Goal: Task Accomplishment & Management: Use online tool/utility

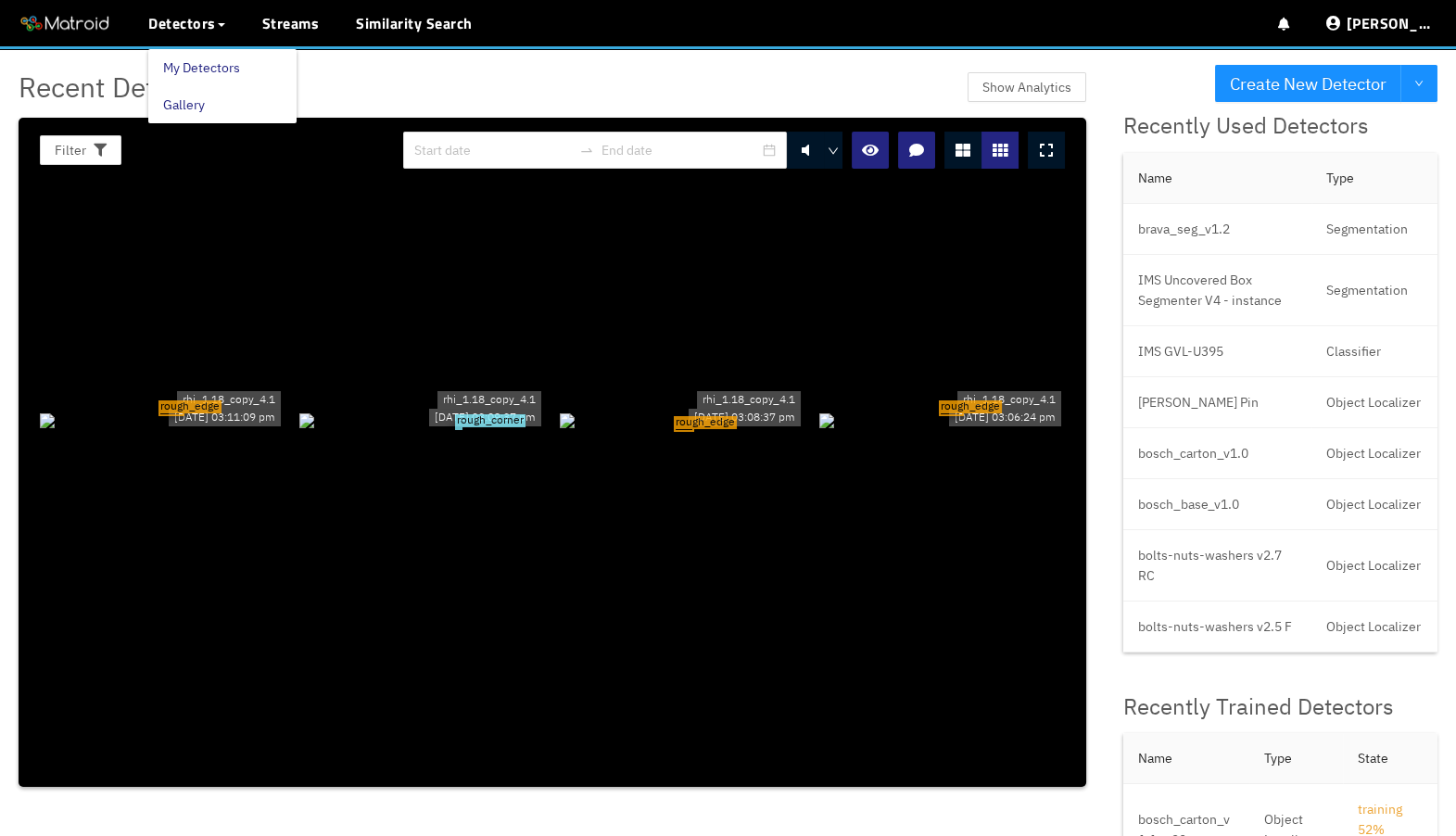
click at [199, 56] on link "My Detectors" at bounding box center [201, 67] width 77 height 37
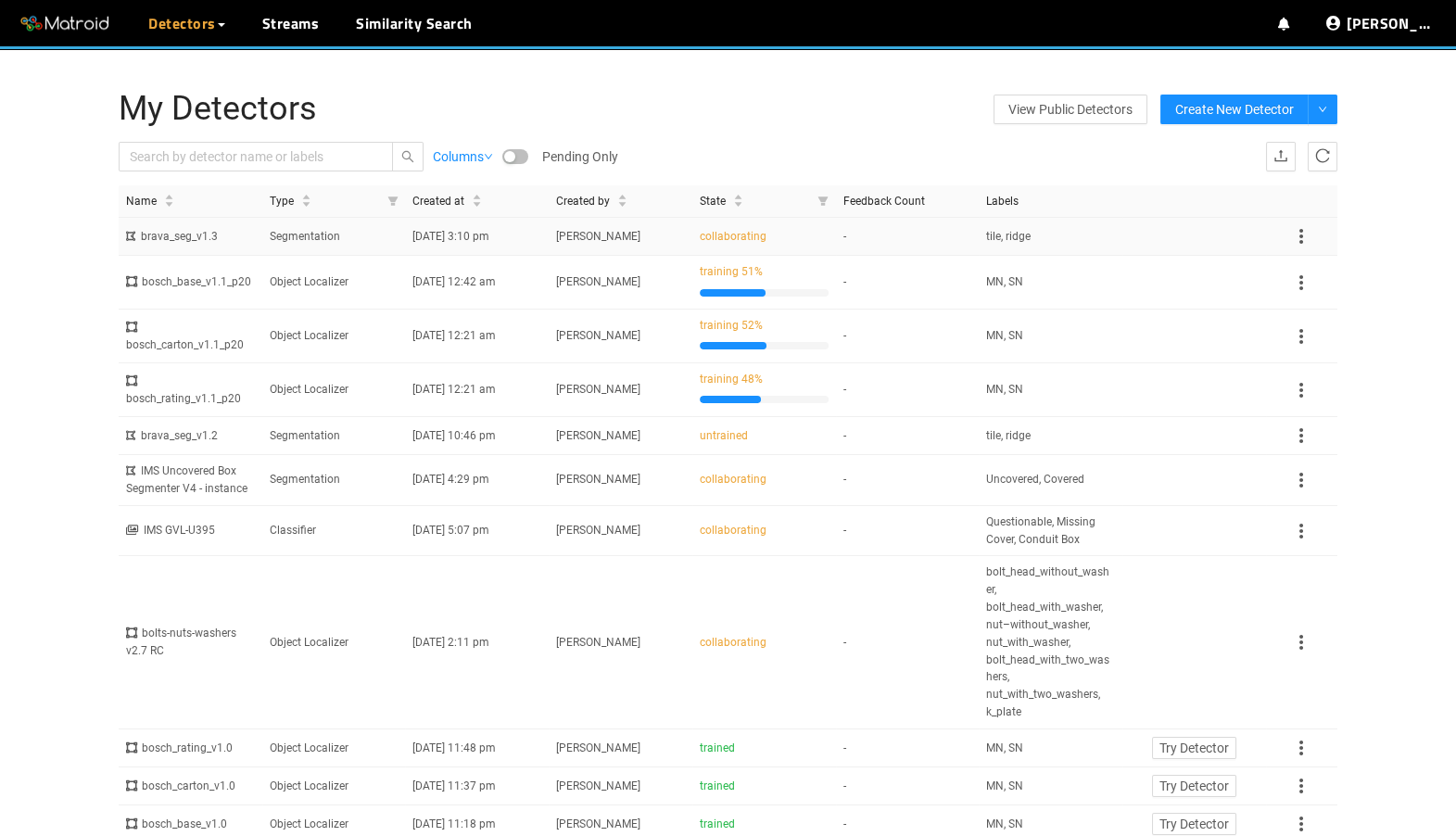
click at [372, 234] on td "Segmentation" at bounding box center [334, 236] width 144 height 38
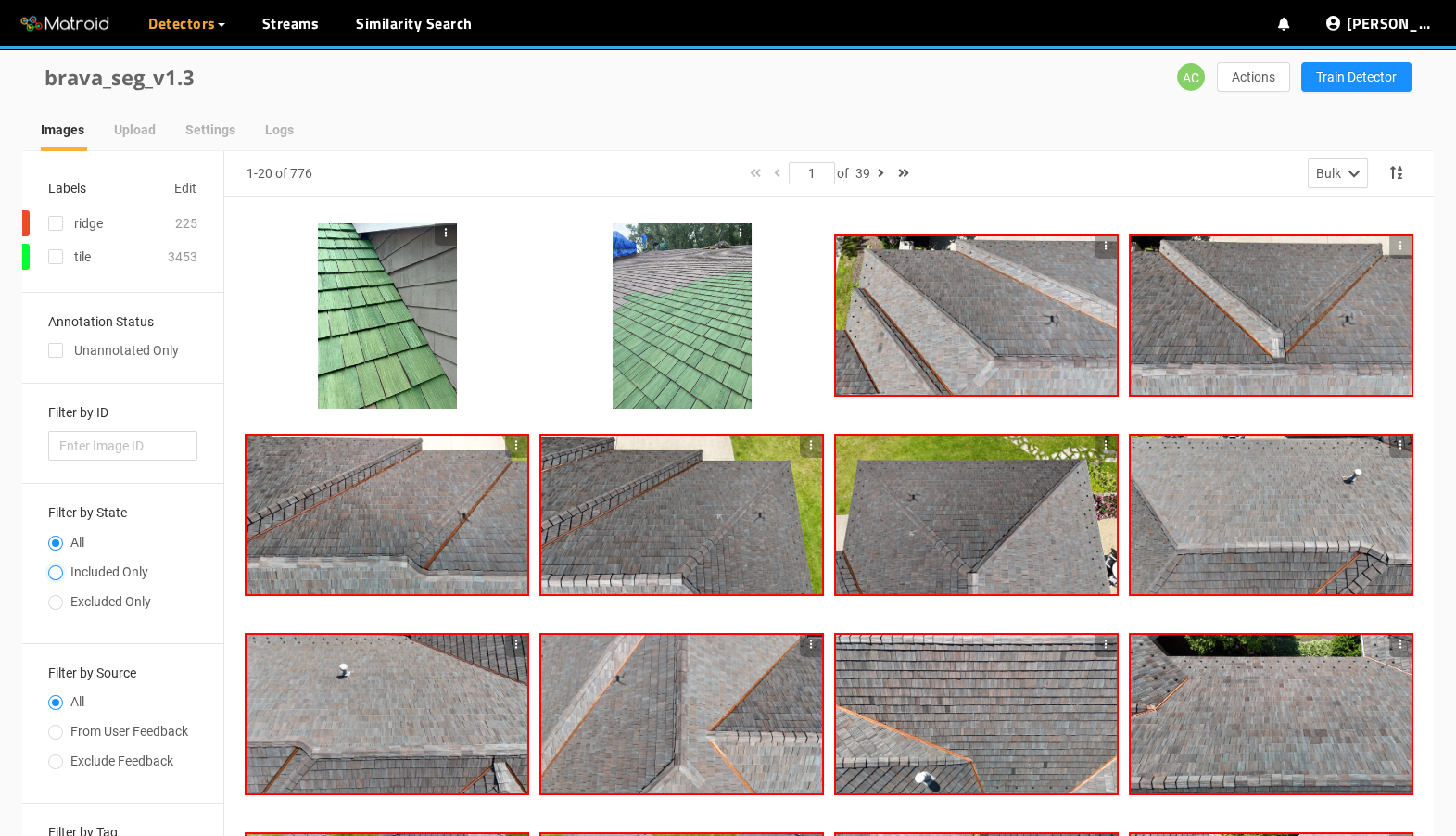
click at [62, 570] on input "Included Only" at bounding box center [56, 575] width 15 height 11
radio input "true"
radio input "false"
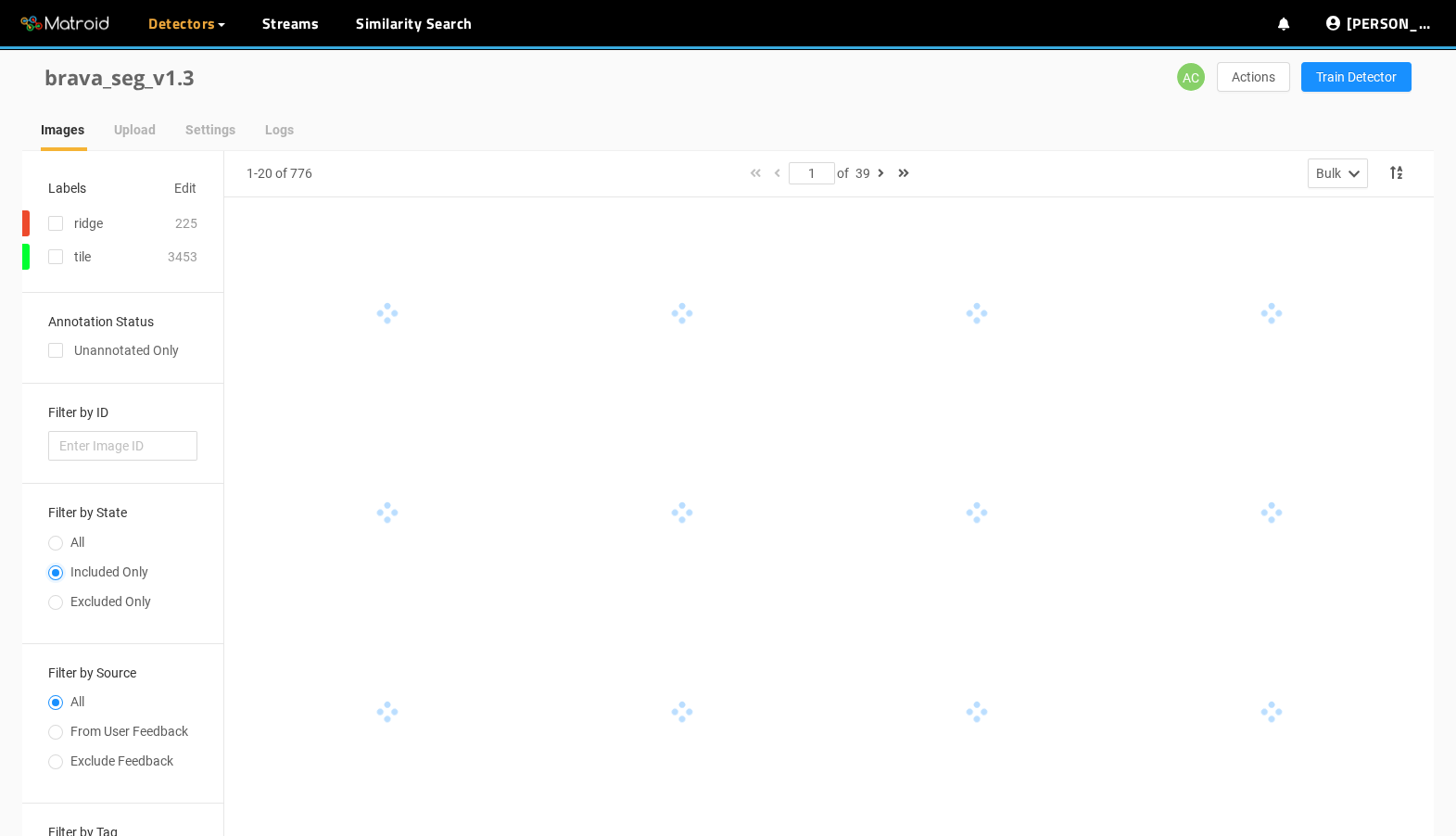
scroll to position [190, 0]
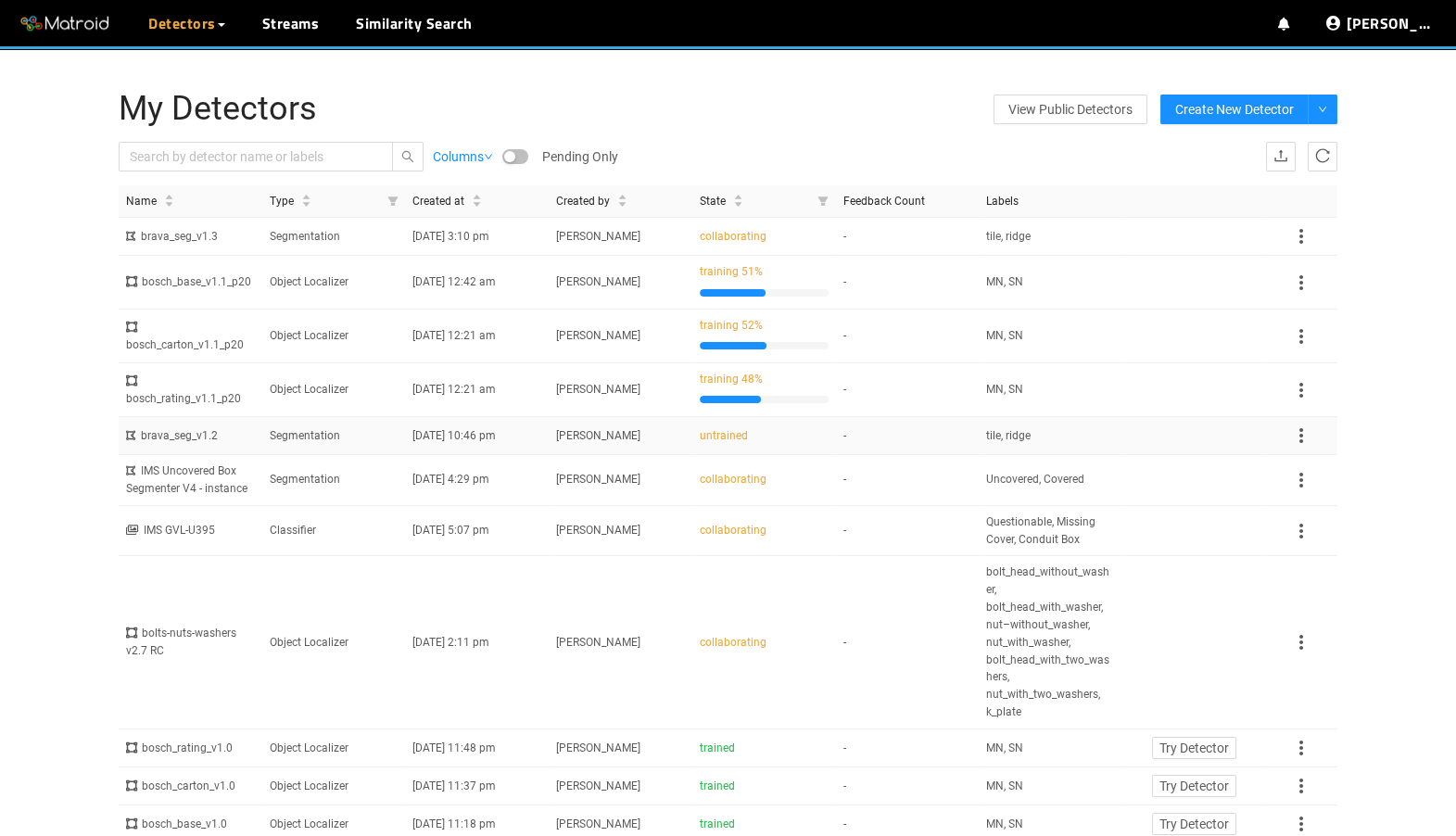
click at [1300, 443] on icon at bounding box center [1302, 436] width 4 height 15
click at [1304, 504] on li "Retrain" at bounding box center [1322, 508] width 64 height 30
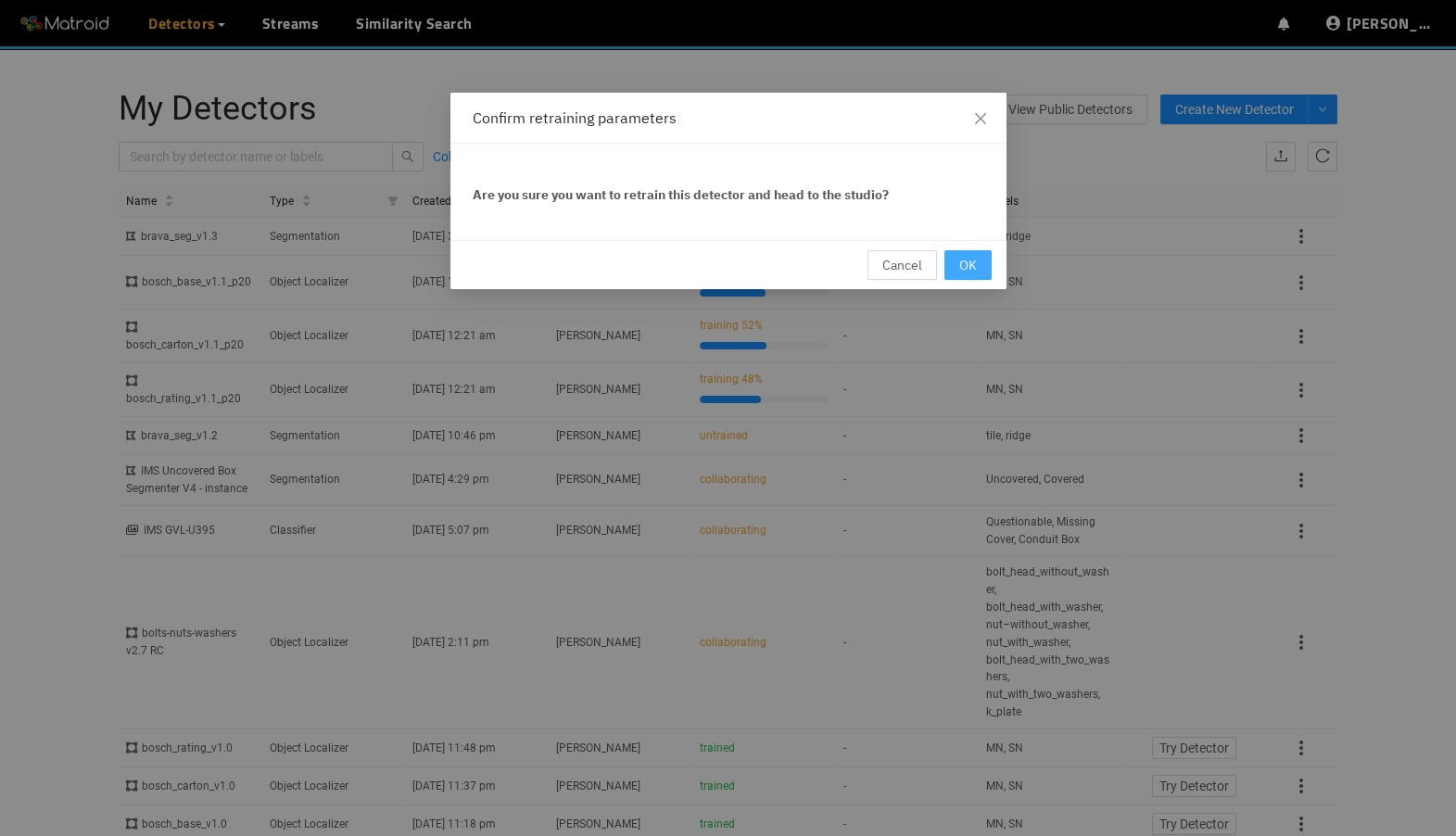
click at [978, 261] on button "OK" at bounding box center [968, 265] width 47 height 30
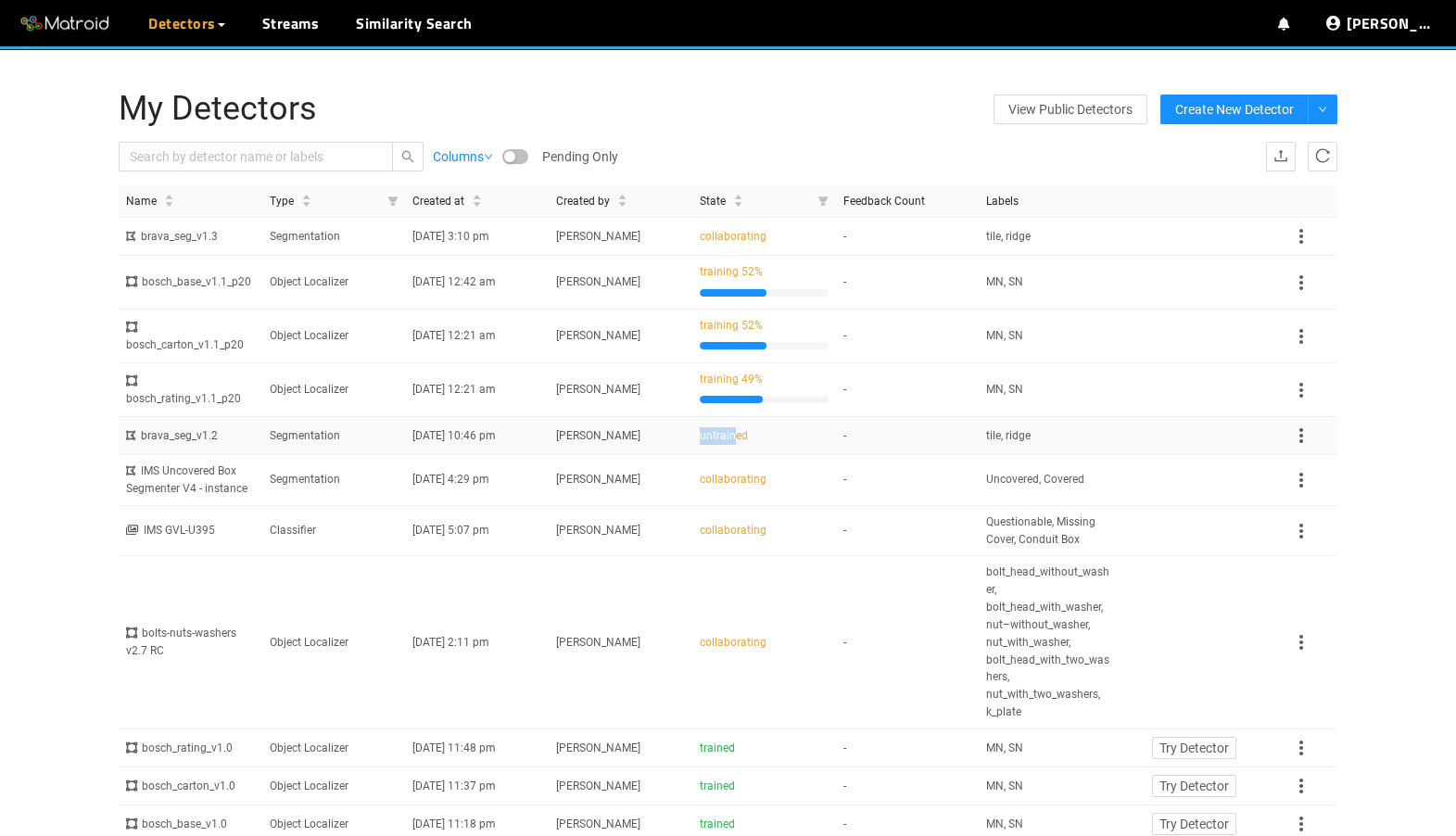
drag, startPoint x: 734, startPoint y: 449, endPoint x: 767, endPoint y: 451, distance: 33.1
click at [767, 445] on div "untrained" at bounding box center [764, 436] width 129 height 18
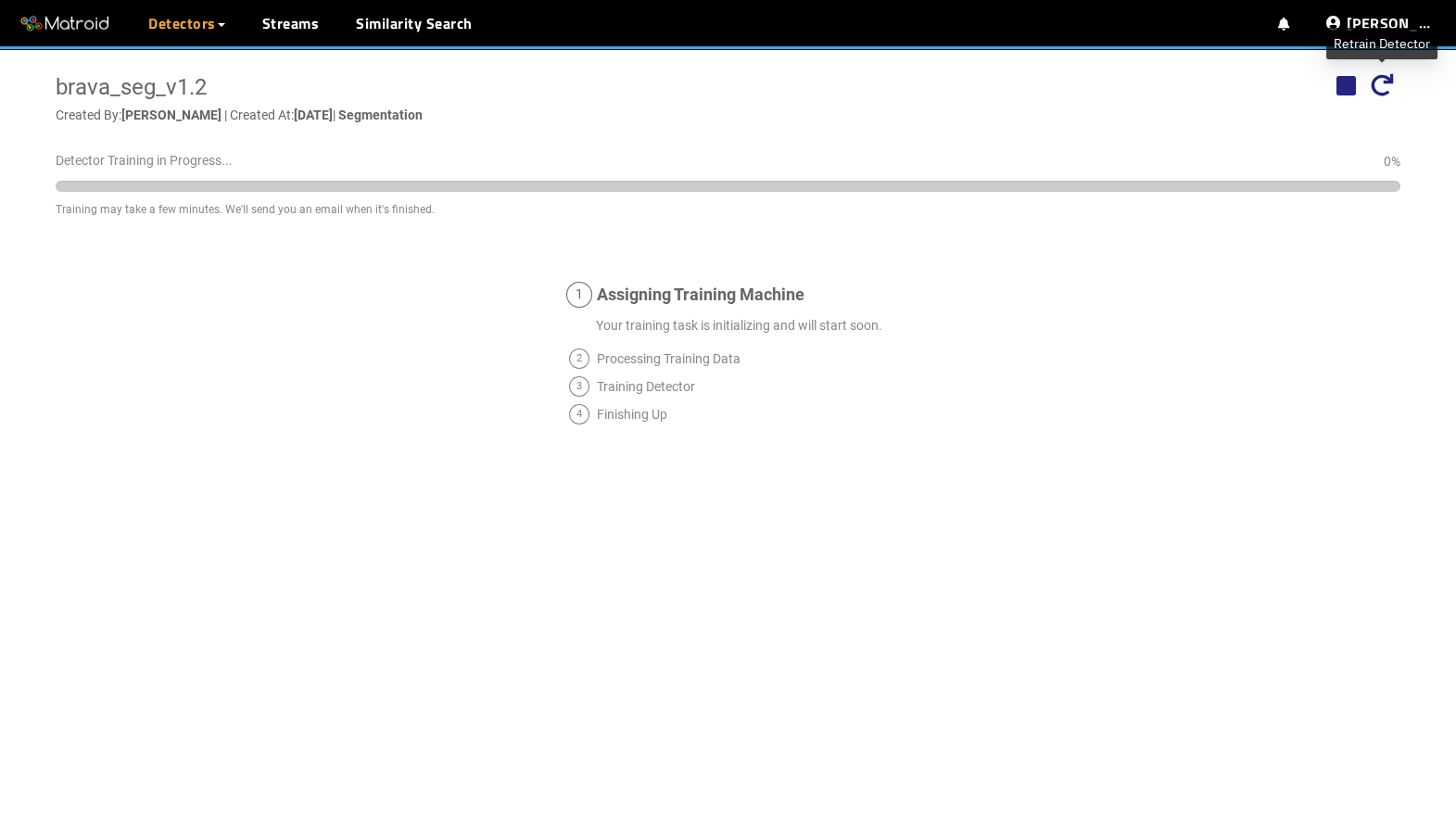
click at [1382, 94] on icon at bounding box center [1383, 86] width 23 height 23
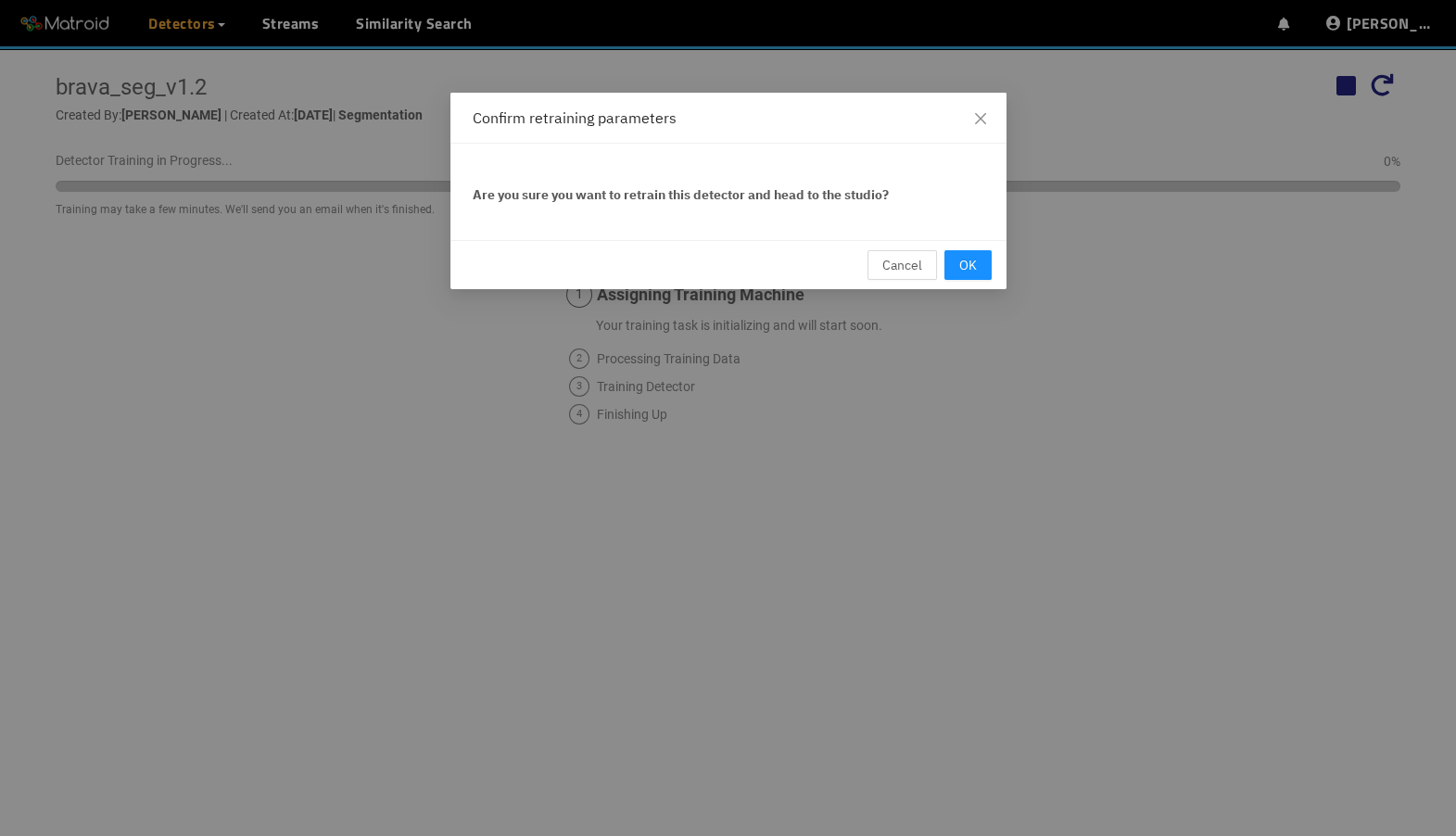
click at [993, 270] on div "Cancel OK" at bounding box center [728, 265] width 556 height 49
click at [976, 266] on button "OK" at bounding box center [968, 265] width 47 height 30
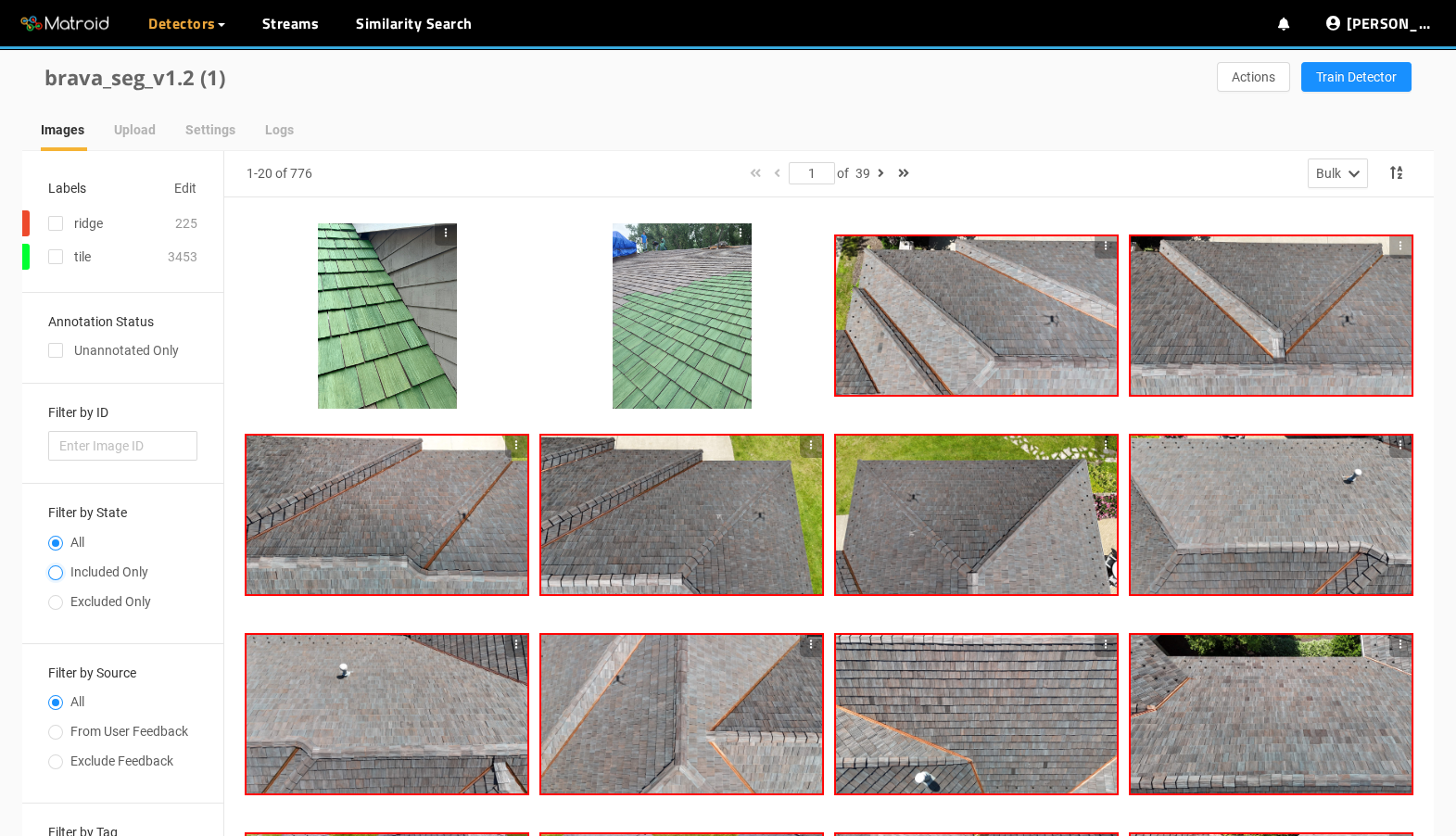
click at [56, 572] on input "Included Only" at bounding box center [56, 575] width 15 height 11
radio input "true"
radio input "false"
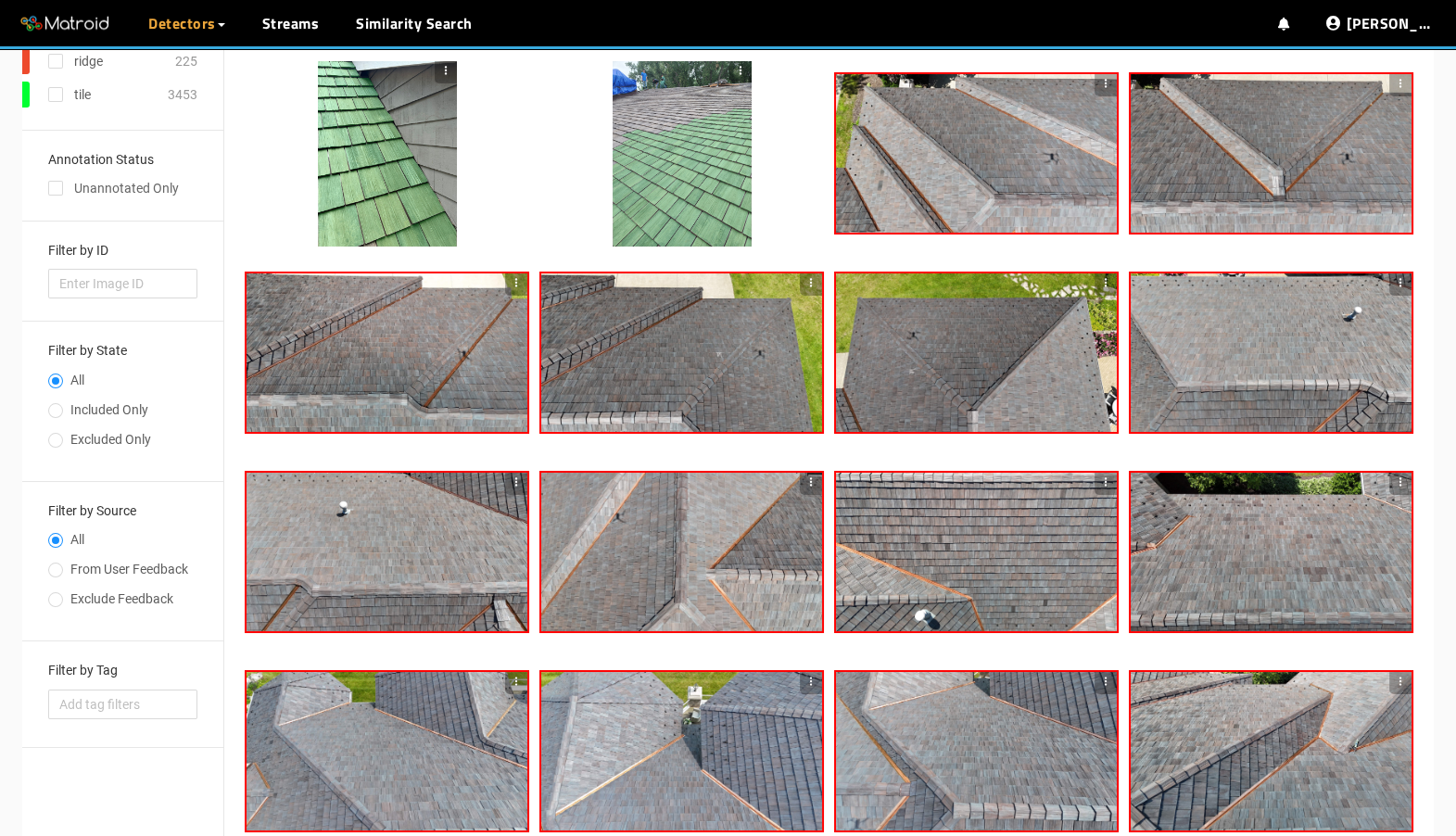
scroll to position [269, 0]
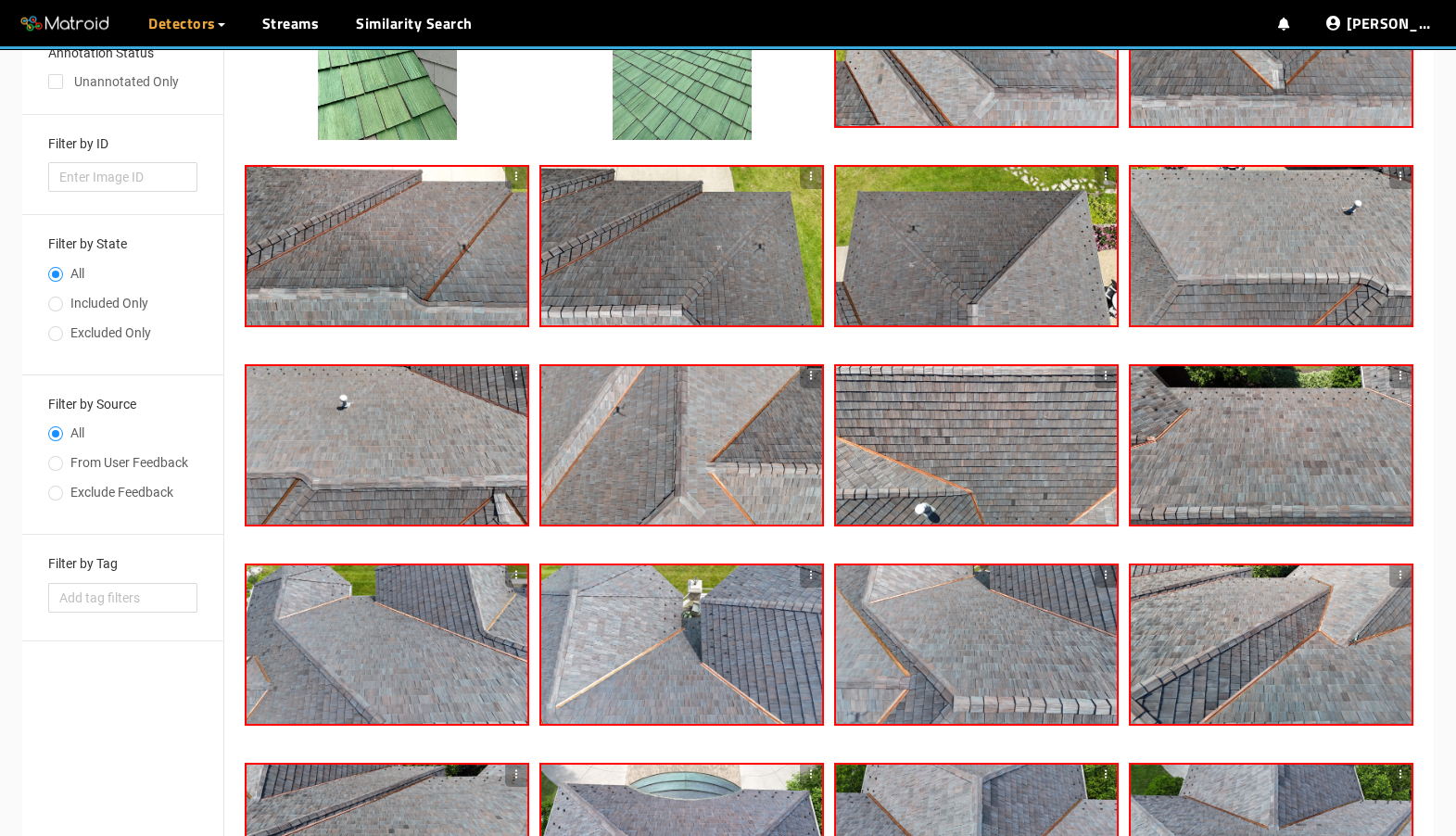
click at [119, 576] on div "Filter by Tag Add tag filters" at bounding box center [122, 587] width 150 height 60
click at [119, 584] on div "Add tag filters" at bounding box center [122, 599] width 150 height 30
click at [124, 635] on div "flag" at bounding box center [121, 633] width 127 height 21
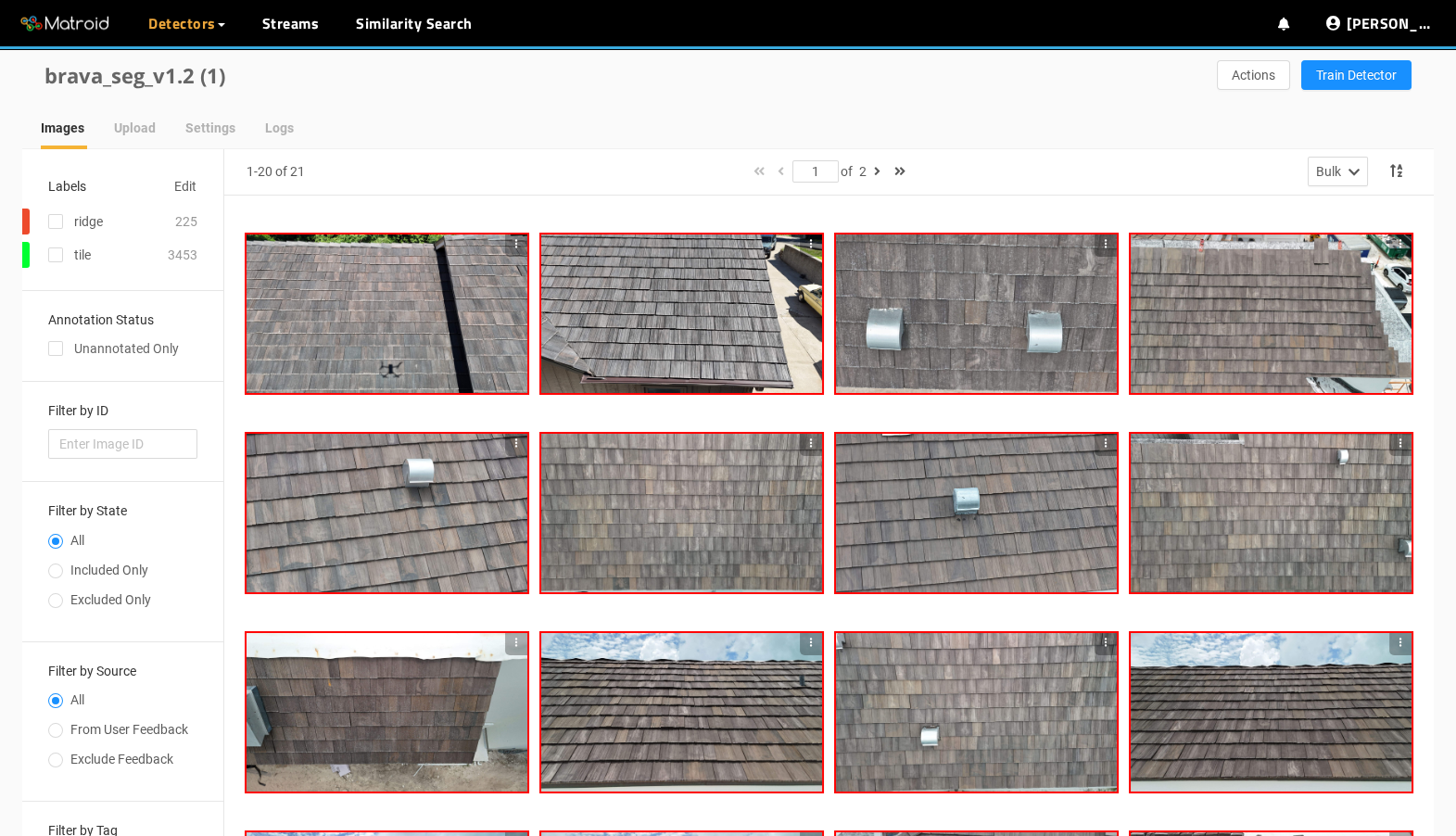
scroll to position [0, 0]
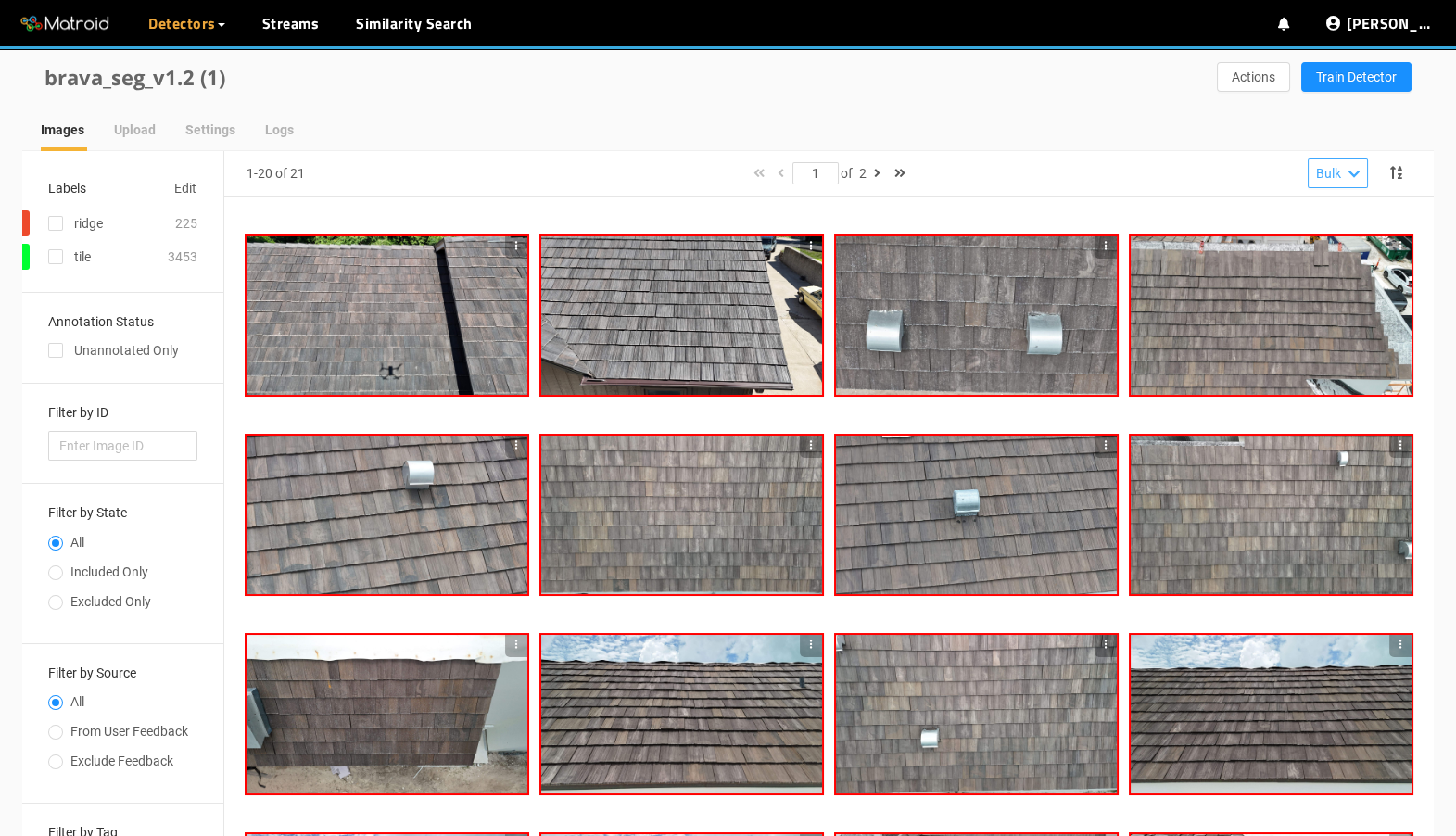
click at [1329, 179] on div "Bulk" at bounding box center [1329, 173] width 25 height 21
click at [1306, 212] on span "Include Page ⌘ i" at bounding box center [1289, 206] width 113 height 22
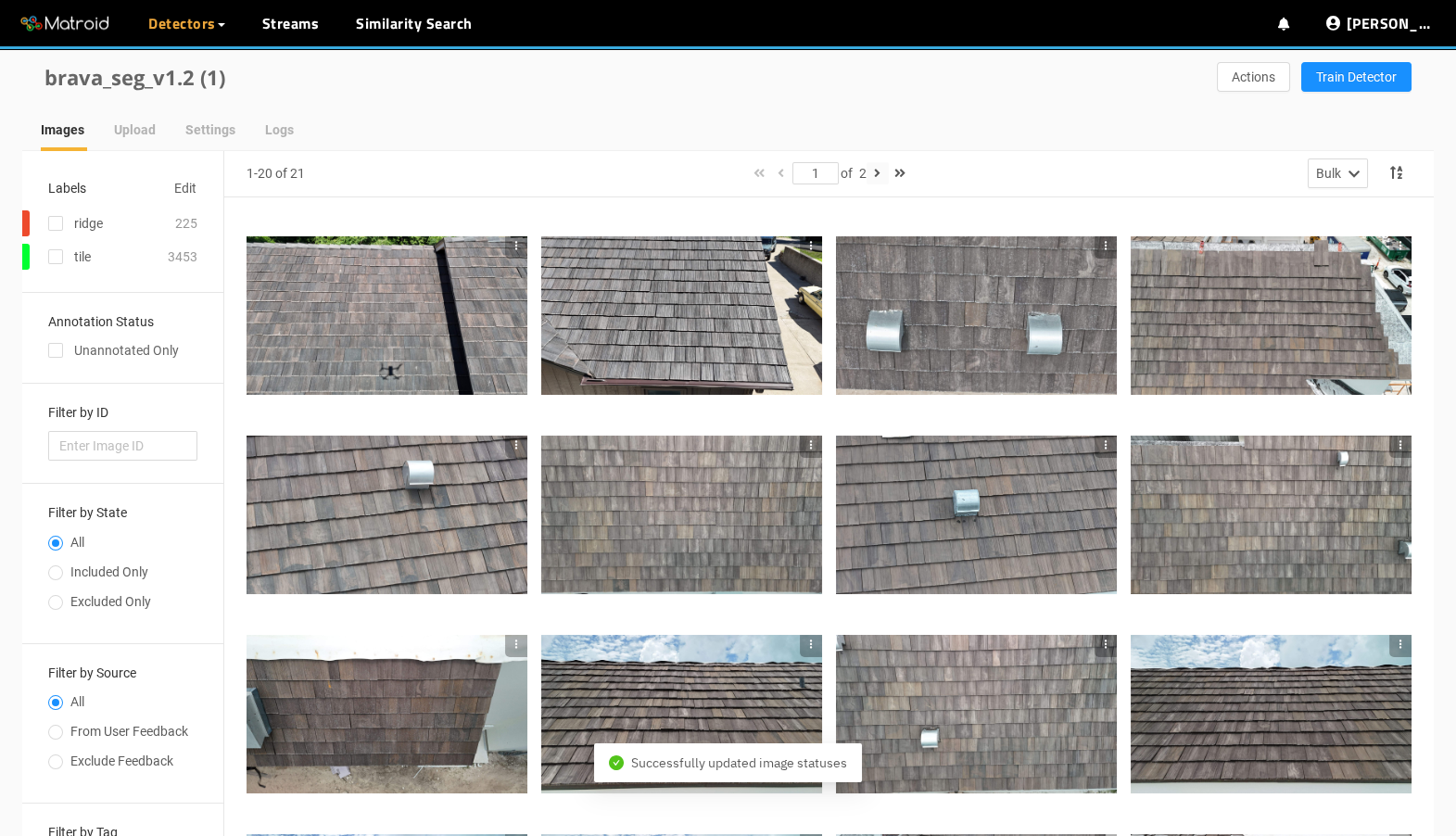
click at [872, 166] on button "button" at bounding box center [878, 173] width 23 height 23
type input "2"
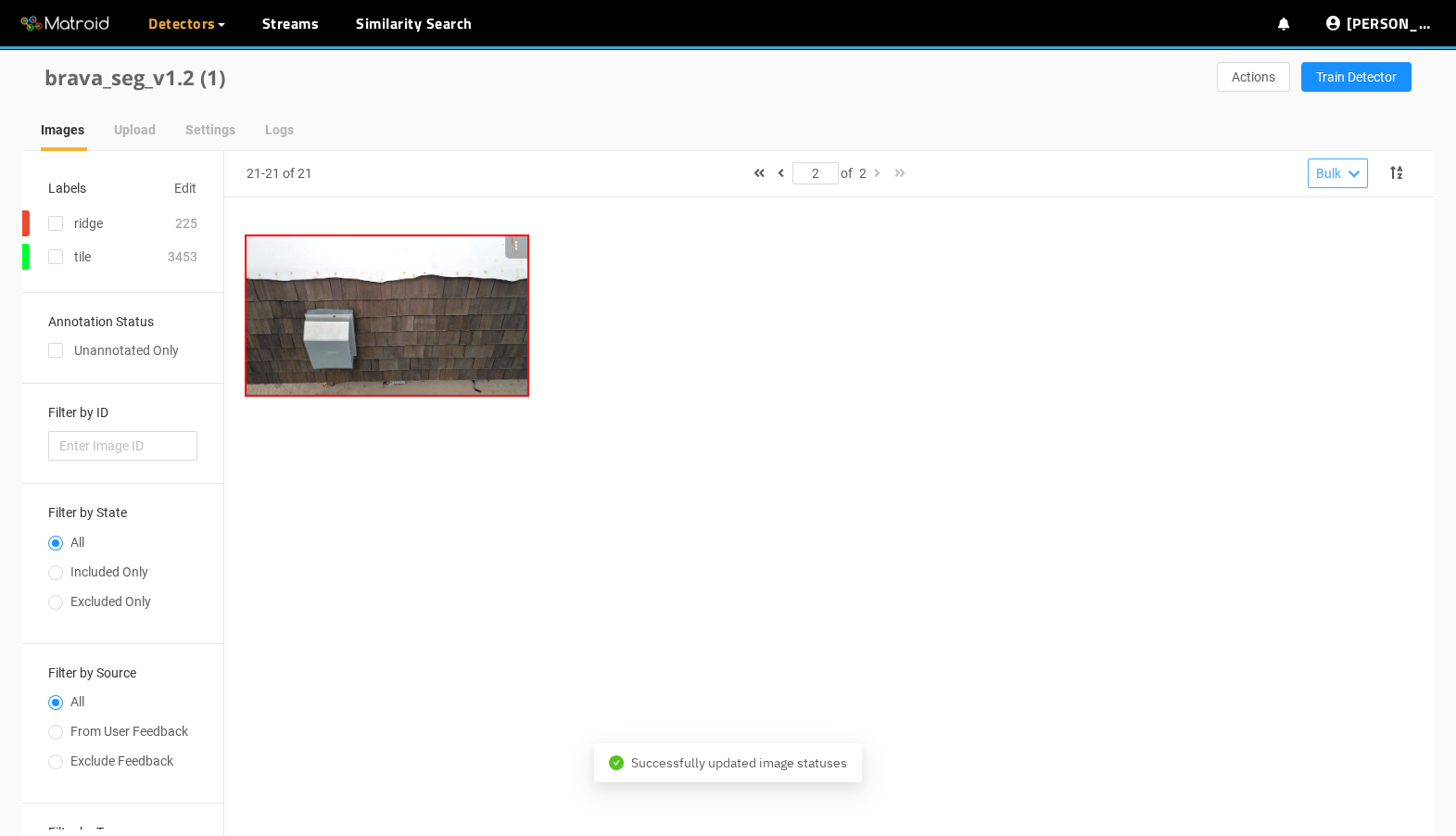
click at [1336, 177] on div "Bulk" at bounding box center [1329, 173] width 25 height 21
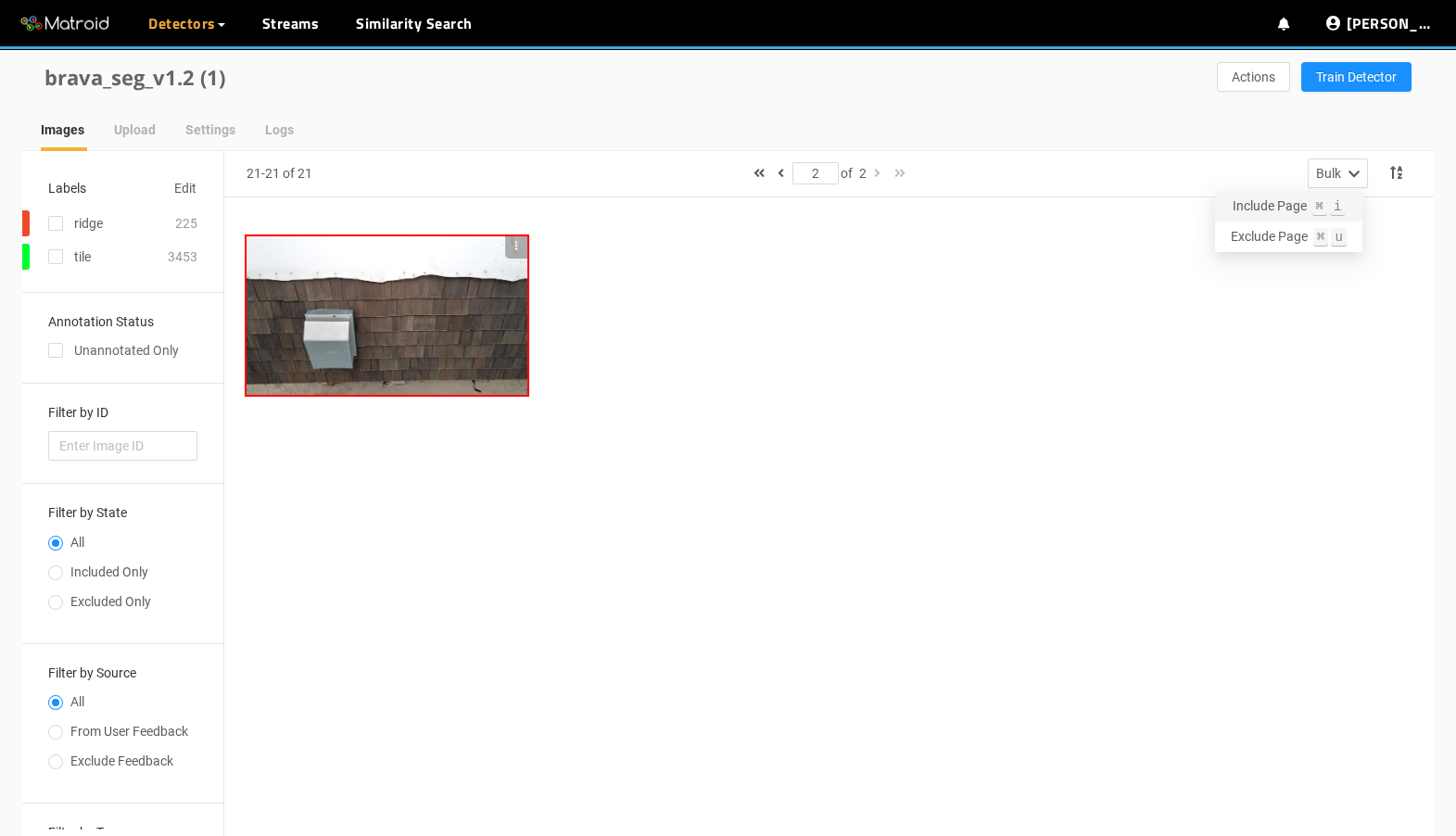
click at [1296, 216] on span "Include Page ⌘ i" at bounding box center [1289, 206] width 113 height 22
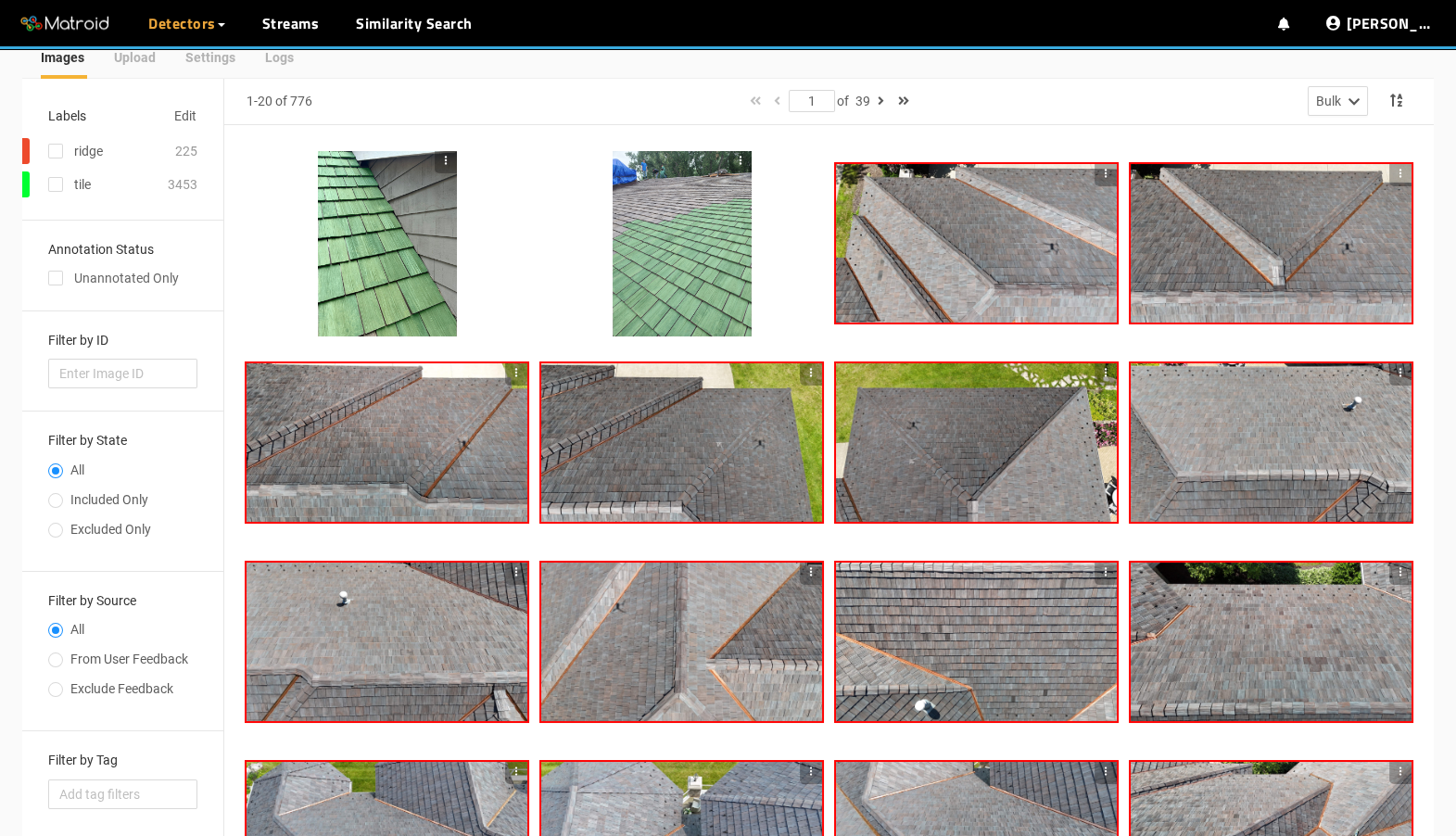
scroll to position [100, 0]
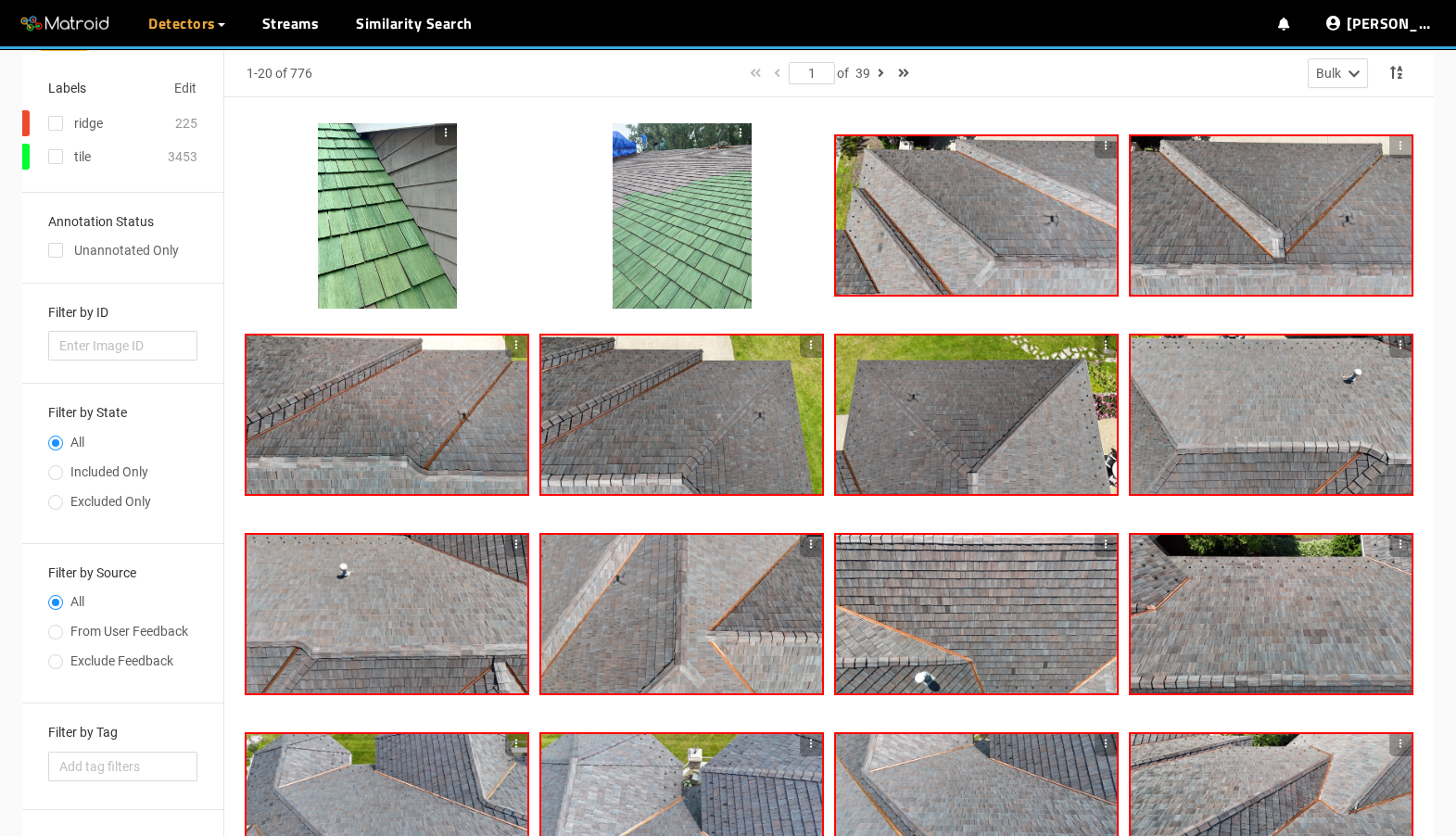
click at [84, 475] on span "Included Only" at bounding box center [109, 472] width 93 height 15
click at [63, 475] on input "Included Only" at bounding box center [56, 474] width 15 height 11
radio input "true"
radio input "false"
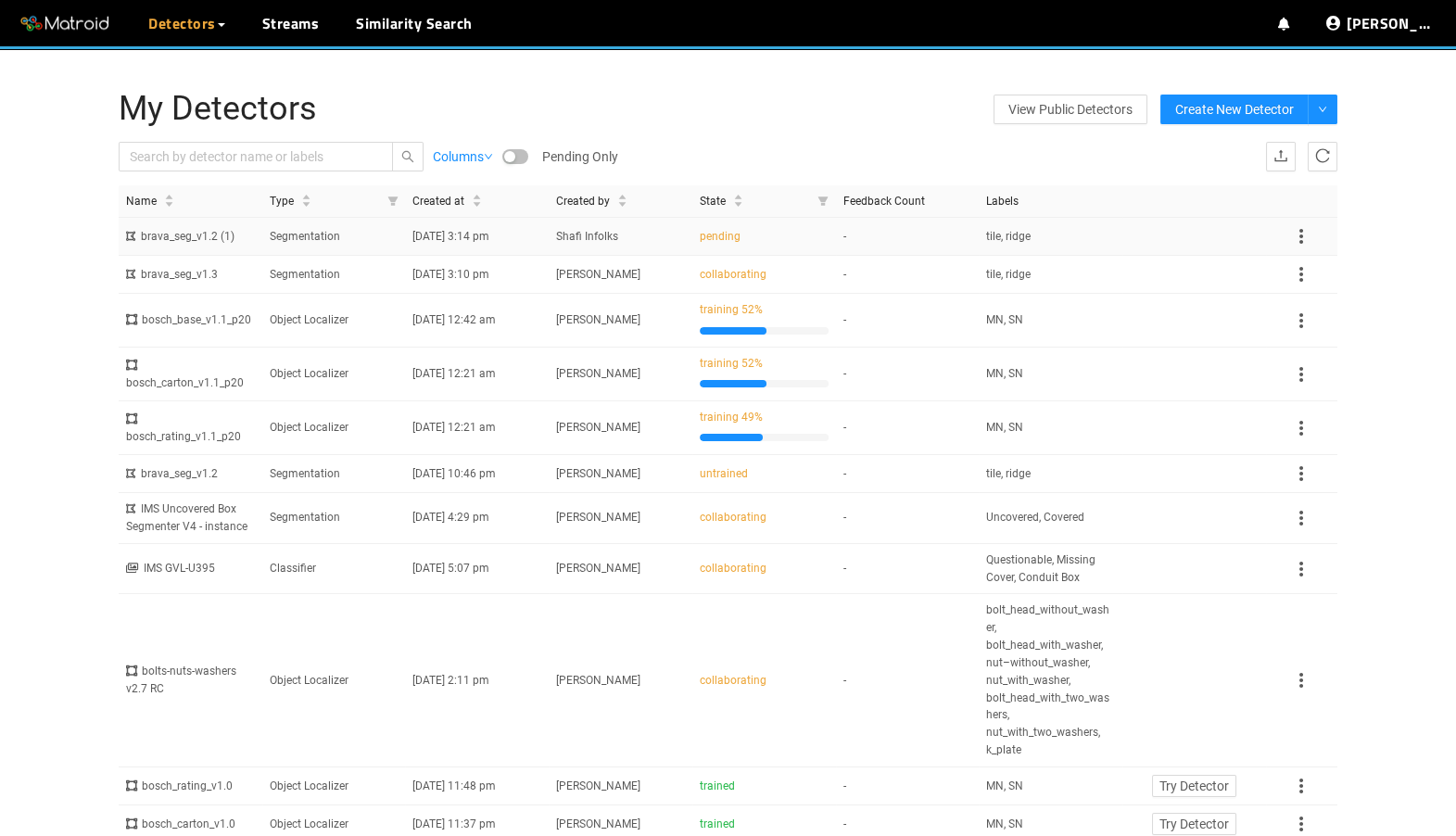
click at [1302, 232] on icon at bounding box center [1302, 236] width 4 height 15
click at [1304, 322] on li "Delete" at bounding box center [1322, 326] width 64 height 30
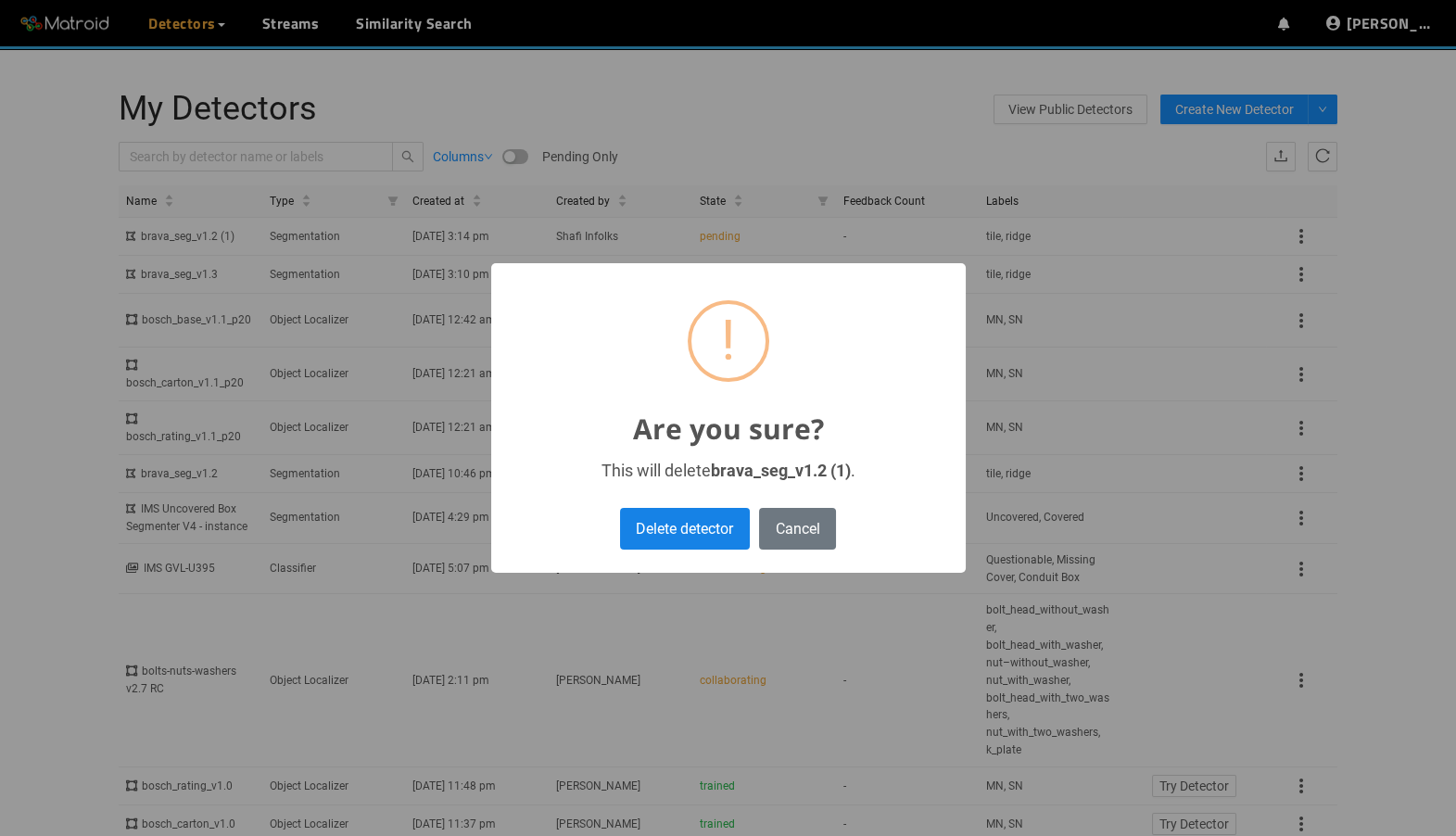
click at [742, 525] on button "Delete detector" at bounding box center [685, 529] width 130 height 41
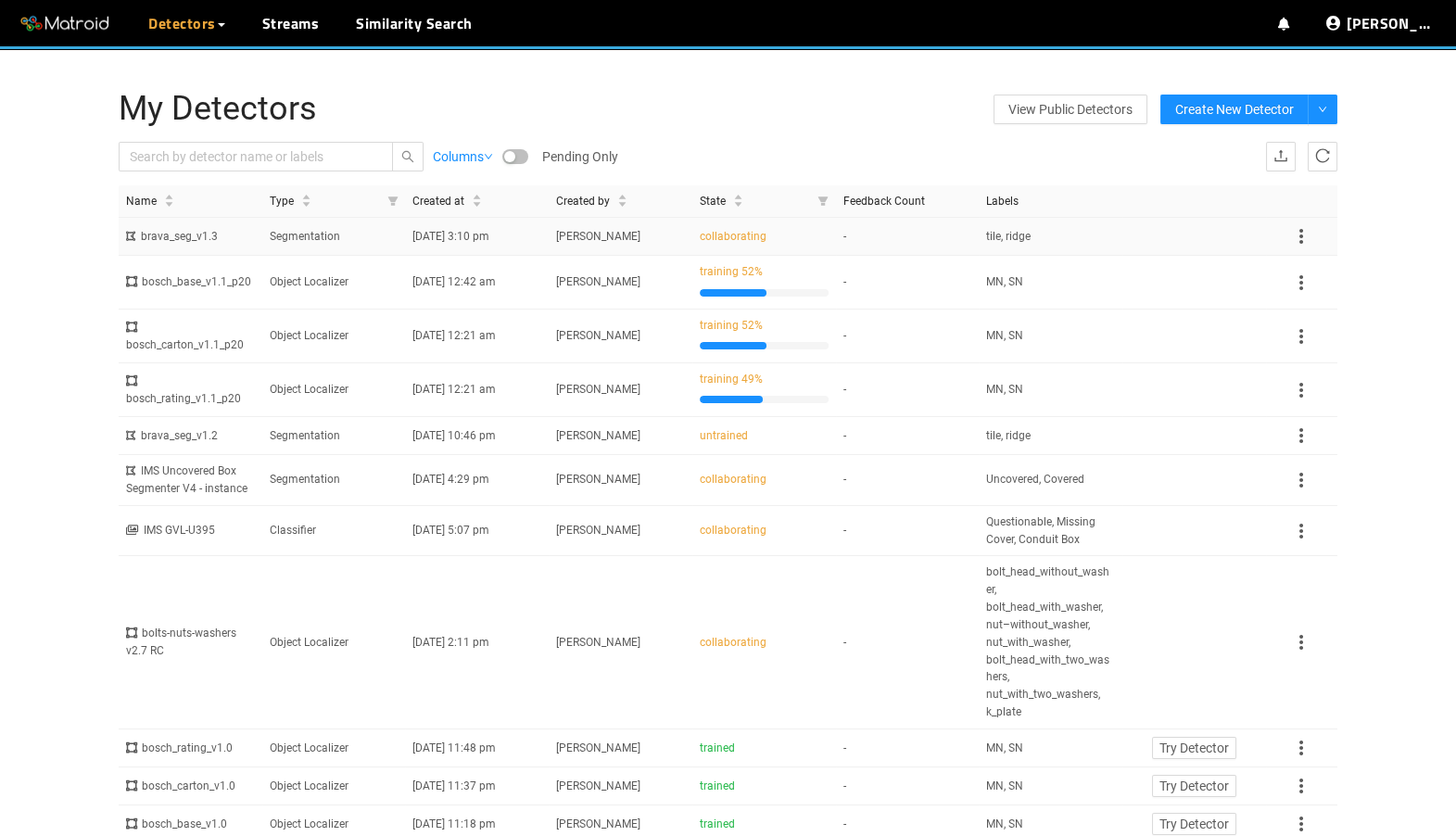
click at [937, 249] on td "-" at bounding box center [907, 236] width 144 height 38
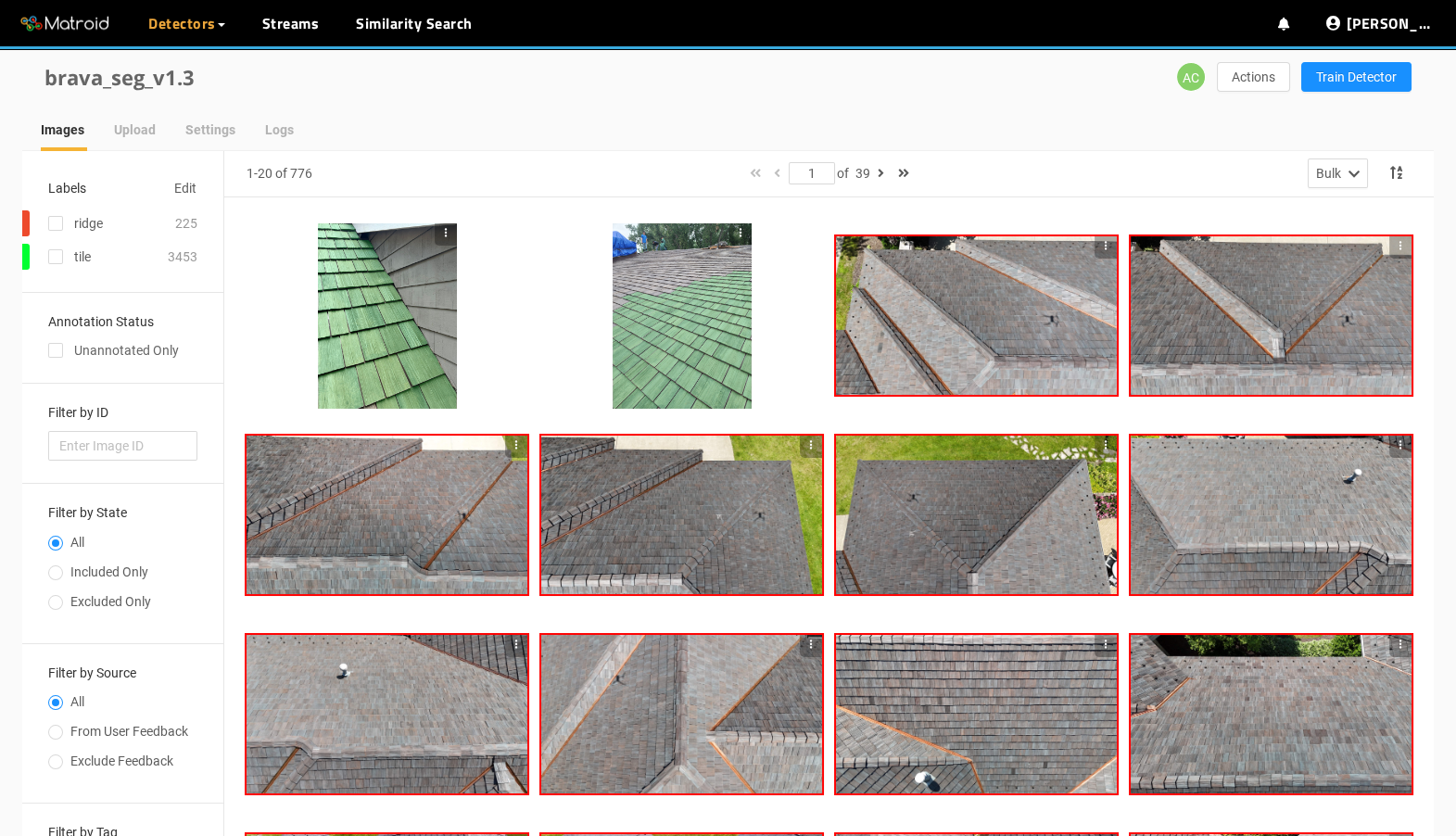
click at [122, 571] on span "Included Only" at bounding box center [109, 572] width 93 height 15
click at [63, 571] on input "Included Only" at bounding box center [56, 575] width 15 height 11
radio input "true"
radio input "false"
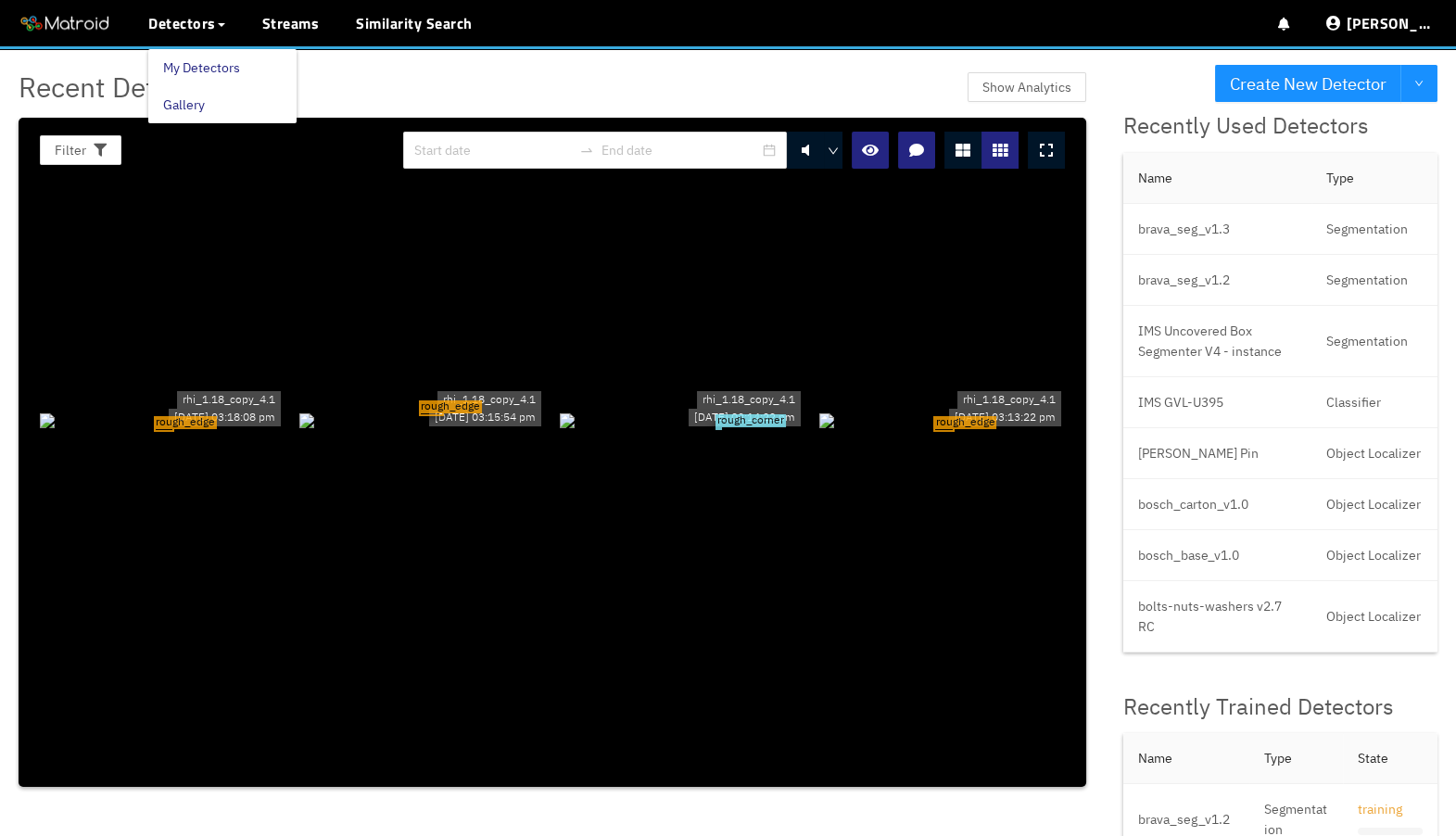
click at [219, 67] on link "My Detectors" at bounding box center [201, 67] width 77 height 37
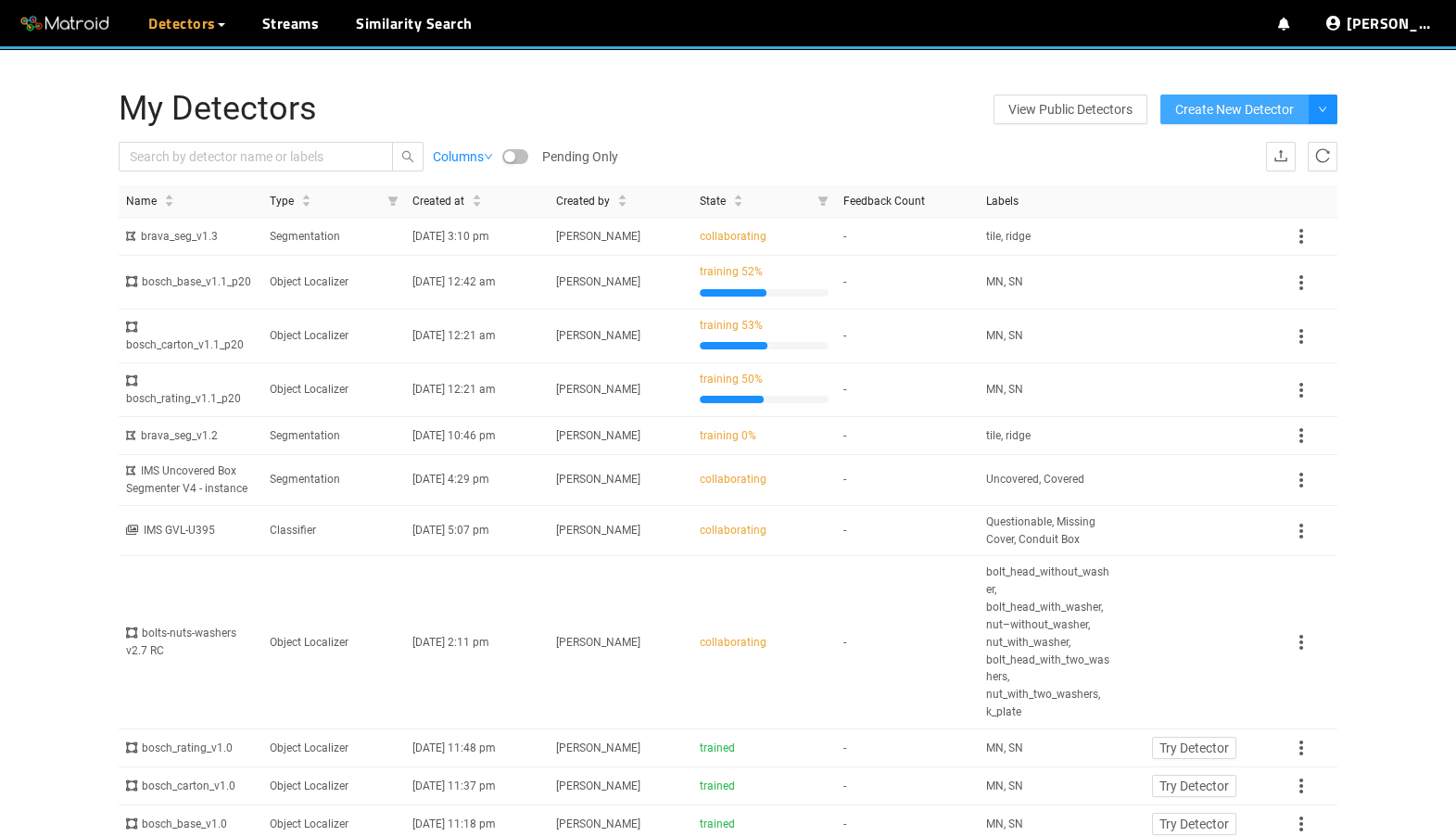
click at [1201, 107] on span "Create New Detector" at bounding box center [1235, 109] width 119 height 21
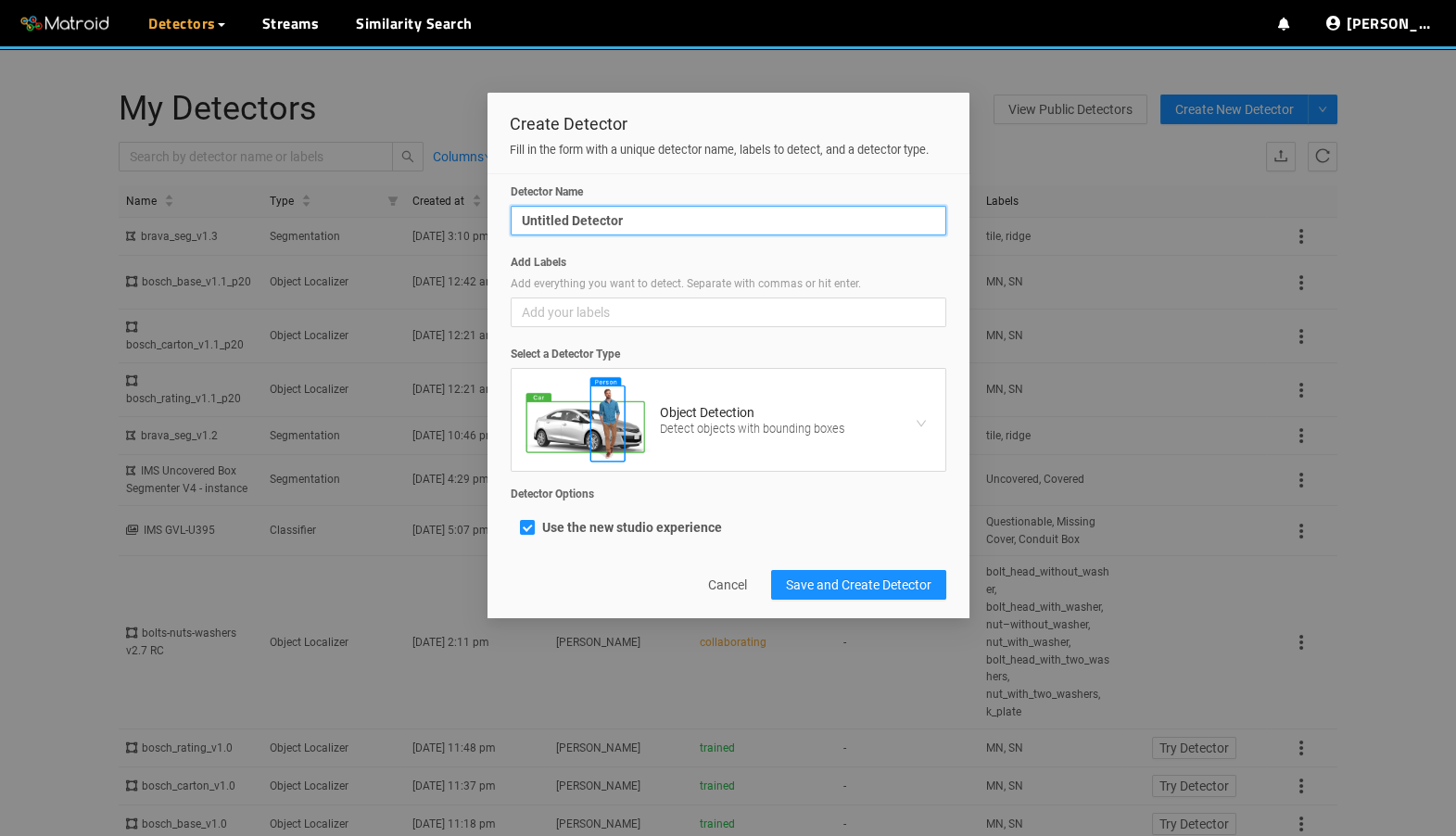
click at [716, 235] on input "Untitled Detector" at bounding box center [728, 221] width 436 height 30
click at [709, 323] on span "Add your labels" at bounding box center [728, 313] width 413 height 21
type input "test"
click at [549, 323] on input "Add Labels Add everything you want to detect. Separate with commas or hit enter…" at bounding box center [536, 313] width 28 height 21
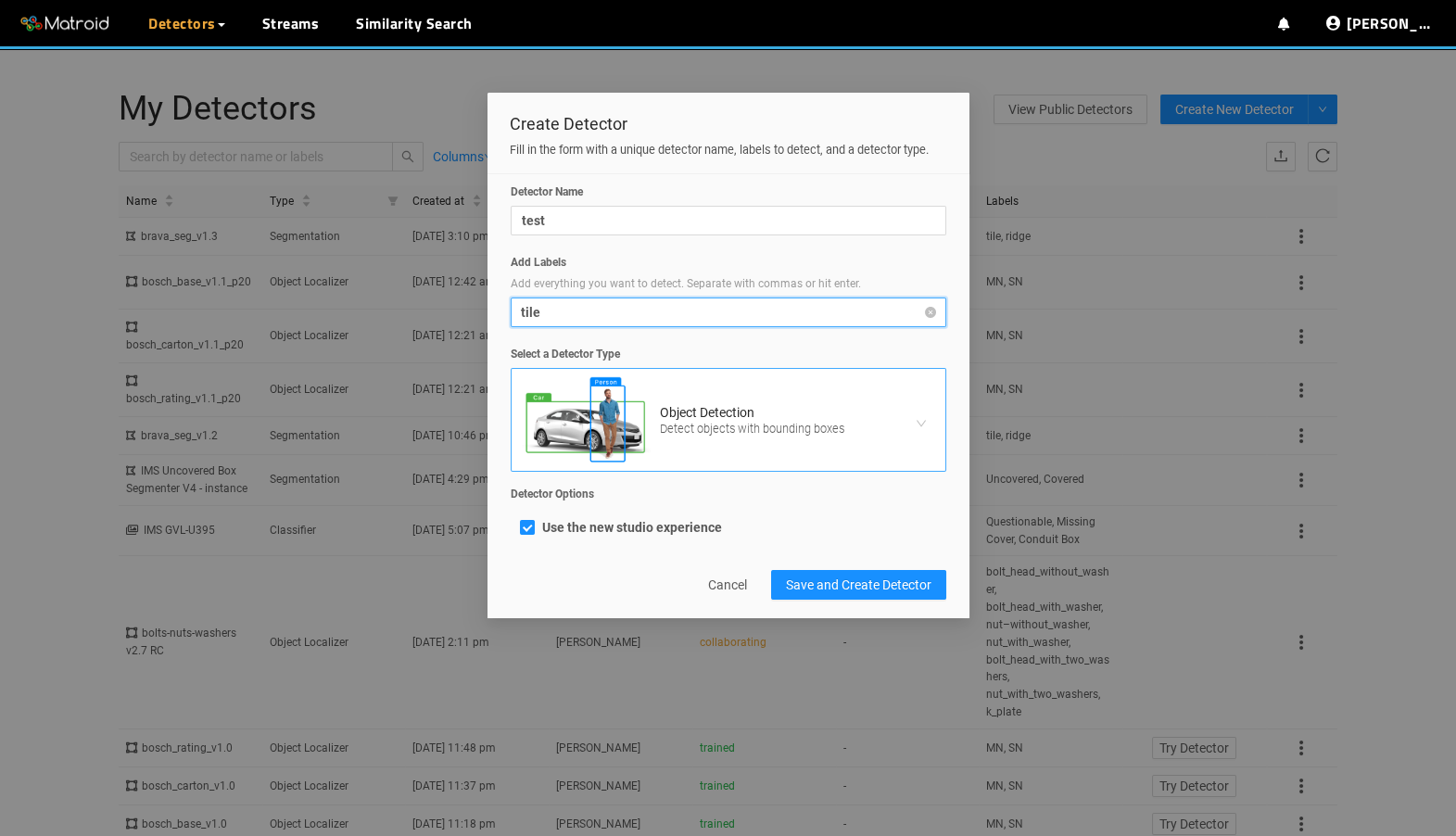
click at [730, 420] on h5 "Object Detection" at bounding box center [752, 412] width 184 height 14
type input "tile"
click at [730, 397] on input "Select a Detector Type Object Detection Detect objects with bounding boxes" at bounding box center [723, 383] width 401 height 28
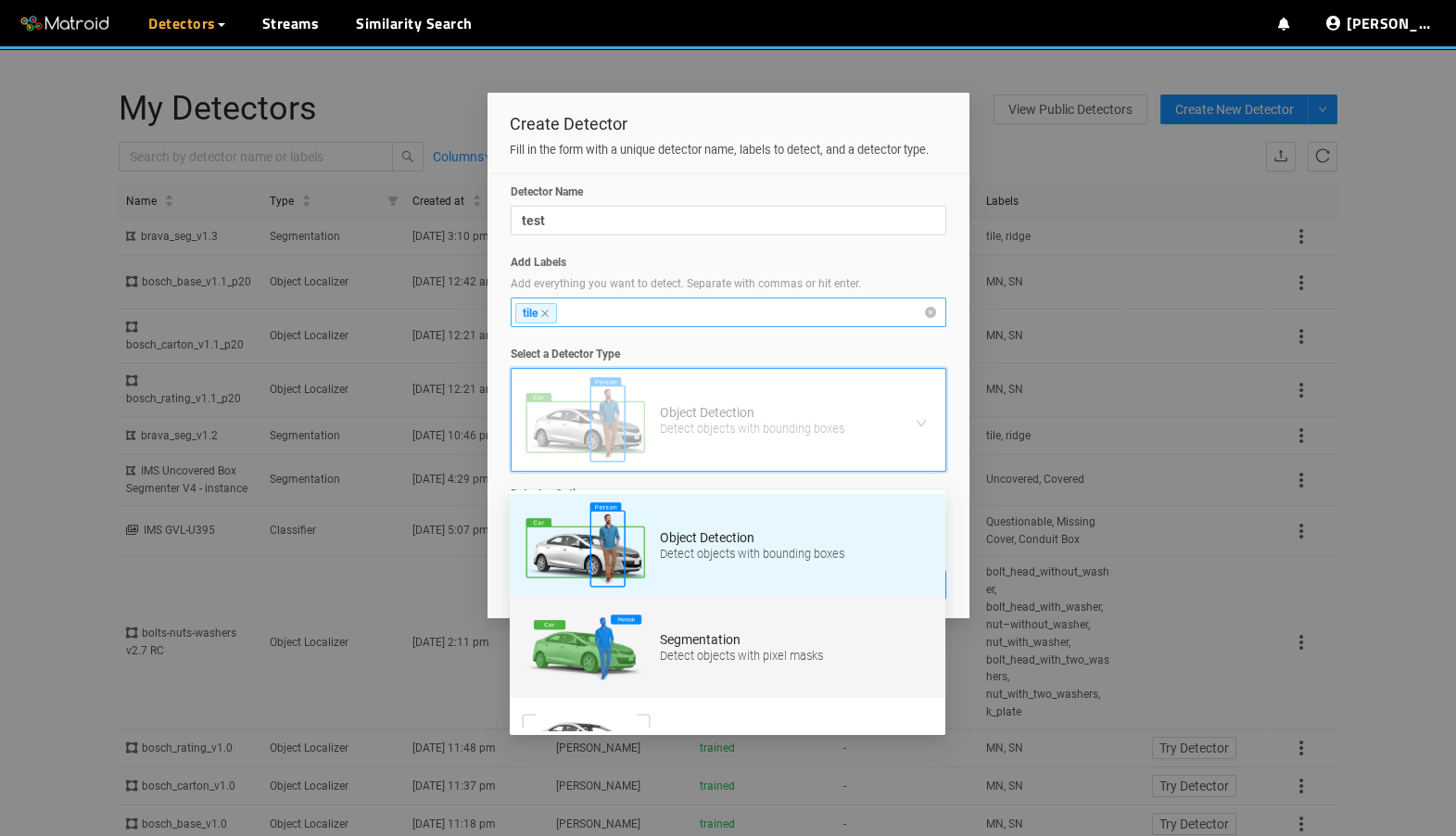
click at [688, 681] on div "Segmentation Detect objects with pixel masks" at bounding box center [728, 647] width 413 height 93
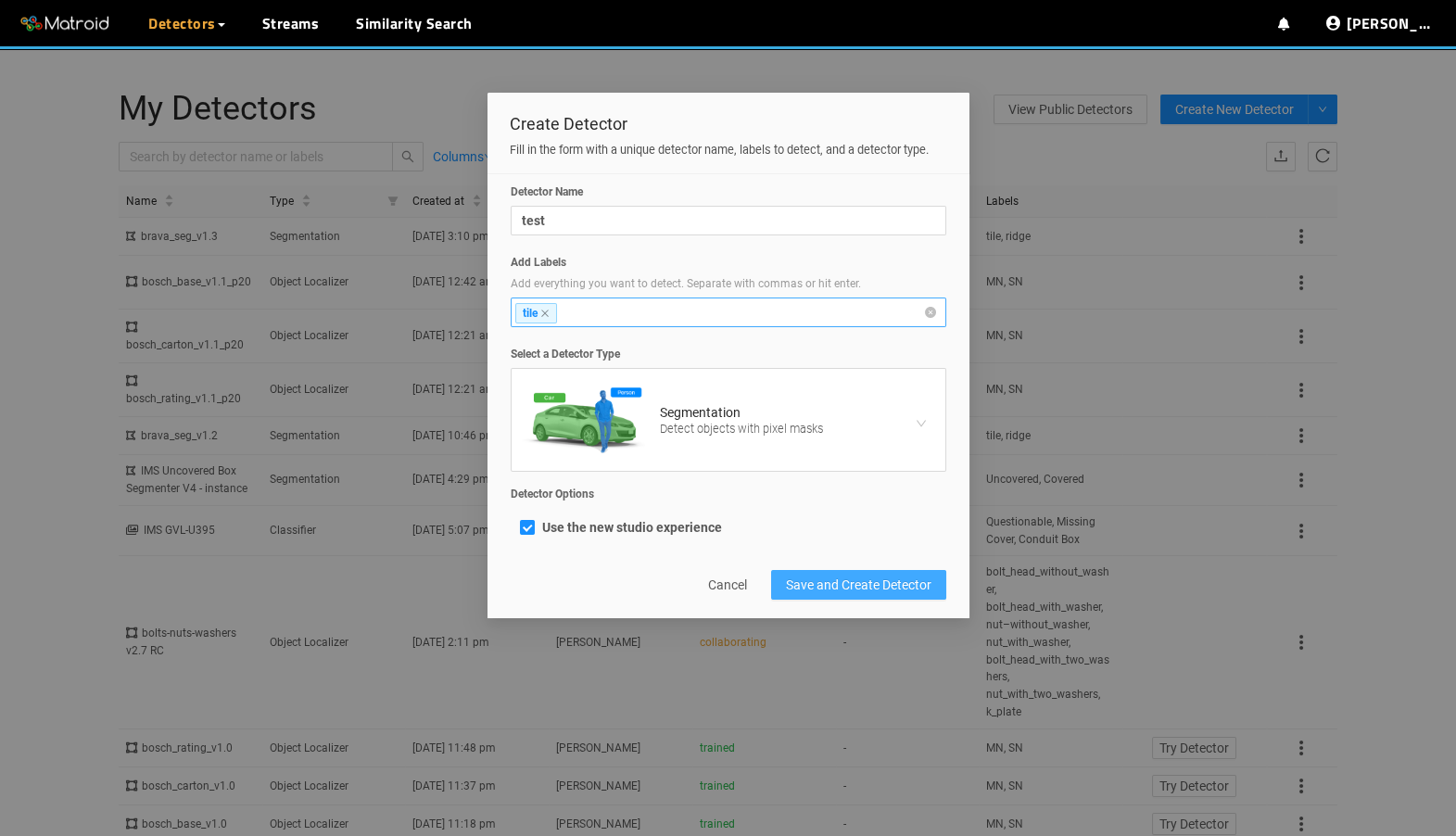
click at [824, 600] on button "Save and Create Detector" at bounding box center [859, 586] width 175 height 30
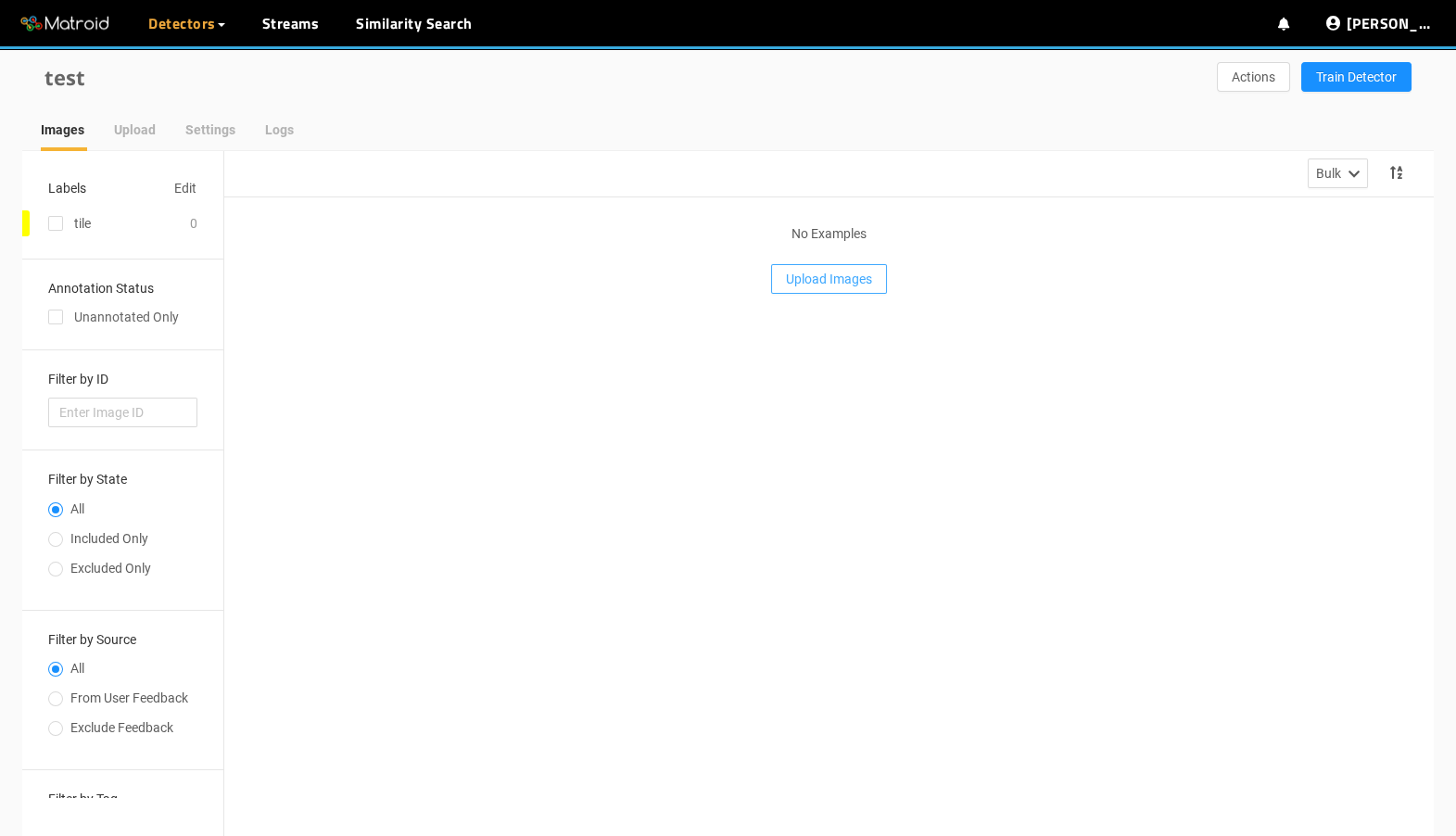
click at [855, 281] on span "Upload Images" at bounding box center [829, 280] width 87 height 21
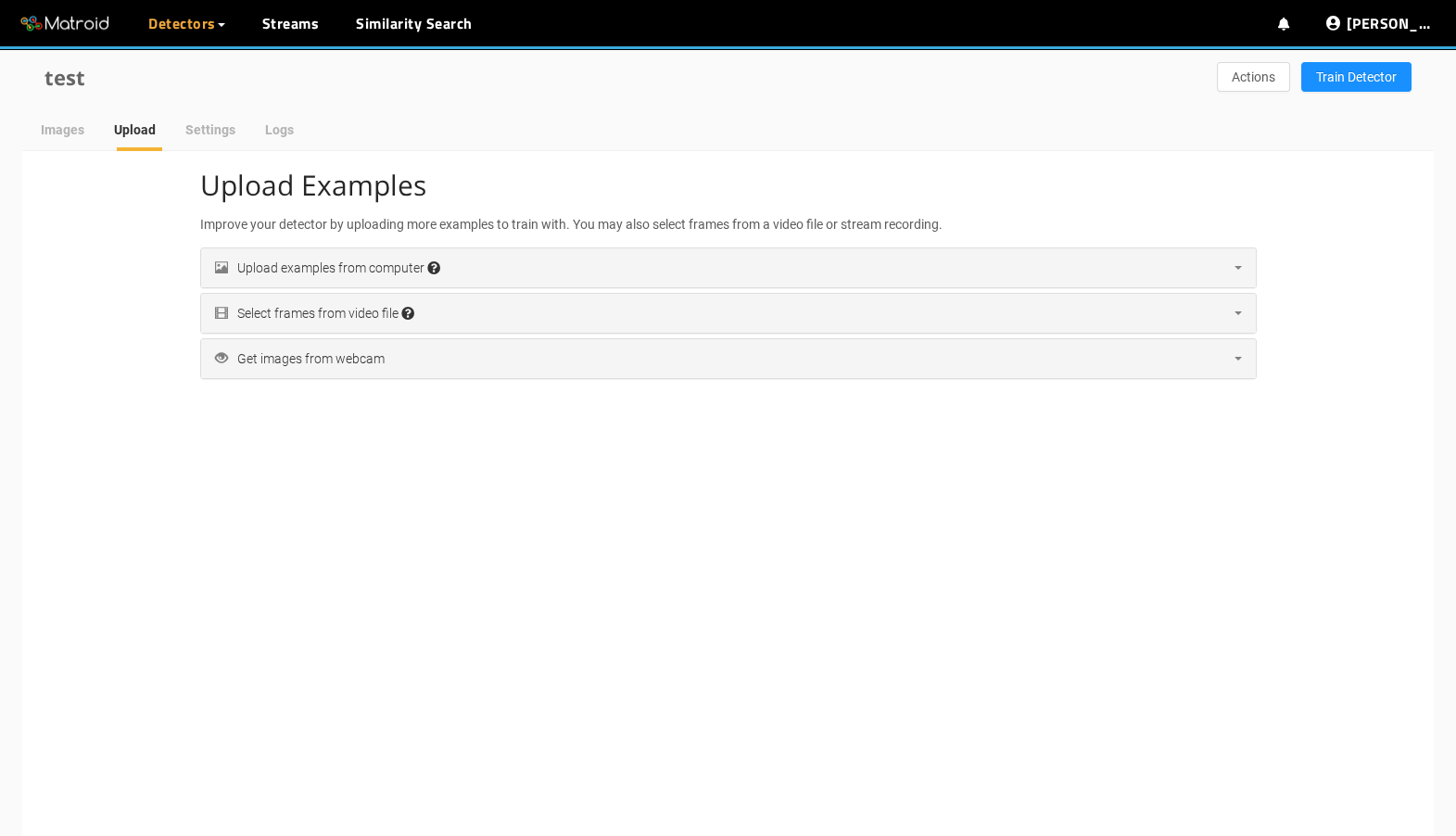
click at [733, 250] on div "Upload examples from computer Accepted file extensions: jpg, jpeg, png, tif, ti…" at bounding box center [728, 267] width 1055 height 39
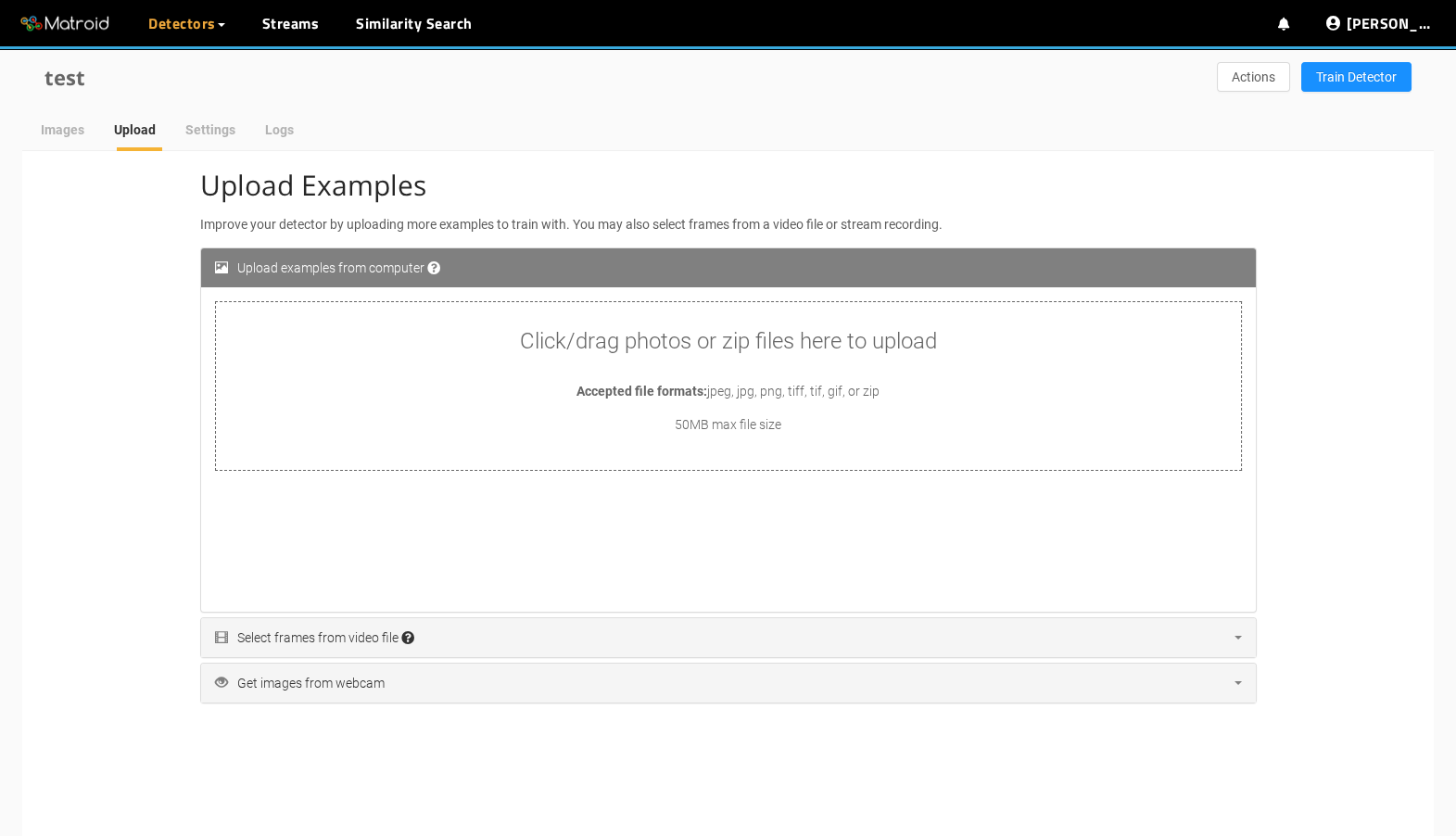
click at [669, 343] on p "Click/drag photos or zip files here to upload" at bounding box center [728, 342] width 417 height 35
click at [63, 135] on div "Images" at bounding box center [62, 130] width 43 height 21
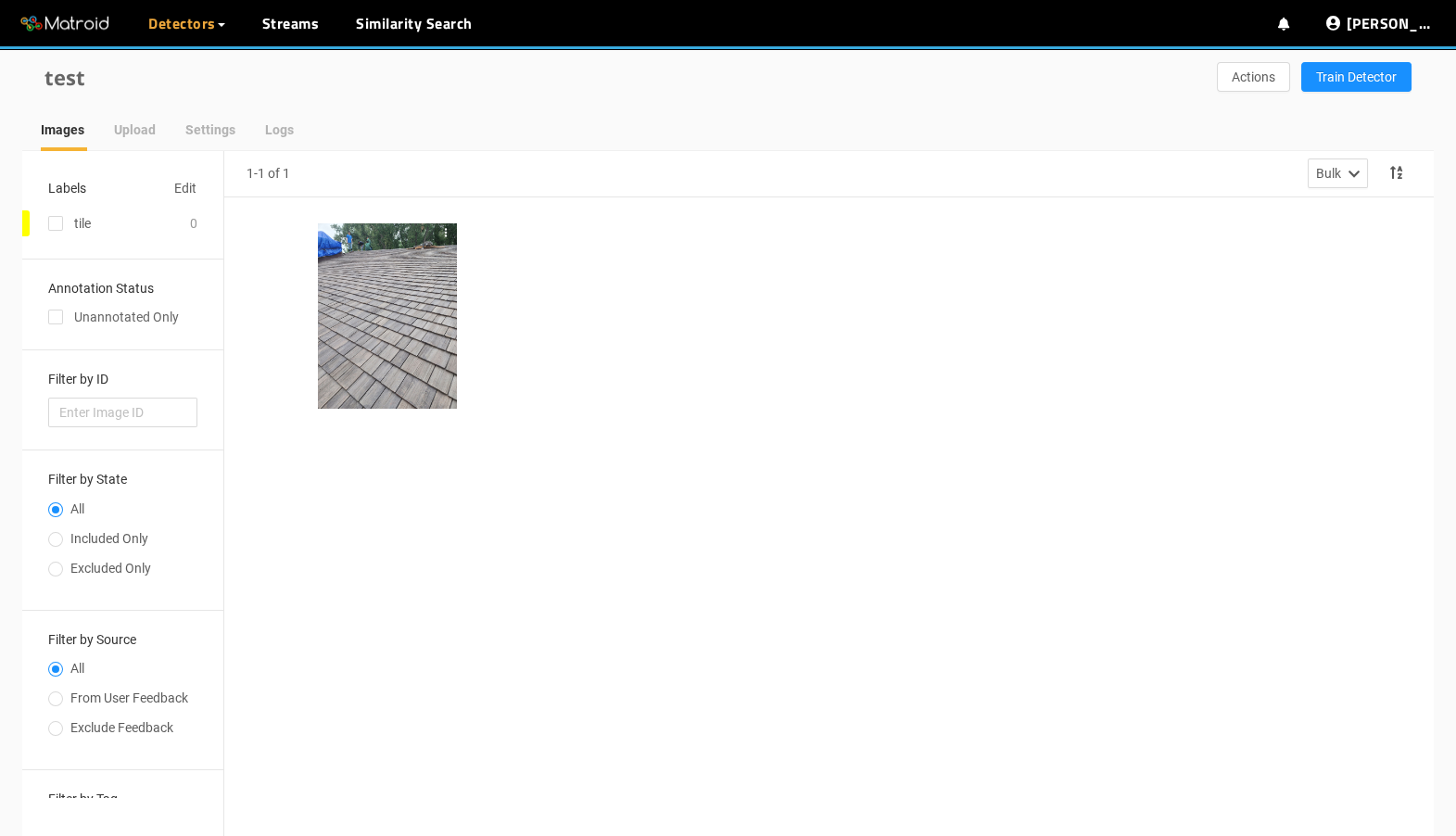
click at [368, 323] on div at bounding box center [388, 315] width 139 height 185
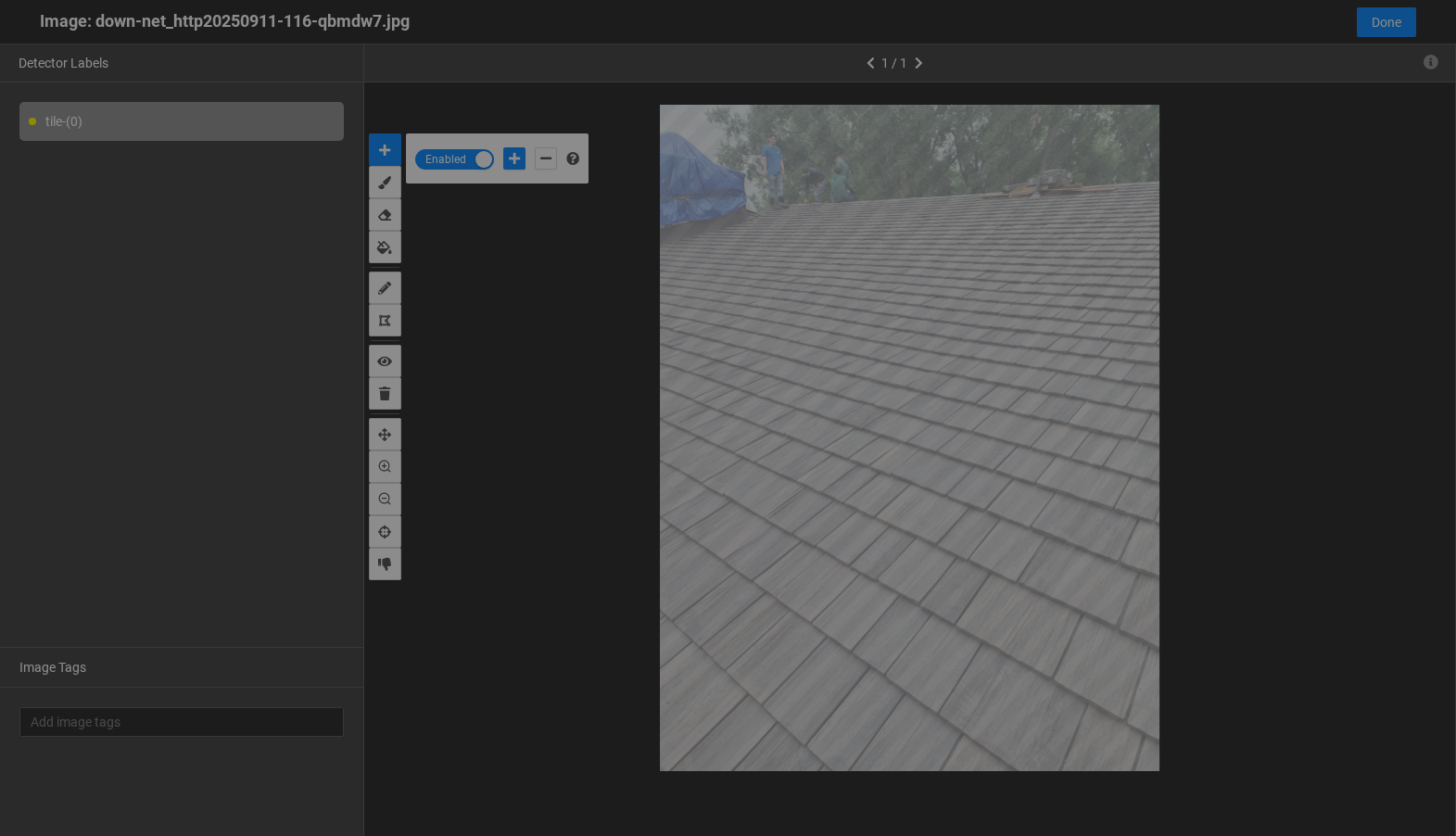
scroll to position [826, 0]
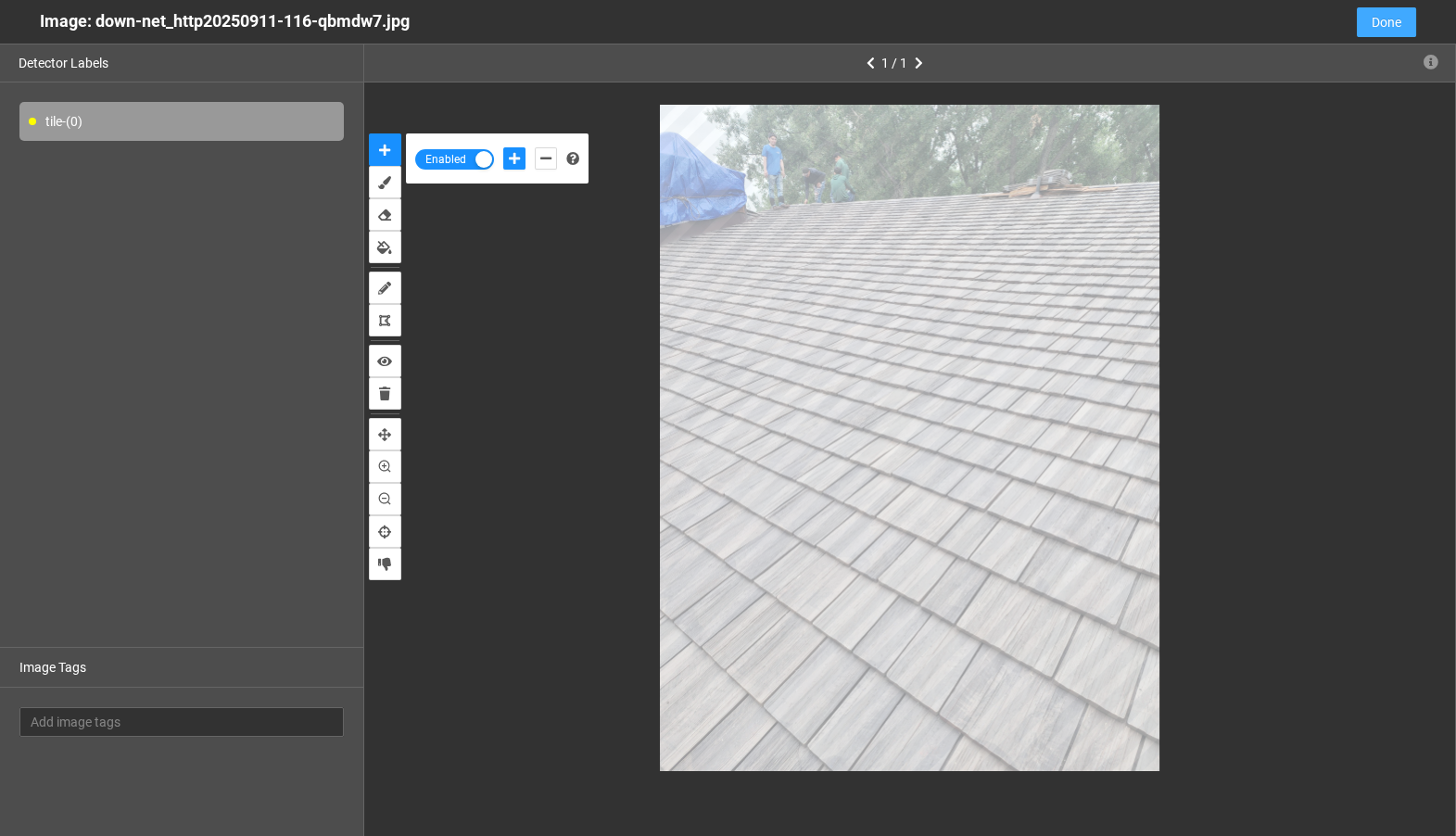
click at [1408, 20] on button "Done" at bounding box center [1386, 23] width 59 height 30
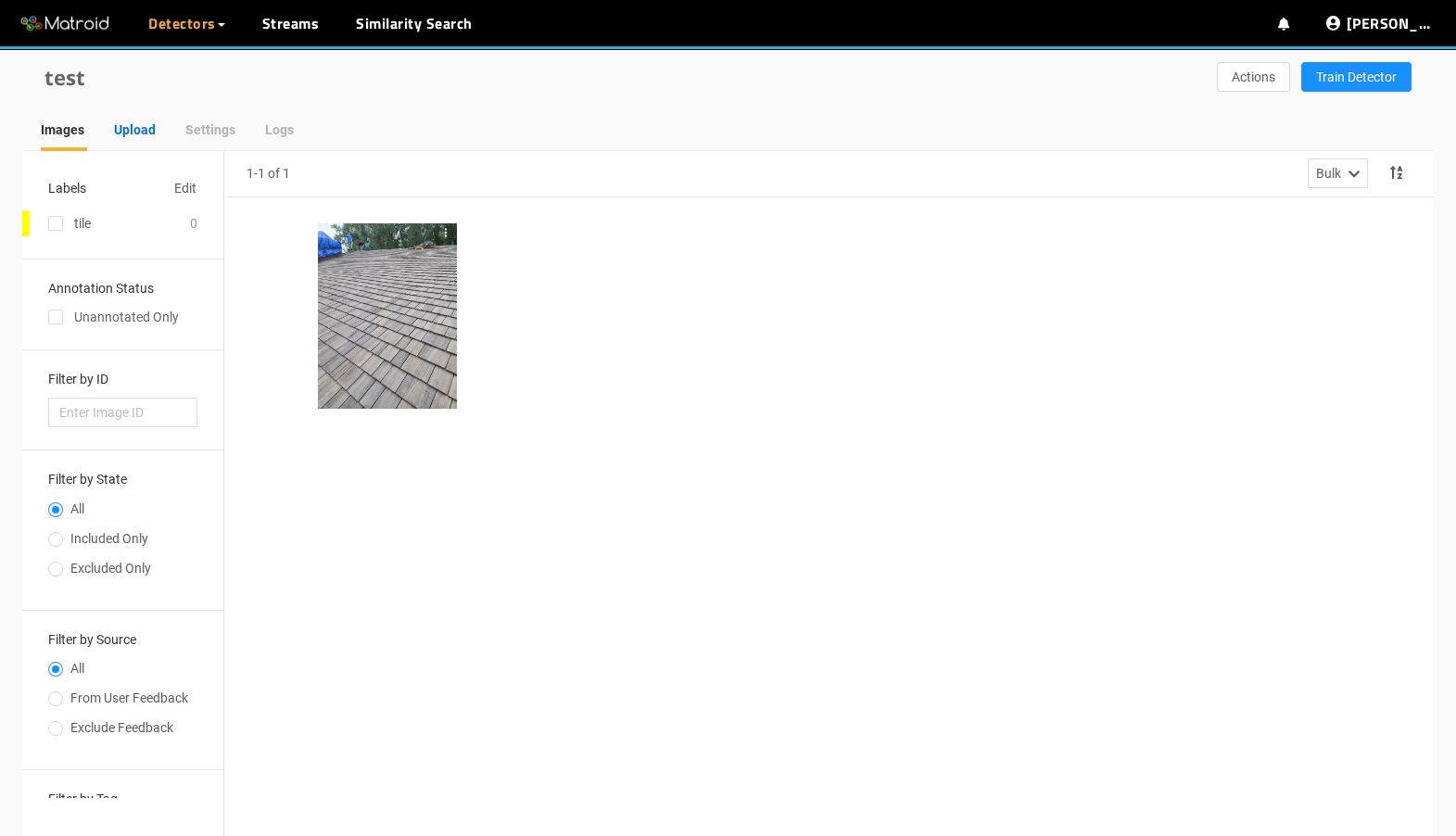
click at [155, 132] on div "Upload" at bounding box center [135, 130] width 41 height 21
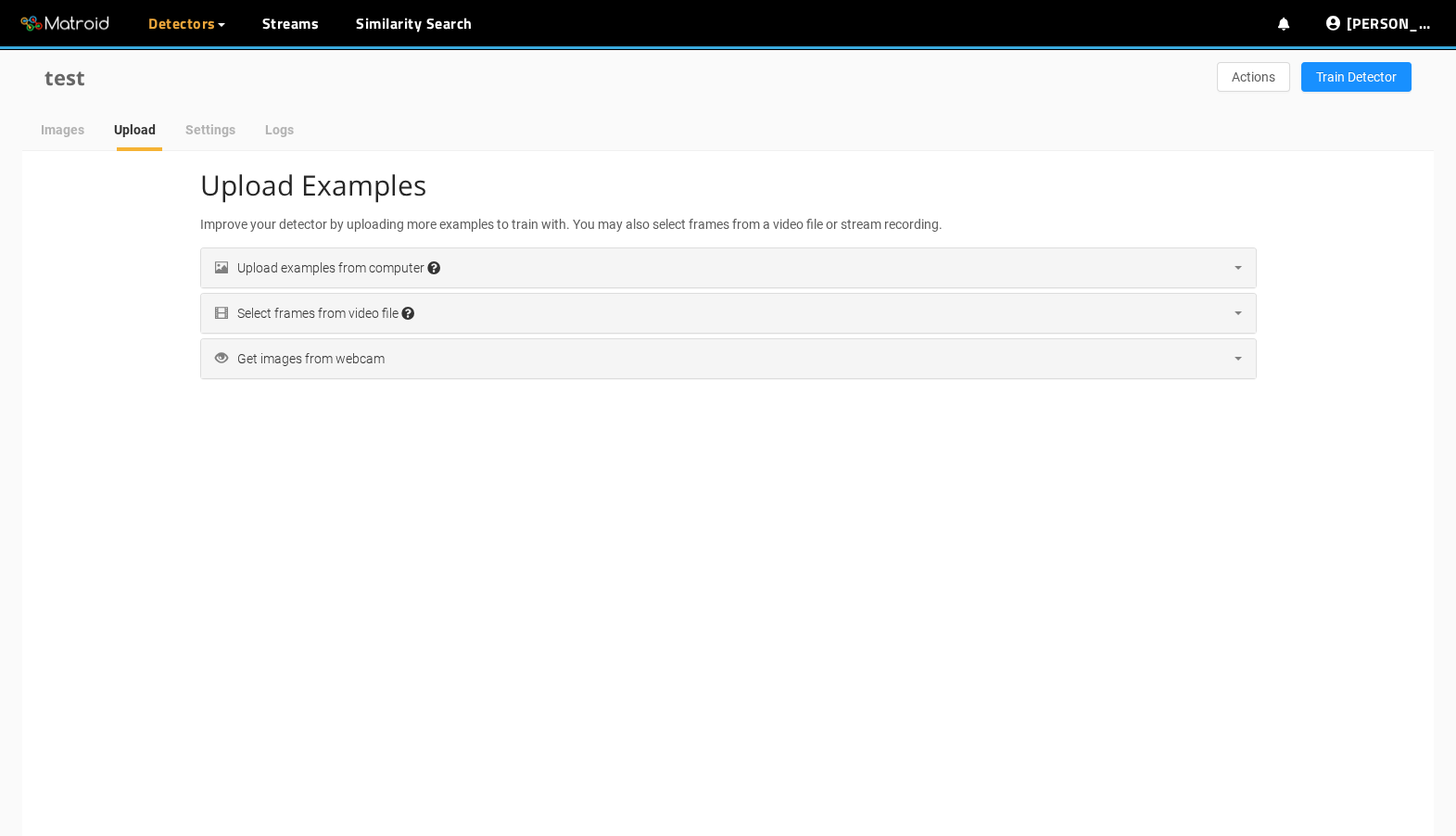
click at [506, 238] on div "Upload Examples Improve your detector by uploading more examples to train with.…" at bounding box center [728, 283] width 1084 height 228
click at [506, 251] on div "Upload examples from computer Accepted file extensions: jpg, jpeg, png, tif, ti…" at bounding box center [728, 267] width 1055 height 39
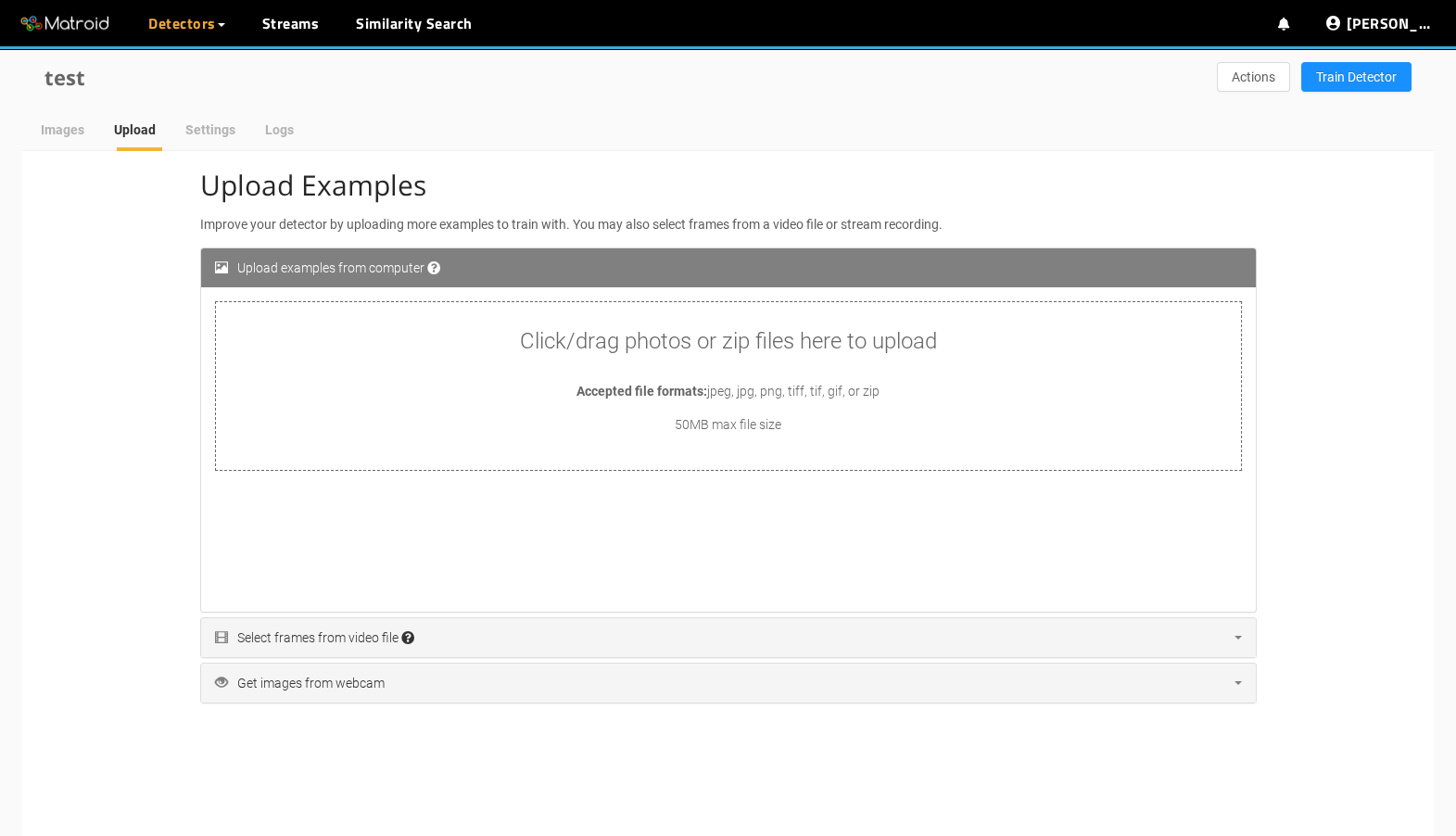
click at [496, 305] on div "Click/drag photos or zip files here to upload Accepted file formats: jpeg, jpg,…" at bounding box center [728, 386] width 1025 height 169
click at [80, 121] on div "Images" at bounding box center [62, 130] width 43 height 21
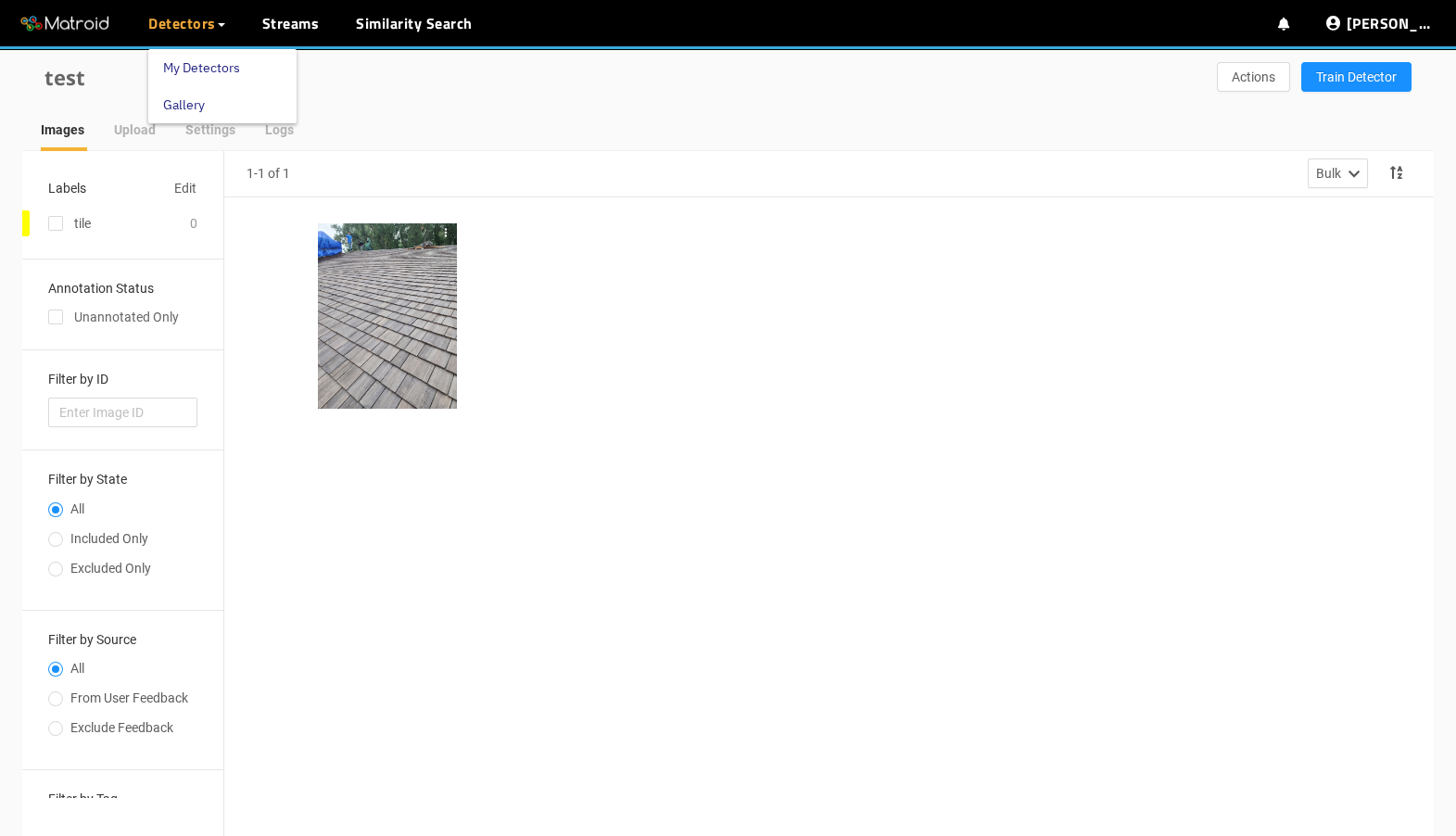
click at [207, 71] on link "My Detectors" at bounding box center [201, 67] width 77 height 37
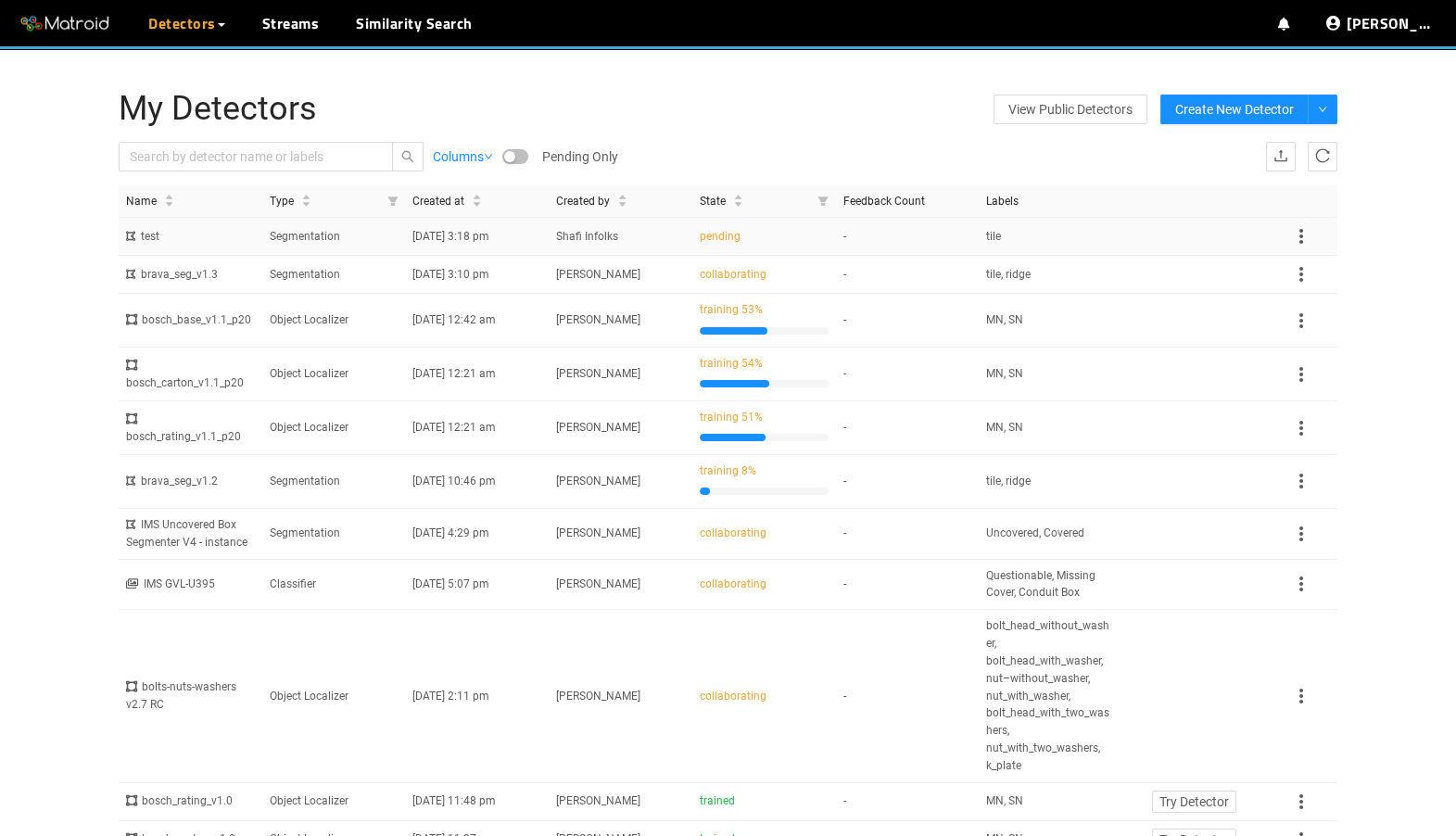
click at [270, 237] on td "Segmentation" at bounding box center [334, 236] width 144 height 38
click at [489, 271] on span "09/28/2025 3:10 pm" at bounding box center [451, 275] width 77 height 13
click at [1353, 107] on link "Disable Proxy" at bounding box center [1343, 104] width 79 height 37
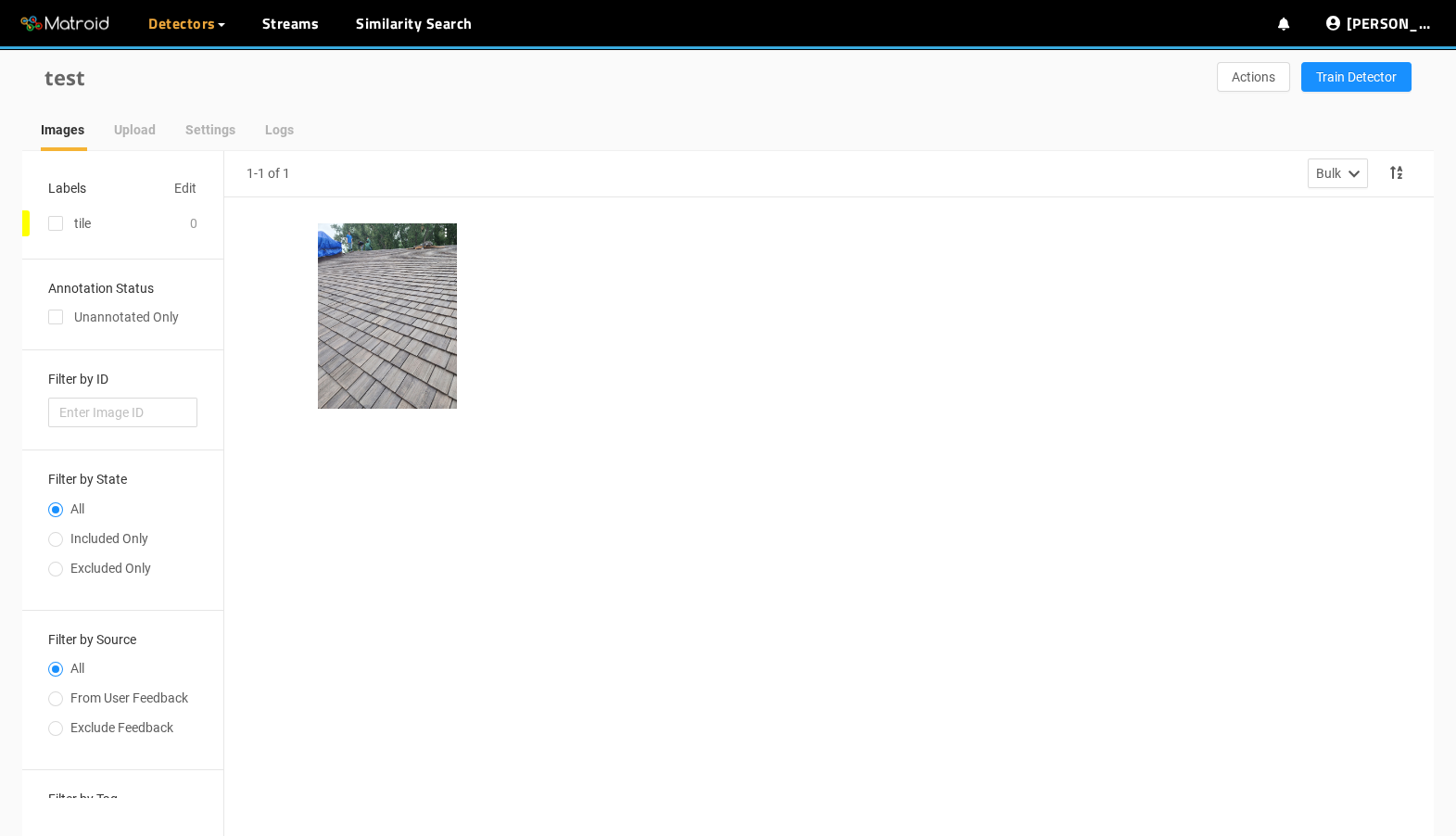
click at [443, 326] on div at bounding box center [446, 315] width 23 height 185
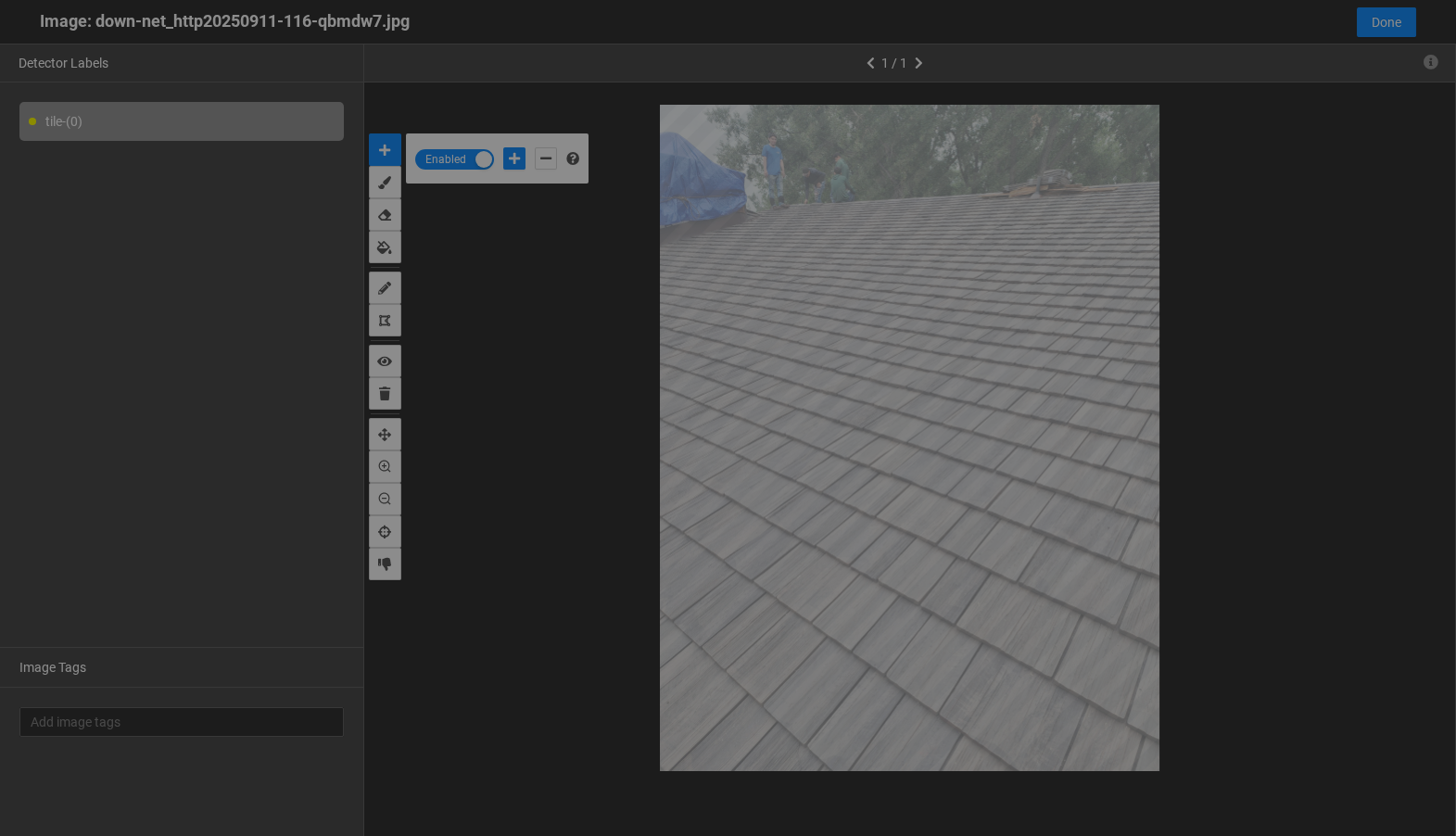
scroll to position [826, 0]
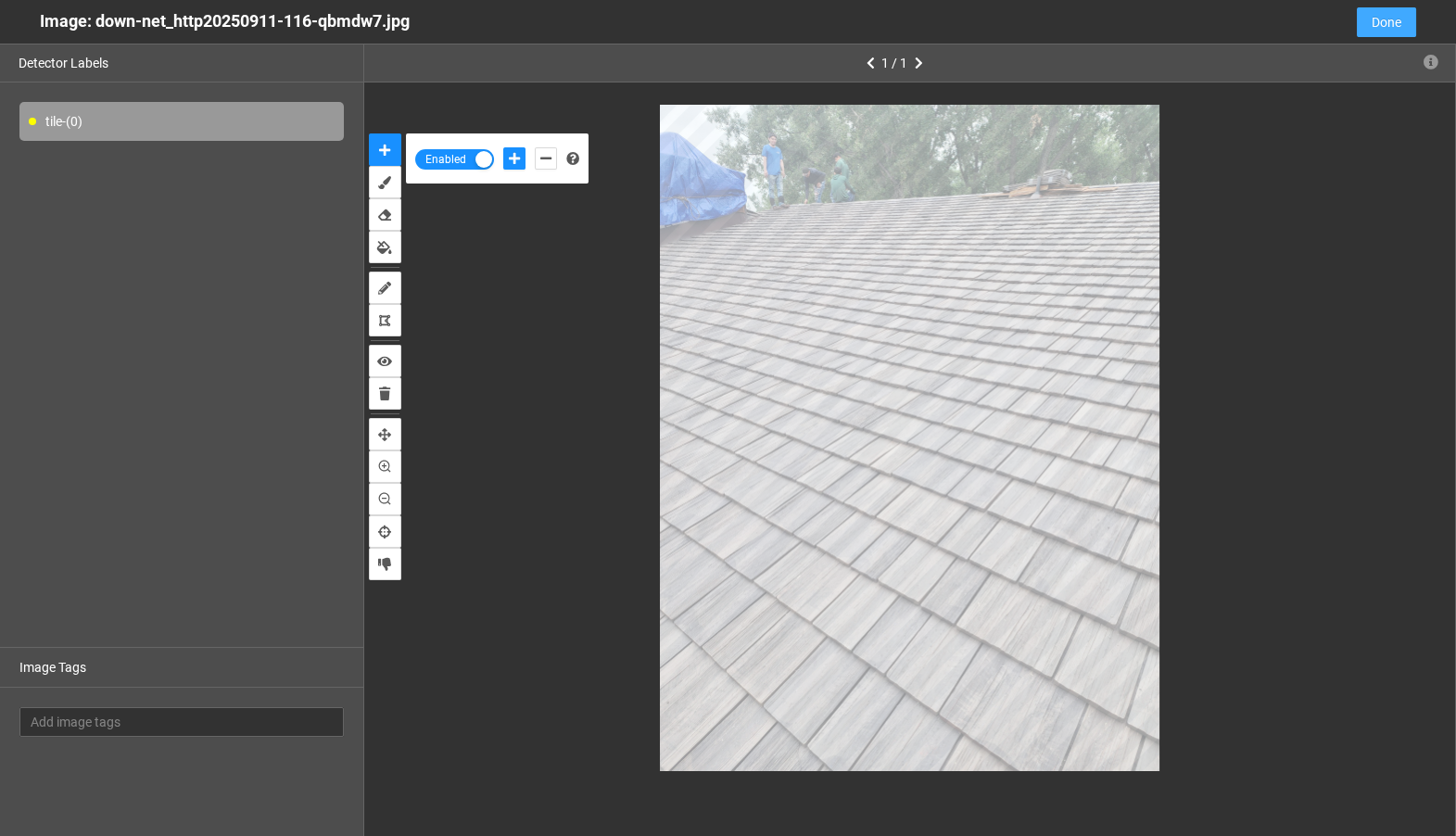
click at [1396, 24] on span "Done" at bounding box center [1387, 23] width 30 height 21
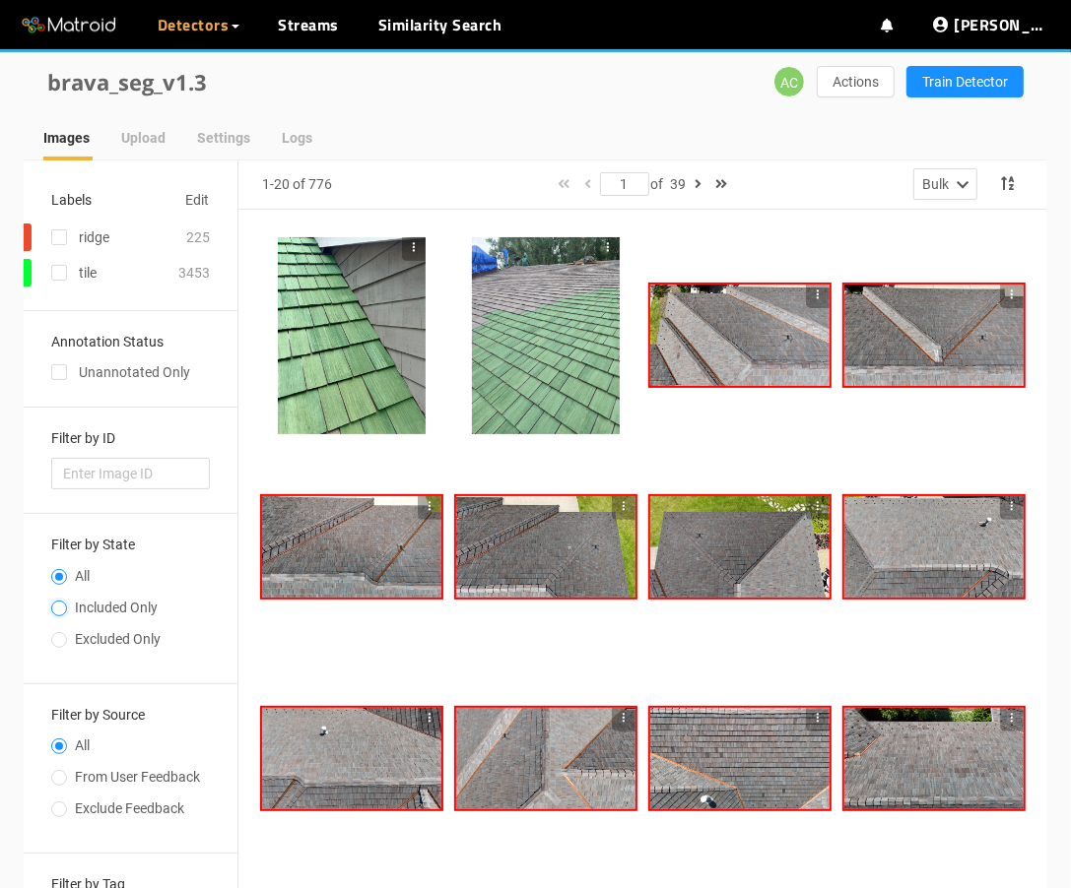
click at [65, 605] on input "Included Only" at bounding box center [59, 611] width 16 height 12
radio input "true"
radio input "false"
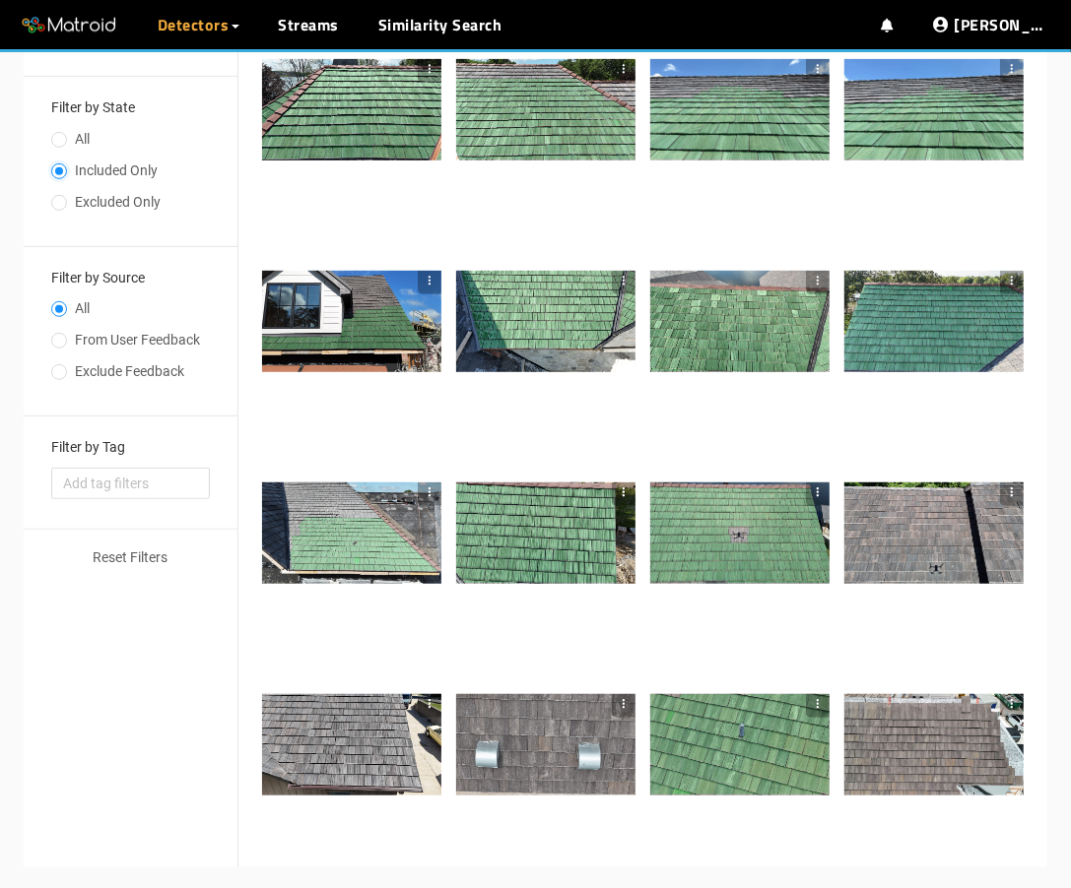
scroll to position [443, 0]
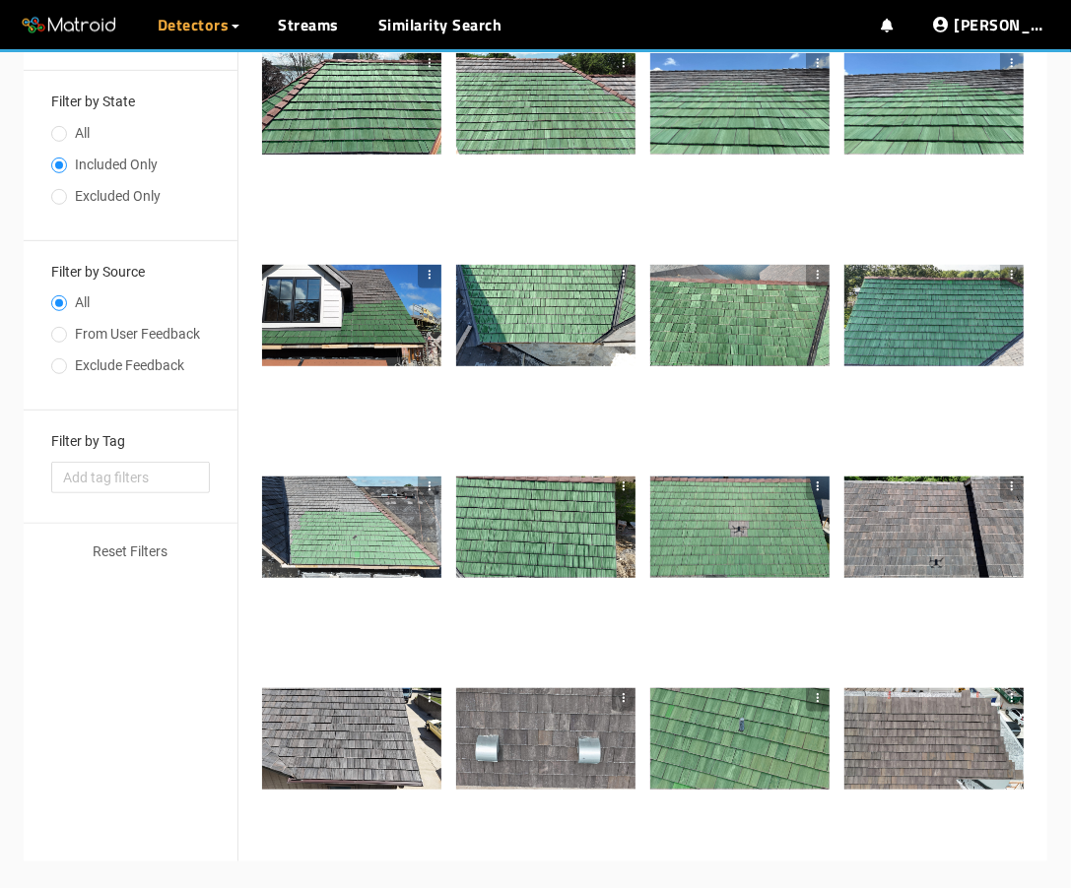
click at [938, 517] on div at bounding box center [933, 527] width 179 height 100
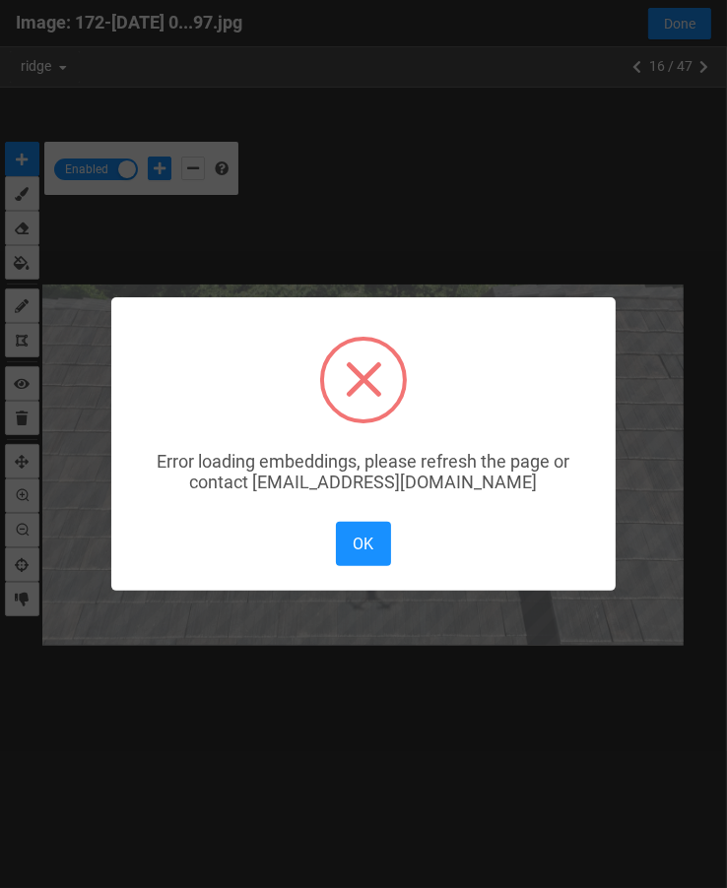
scroll to position [885, 0]
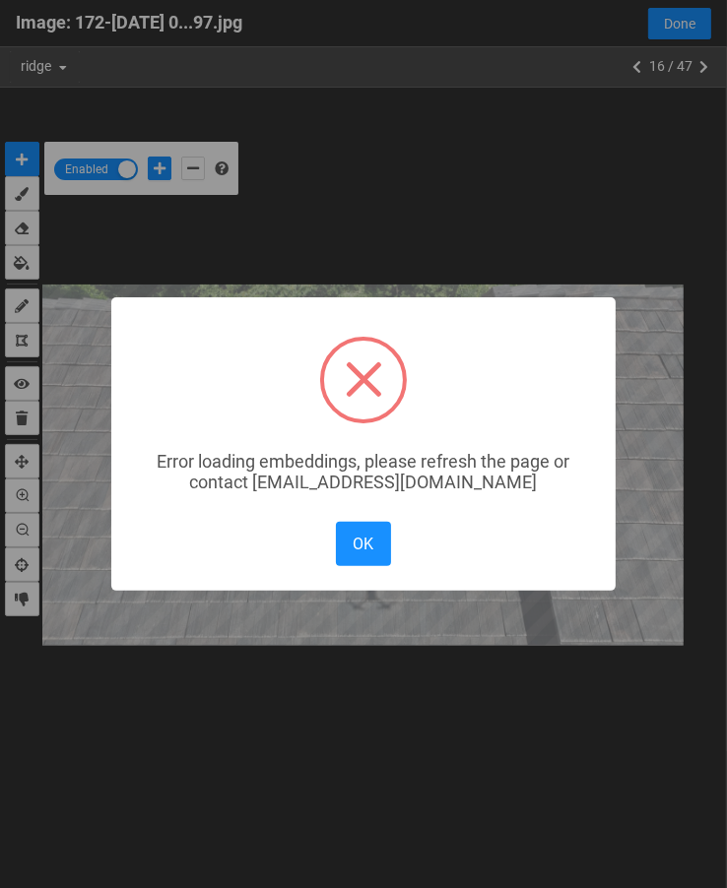
click at [591, 229] on div "× Error loading embeddings, please refresh the page or contact solutions@matroi…" at bounding box center [363, 444] width 727 height 888
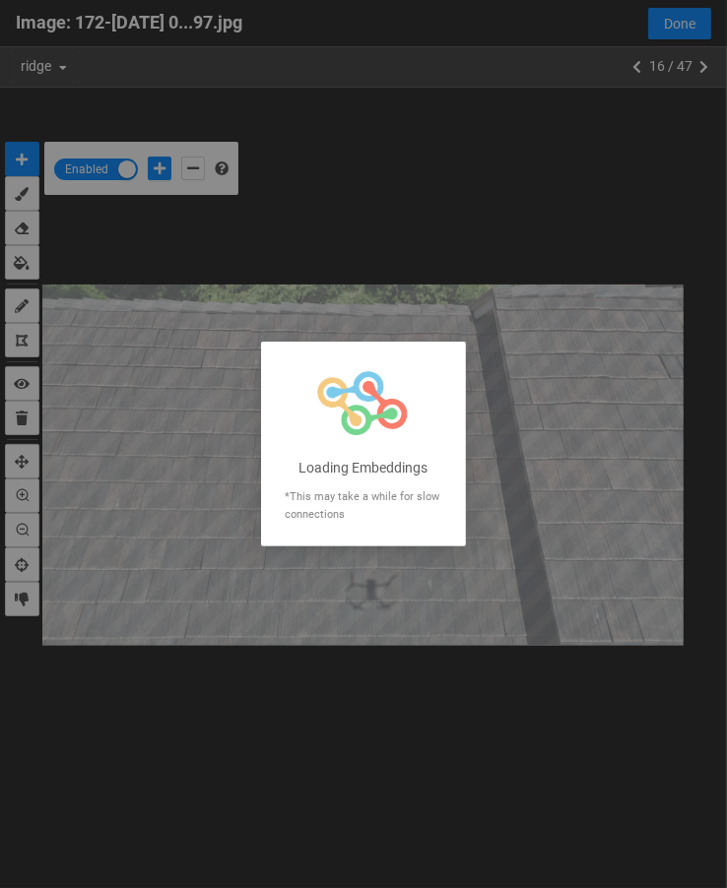
click at [699, 18] on div at bounding box center [363, 444] width 727 height 888
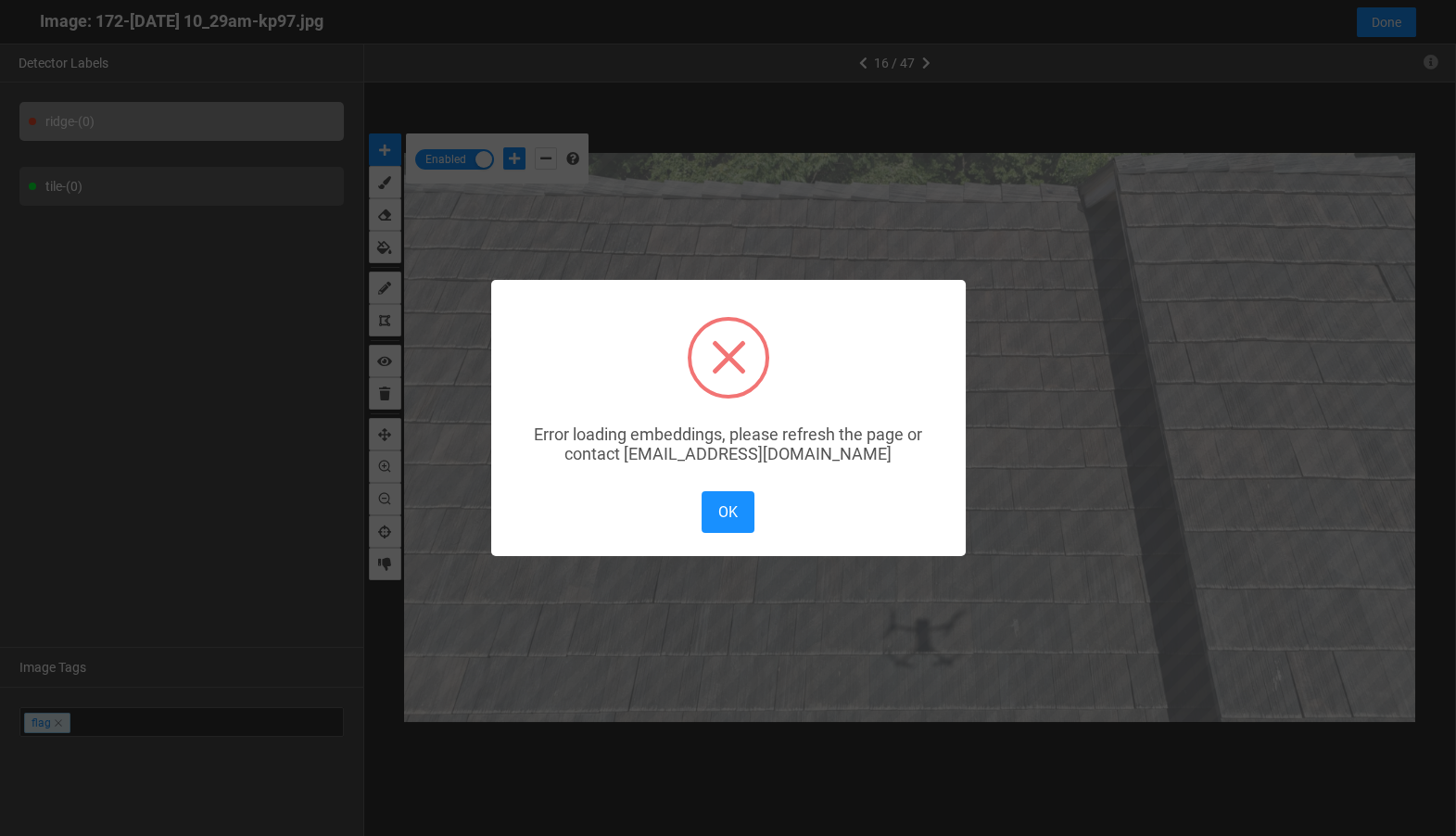
scroll to position [826, 0]
click at [768, 465] on div "Error loading embeddings, please refresh the page or contact solutions@matroid.…" at bounding box center [728, 438] width 474 height 60
click at [755, 509] on div "OK No Cancel" at bounding box center [728, 512] width 61 height 51
click at [745, 509] on button "OK" at bounding box center [728, 512] width 52 height 41
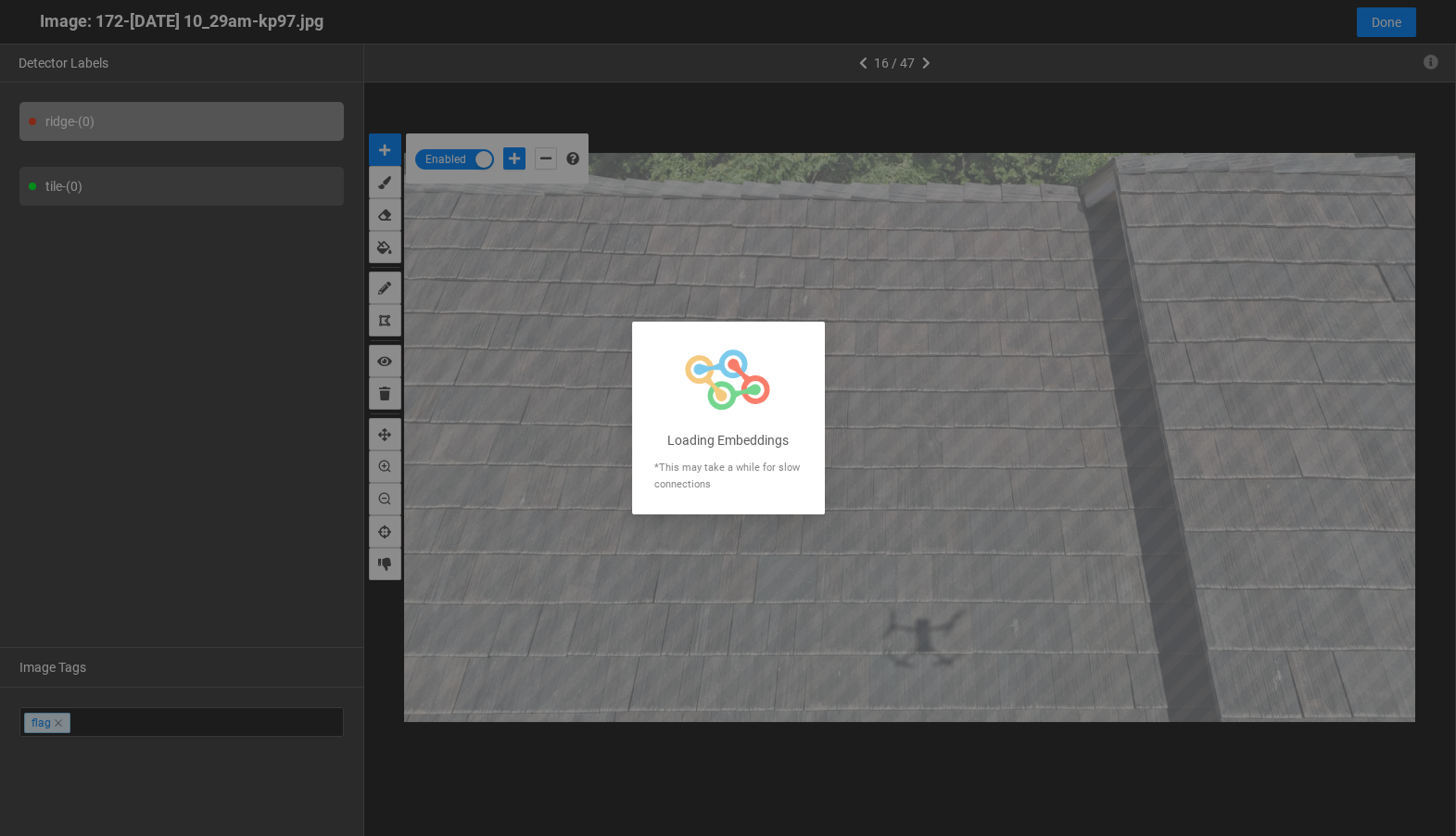
click at [1388, 40] on div at bounding box center [728, 418] width 1456 height 836
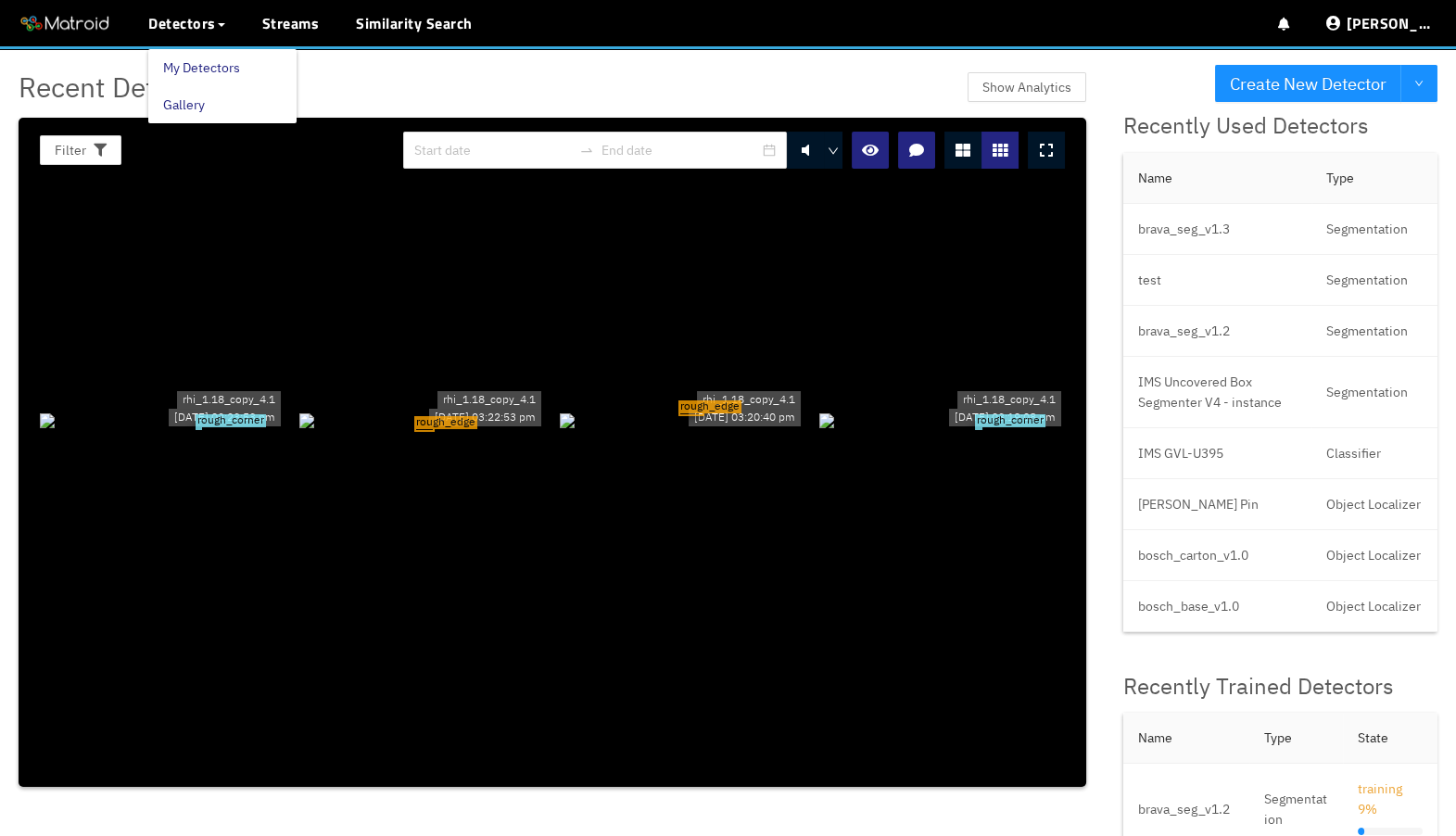
click at [214, 55] on link "My Detectors" at bounding box center [201, 67] width 77 height 37
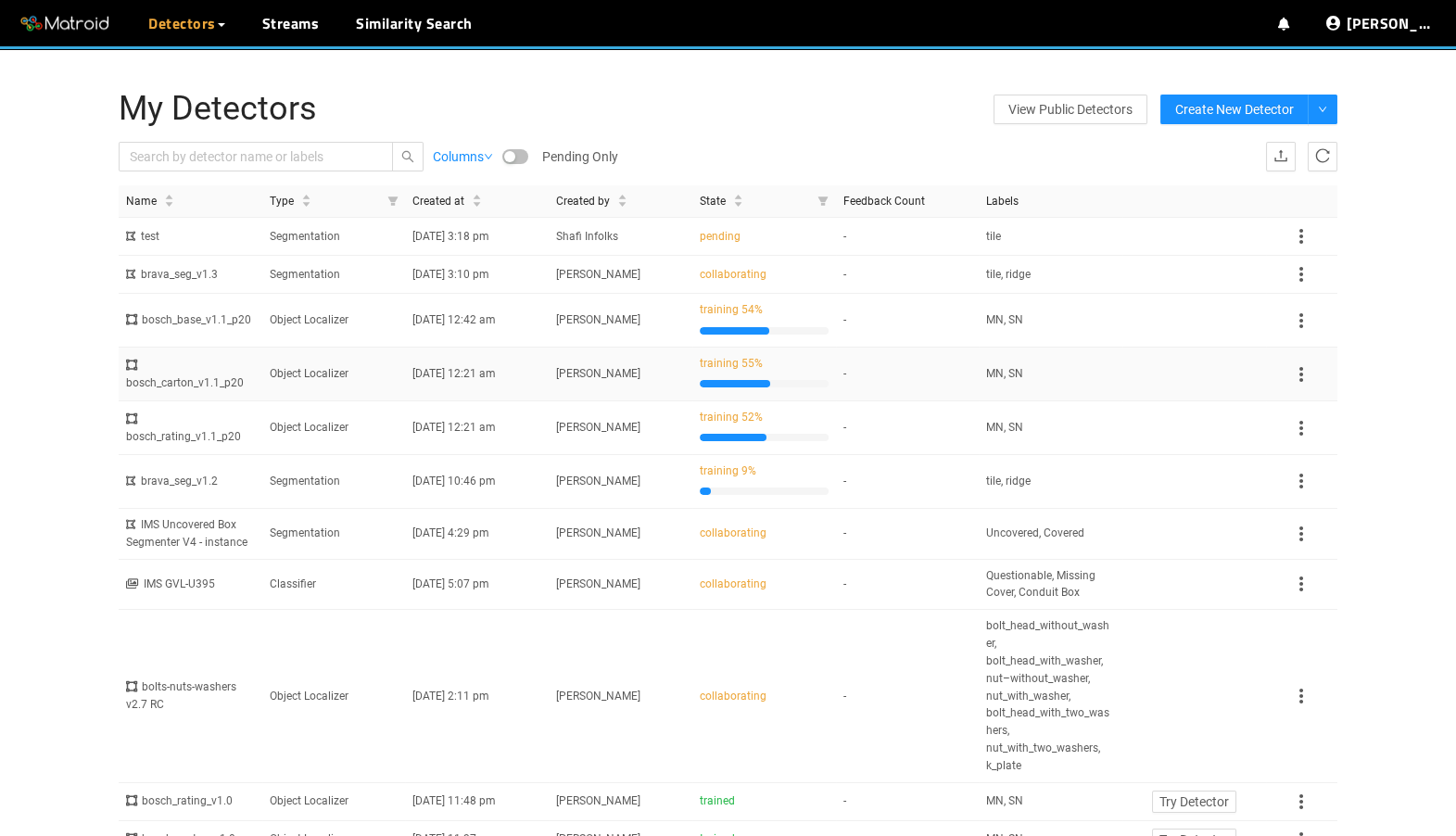
click at [532, 393] on td "[DATE] 12:21 am" at bounding box center [476, 374] width 144 height 54
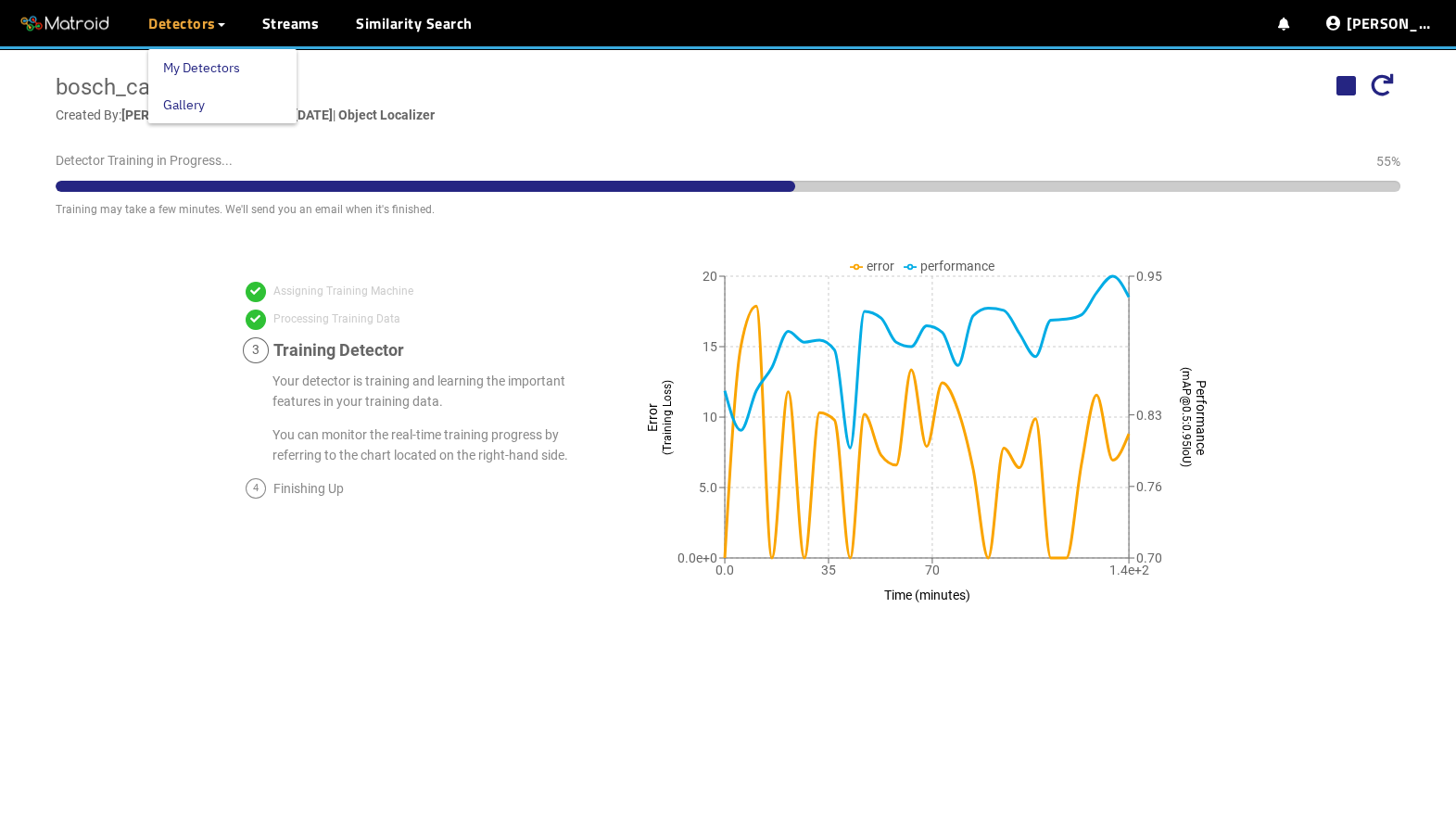
click at [195, 65] on link "My Detectors" at bounding box center [201, 67] width 77 height 37
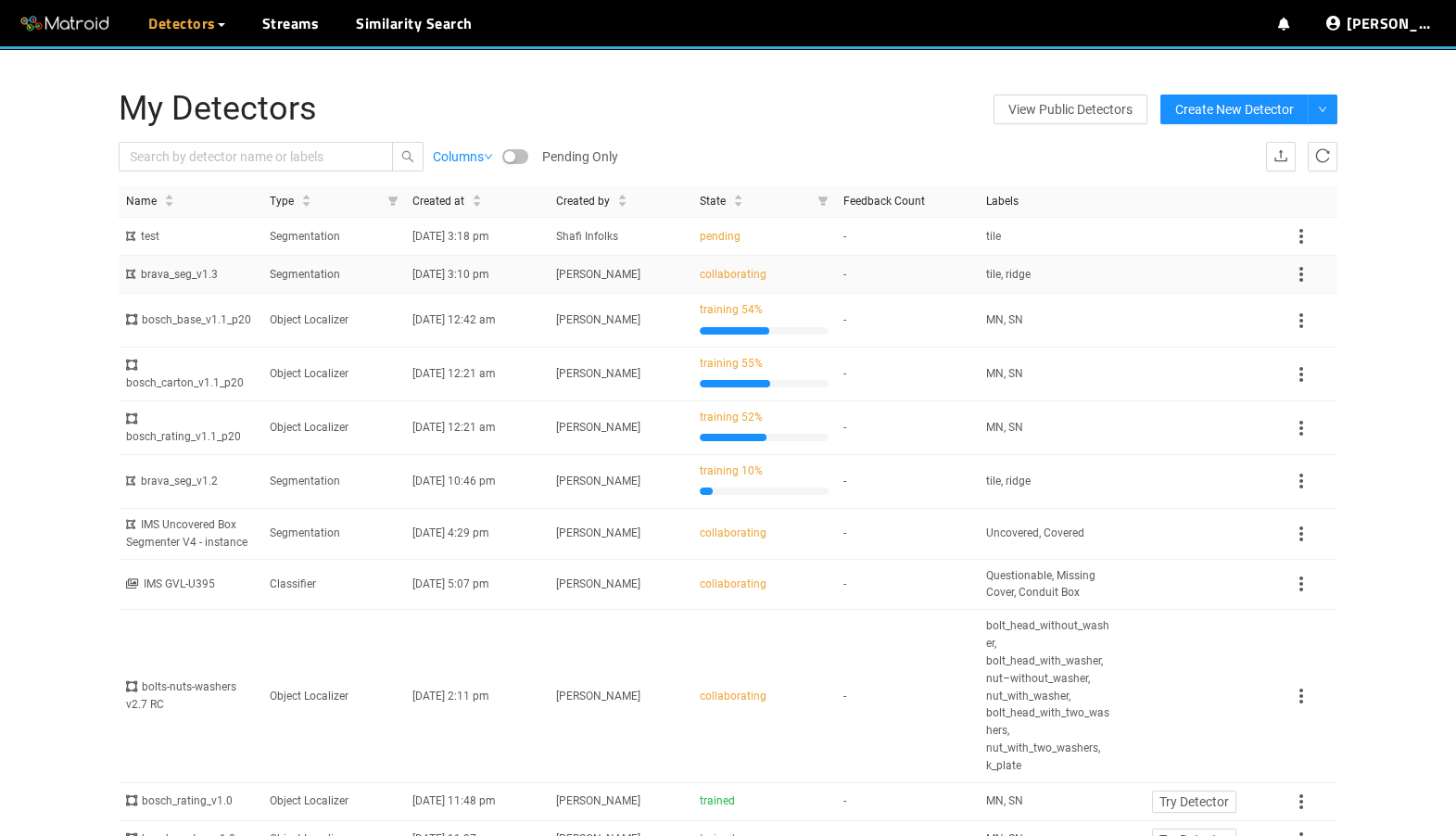
click at [315, 271] on td "Segmentation" at bounding box center [334, 275] width 144 height 38
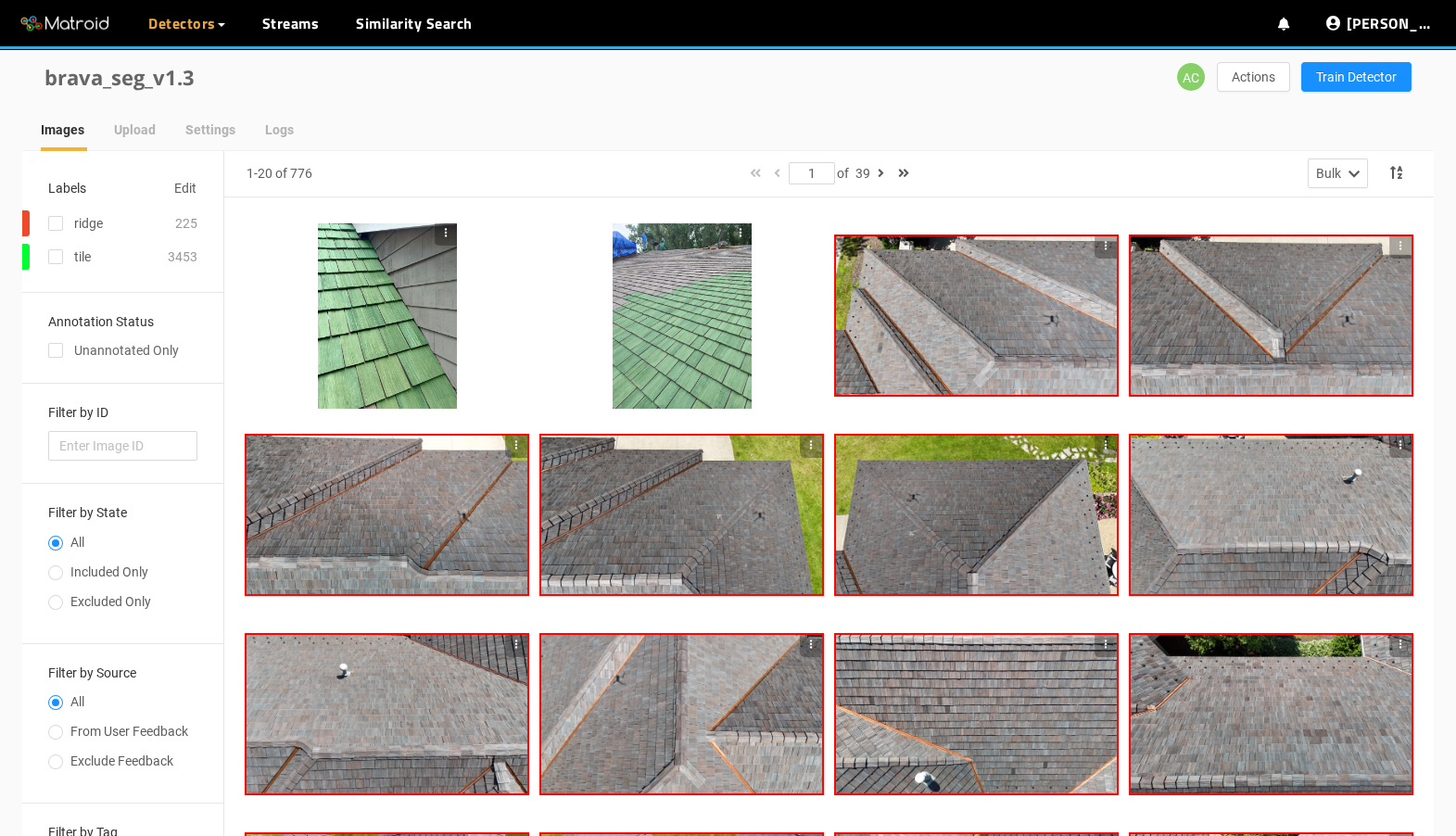
click at [990, 332] on div at bounding box center [976, 314] width 280 height 157
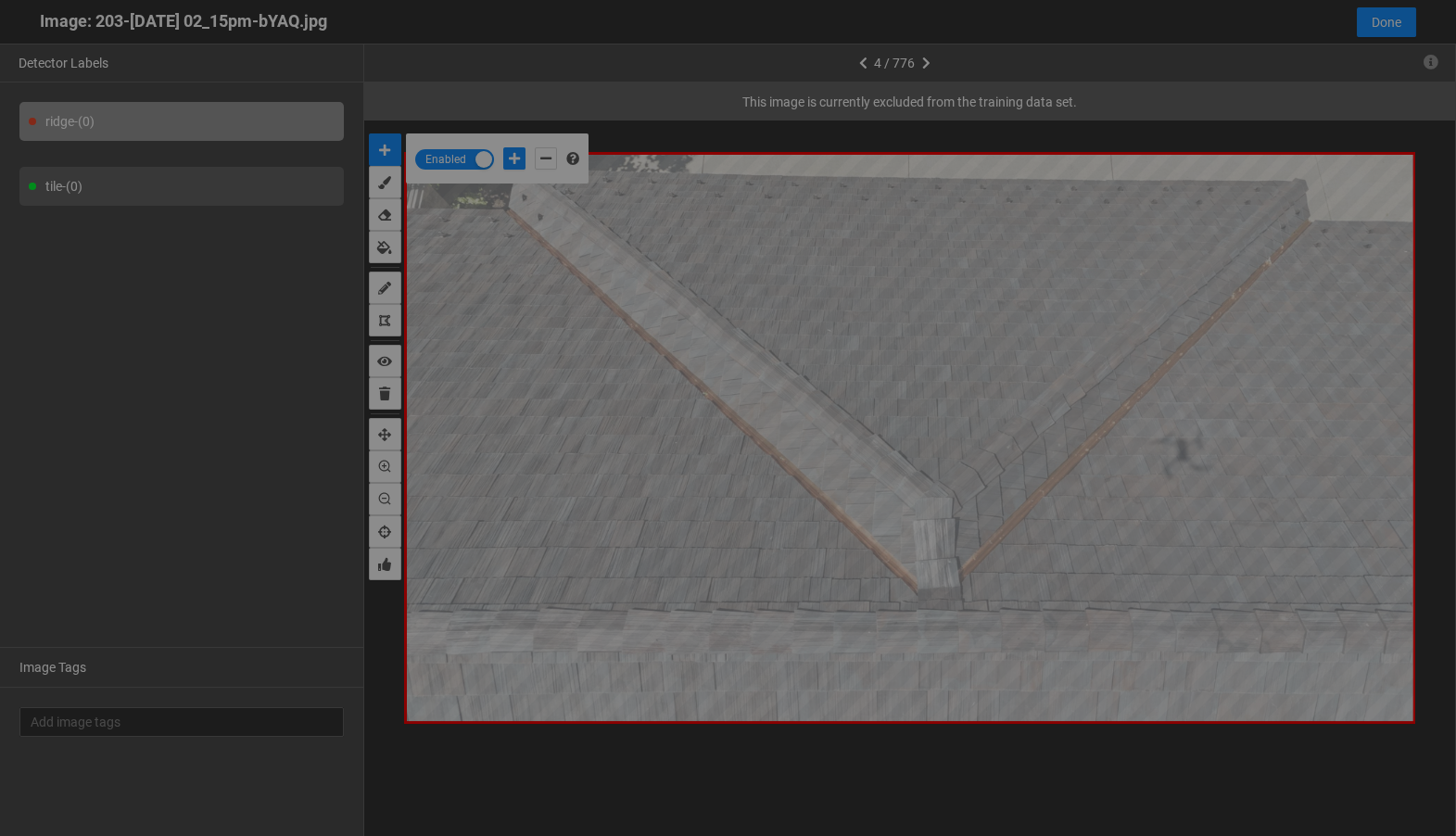
scroll to position [826, 0]
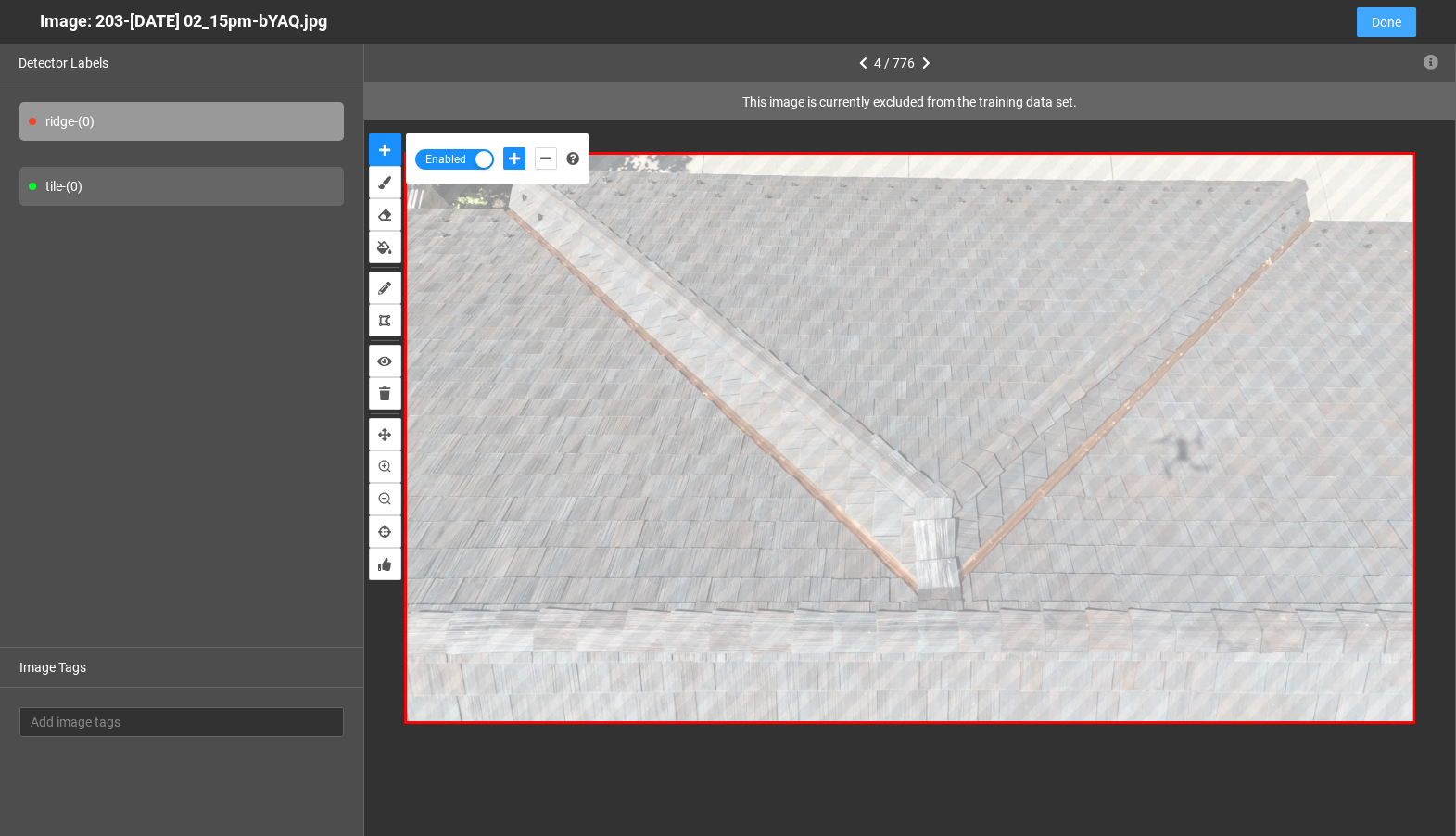
click at [1399, 18] on span "Done" at bounding box center [1387, 23] width 30 height 21
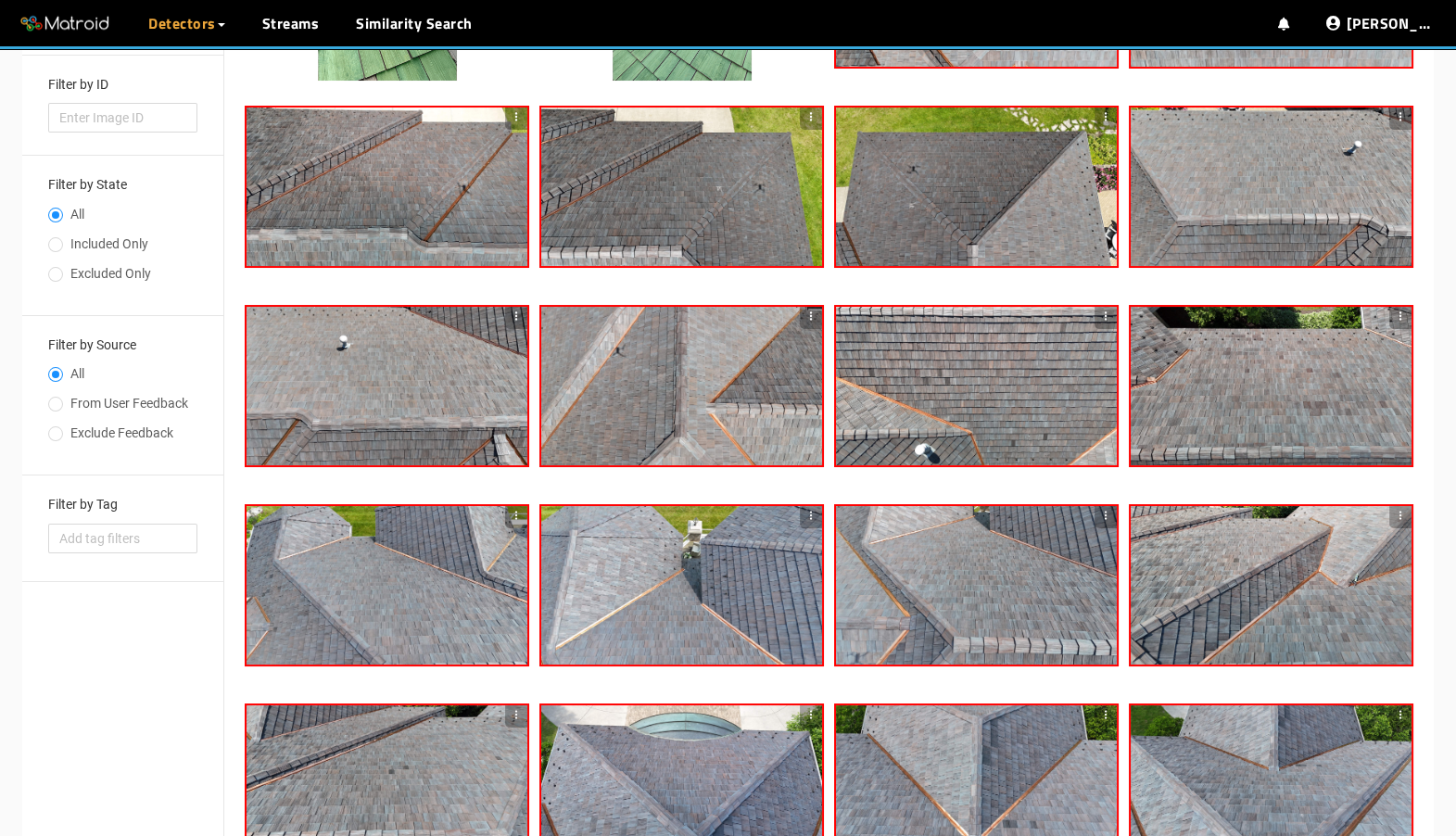
scroll to position [0, 0]
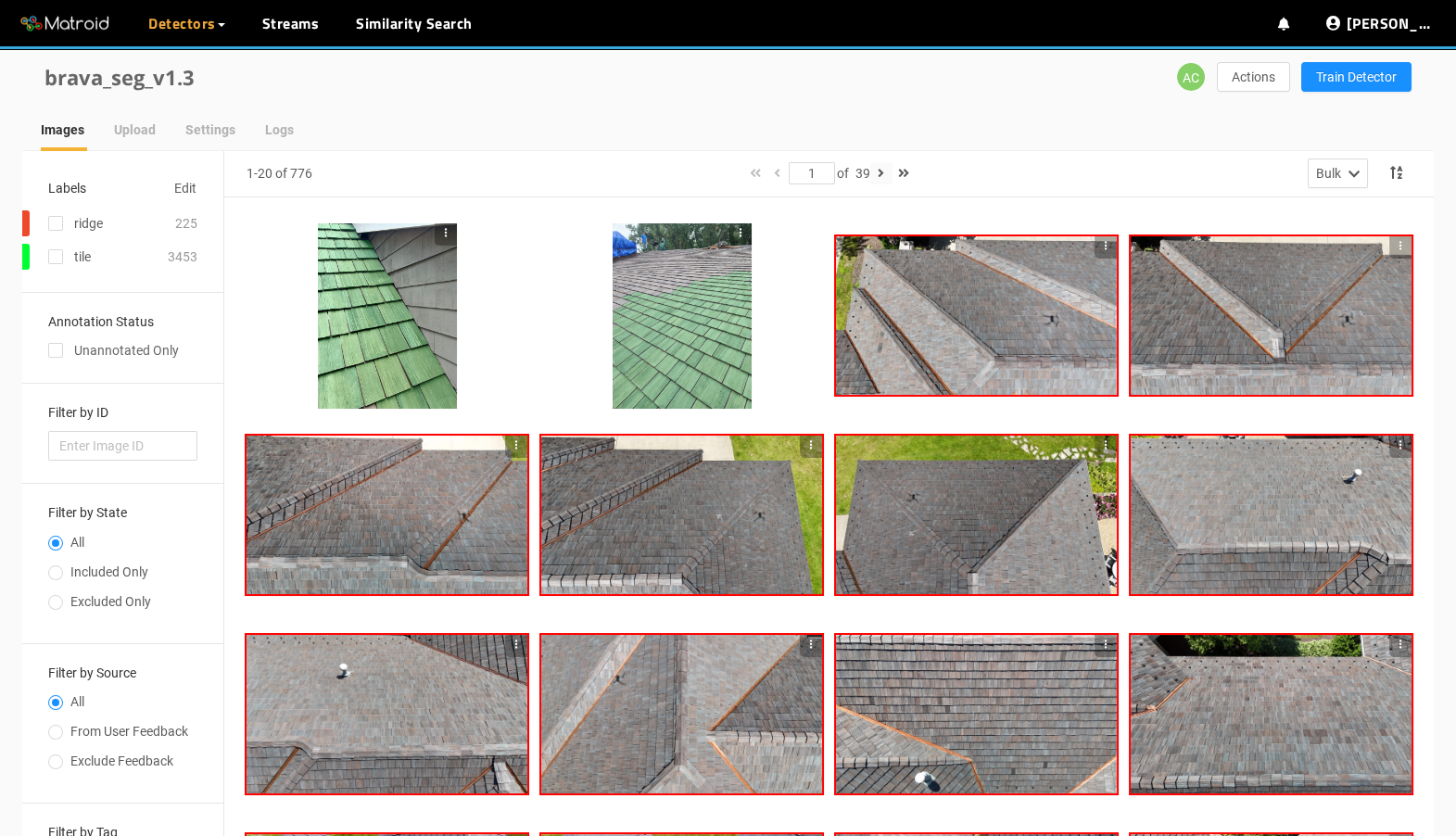
click at [889, 174] on button "button" at bounding box center [882, 173] width 23 height 23
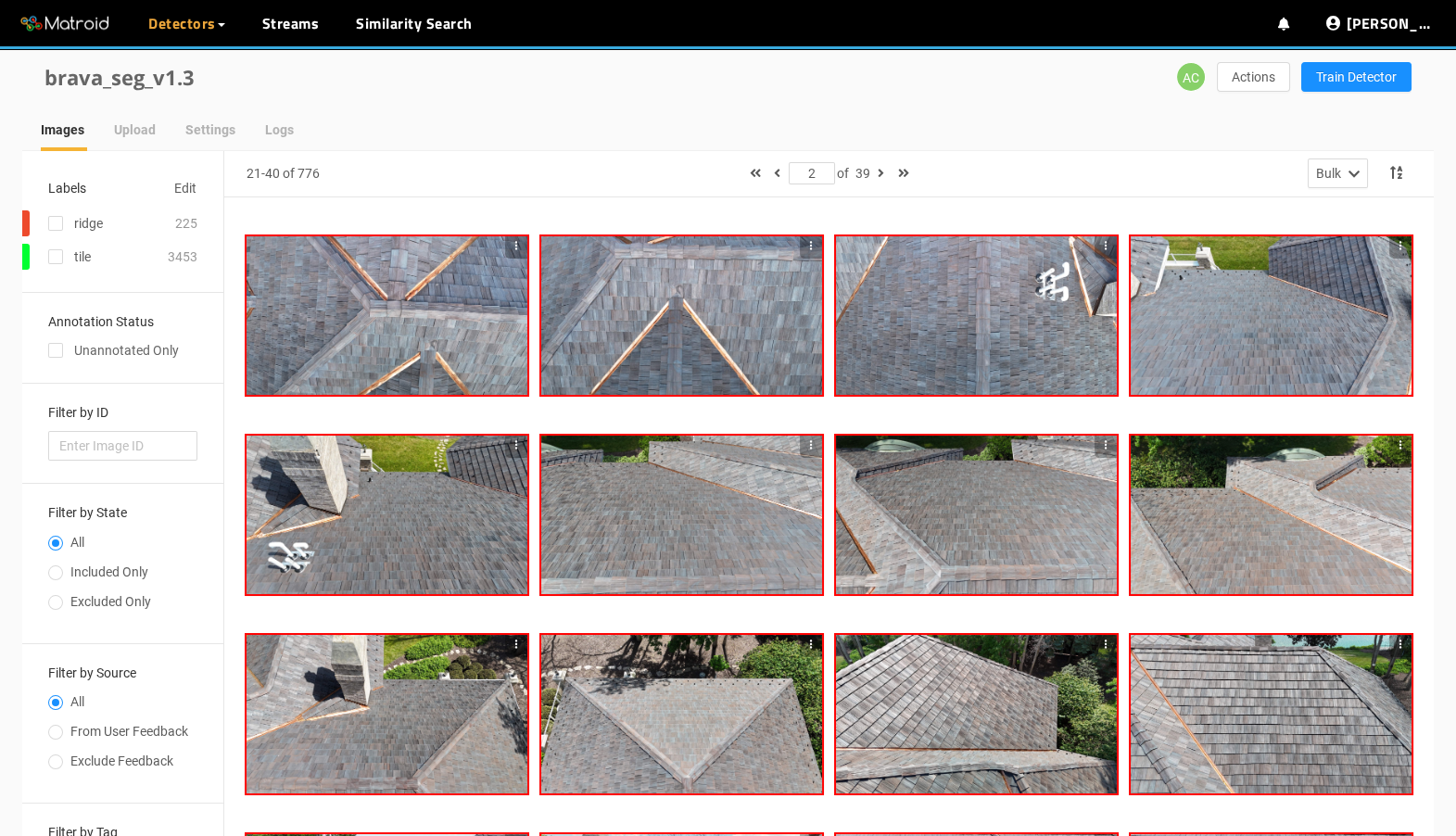
click at [873, 296] on div at bounding box center [976, 314] width 280 height 157
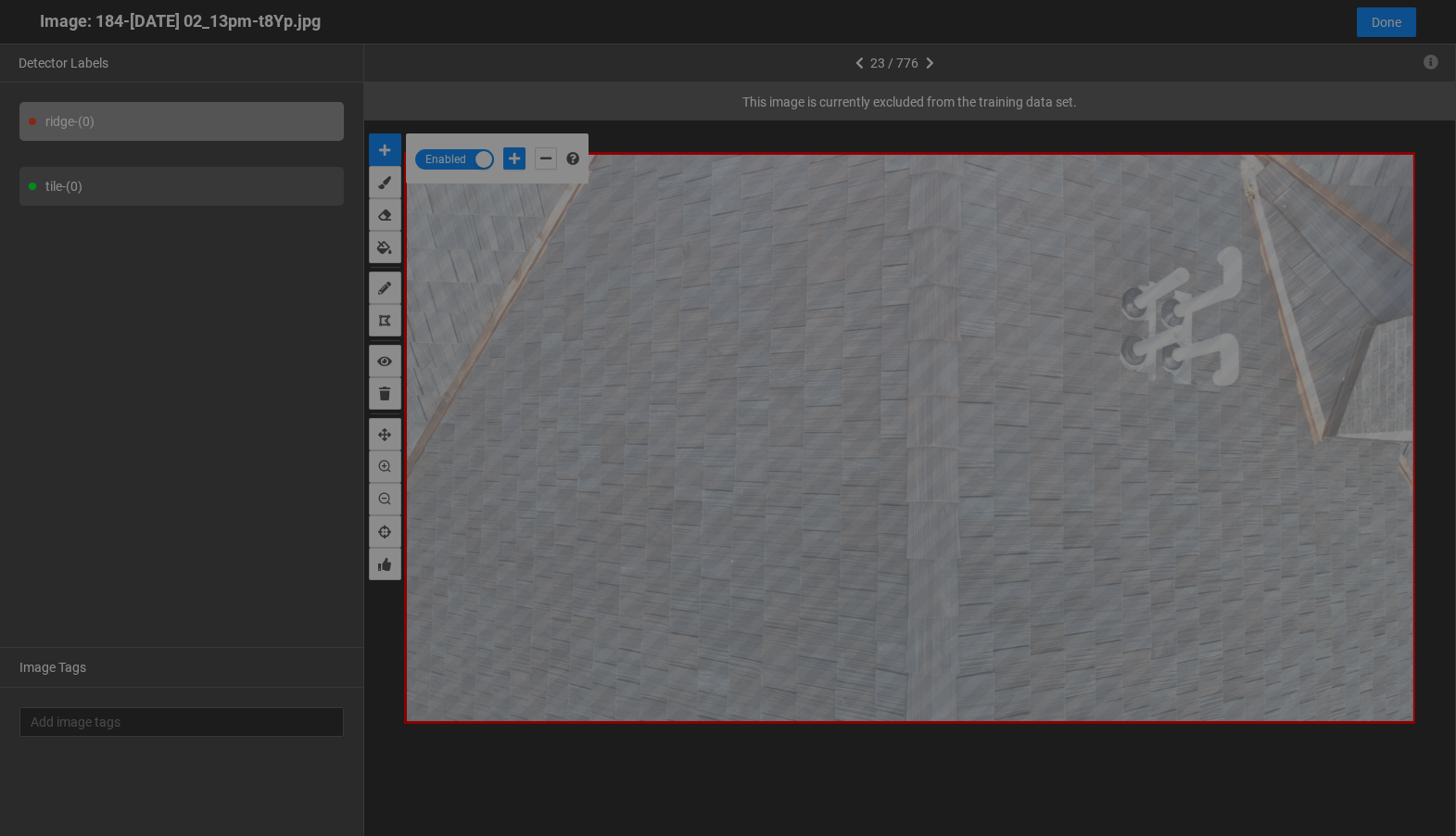
scroll to position [826, 0]
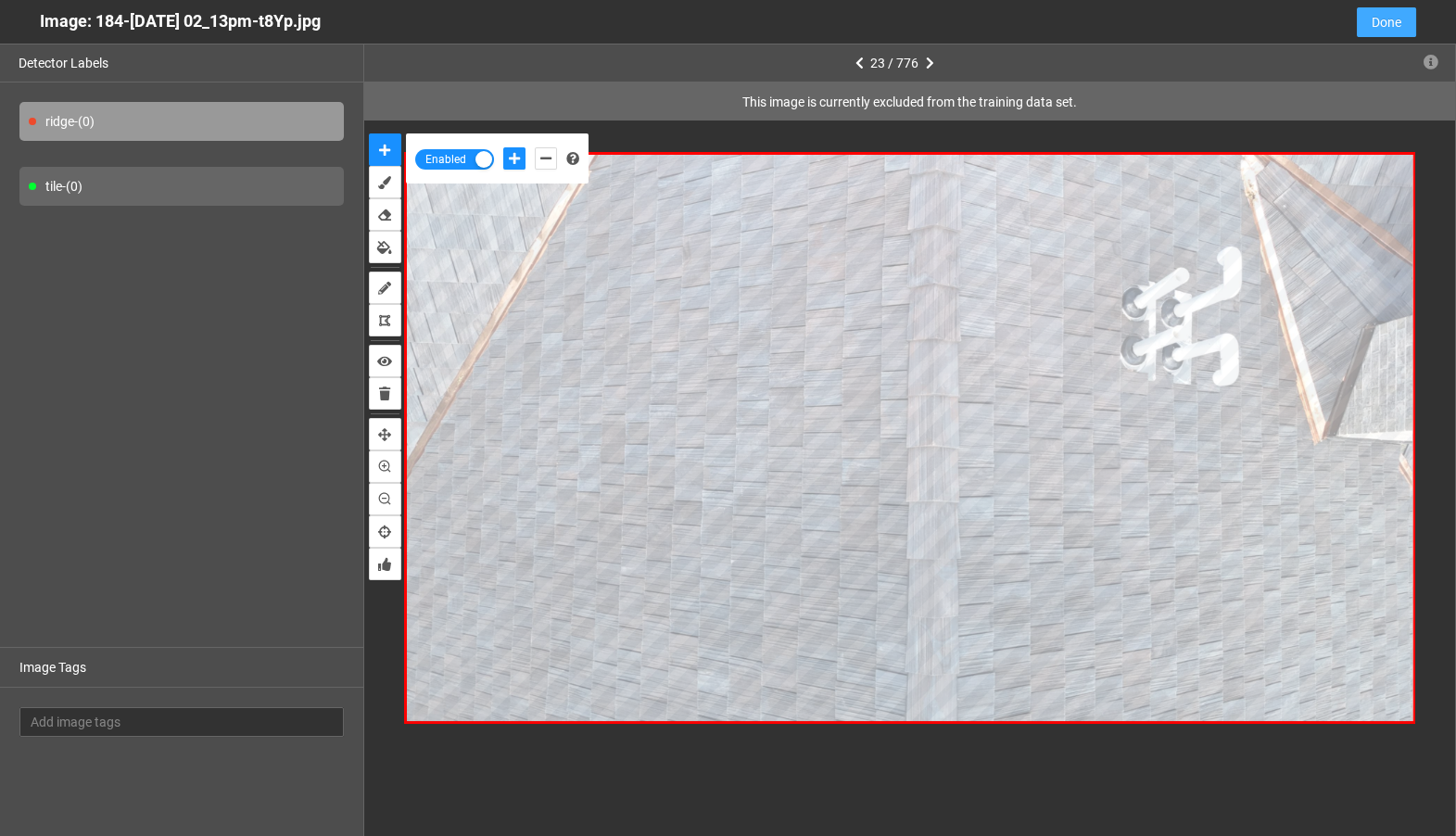
click at [1401, 18] on button "Done" at bounding box center [1386, 23] width 59 height 30
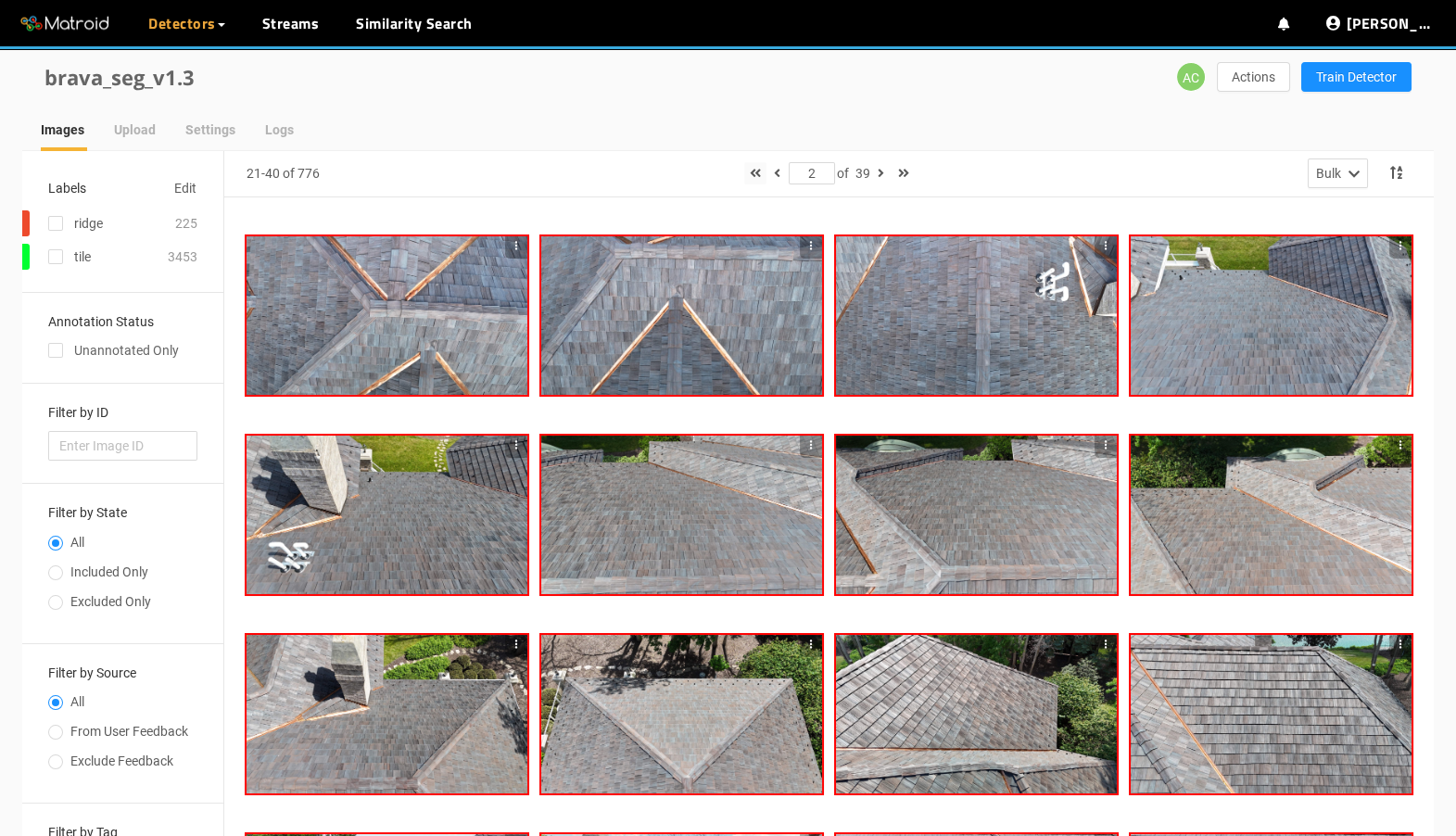
click at [757, 172] on button "button" at bounding box center [756, 173] width 23 height 23
type input "1"
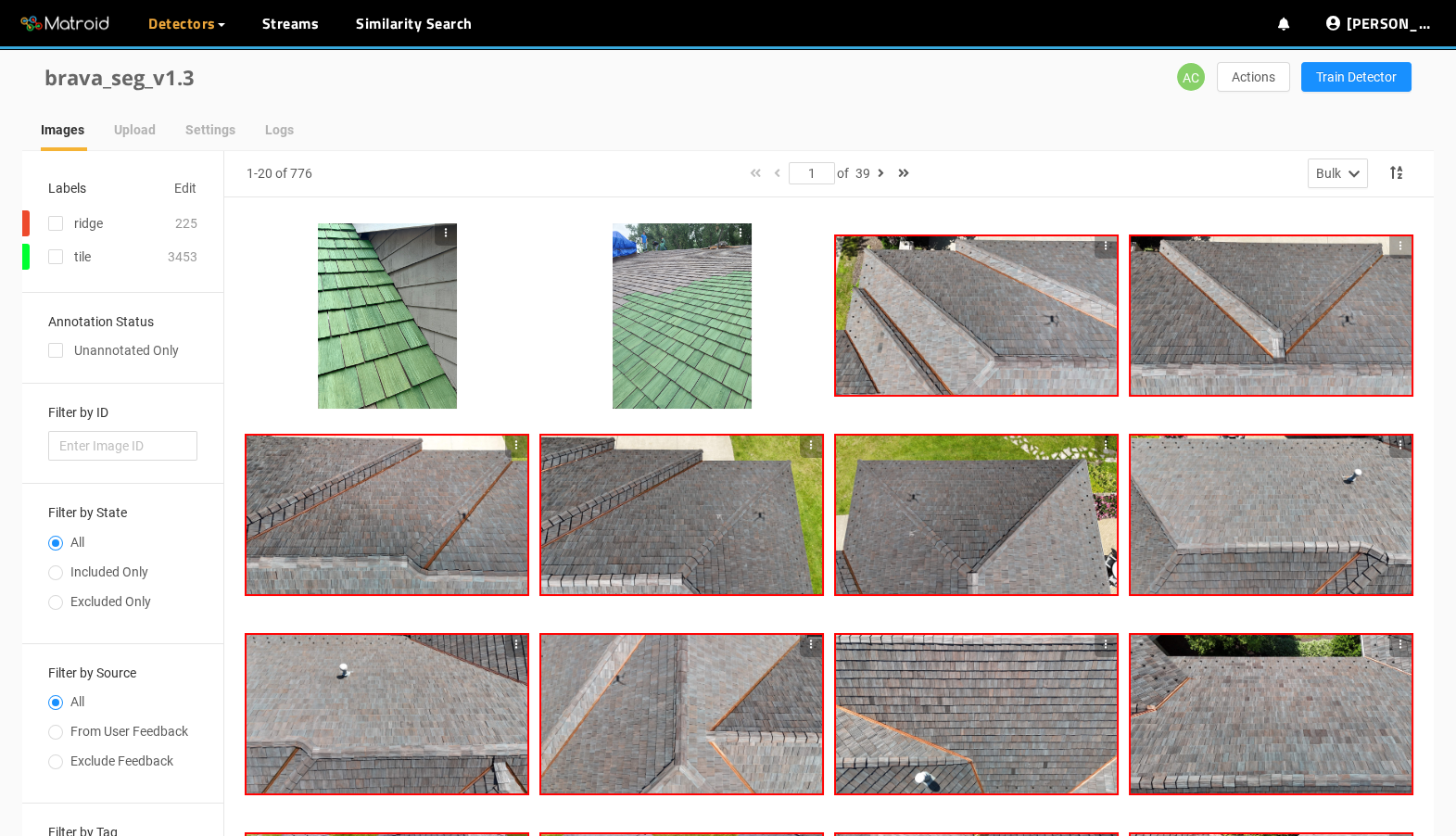
click at [63, 565] on span "Included Only" at bounding box center [109, 572] width 93 height 15
click at [63, 570] on input "Included Only" at bounding box center [56, 575] width 15 height 11
radio input "true"
radio input "false"
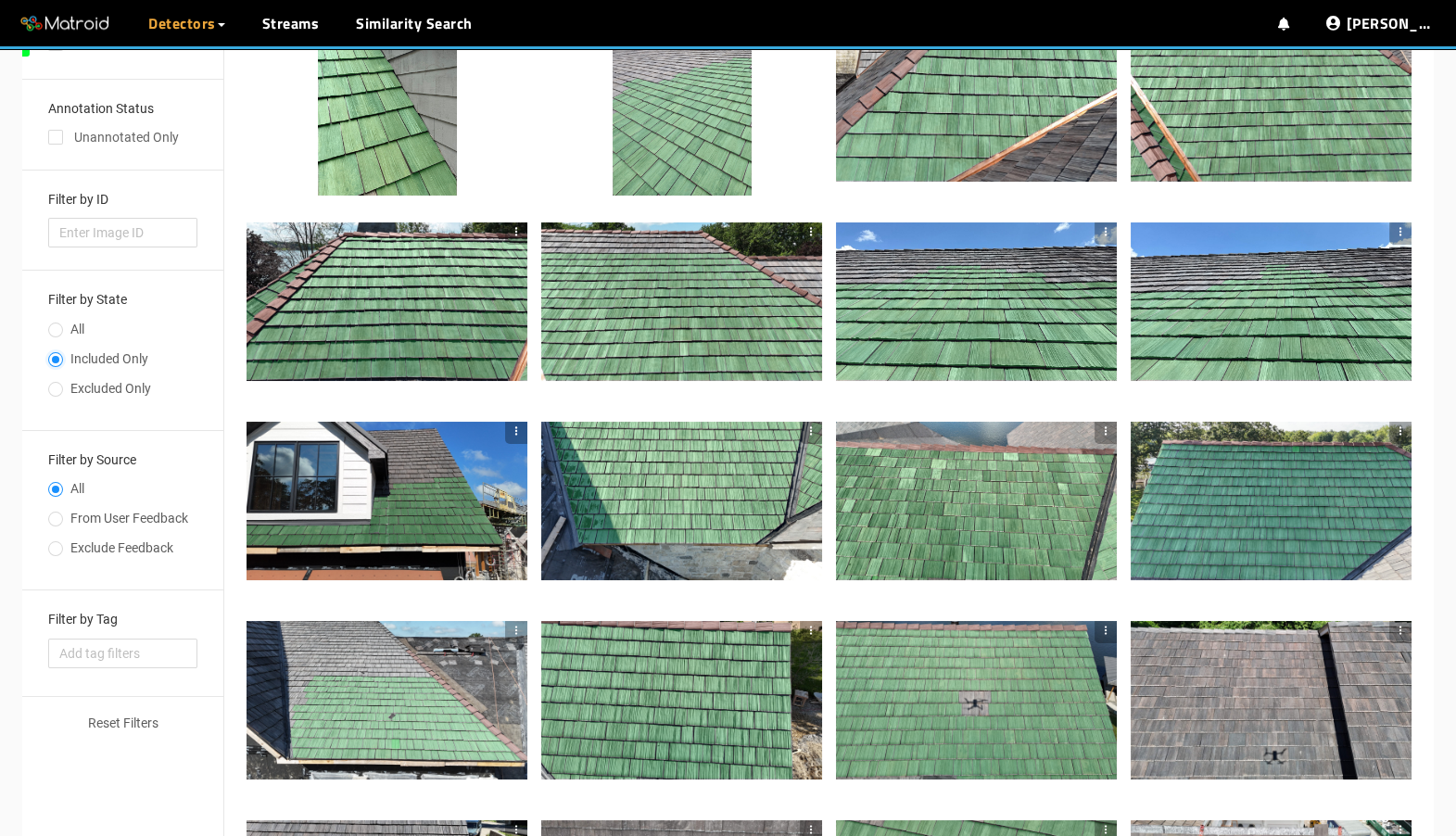
scroll to position [490, 0]
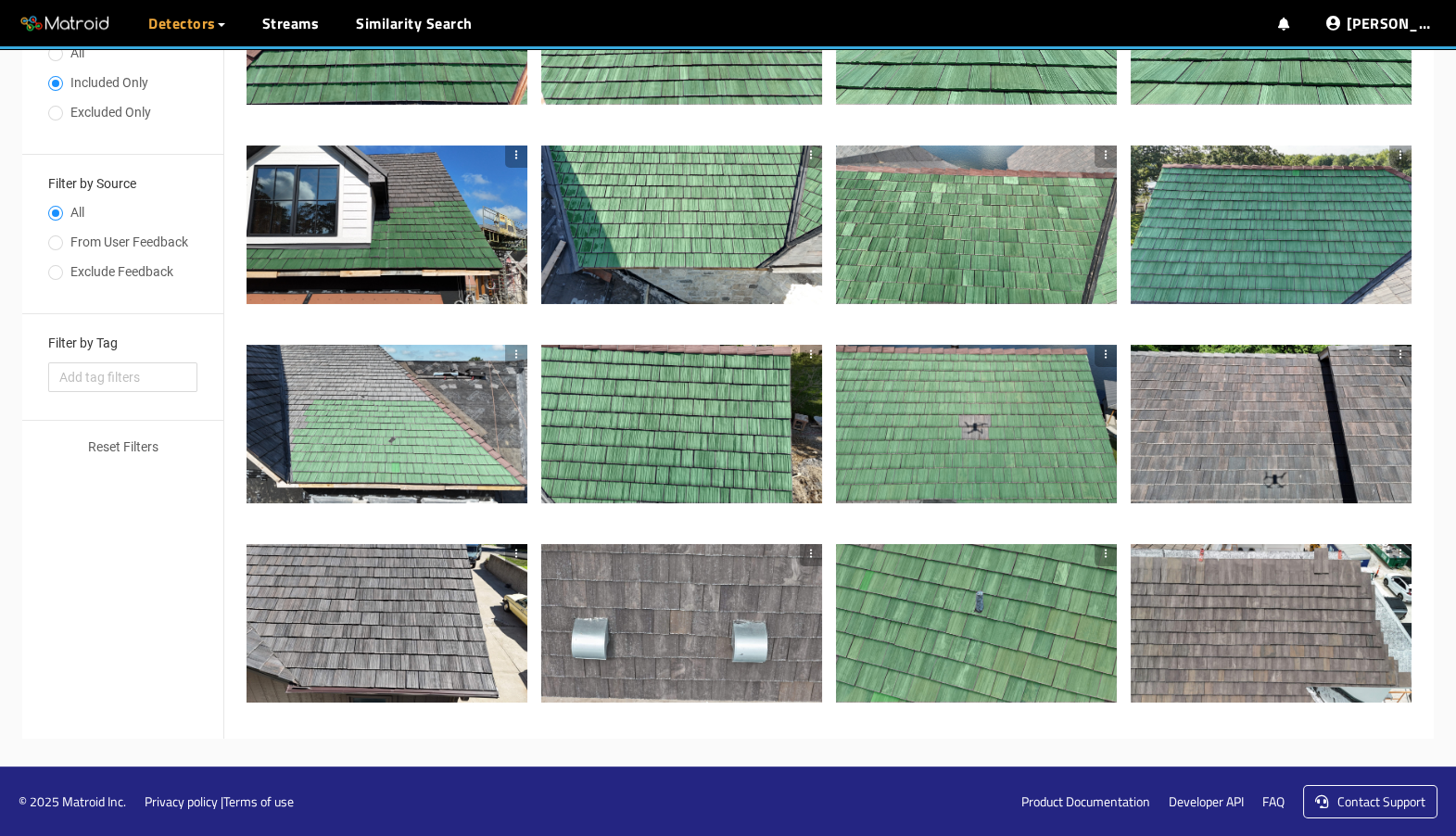
click at [1185, 417] on div at bounding box center [1272, 423] width 280 height 157
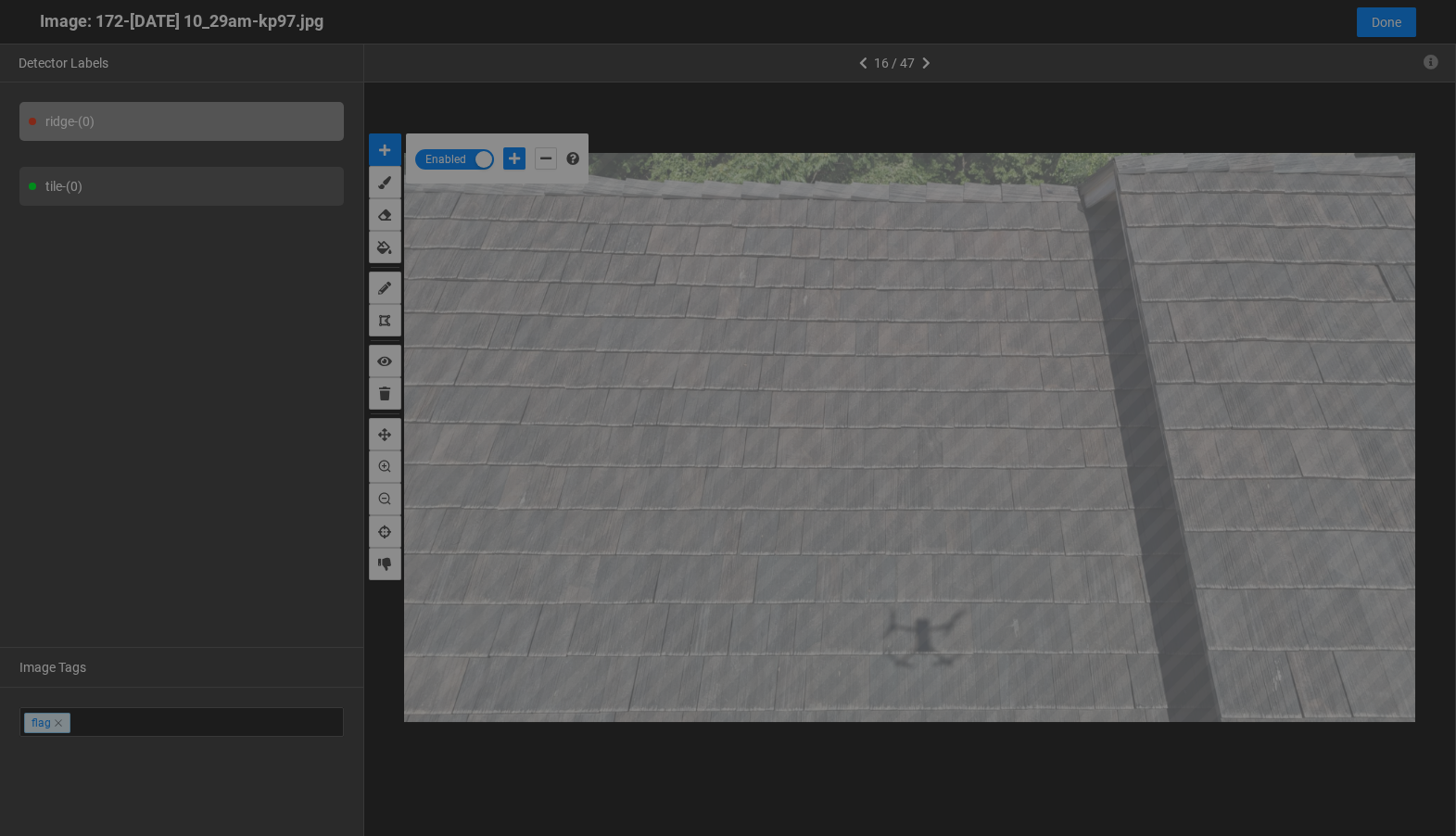
scroll to position [826, 0]
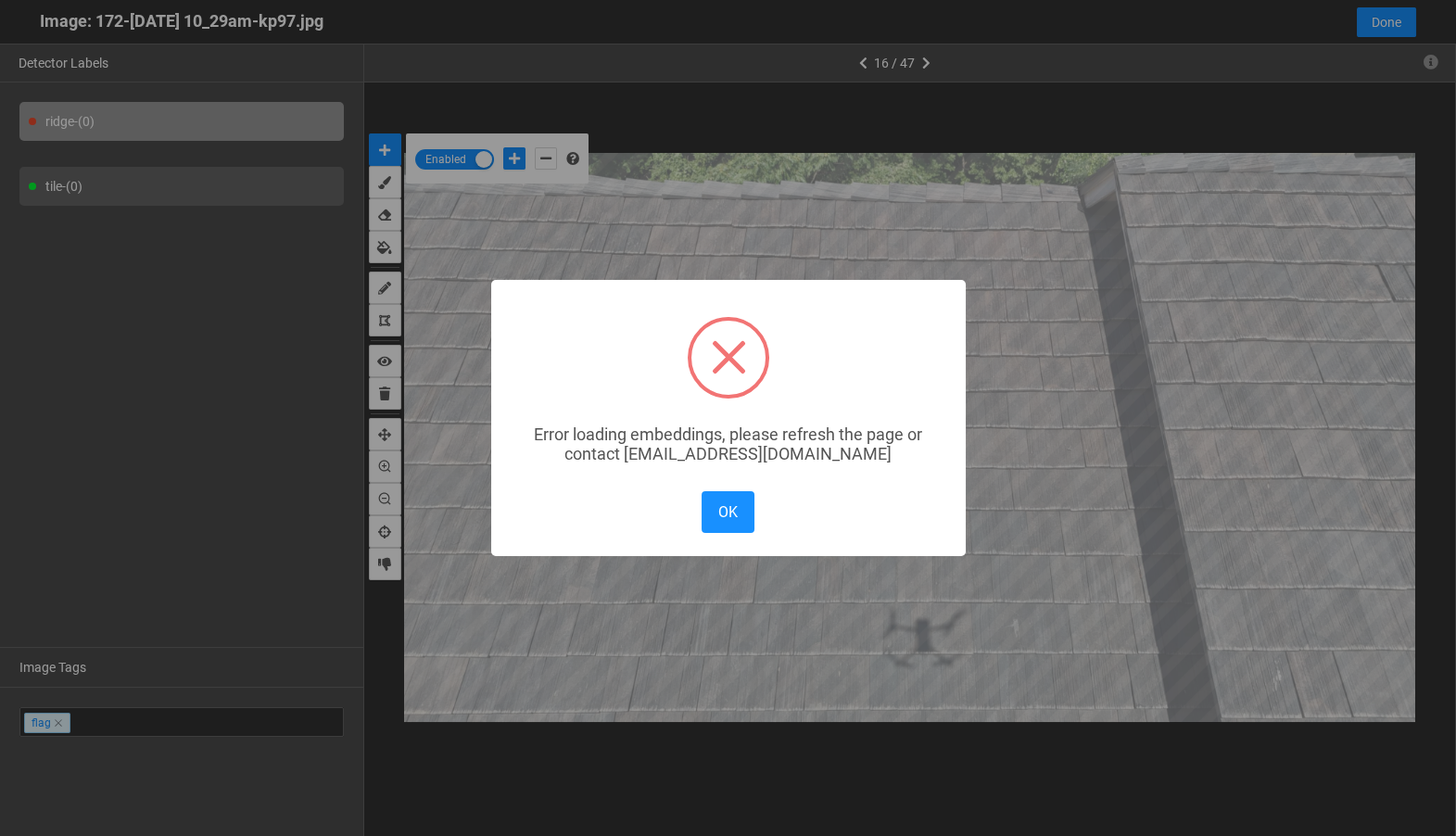
click at [725, 535] on div "OK No Cancel" at bounding box center [728, 512] width 61 height 51
click at [750, 515] on button "OK" at bounding box center [728, 512] width 52 height 41
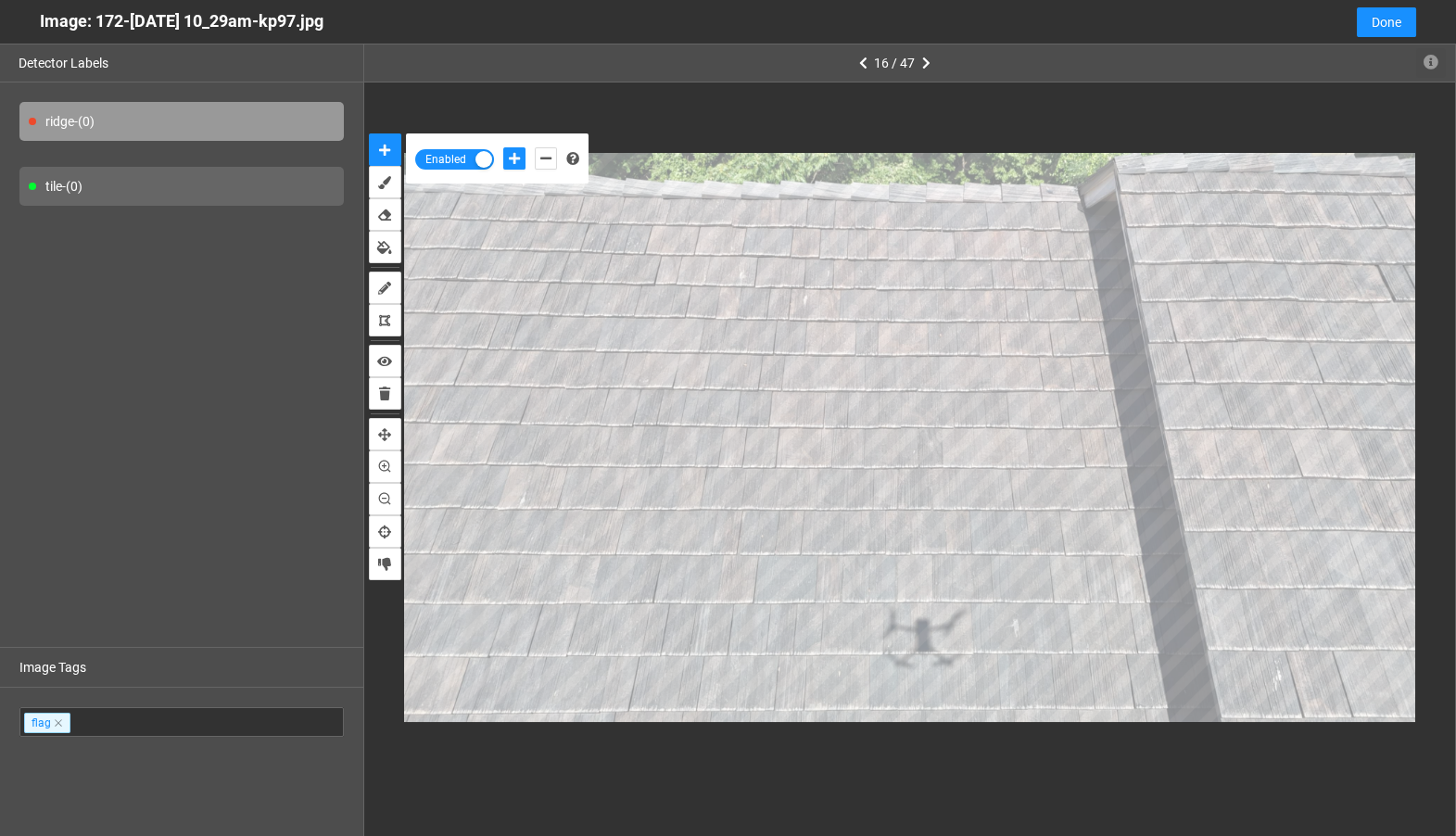
click at [1429, 68] on icon "button" at bounding box center [1432, 62] width 15 height 15
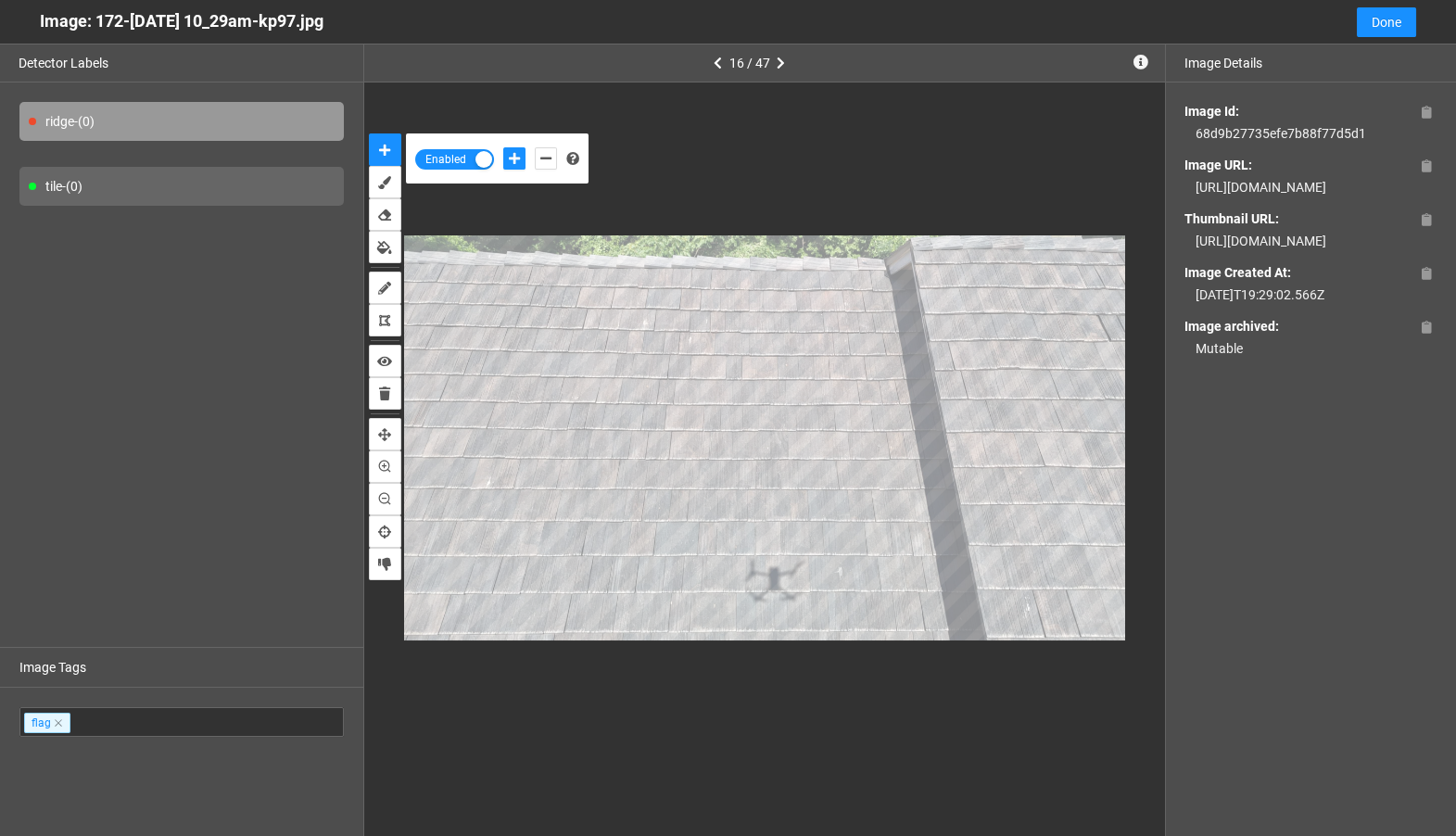
click at [1324, 193] on div "https://app.matroid.com/media/im/68c5c5fbda0b777fcbbcb09a_full.jpg" at bounding box center [1311, 187] width 253 height 21
copy div "https://app.matroid.com/media/im/68c5c5fbda0b777fcbbcb09a_full.jpg"
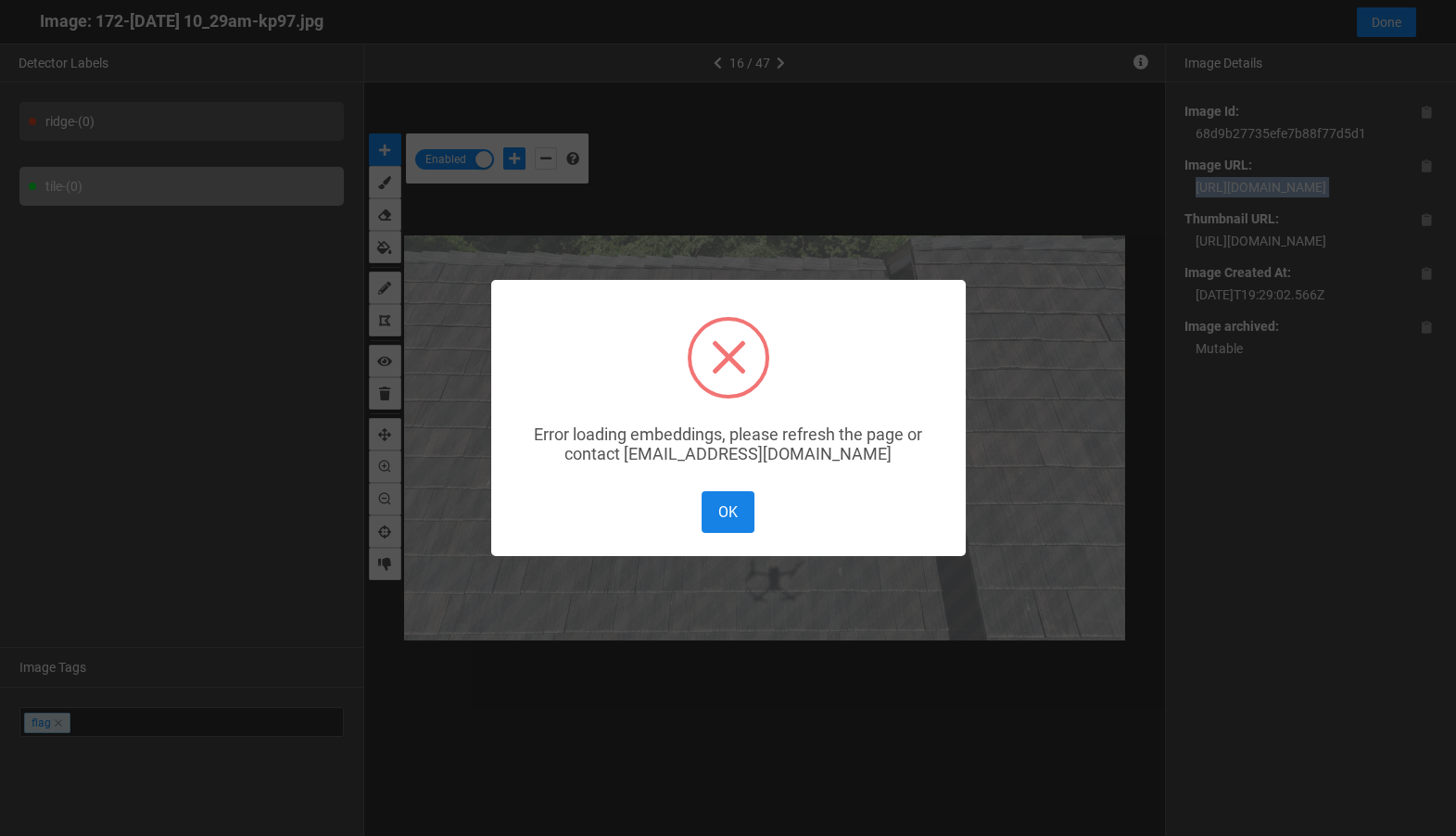
click at [736, 516] on button "OK" at bounding box center [728, 512] width 52 height 41
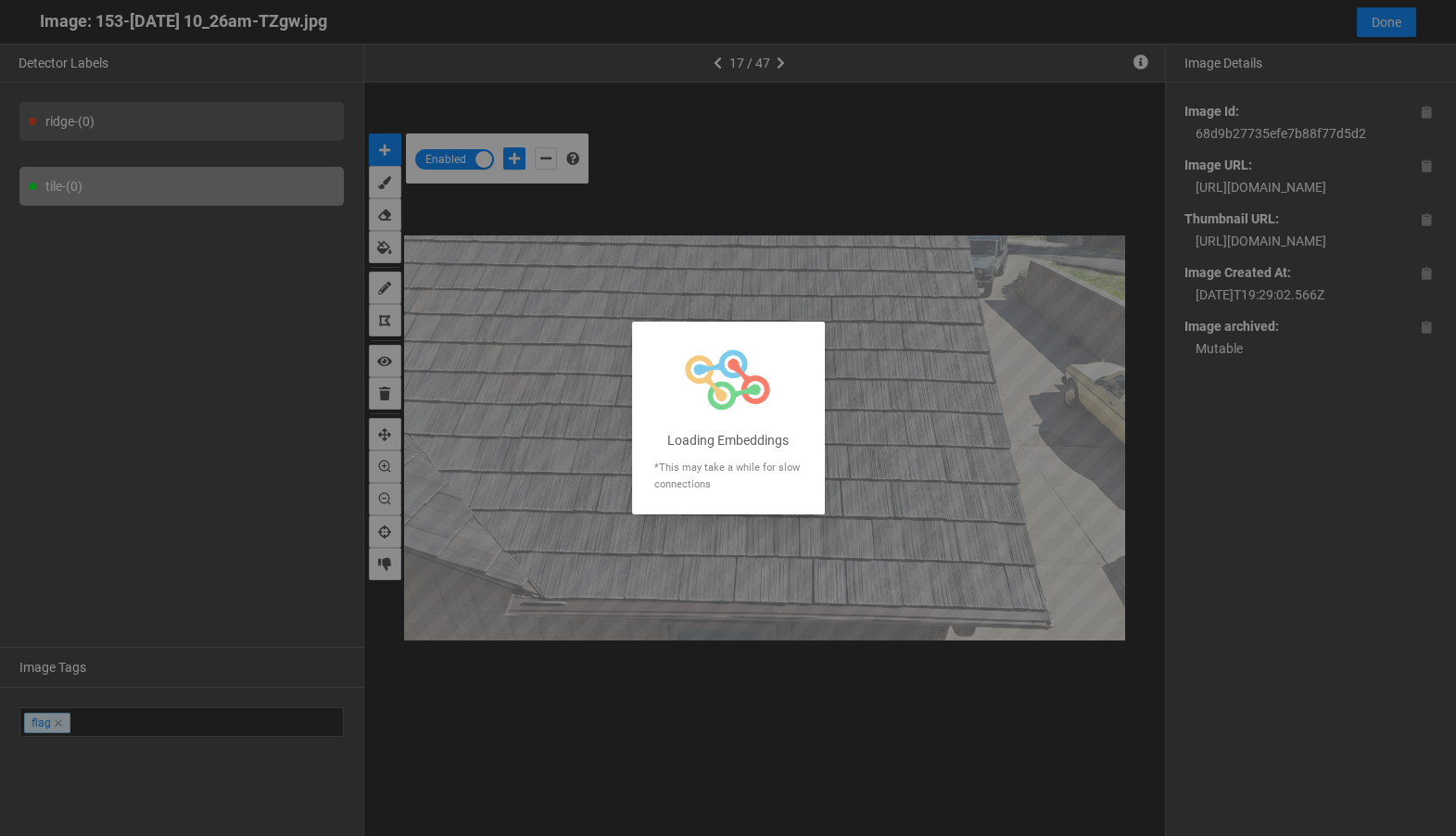
click at [1270, 199] on div at bounding box center [728, 429] width 1456 height 836
click at [1270, 199] on div at bounding box center [728, 418] width 1456 height 836
click at [1269, 189] on div at bounding box center [728, 418] width 1456 height 836
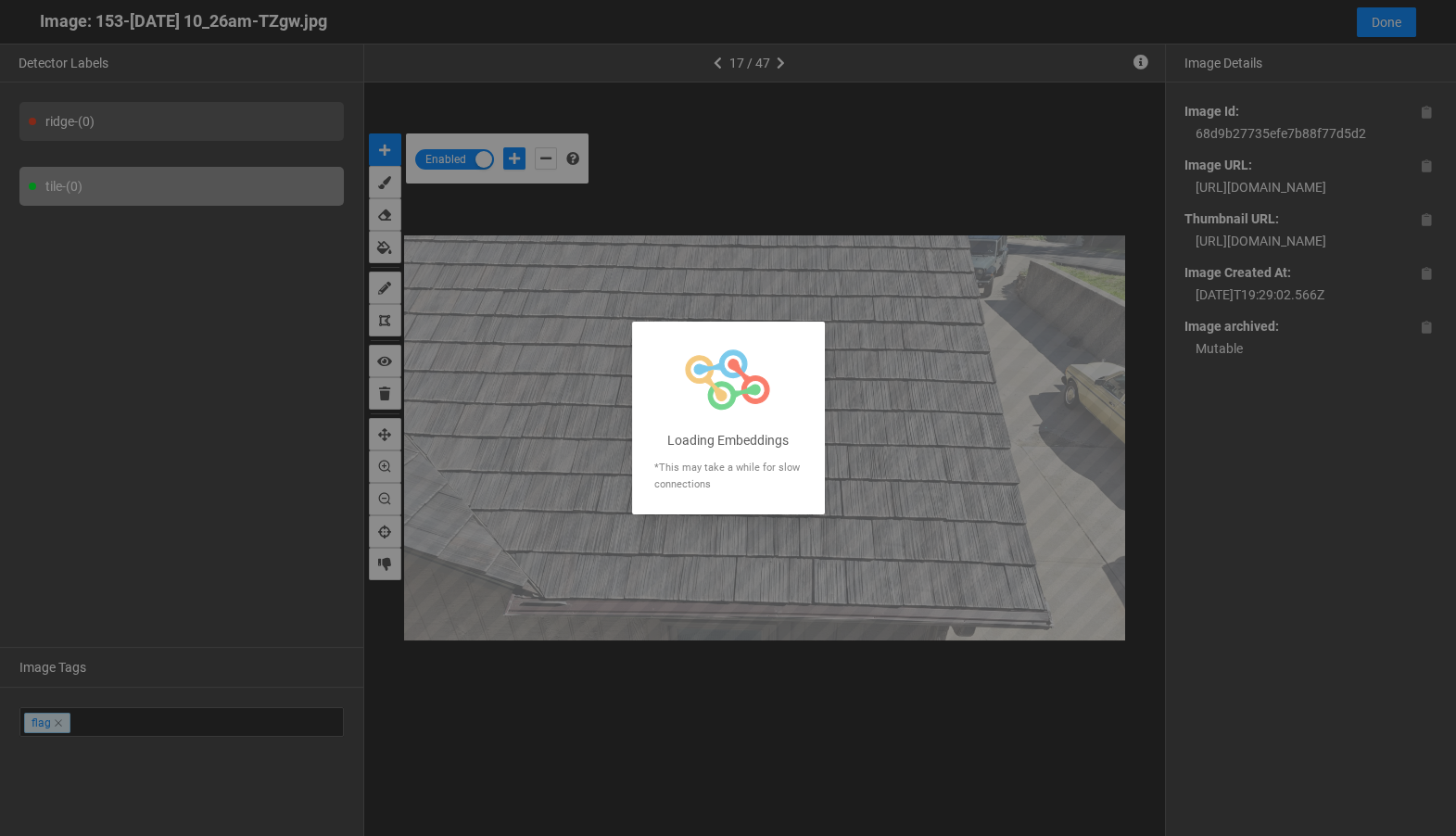
click at [1269, 189] on div at bounding box center [728, 418] width 1456 height 836
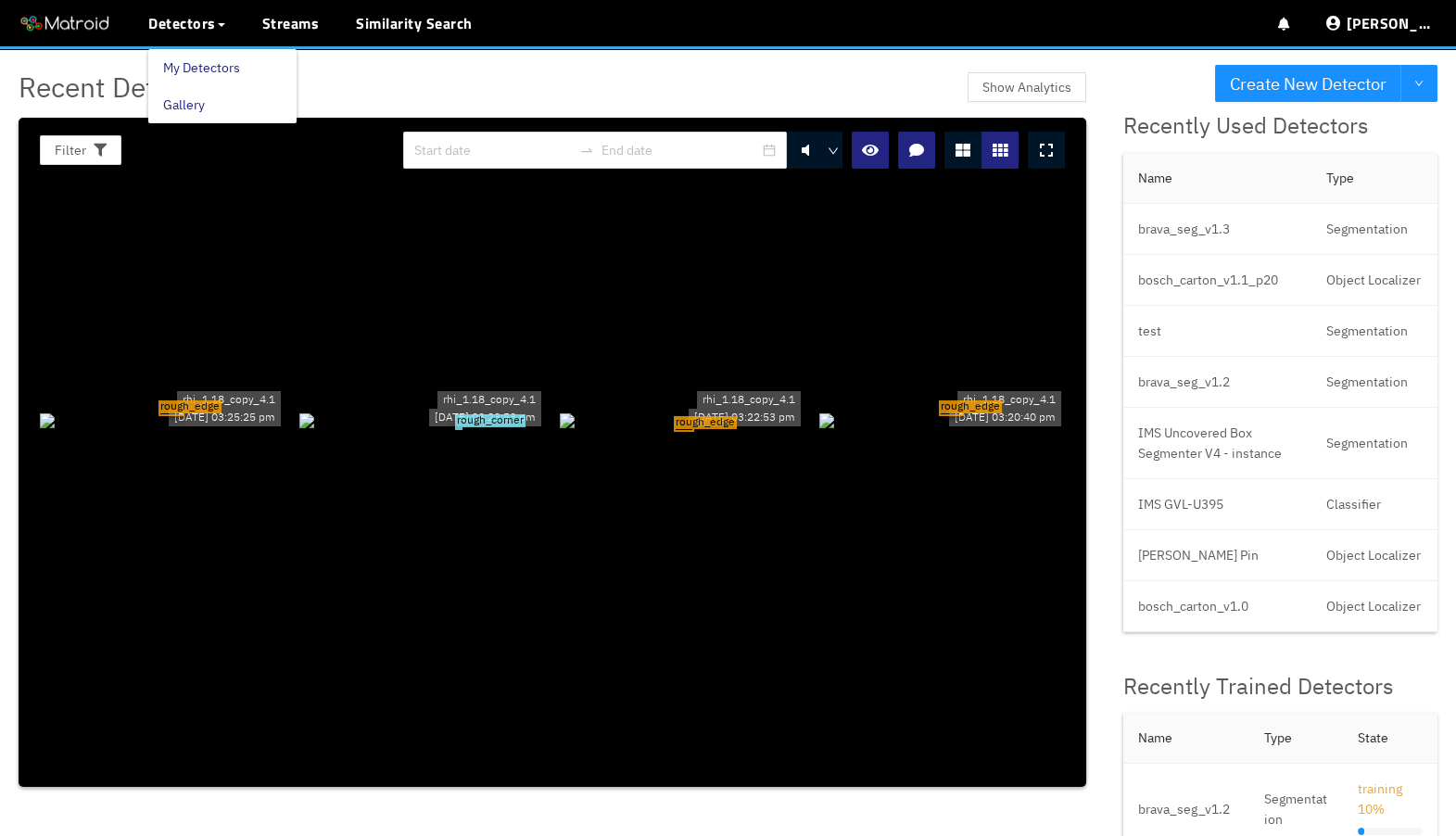
click at [201, 66] on link "My Detectors" at bounding box center [201, 67] width 77 height 37
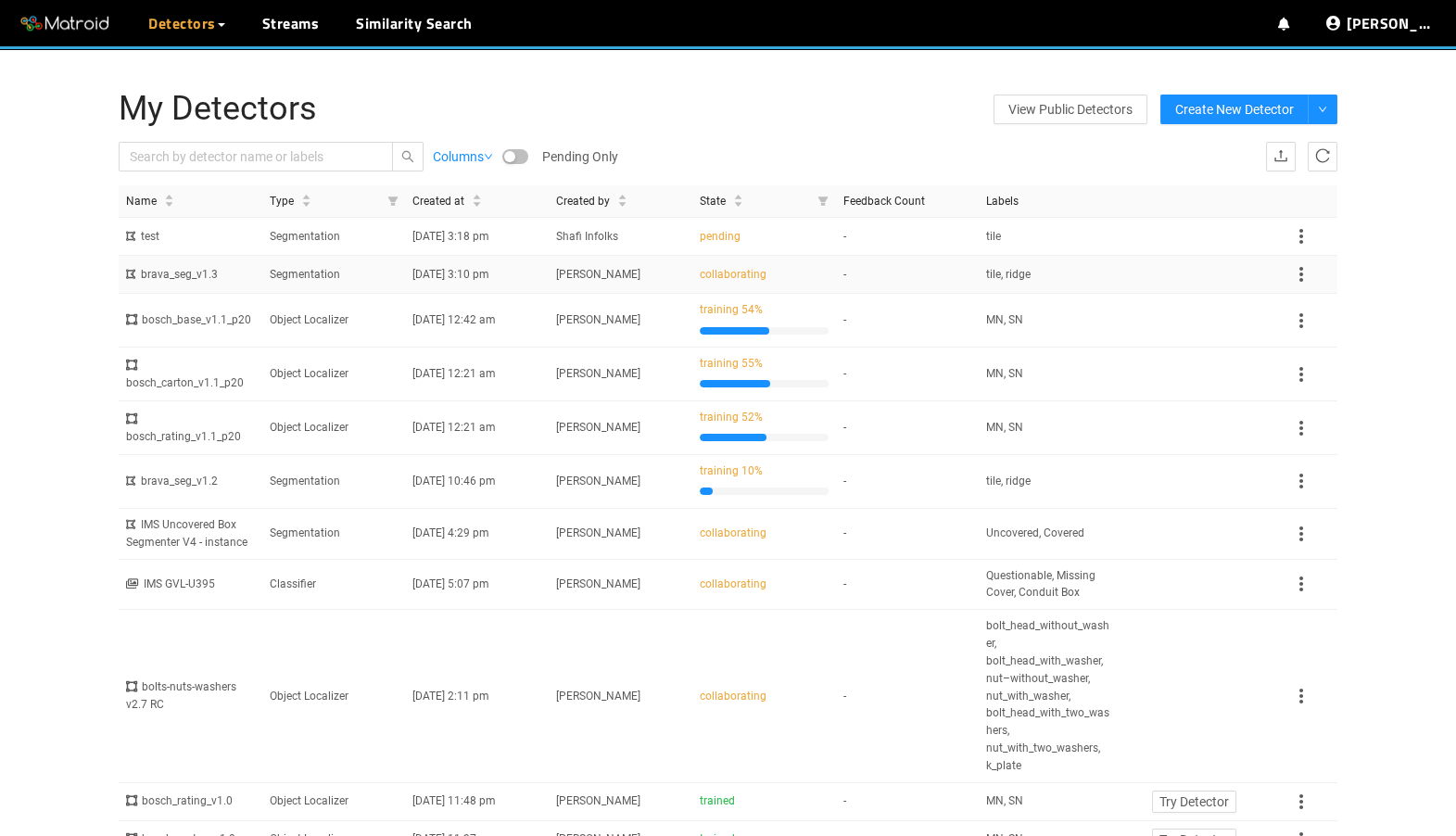
click at [363, 270] on td "Segmentation" at bounding box center [334, 275] width 144 height 38
click at [329, 277] on td "Segmentation" at bounding box center [334, 275] width 144 height 38
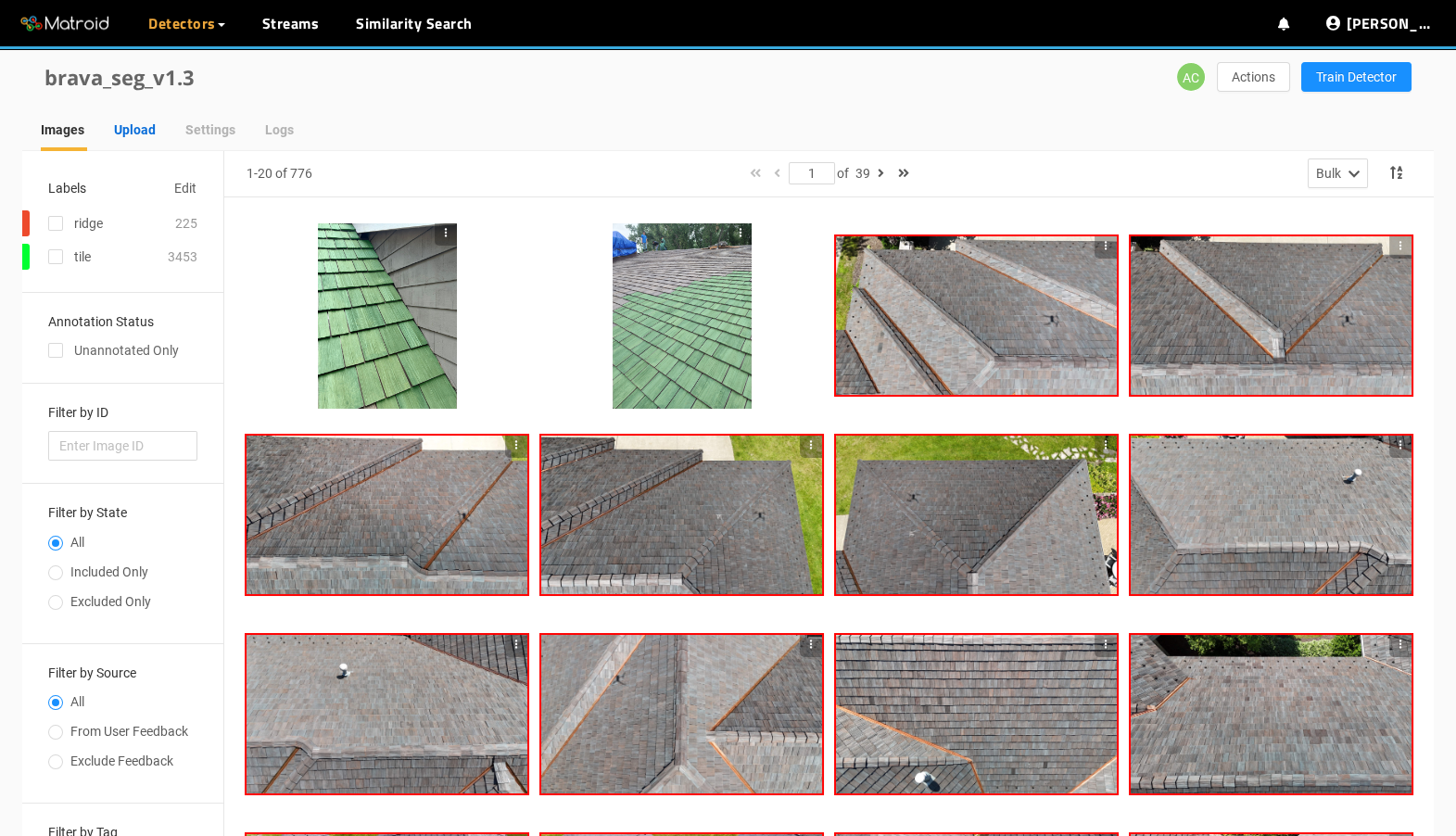
click at [143, 130] on div "Upload" at bounding box center [135, 130] width 41 height 21
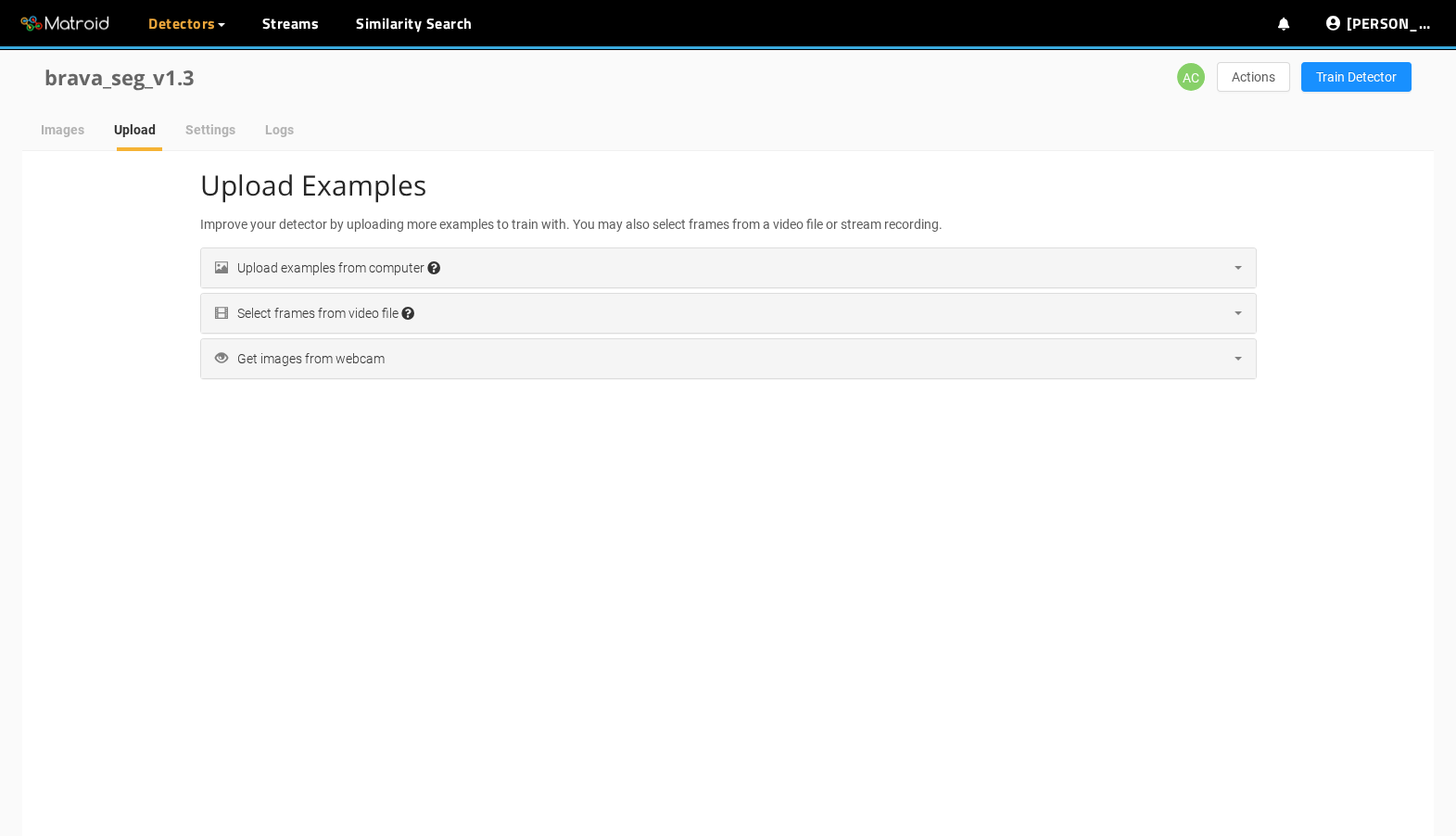
click at [423, 263] on div "Upload examples from computer Accepted file extensions: jpg, jpeg, png, tif, ti…" at bounding box center [328, 268] width 225 height 21
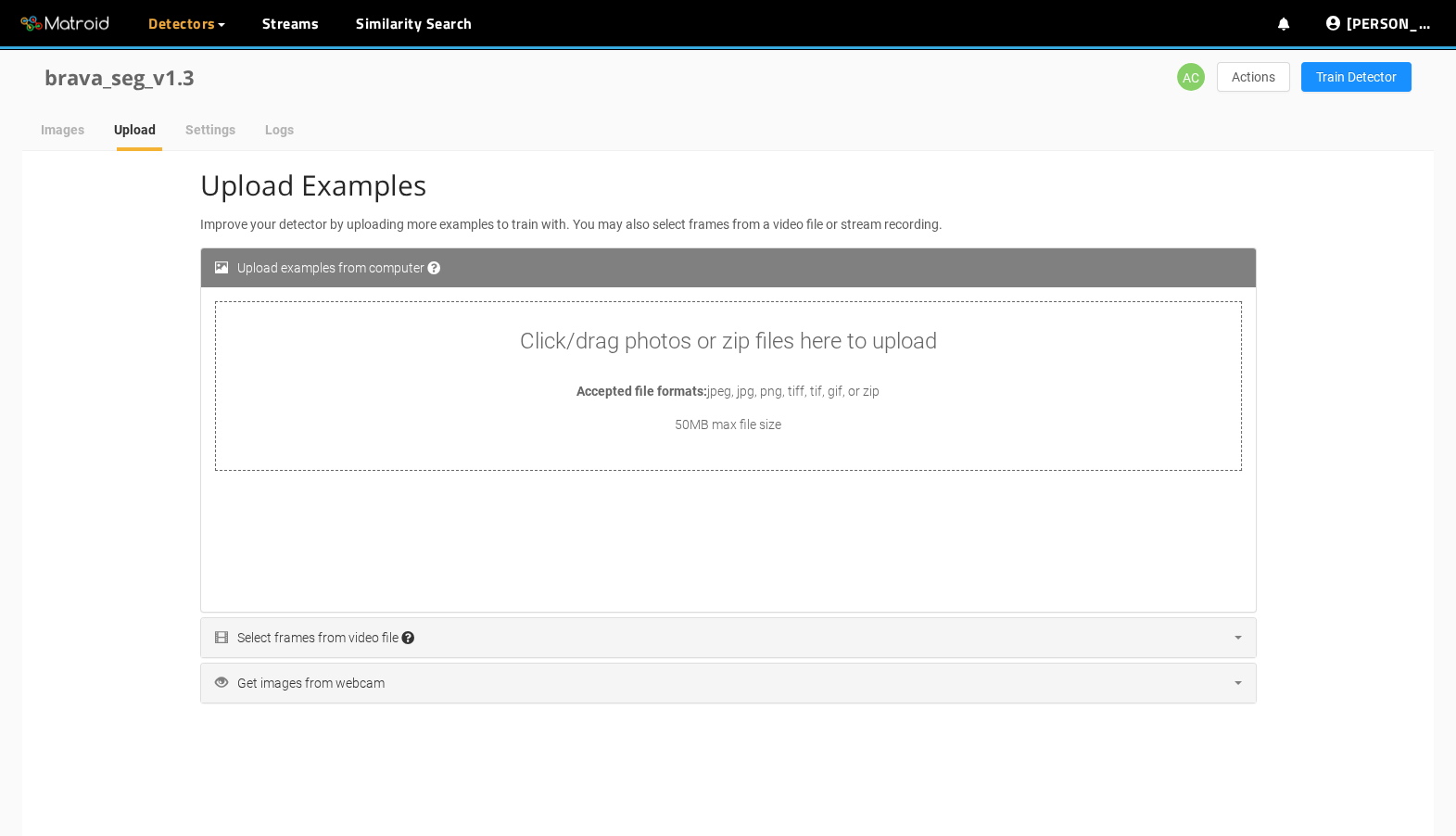
click at [477, 357] on div "Click/drag photos or zip files here to upload Accepted file formats: jpeg, jpg,…" at bounding box center [728, 386] width 1025 height 169
click at [82, 139] on div "Images" at bounding box center [62, 129] width 43 height 42
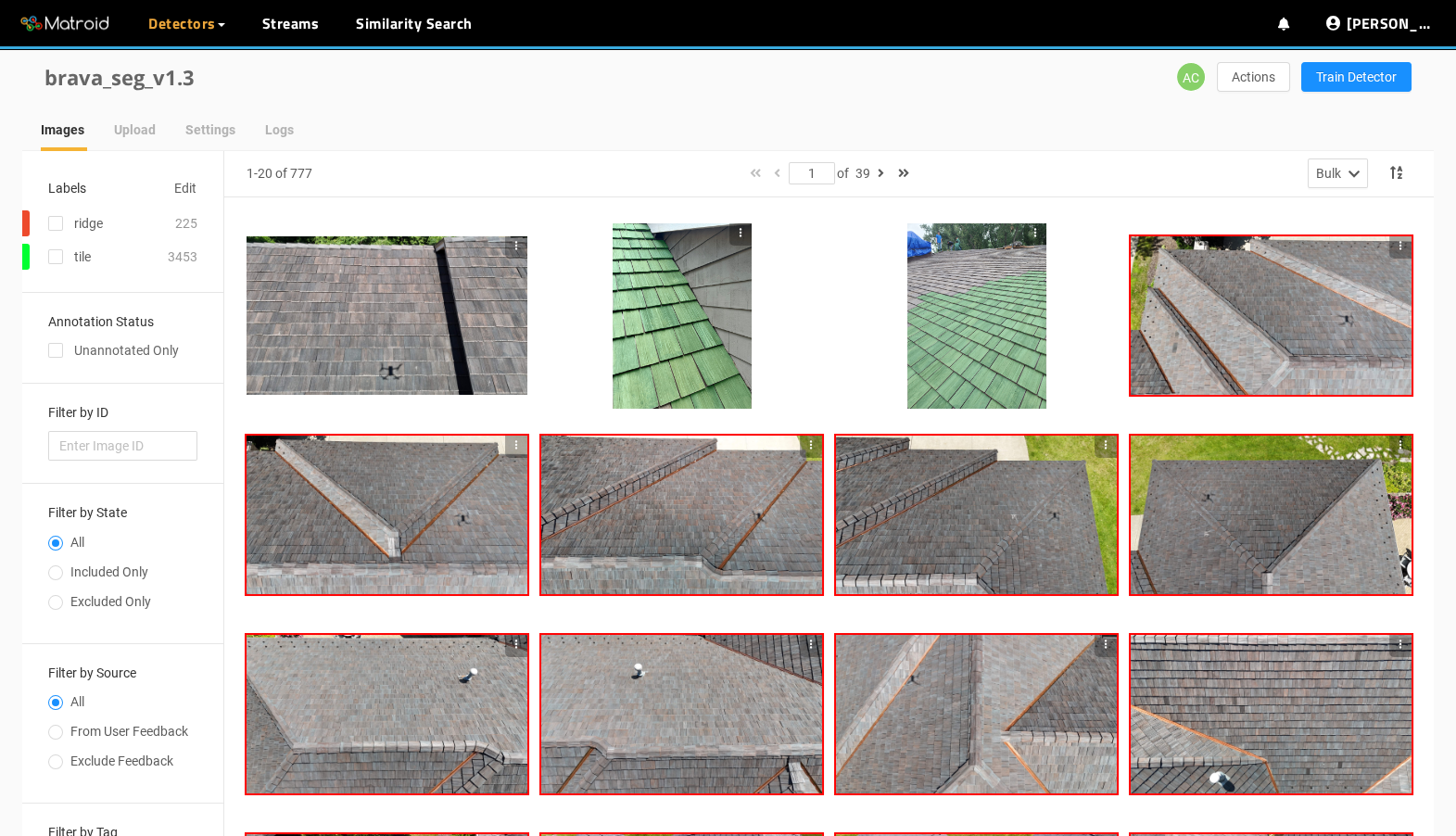
click at [363, 346] on div at bounding box center [387, 314] width 280 height 157
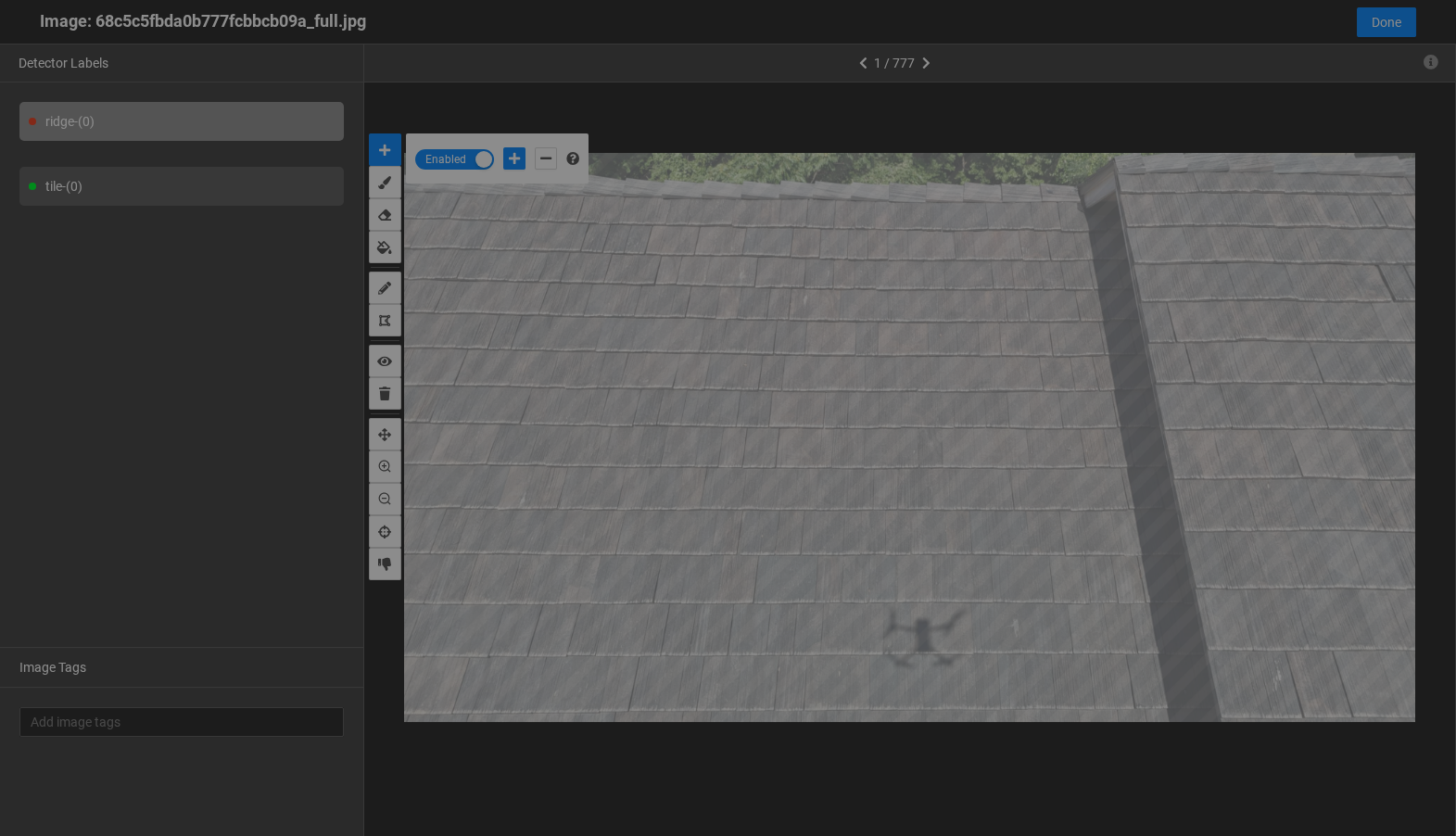
scroll to position [826, 0]
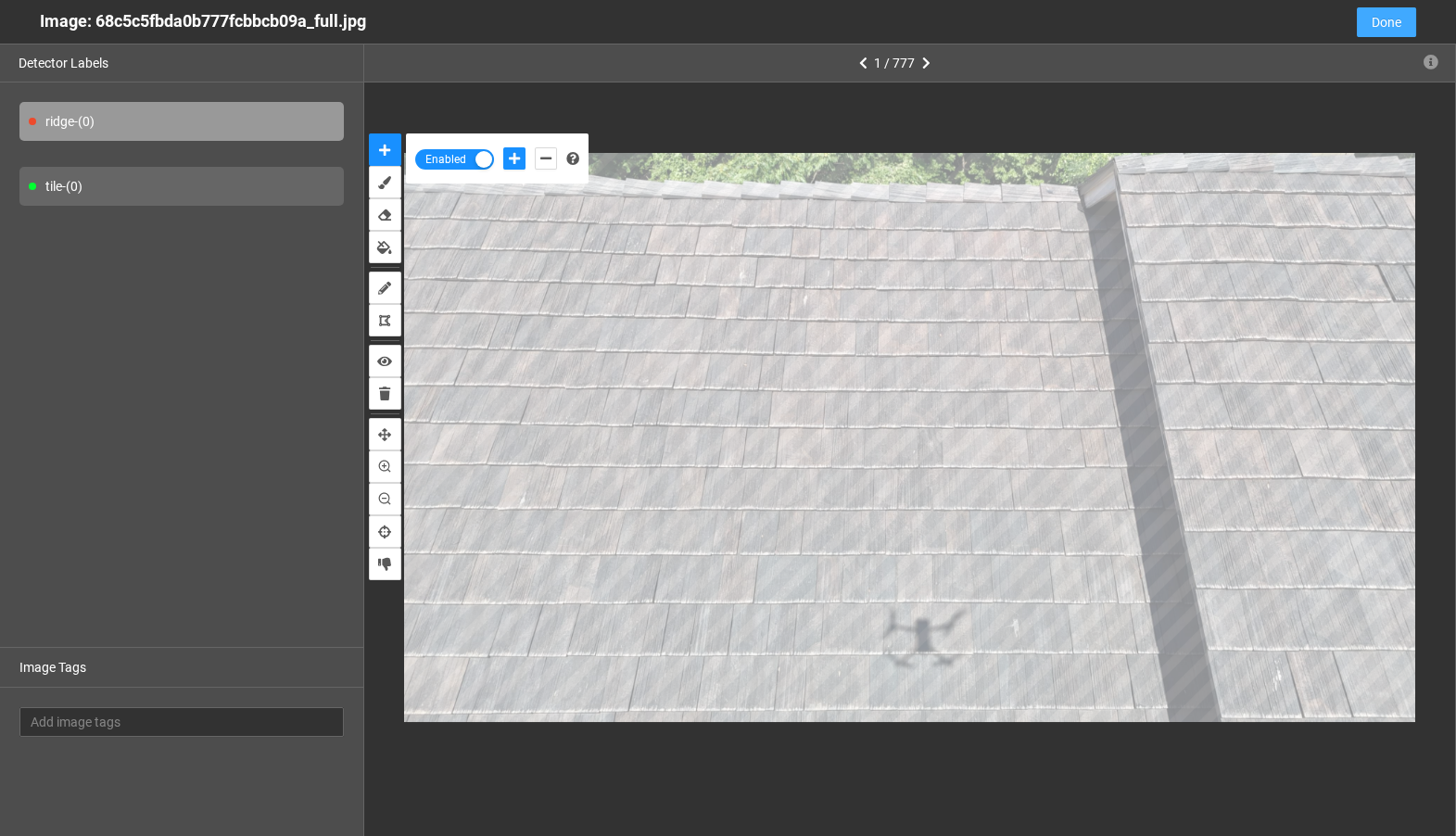
click at [1372, 23] on span "Done" at bounding box center [1387, 23] width 30 height 21
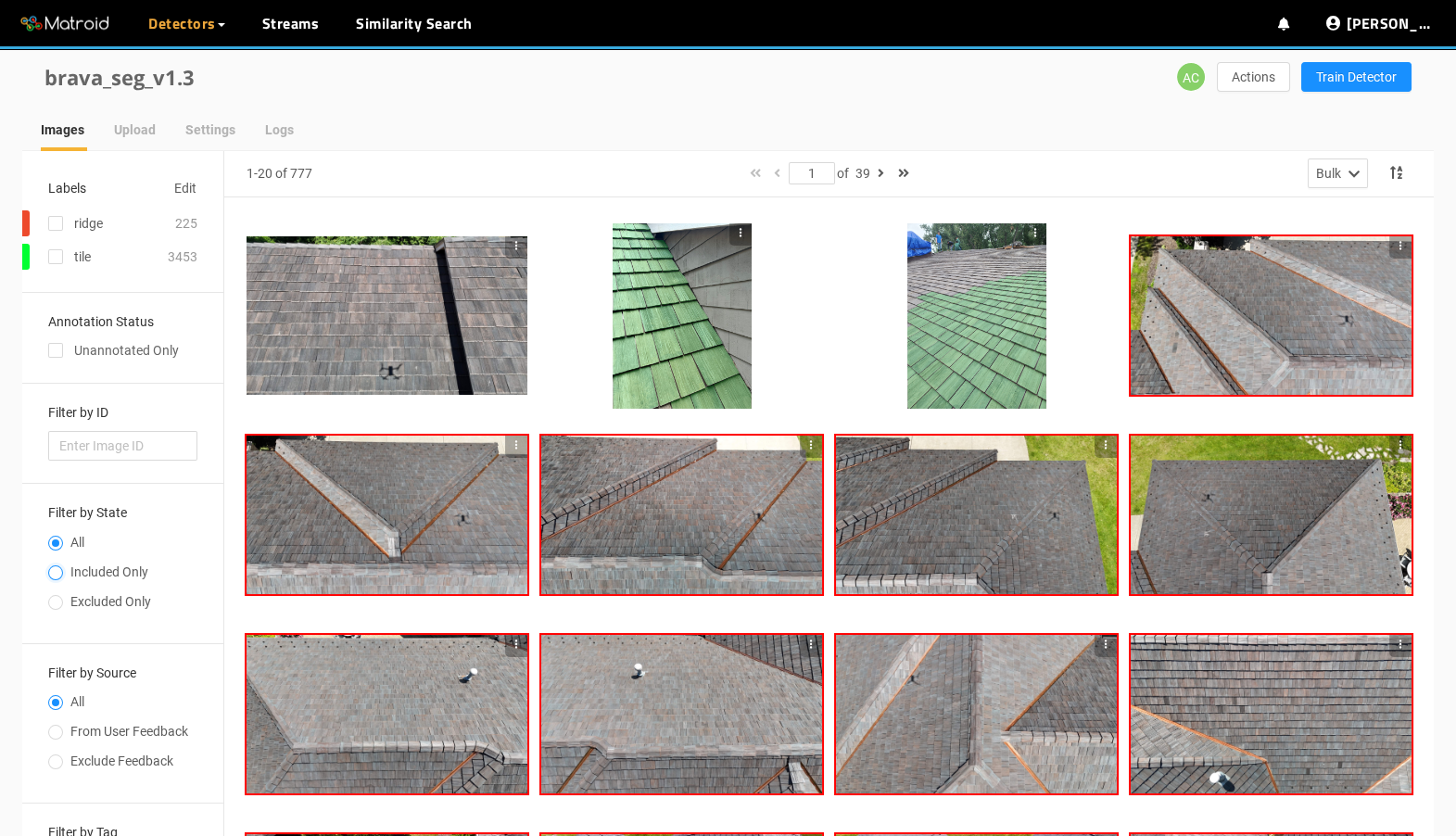
click at [56, 571] on input "Included Only" at bounding box center [56, 575] width 15 height 11
radio input "true"
radio input "false"
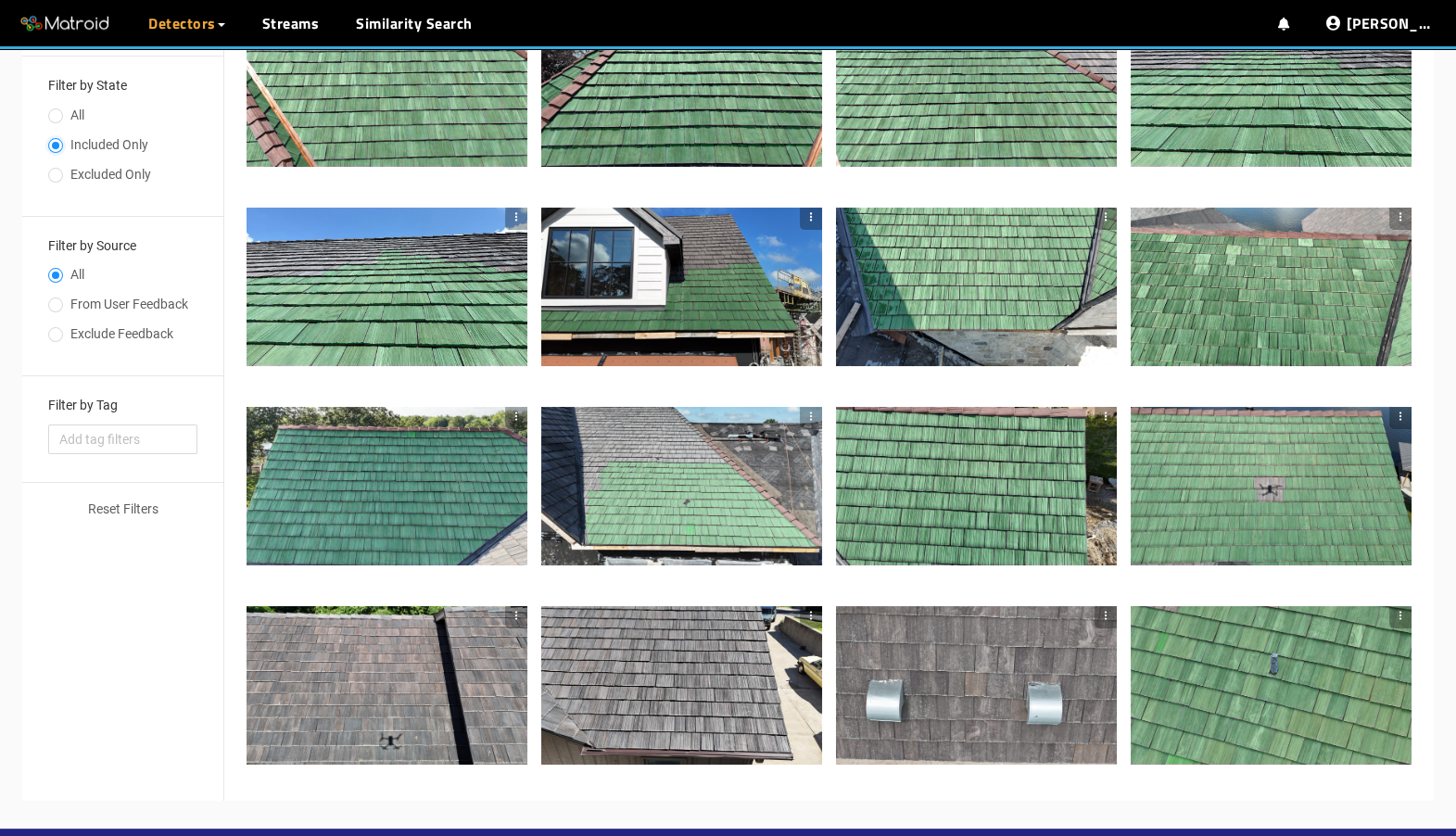
scroll to position [490, 0]
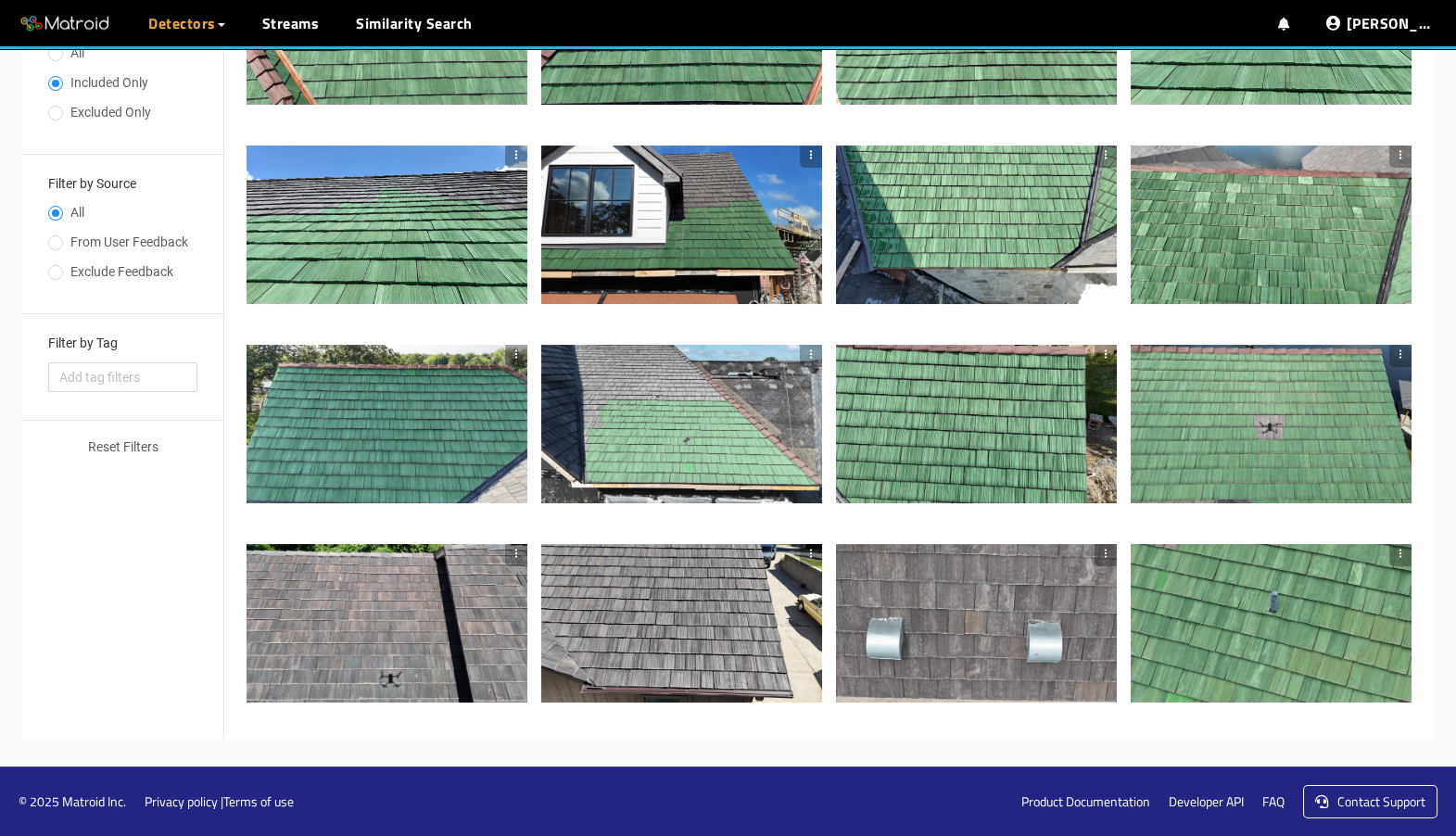
click at [518, 552] on icon "button" at bounding box center [517, 554] width 13 height 13
click at [534, 612] on li "Remove Image" at bounding box center [558, 614] width 107 height 30
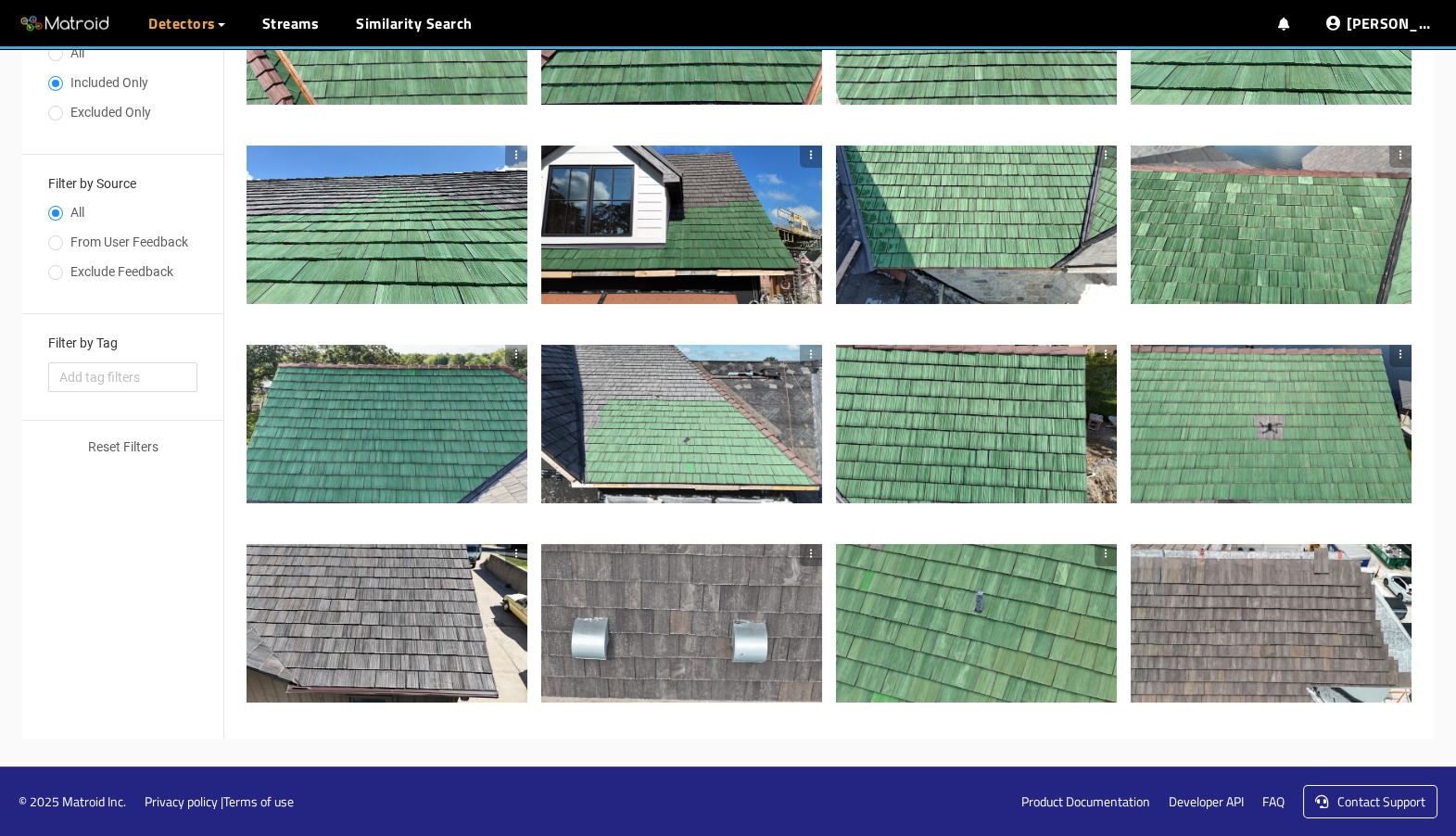
click at [488, 593] on div at bounding box center [387, 622] width 280 height 157
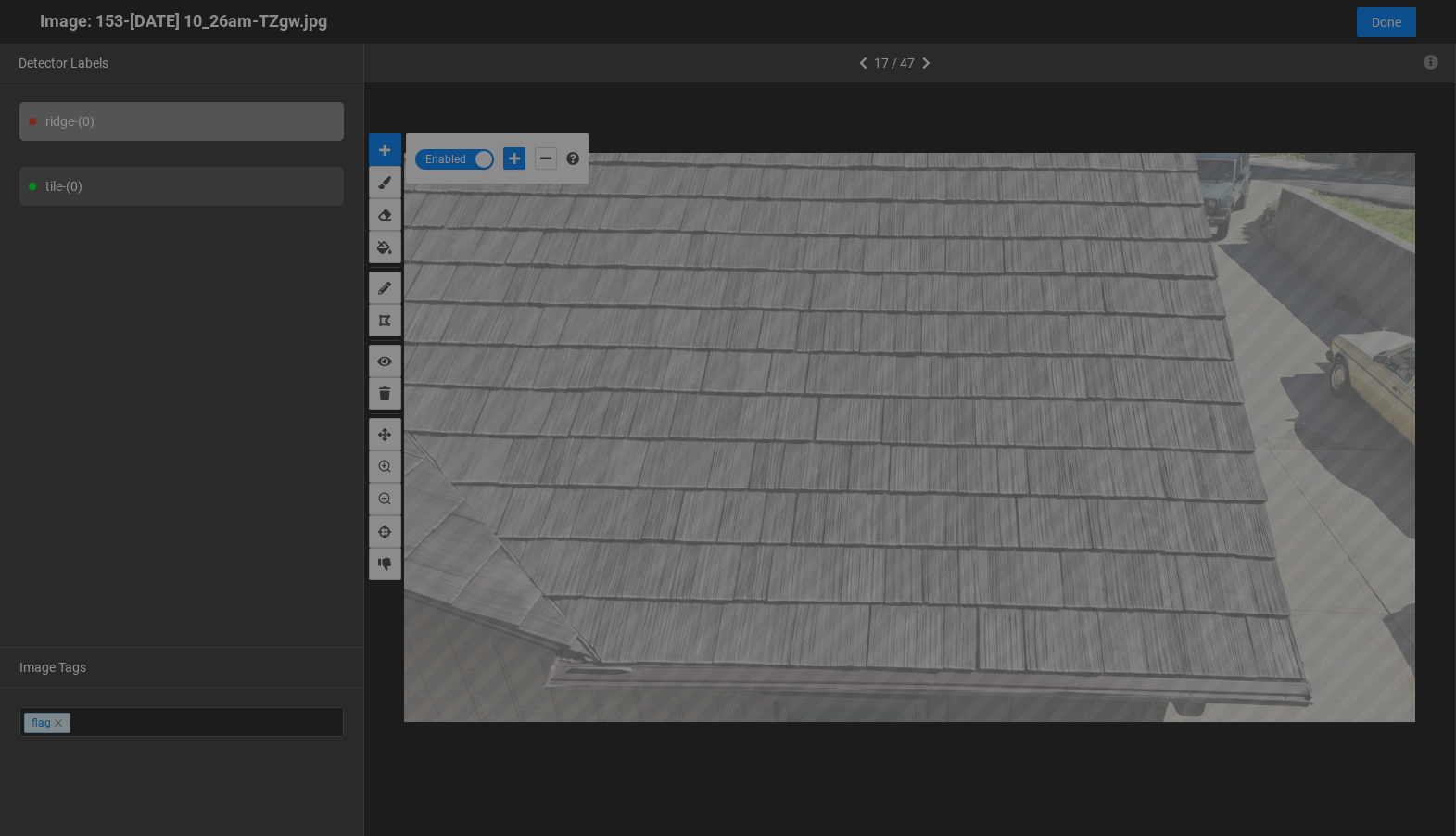
scroll to position [826, 0]
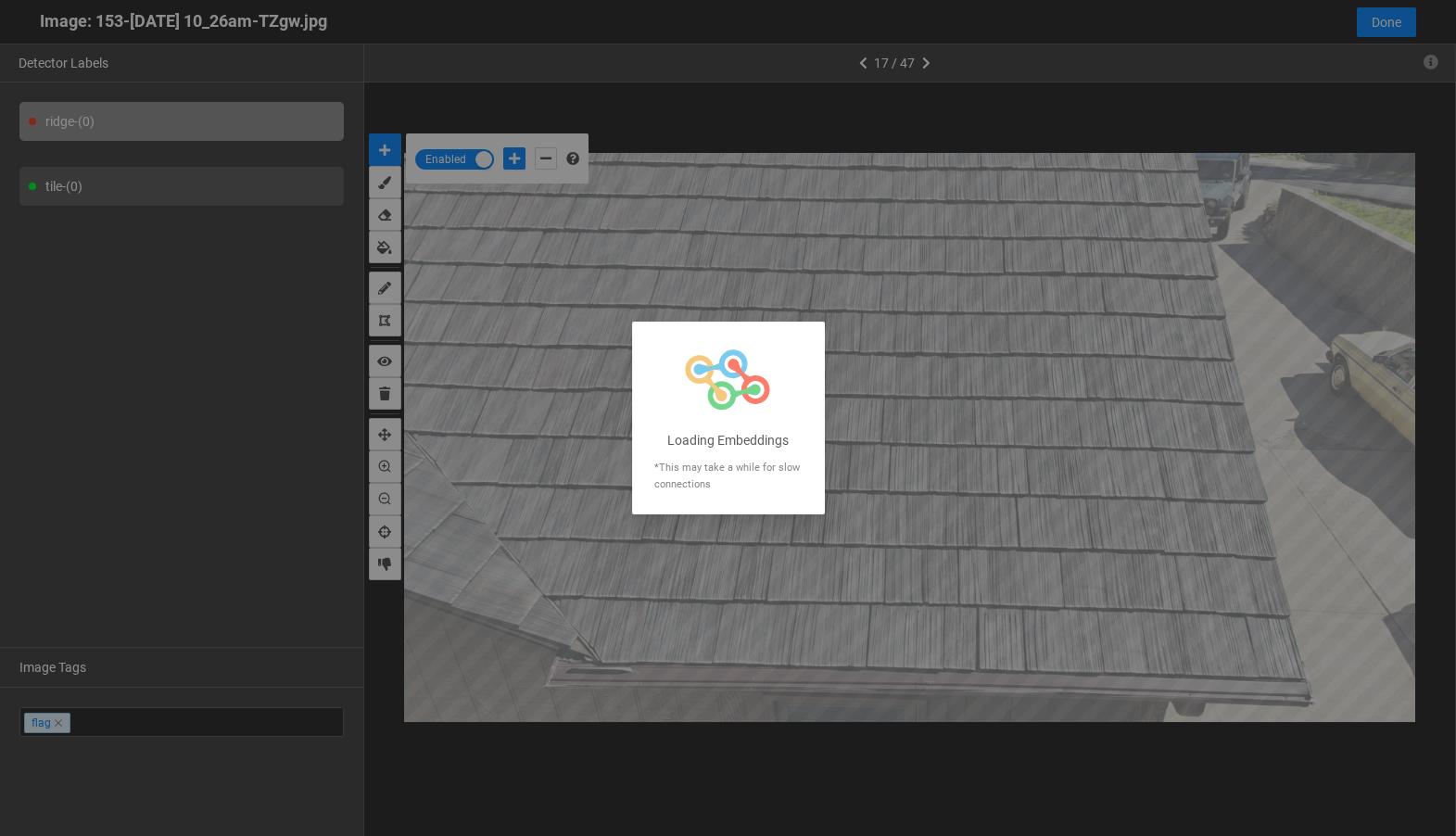
click at [1432, 59] on div at bounding box center [728, 418] width 1456 height 836
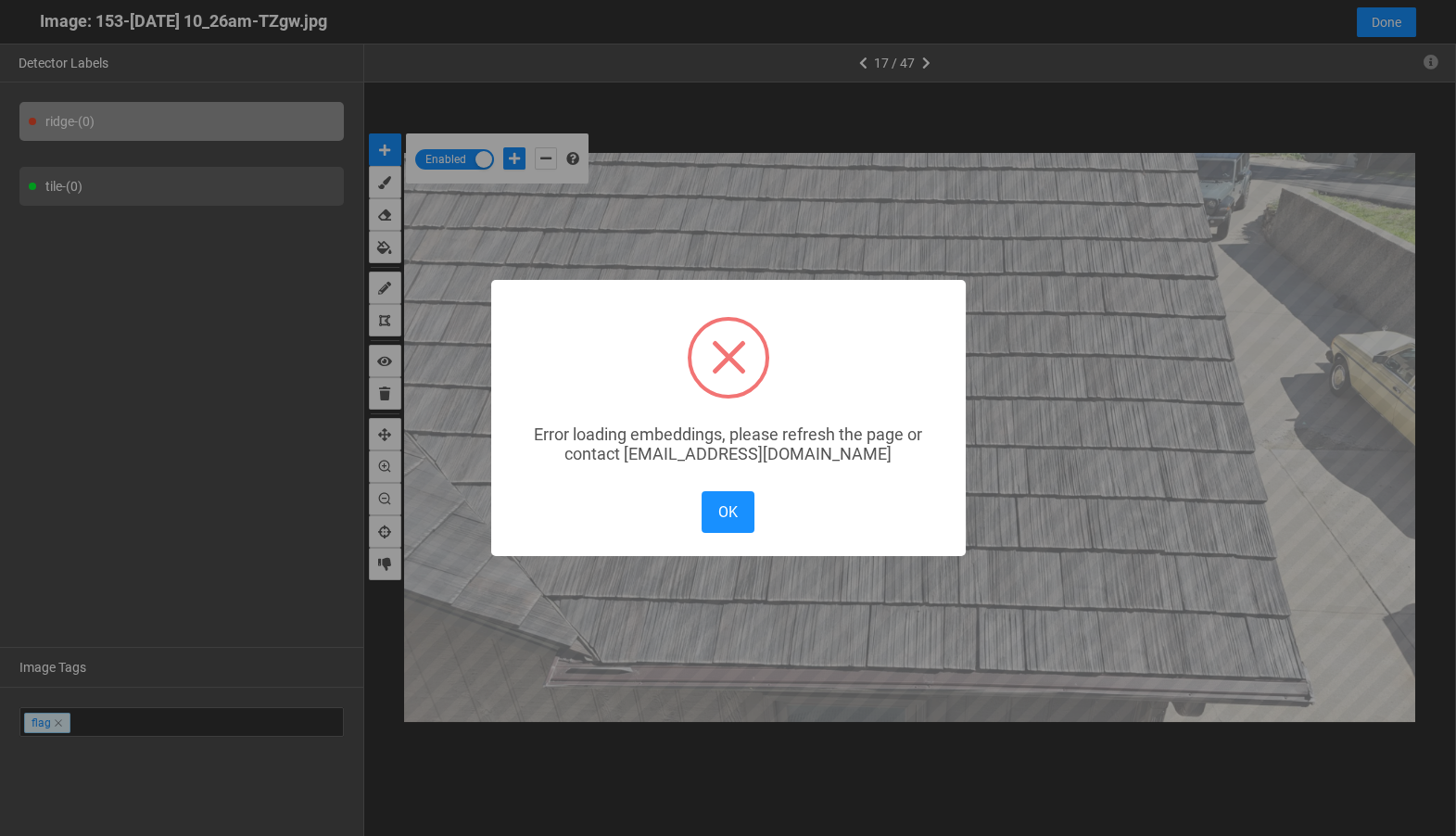
click at [1432, 59] on div "× Error loading embeddings, please refresh the page or contact solutions@matroi…" at bounding box center [728, 418] width 1456 height 836
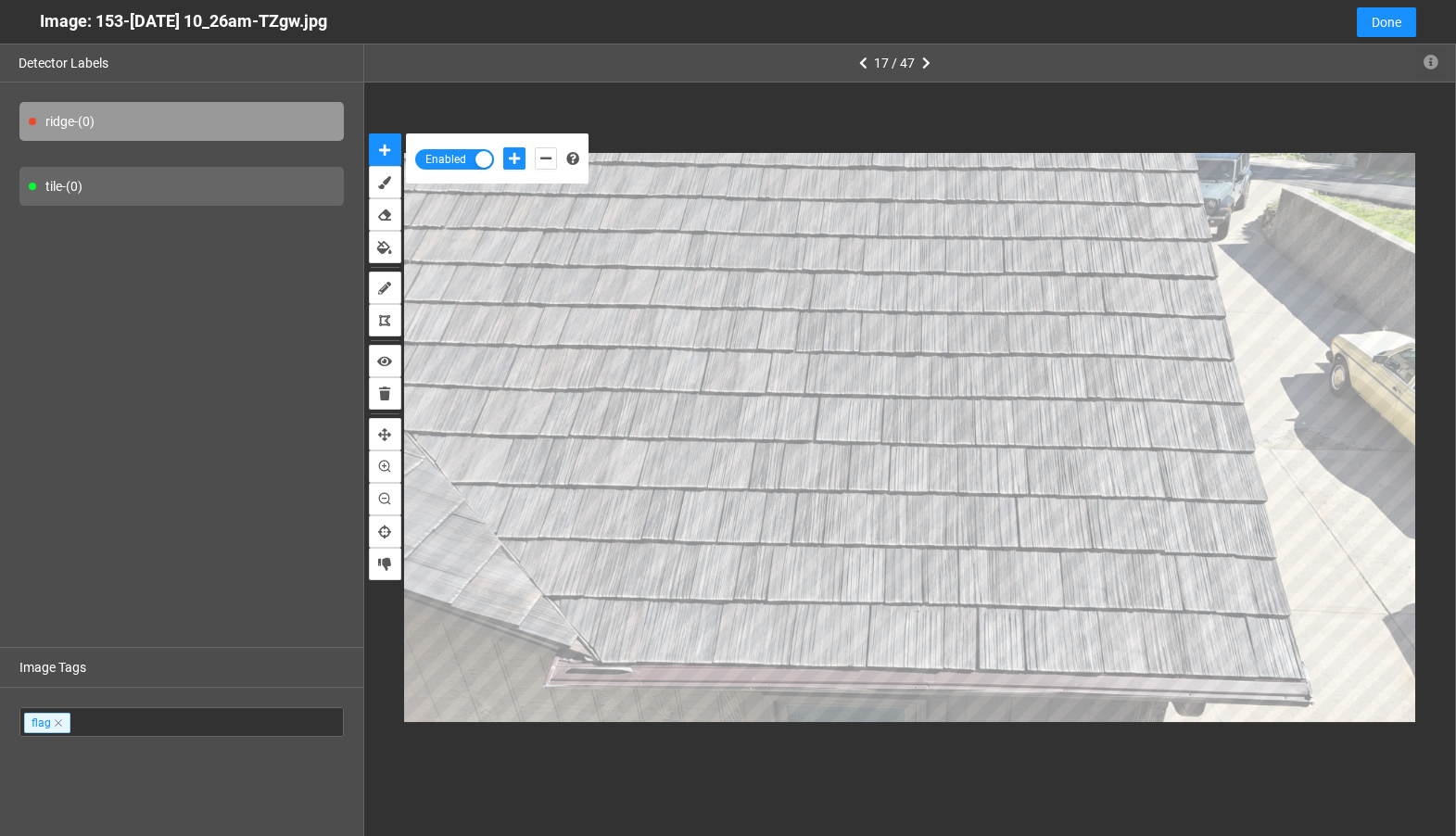
click at [1428, 59] on icon "button" at bounding box center [1432, 62] width 15 height 15
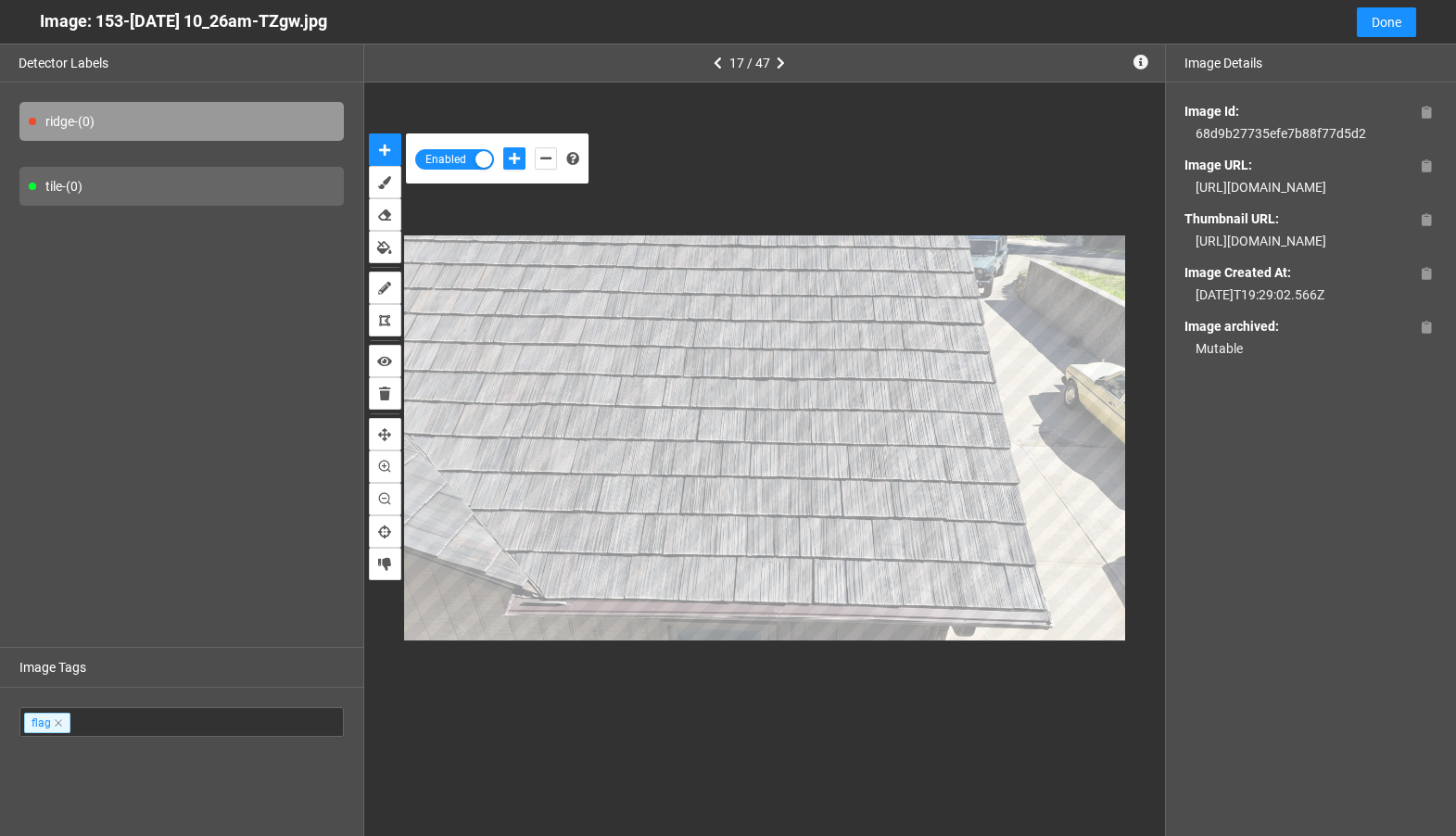
click at [1290, 198] on div "https://app.matroid.com/media/im/68c5c5fbda0b777fcbbcb087_full.jpg" at bounding box center [1311, 187] width 253 height 21
copy div "https://app.matroid.com/media/im/68c5c5fbda0b777fcbbcb087_full.jpg"
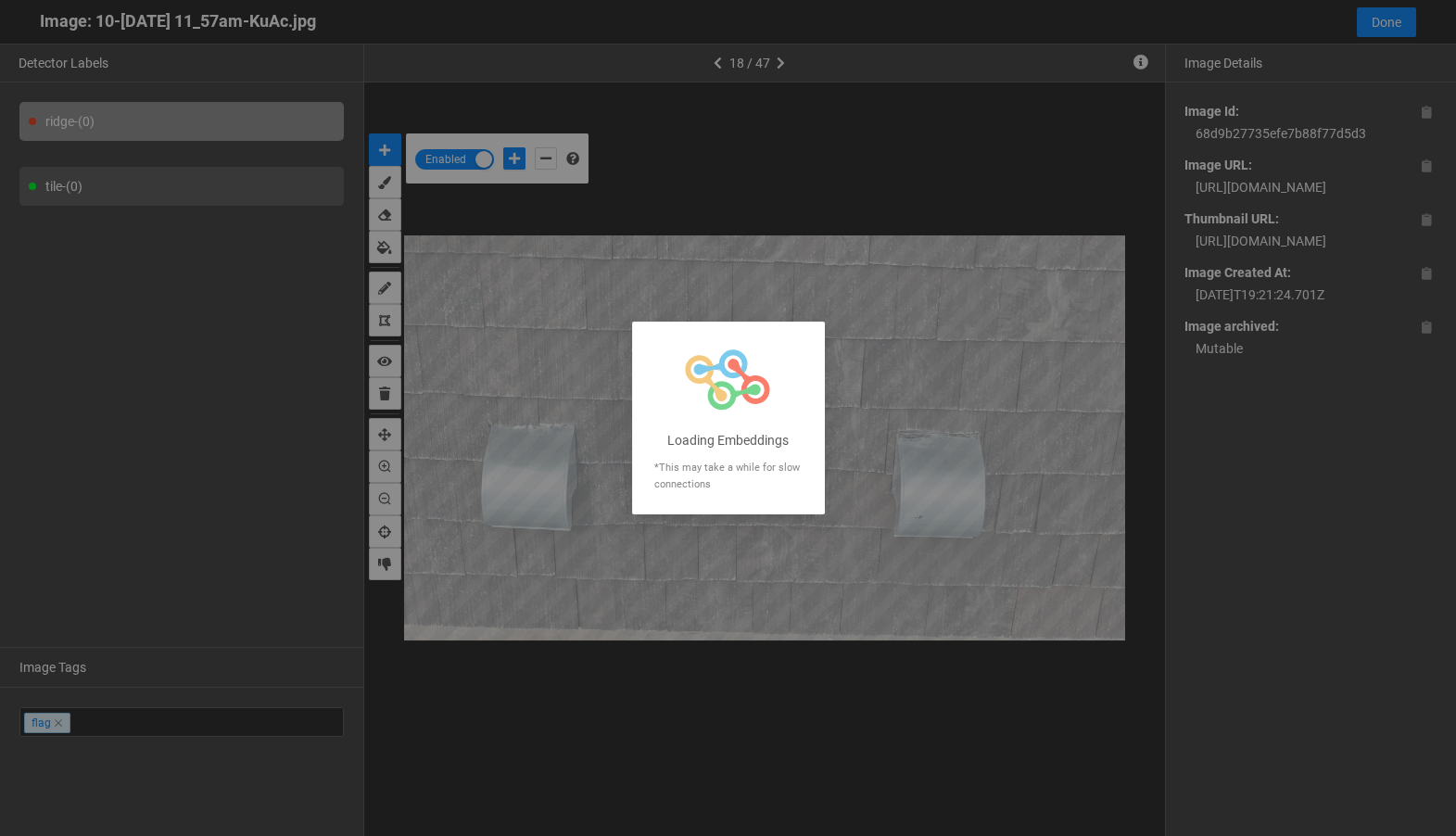
click at [1295, 216] on div at bounding box center [728, 418] width 1456 height 836
click at [1295, 215] on div at bounding box center [728, 418] width 1456 height 836
click at [1294, 209] on div at bounding box center [728, 418] width 1456 height 836
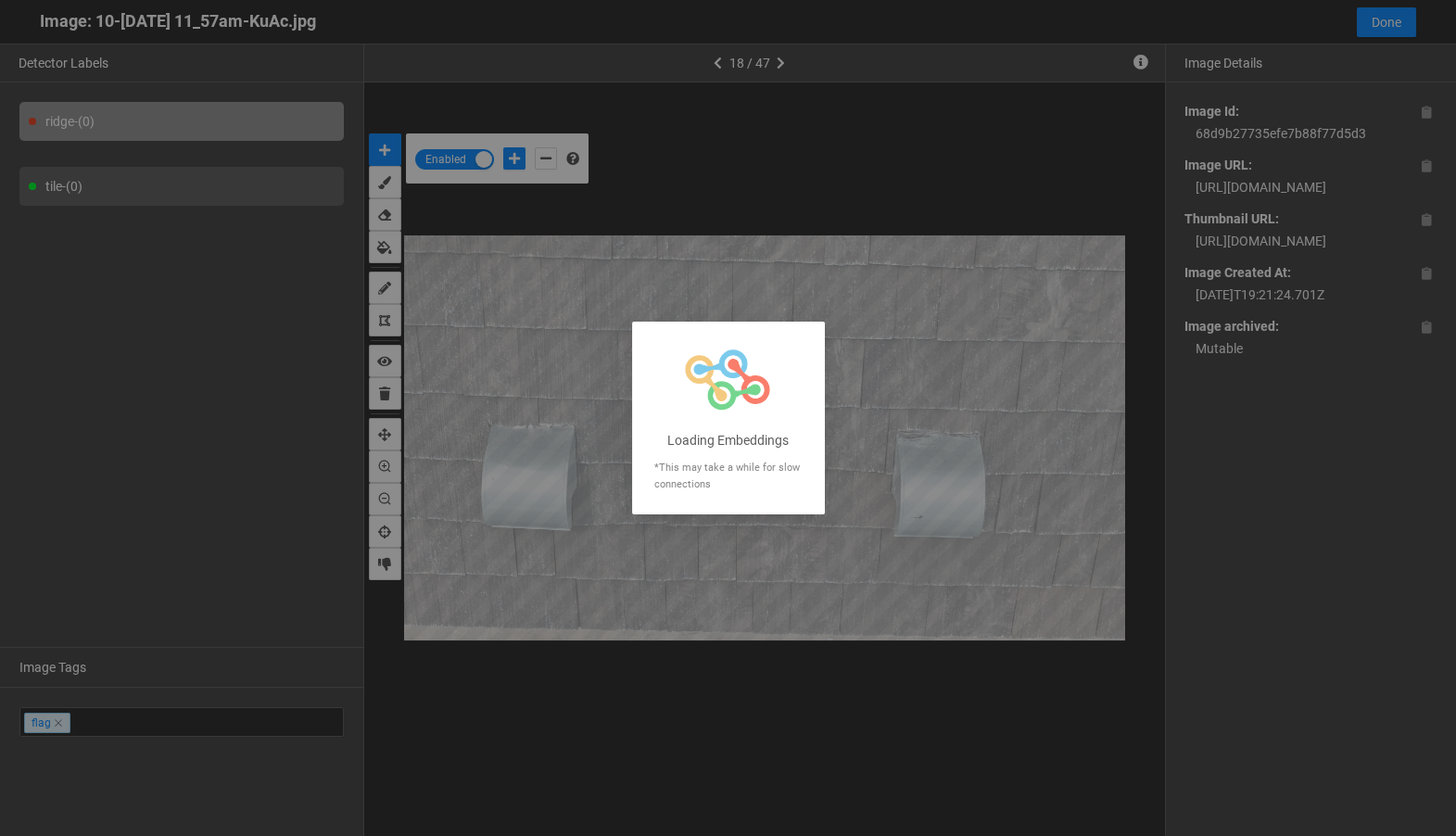
click at [1294, 209] on div at bounding box center [728, 418] width 1456 height 836
click at [1340, 188] on div at bounding box center [728, 418] width 1456 height 836
drag, startPoint x: 1382, startPoint y: 214, endPoint x: 1224, endPoint y: 201, distance: 158.5
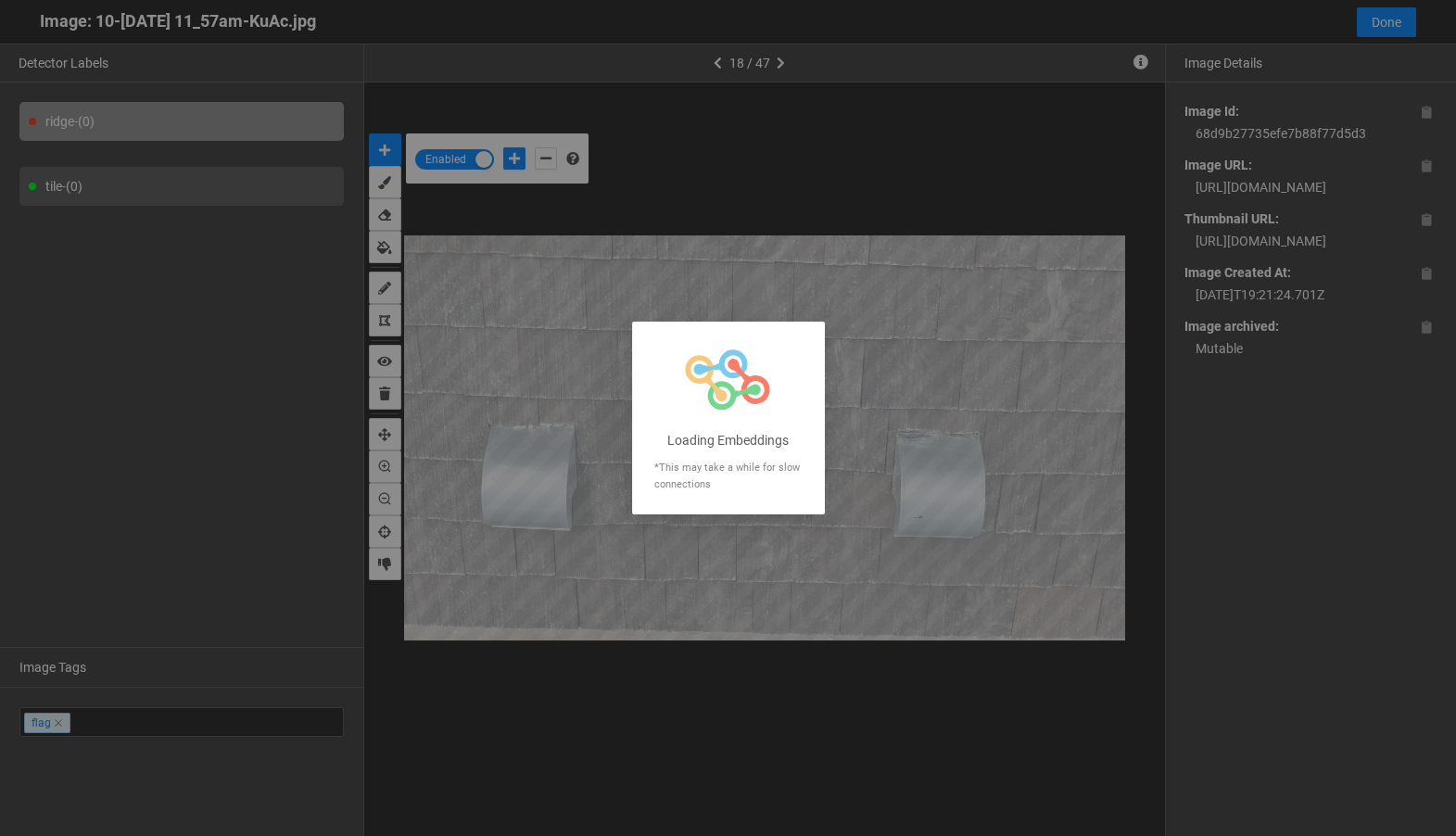
click at [1224, 201] on div at bounding box center [728, 418] width 1456 height 836
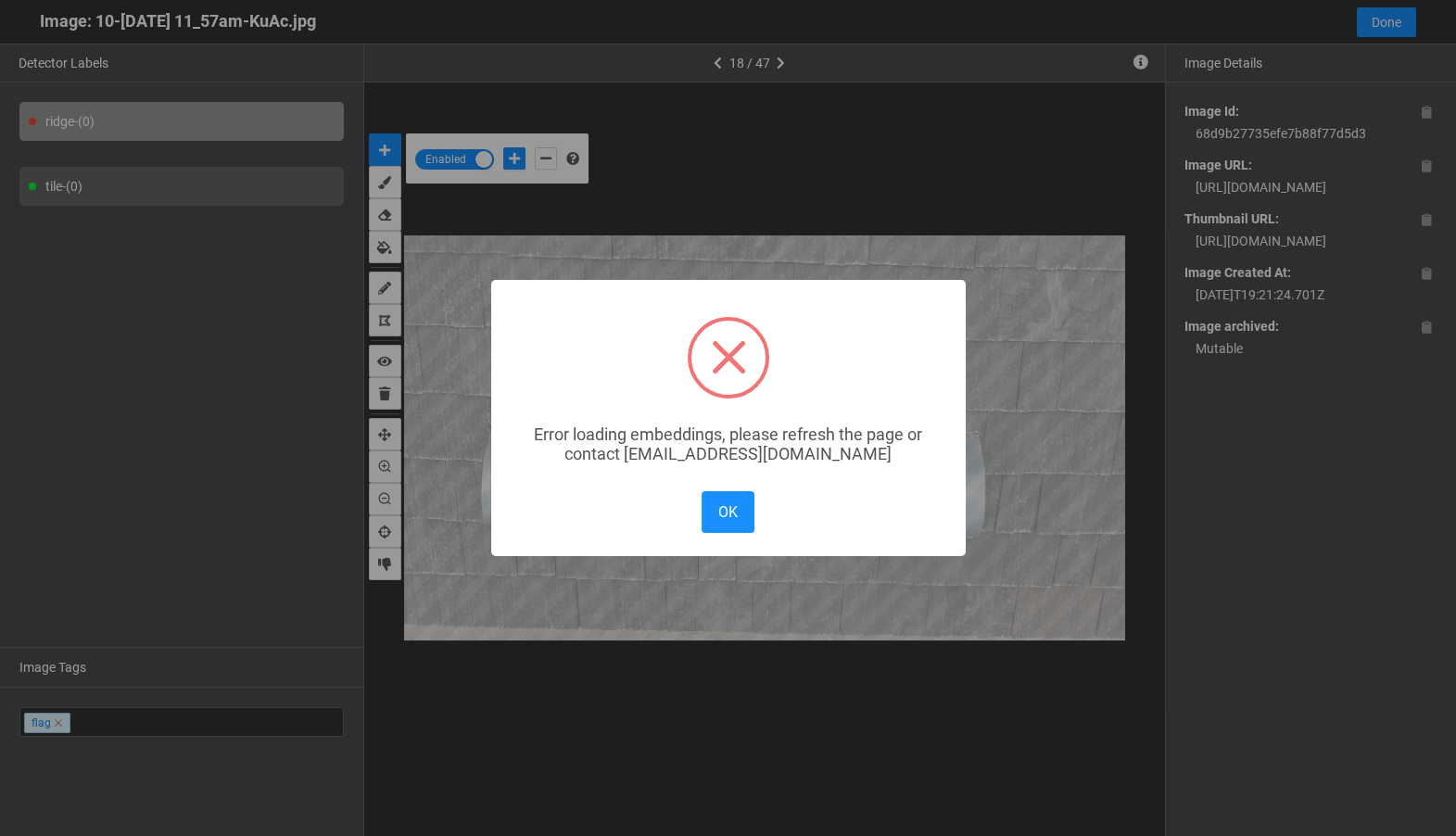
drag, startPoint x: 1199, startPoint y: 190, endPoint x: 1284, endPoint y: 205, distance: 86.3
click at [1284, 205] on div "× Error loading embeddings, please refresh the page or contact solutions@matroi…" at bounding box center [728, 418] width 1456 height 836
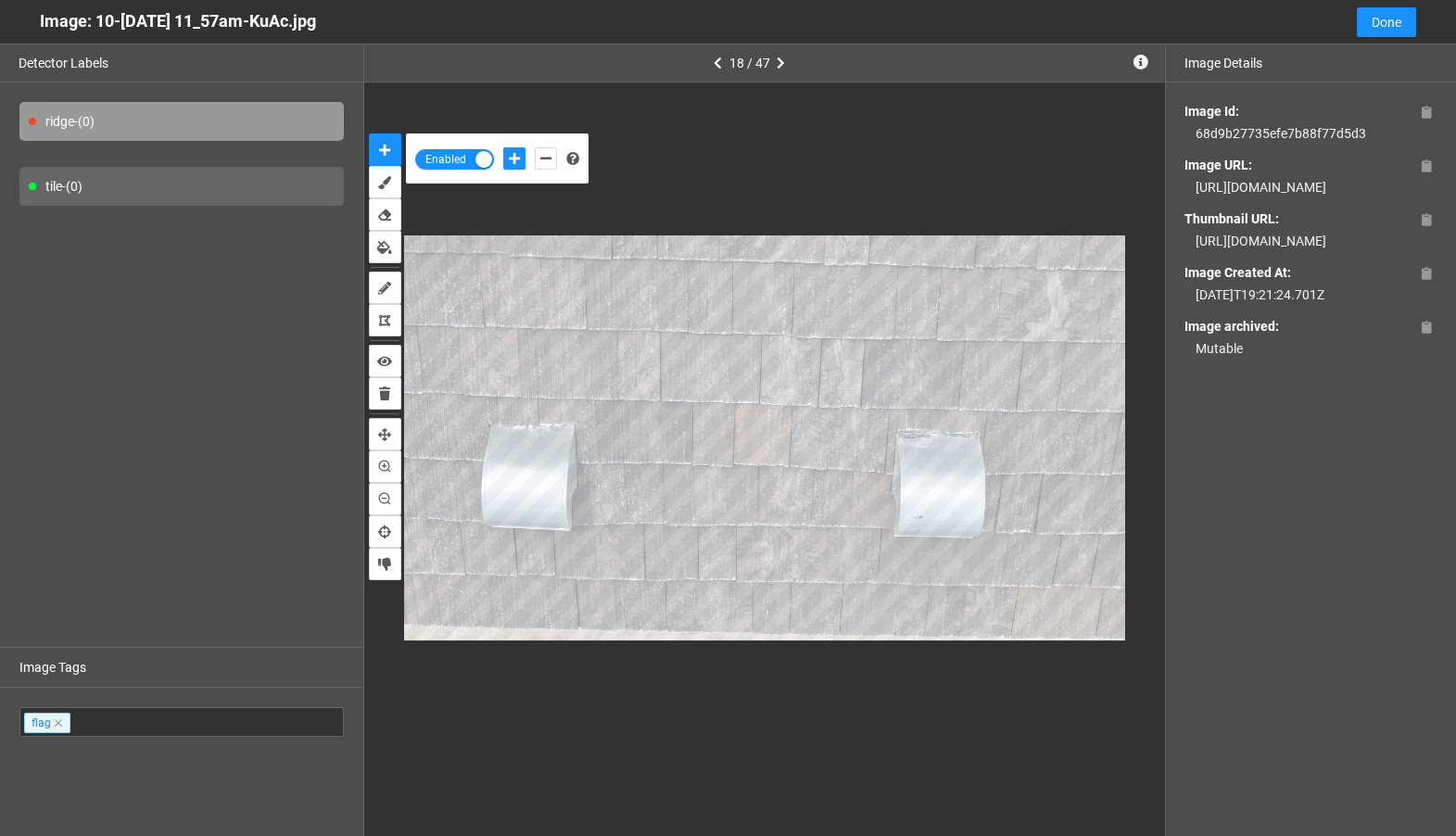
drag, startPoint x: 1196, startPoint y: 188, endPoint x: 1416, endPoint y: 206, distance: 220.7
click at [1416, 198] on div "https://app.matroid.com/media/im/68c5c4344d1ee3b005116f7f_full.jpg" at bounding box center [1311, 187] width 253 height 21
copy div "https://app.matroid.com/media/im/68c5c4344d1ee3b005116f7f_full.jpg"
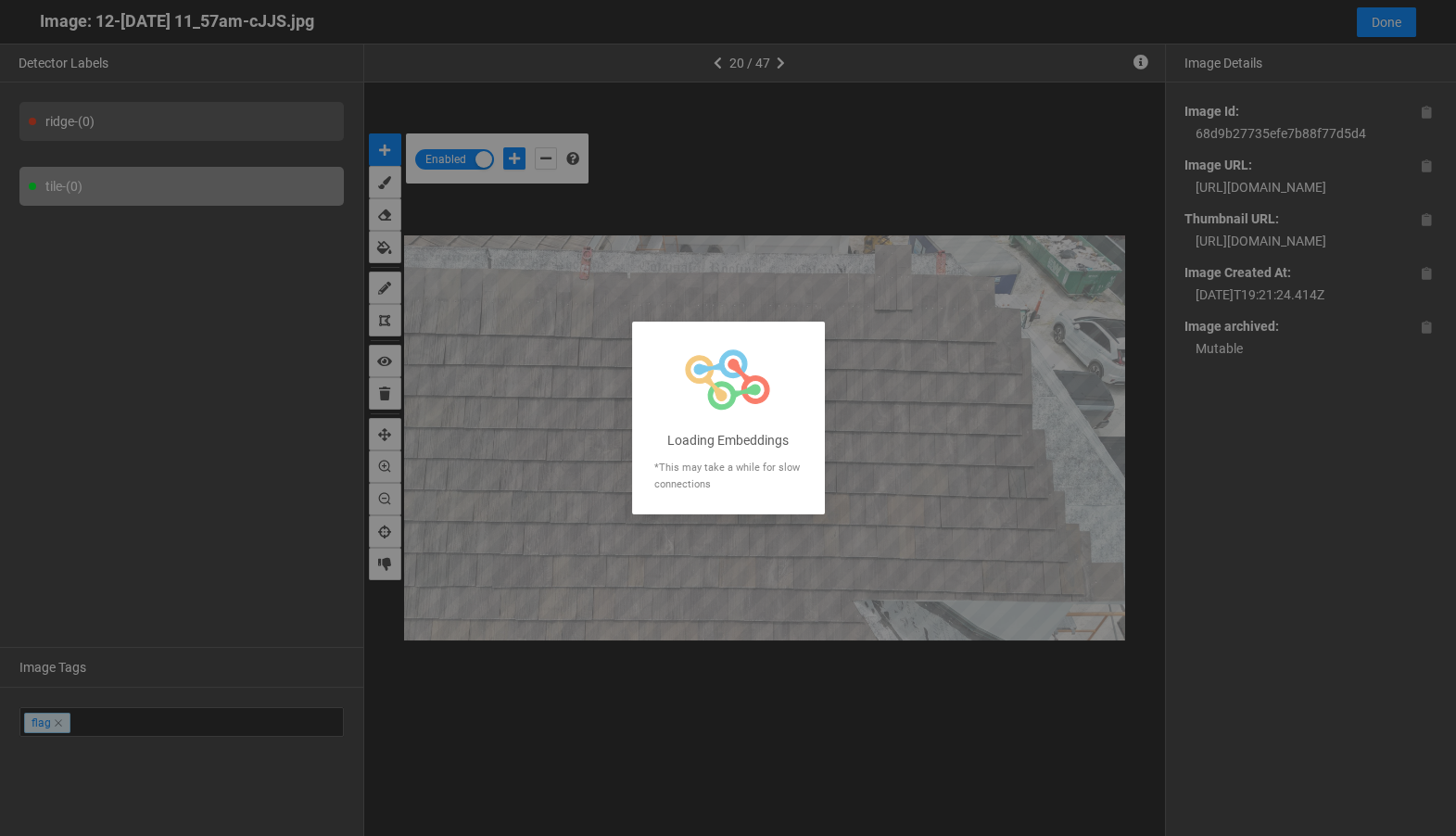
click at [1300, 228] on div at bounding box center [728, 418] width 1456 height 836
drag, startPoint x: 1410, startPoint y: 216, endPoint x: 1219, endPoint y: 200, distance: 191.7
click at [1219, 200] on div at bounding box center [728, 418] width 1456 height 836
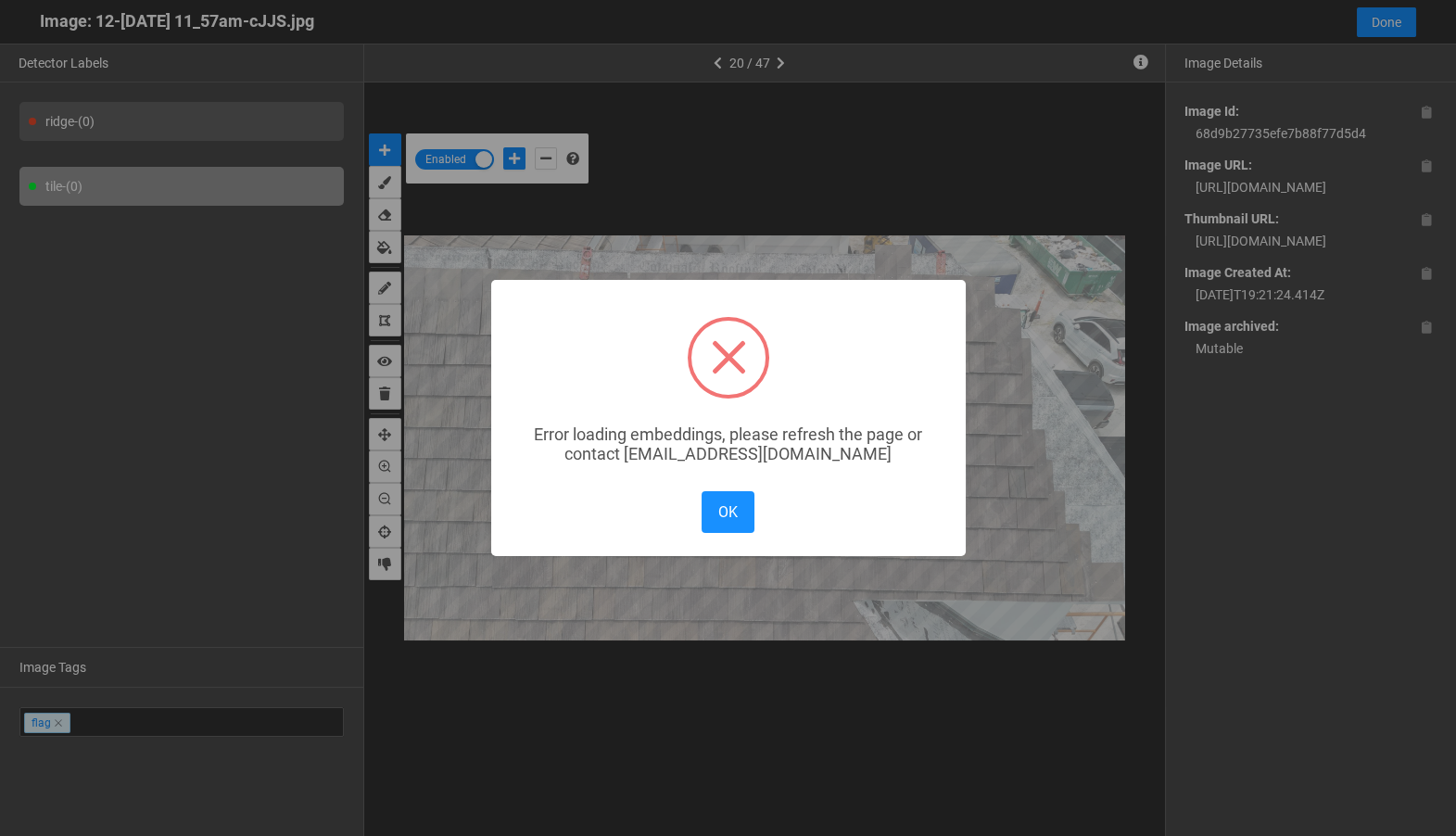
click at [1200, 190] on div "× Error loading embeddings, please refresh the page or contact solutions@matroi…" at bounding box center [728, 418] width 1456 height 836
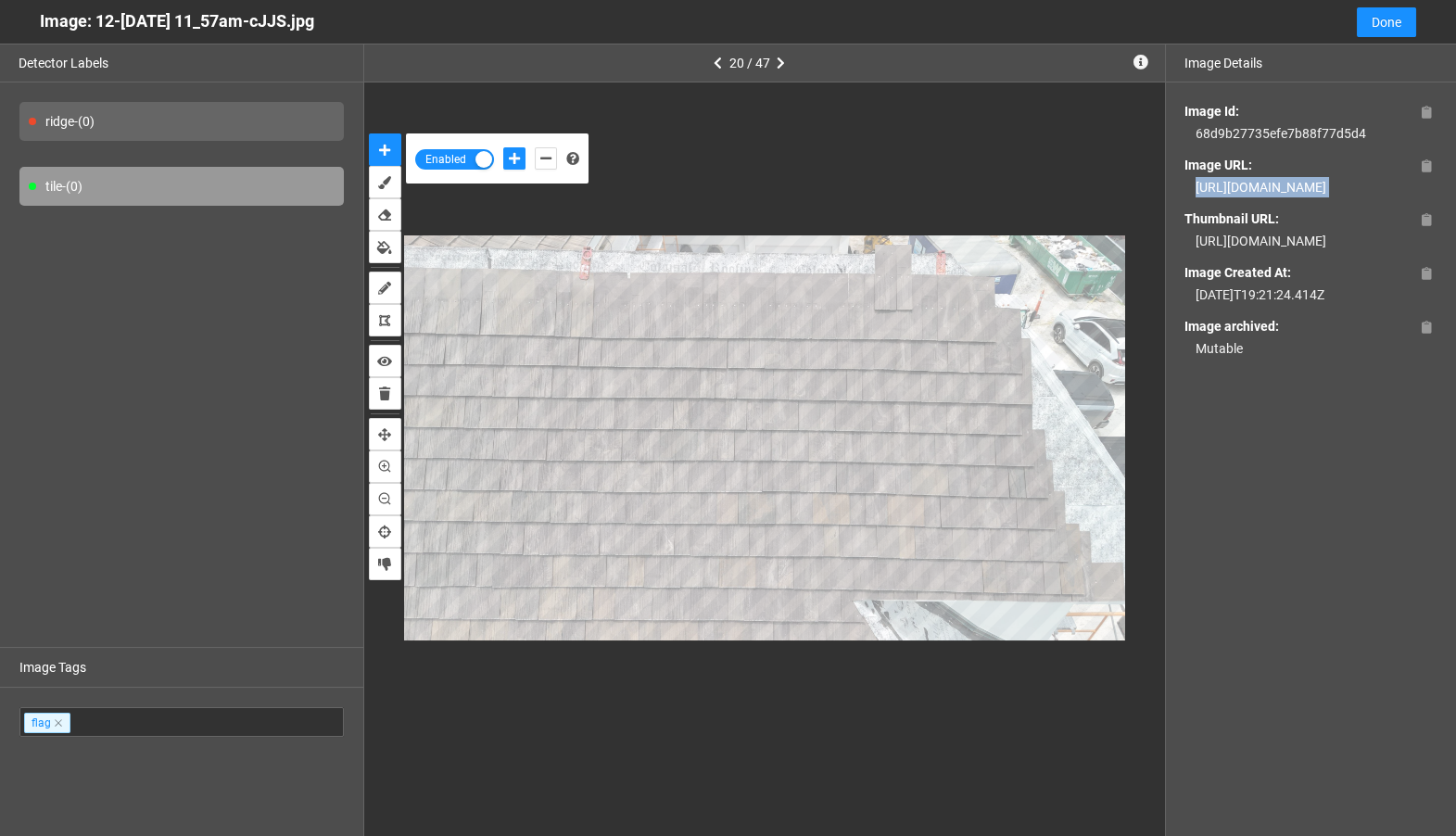
drag, startPoint x: 1196, startPoint y: 184, endPoint x: 1401, endPoint y: 222, distance: 208.5
click at [1401, 222] on div "Image Id: 68d9b27735efe7b88f77d5d4 Image URL: https://app.matroid.com/media/im/…" at bounding box center [1311, 230] width 290 height 295
copy div "https://app.matroid.com/media/im/68c5c43471397d6d605f7b2f_full.jpg"
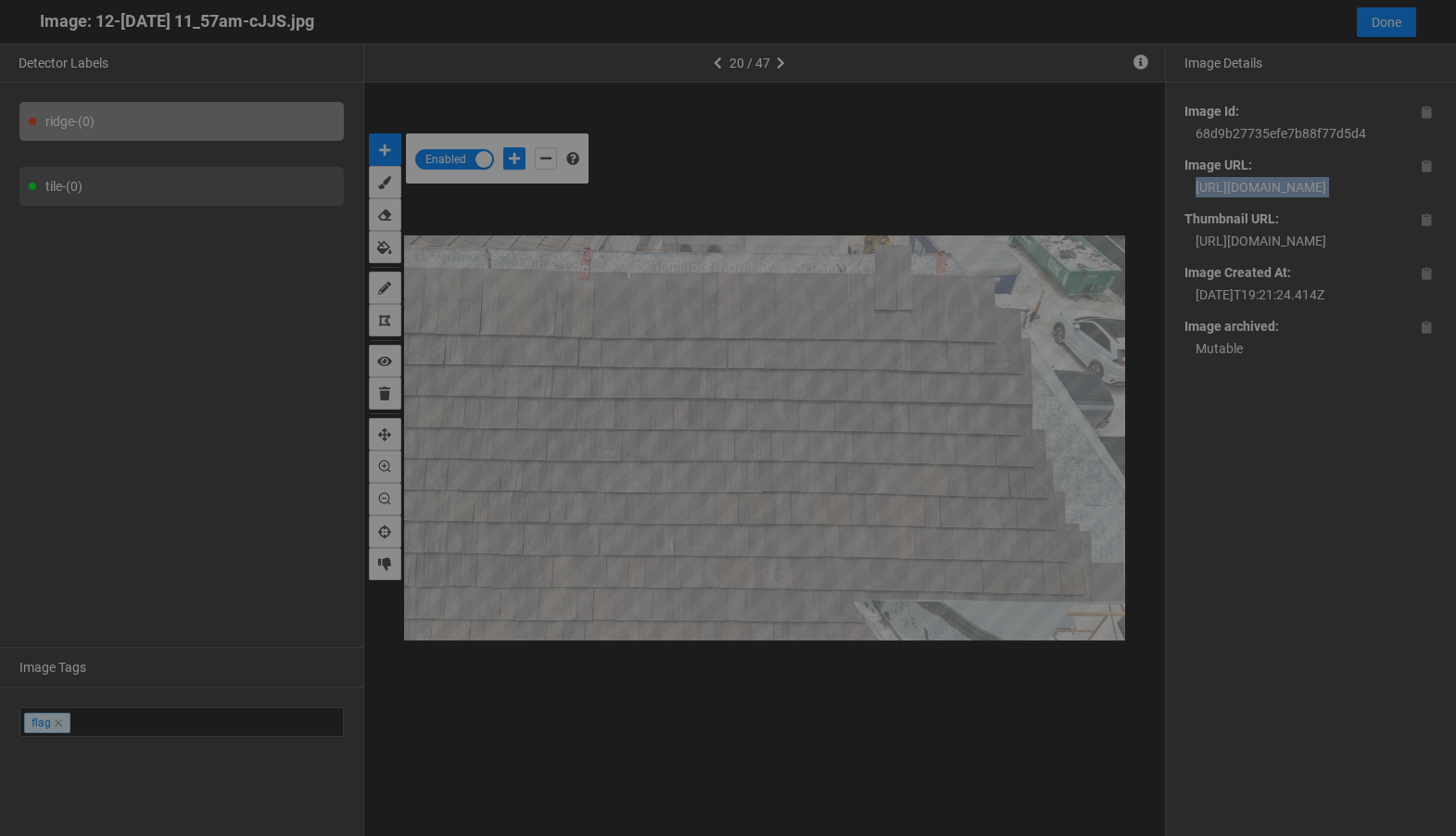
type input "2"
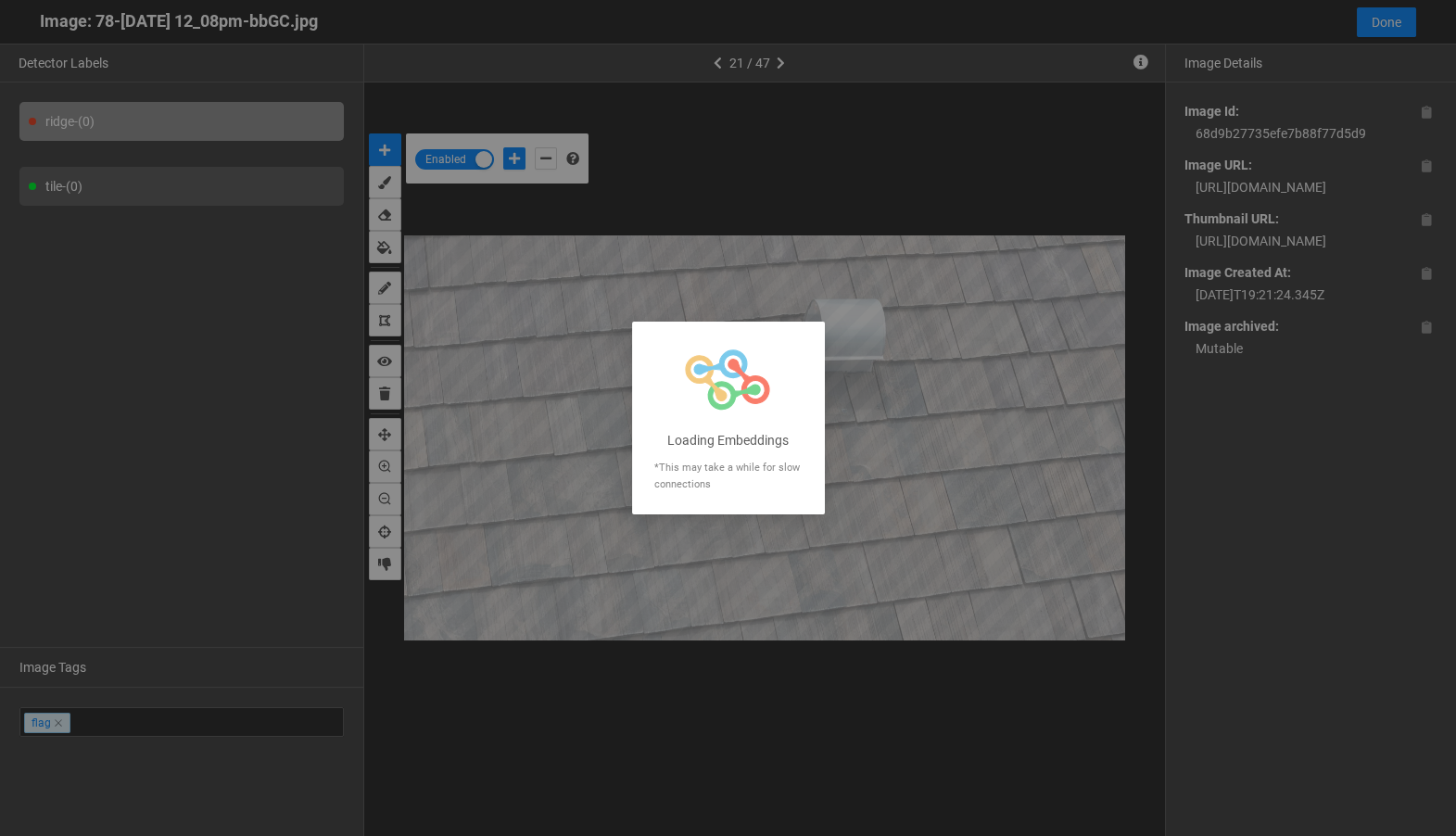
click at [1317, 215] on div at bounding box center [728, 418] width 1456 height 836
drag, startPoint x: 1393, startPoint y: 215, endPoint x: 1177, endPoint y: 196, distance: 216.8
click at [1177, 196] on div at bounding box center [728, 418] width 1456 height 836
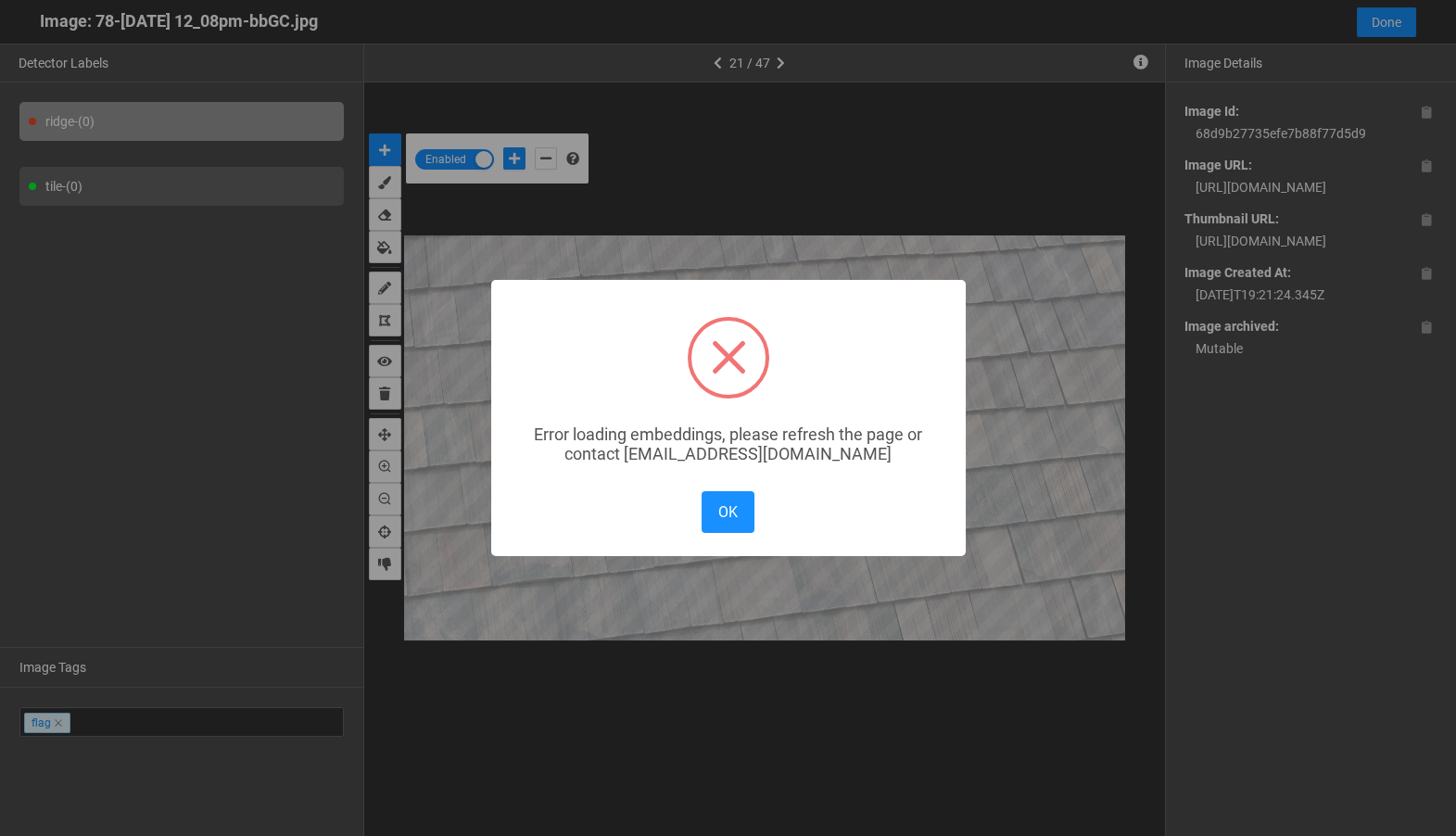
click at [1195, 188] on div "× Error loading embeddings, please refresh the page or contact solutions@matroi…" at bounding box center [728, 418] width 1456 height 836
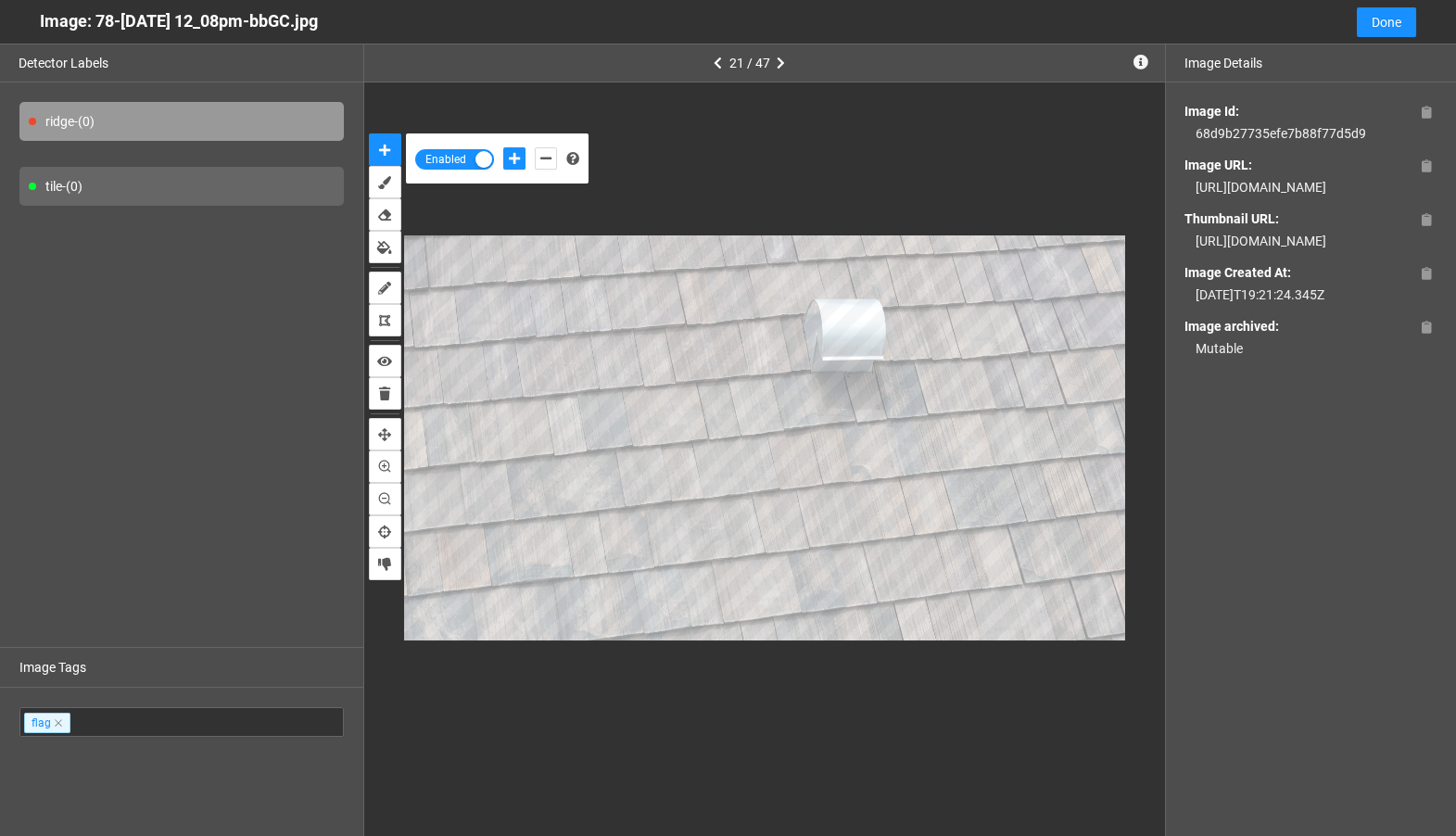
drag, startPoint x: 1197, startPoint y: 177, endPoint x: 1399, endPoint y: 210, distance: 204.7
click at [1399, 198] on div "https://app.matroid.com/media/im/68c5c434f2833facb0710e18_full.jpg" at bounding box center [1311, 187] width 253 height 21
copy div "https://app.matroid.com/media/im/68c5c434f2833facb0710e18_full.jpg"
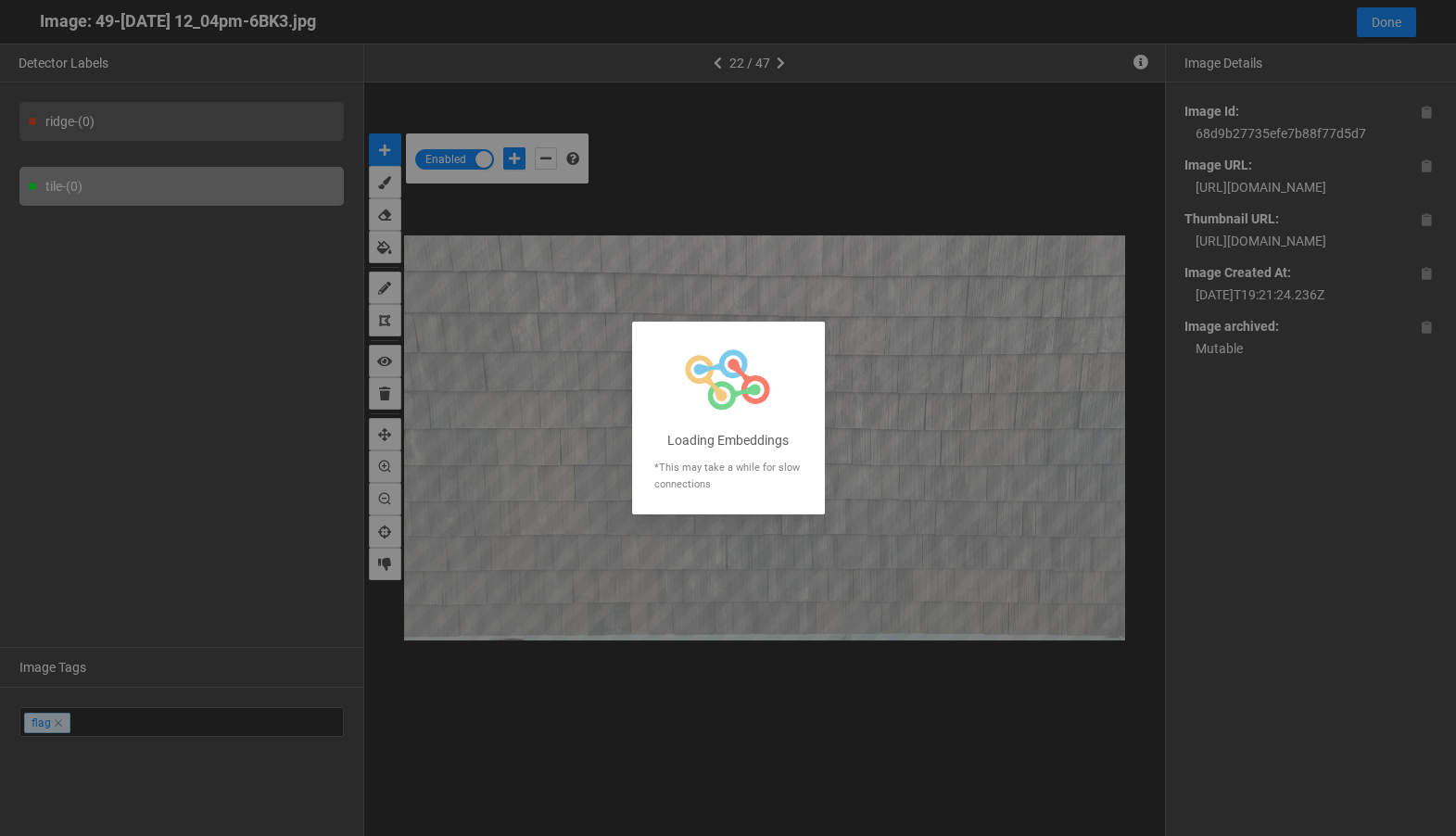
drag, startPoint x: 1407, startPoint y: 218, endPoint x: 1239, endPoint y: 199, distance: 169.1
click at [1239, 199] on div at bounding box center [728, 418] width 1456 height 836
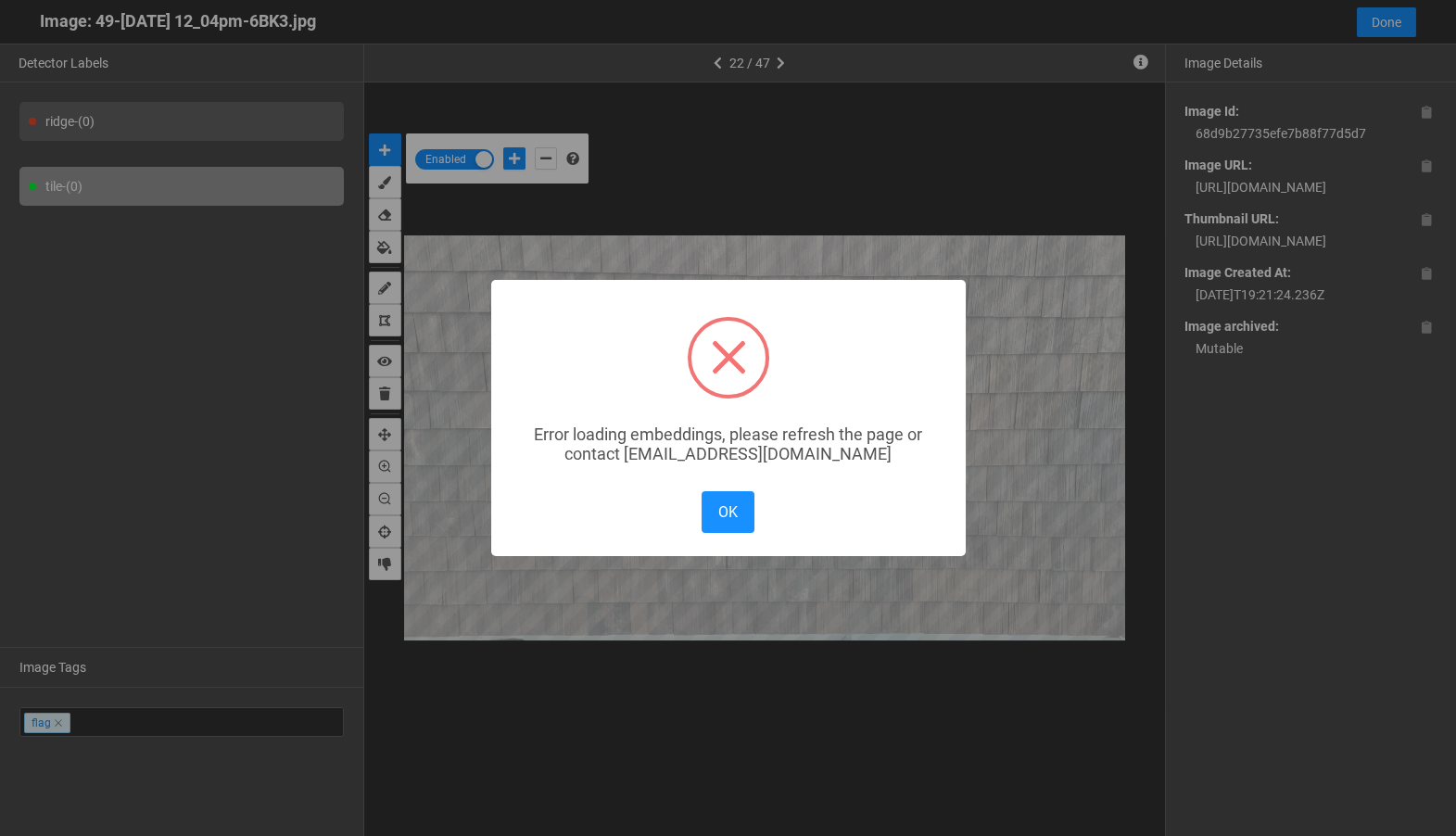
click at [1399, 213] on div "× Error loading embeddings, please refresh the page or contact solutions@matroi…" at bounding box center [728, 418] width 1456 height 836
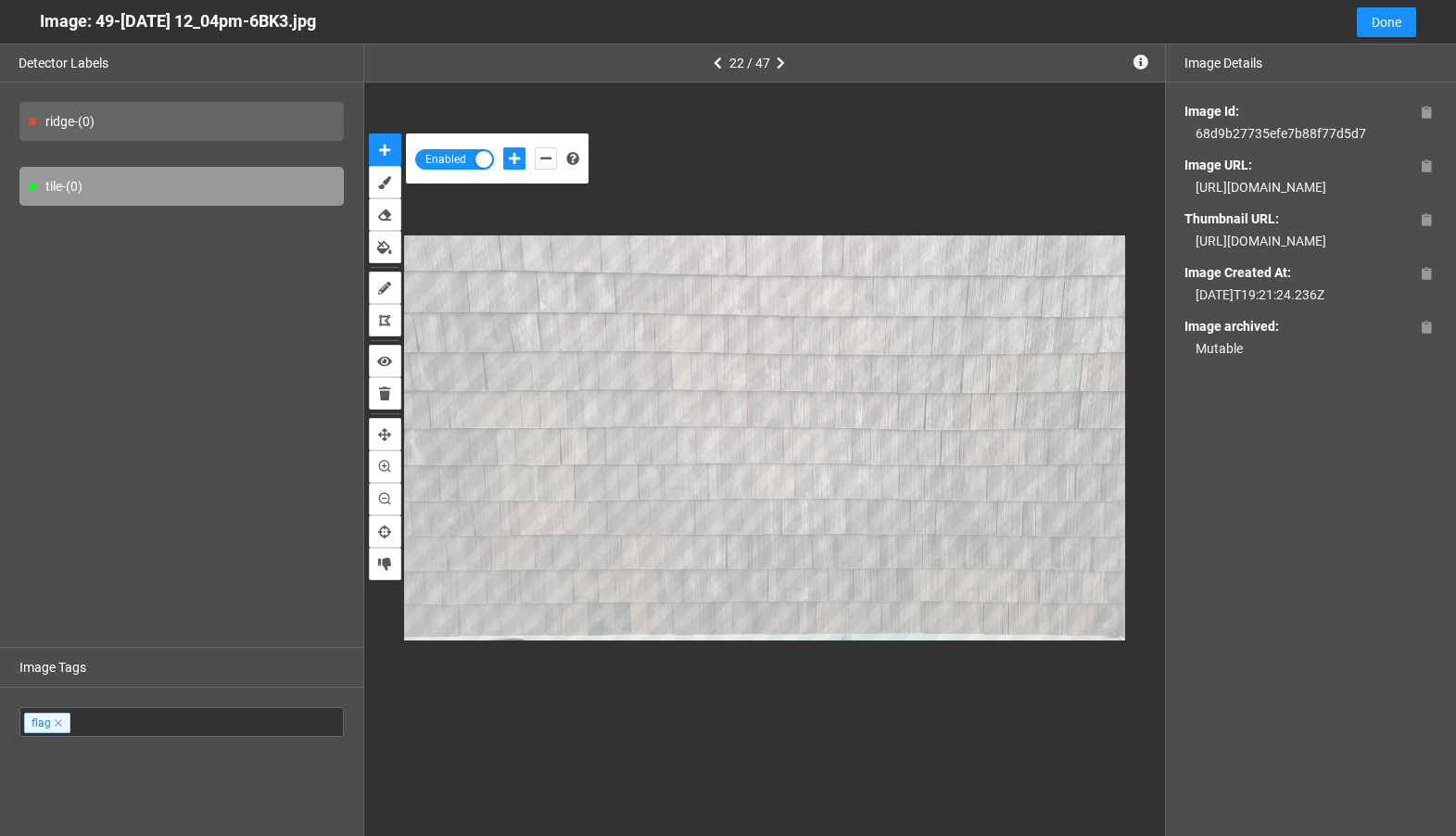
drag, startPoint x: 1412, startPoint y: 209, endPoint x: 1179, endPoint y: 195, distance: 233.4
click at [1179, 195] on div "Image Id: 68d9b27735efe7b88f77d5d7 Image URL: https://app.matroid.com/media/im/…" at bounding box center [1311, 230] width 290 height 295
copy div "https://app.matroid.com/media/im/68c5c4347009871ac83de4db_full.jpg"
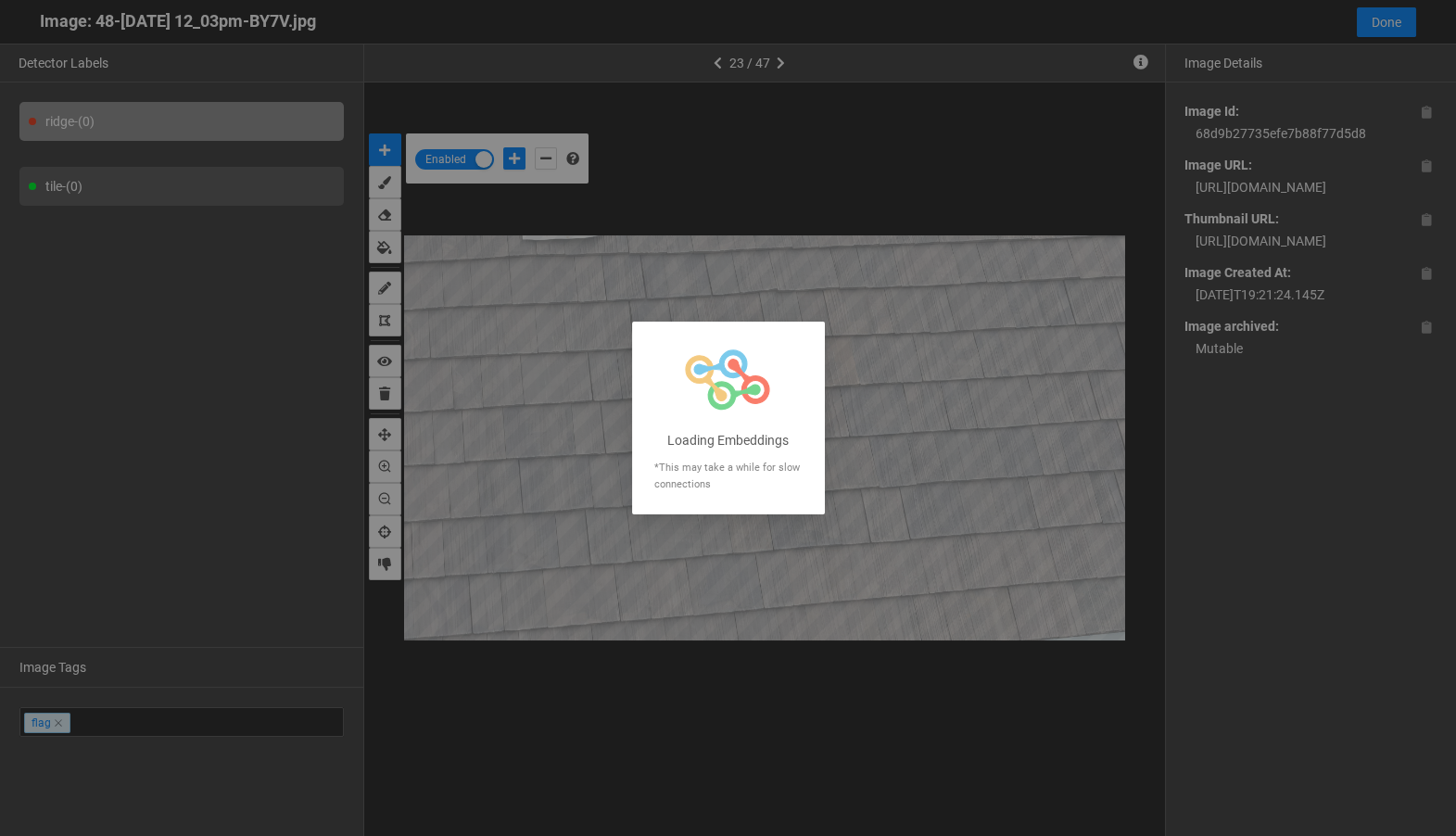
click at [1392, 202] on div at bounding box center [728, 418] width 1456 height 836
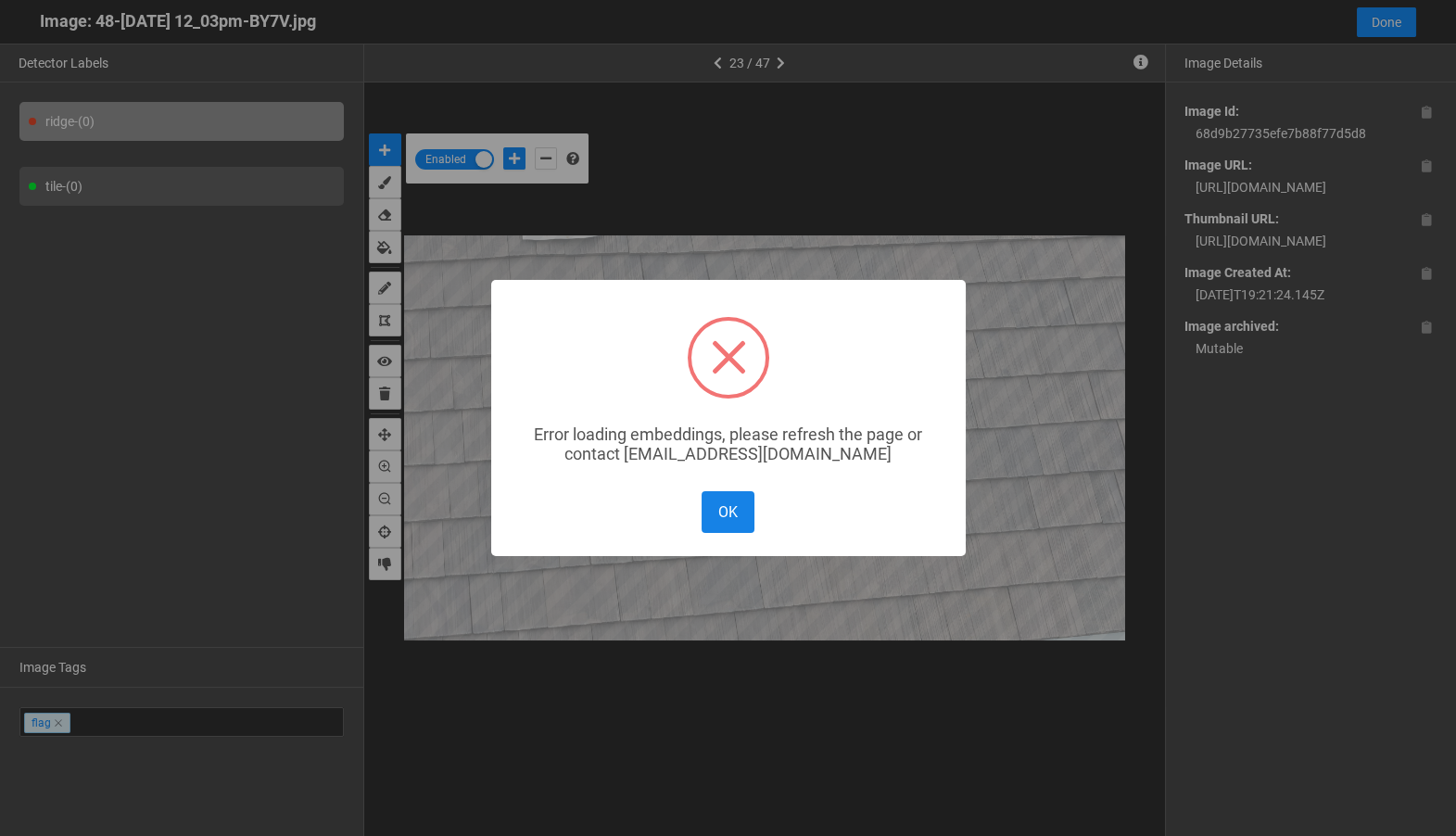
click at [715, 514] on button "OK" at bounding box center [728, 512] width 52 height 41
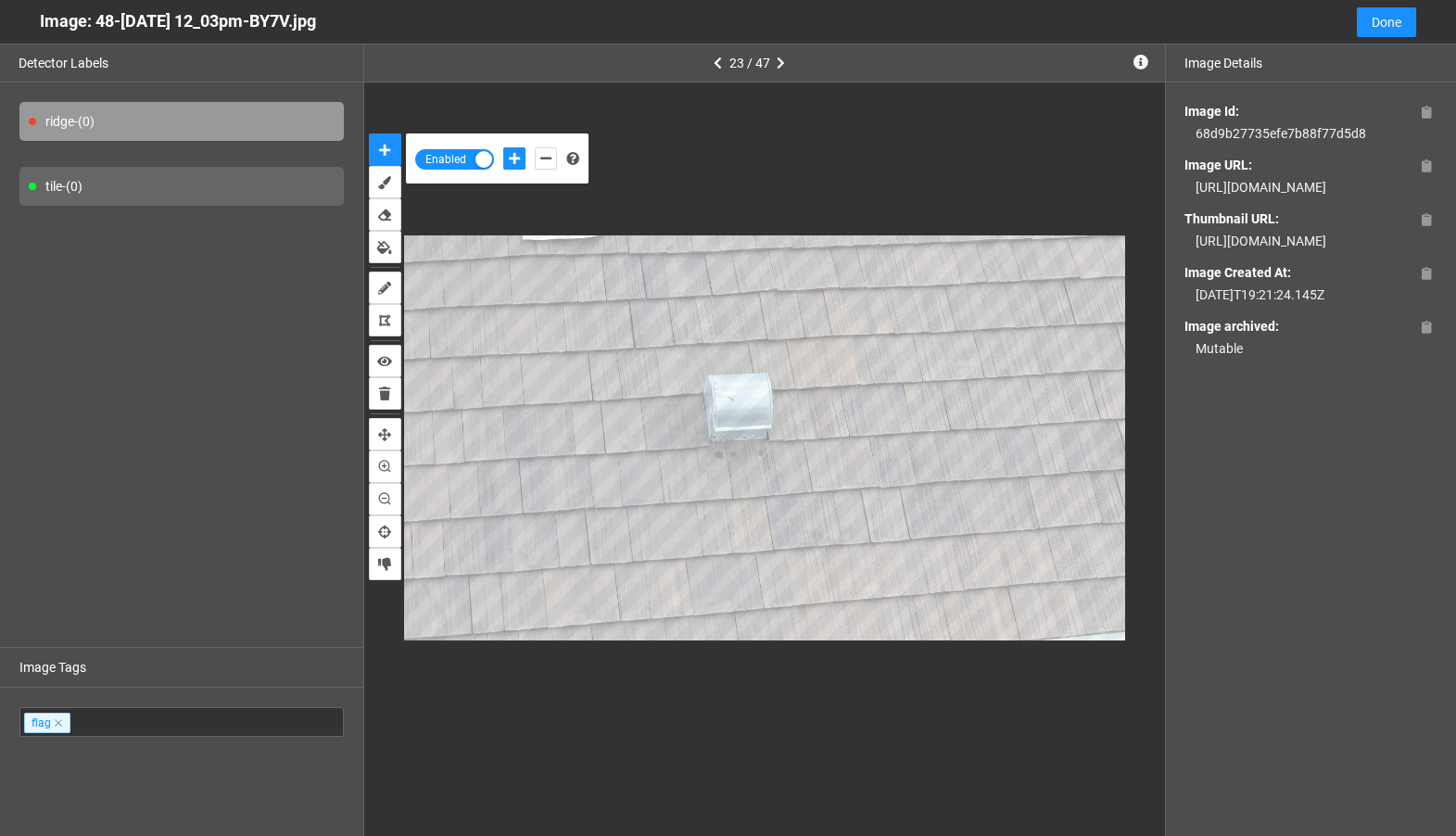
drag, startPoint x: 1419, startPoint y: 218, endPoint x: 1180, endPoint y: 187, distance: 241.0
click at [1180, 187] on div "Image Id: 68d9b27735efe7b88f77d5d8 Image URL: https://app.matroid.com/media/im/…" at bounding box center [1311, 230] width 290 height 295
copy div "https://app.matroid.com/media/im/68c5c433f2833facb0710e10_full.jpg"
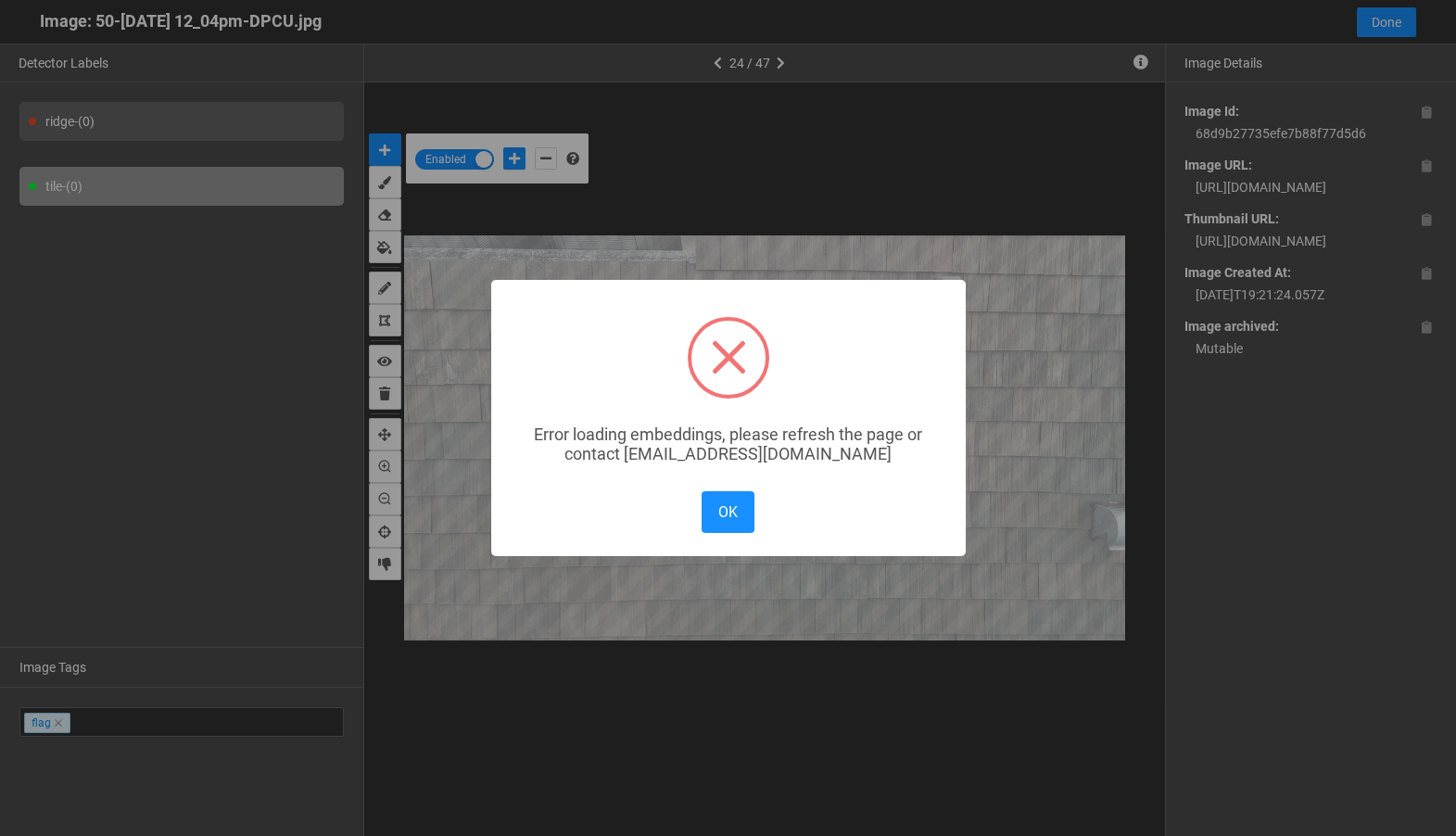
click at [1407, 212] on div "× Error loading embeddings, please refresh the page or contact solutions@matroi…" at bounding box center [728, 418] width 1456 height 836
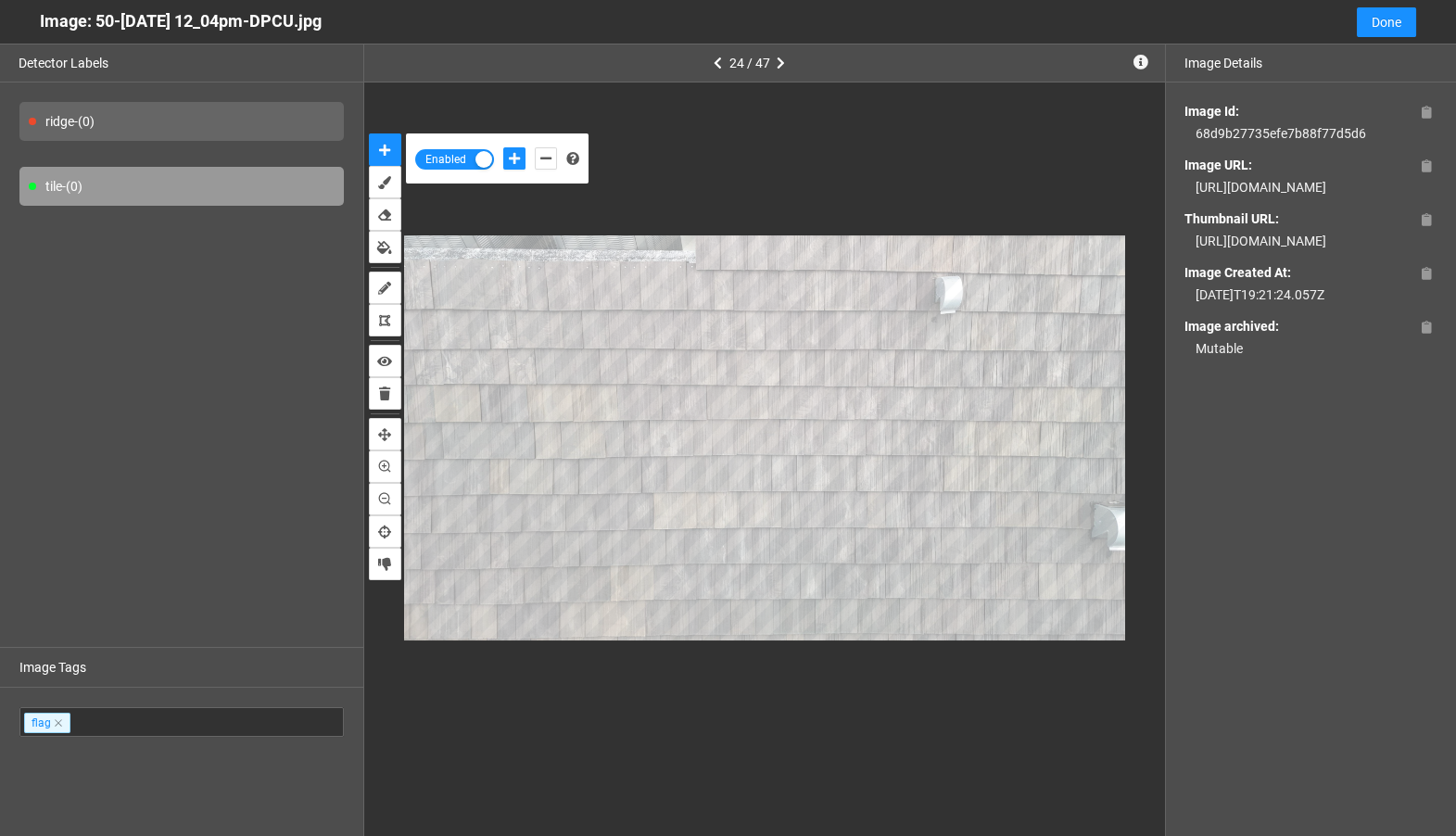
drag, startPoint x: 1407, startPoint y: 212, endPoint x: 1177, endPoint y: 181, distance: 232.1
click at [1177, 181] on div "Image Id: 68d9b27735efe7b88f77d5d6 Image URL: https://app.matroid.com/media/im/…" at bounding box center [1311, 230] width 290 height 295
copy div "https://app.matroid.com/media/im/68c5c4334d1ee3b005116f3d_full.jpg"
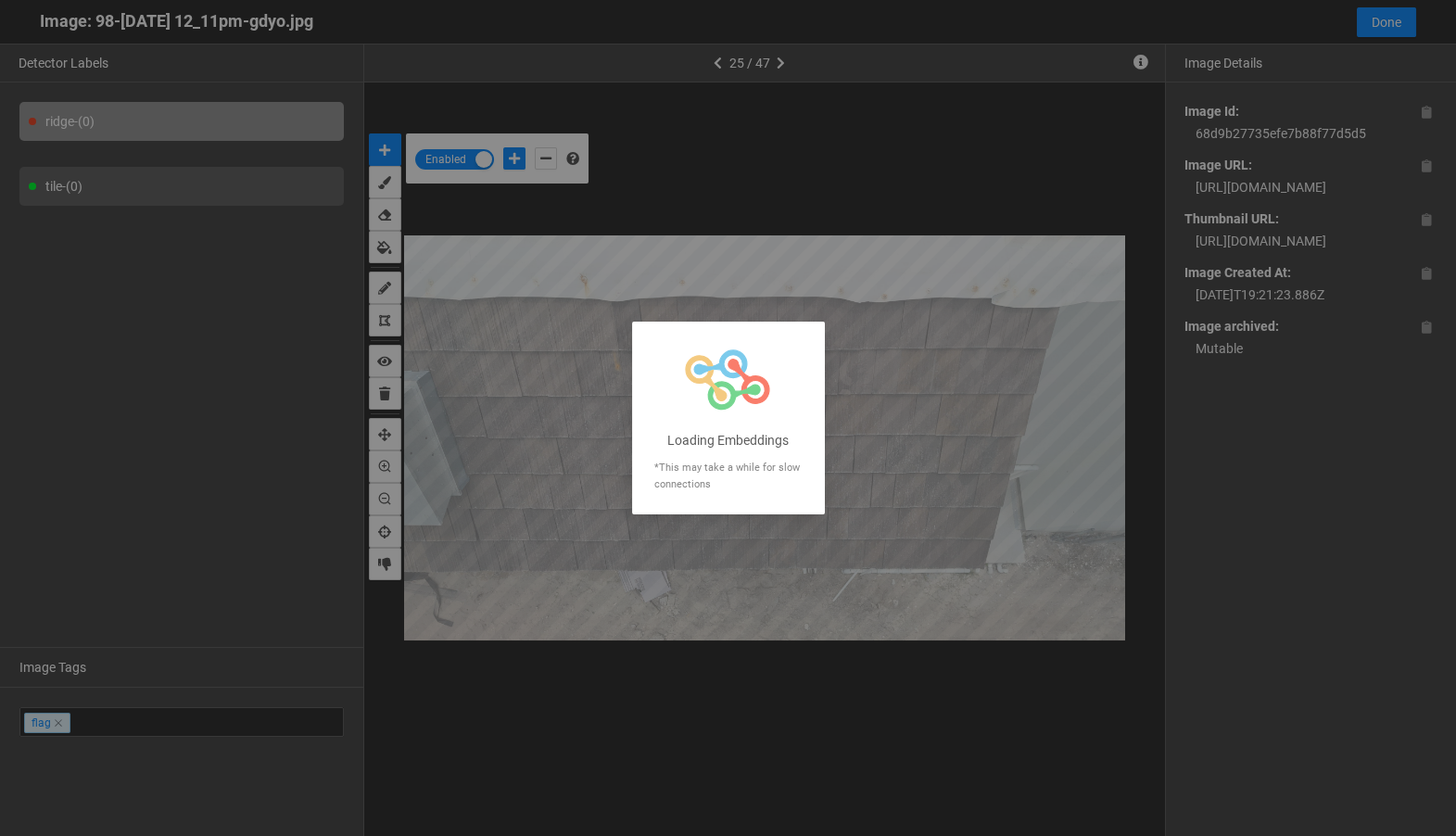
click at [1388, 215] on div at bounding box center [728, 418] width 1456 height 836
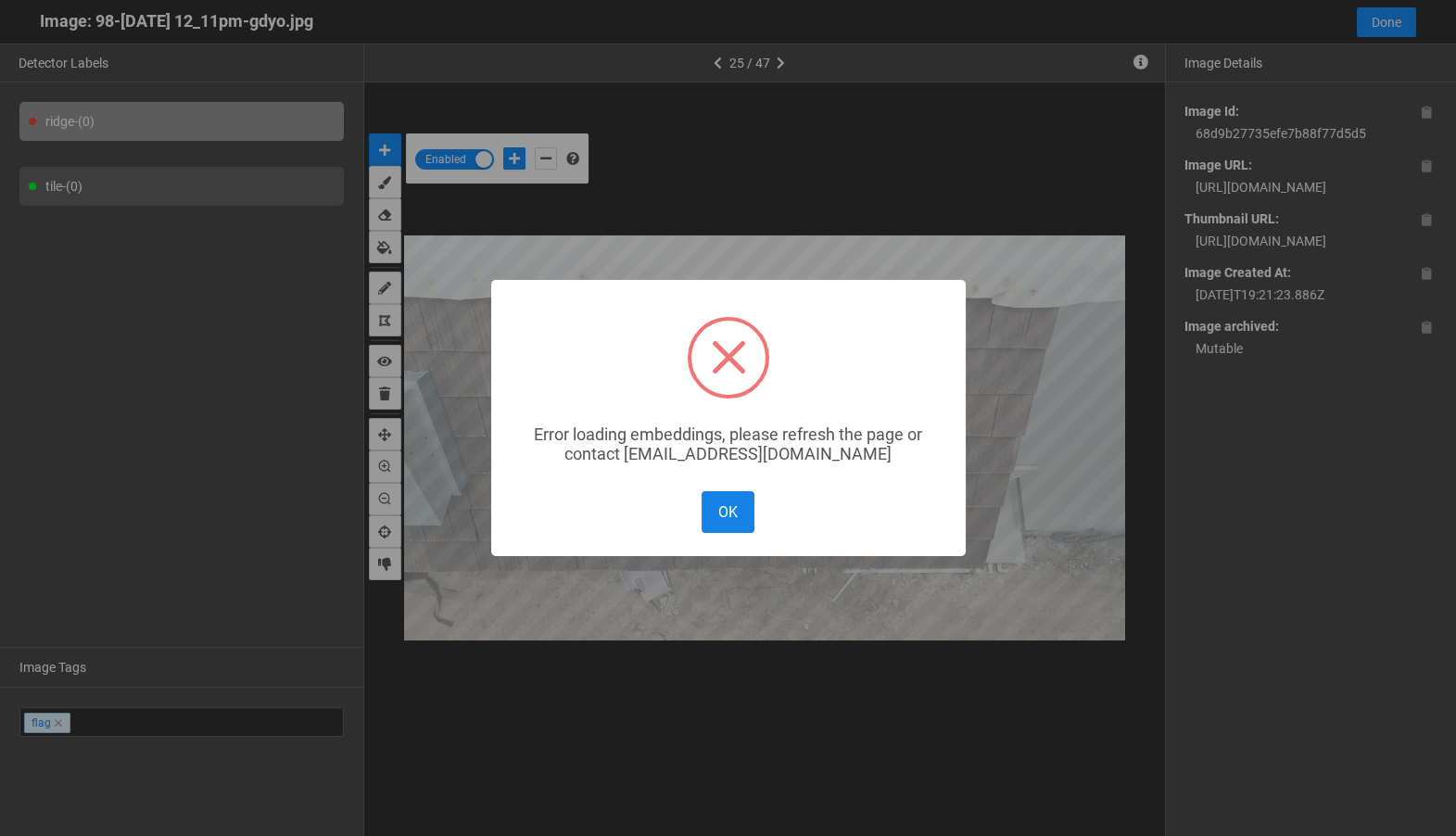
click at [736, 506] on button "OK" at bounding box center [728, 512] width 52 height 41
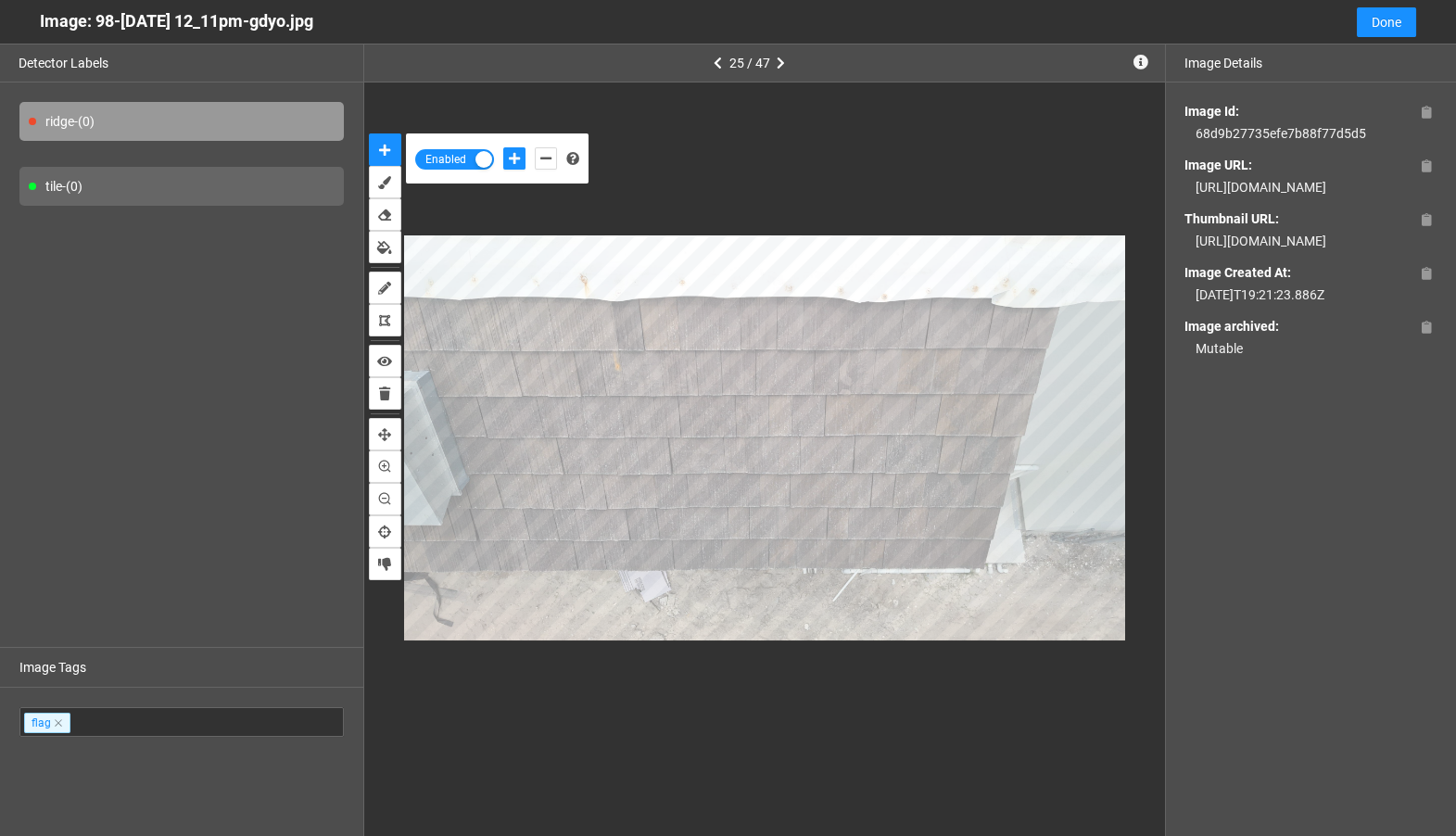
drag, startPoint x: 1406, startPoint y: 211, endPoint x: 1183, endPoint y: 189, distance: 224.1
click at [1183, 189] on div "Image Id: 68d9b27735efe7b88f77d5d5 Image URL: https://app.matroid.com/media/im/…" at bounding box center [1311, 230] width 290 height 295
click at [1385, 16] on span "Done" at bounding box center [1387, 23] width 30 height 21
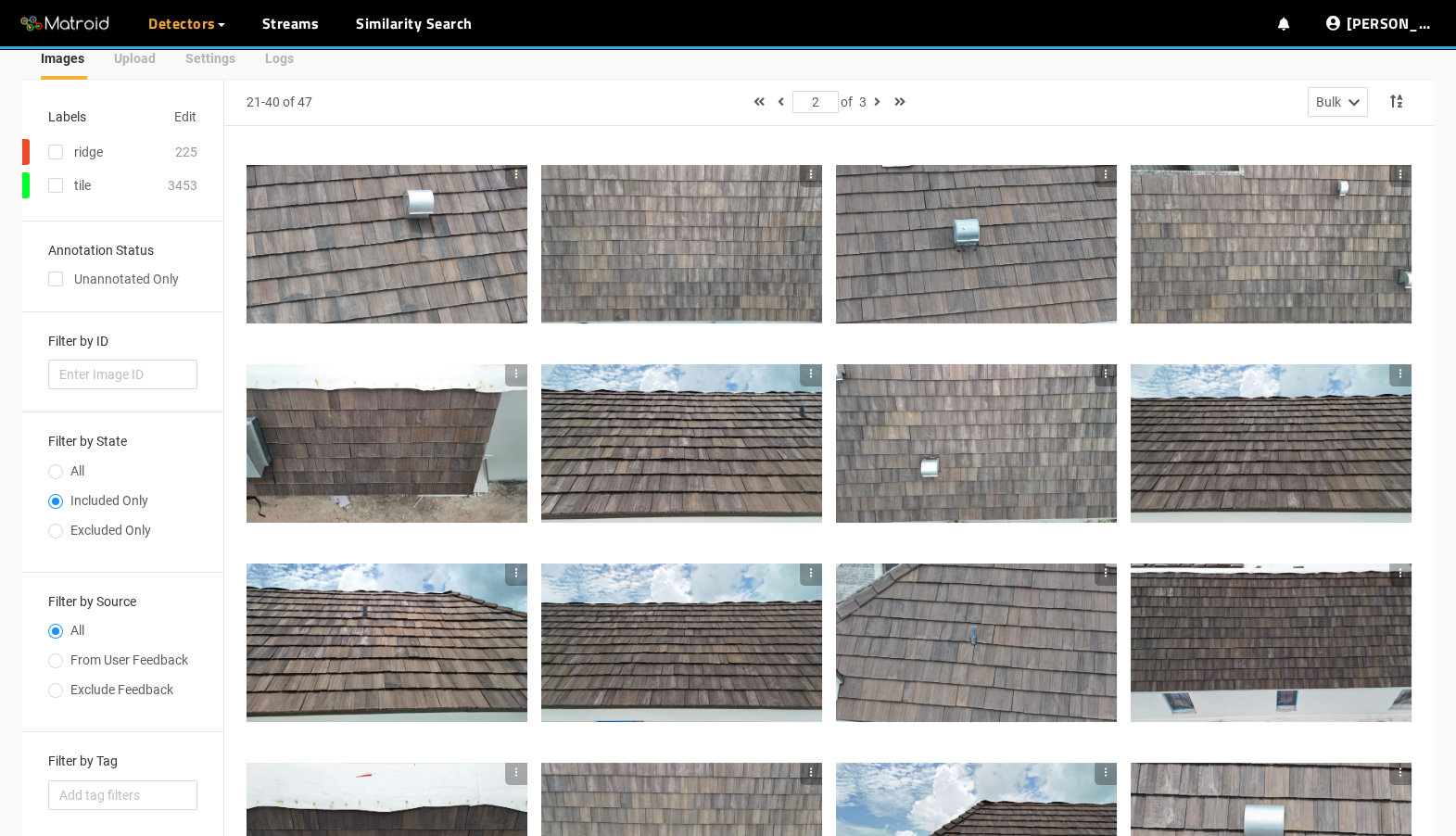
scroll to position [0, 0]
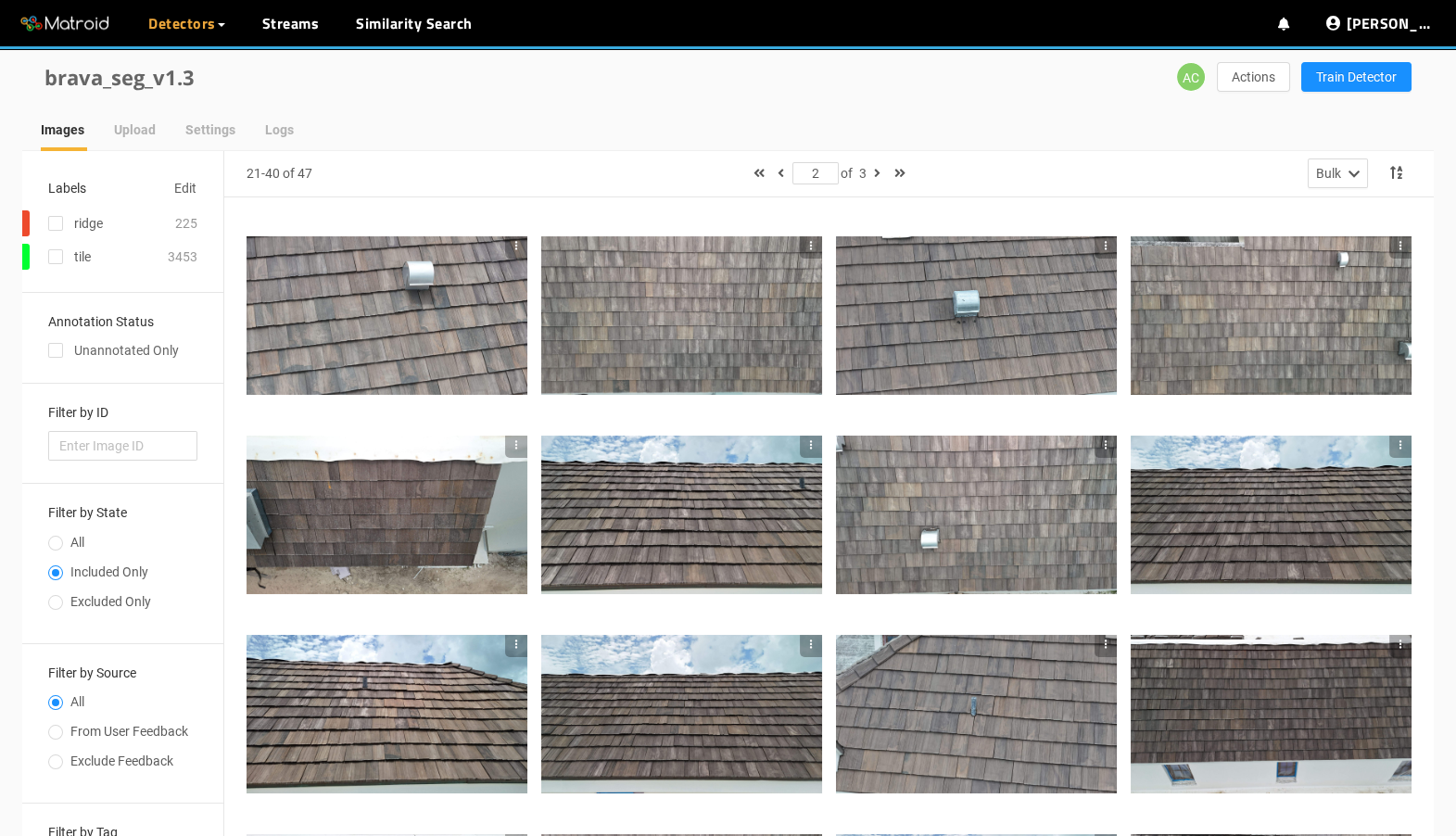
click at [49, 558] on label "All" at bounding box center [119, 547] width 142 height 30
click at [49, 551] on input "All" at bounding box center [56, 545] width 15 height 11
radio input "true"
radio input "false"
type input "1"
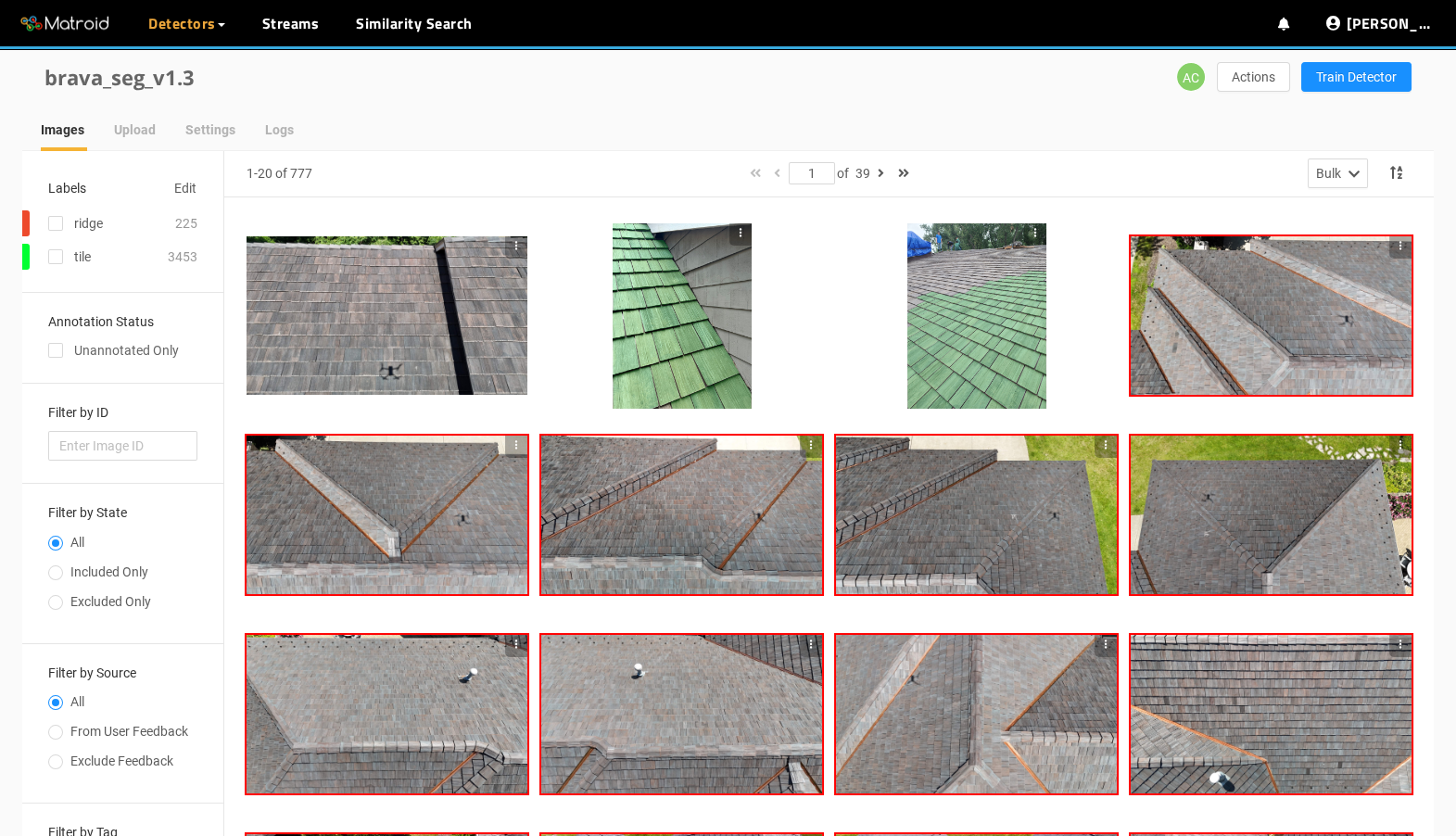
click at [65, 572] on span "Included Only" at bounding box center [109, 572] width 93 height 15
click at [63, 572] on input "Included Only" at bounding box center [56, 575] width 15 height 11
radio input "true"
radio input "false"
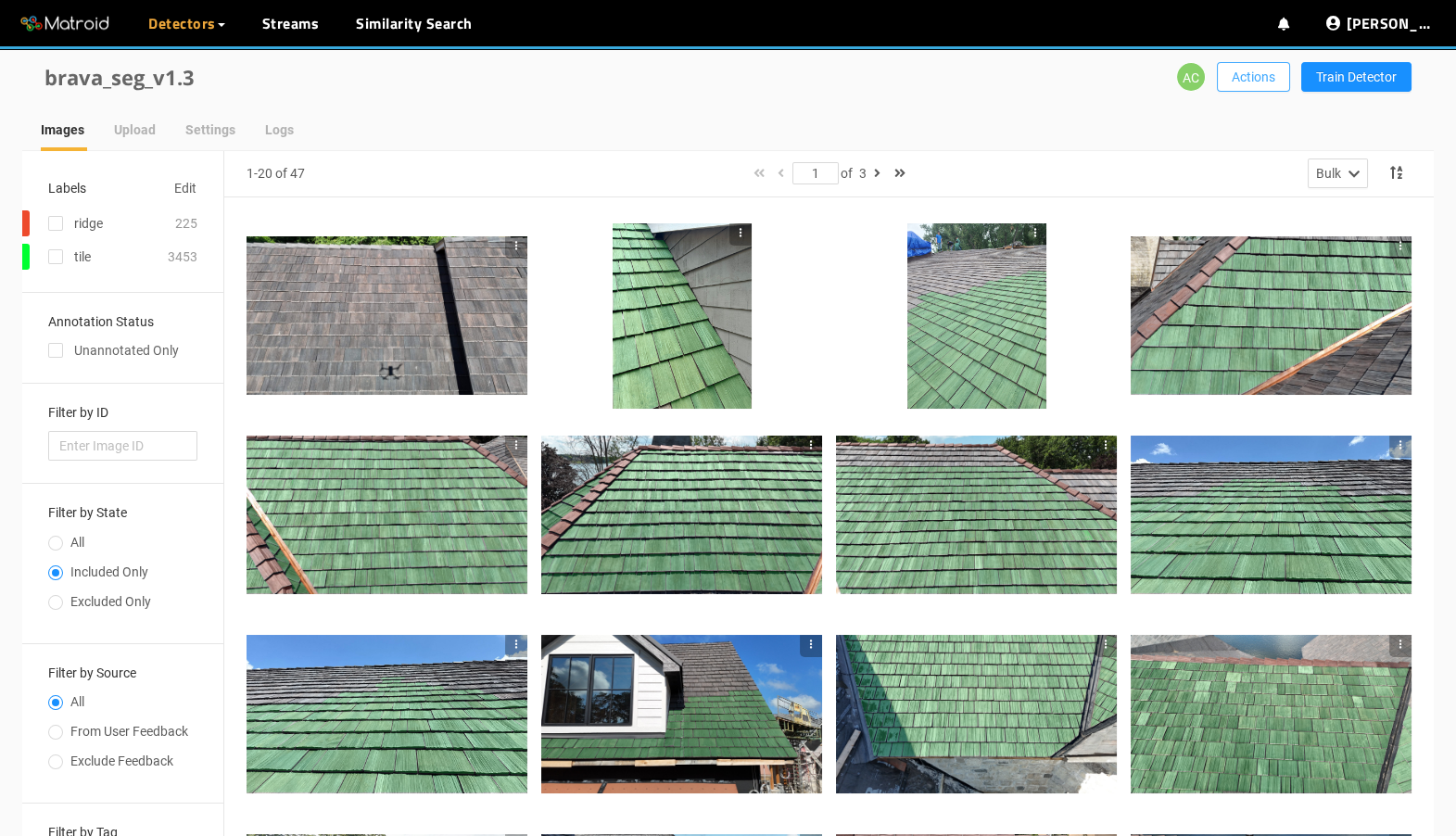
click at [1241, 88] on button "Actions" at bounding box center [1254, 77] width 73 height 30
click at [1237, 76] on span "Actions" at bounding box center [1254, 77] width 43 height 21
click at [1239, 82] on span "Actions" at bounding box center [1254, 77] width 43 height 21
click at [1235, 118] on button "Export Dataset" at bounding box center [1279, 114] width 116 height 30
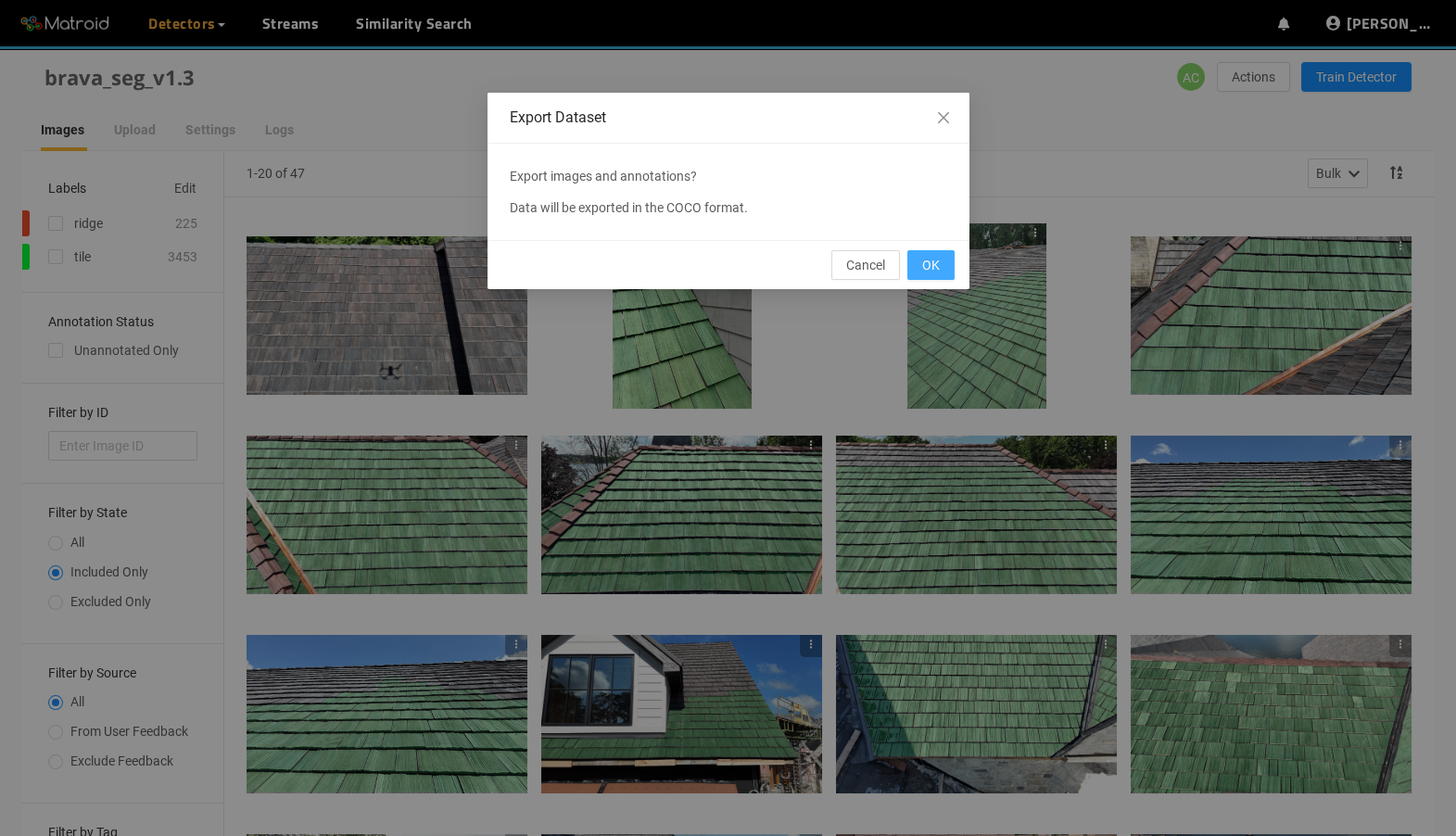
click at [944, 253] on button "OK" at bounding box center [931, 265] width 47 height 30
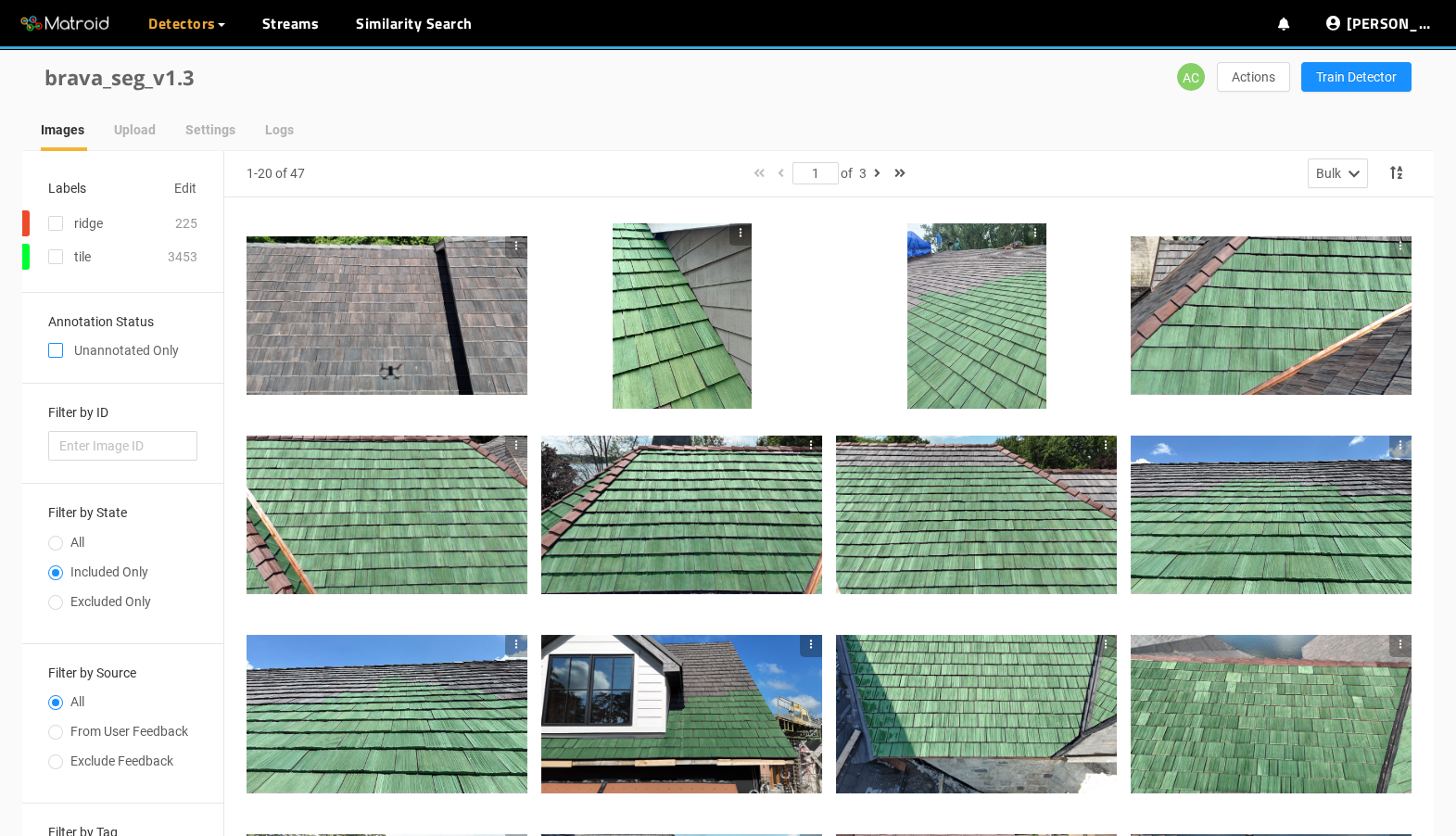
click at [56, 352] on input "checkbox" at bounding box center [56, 354] width 15 height 15
checkbox input "true"
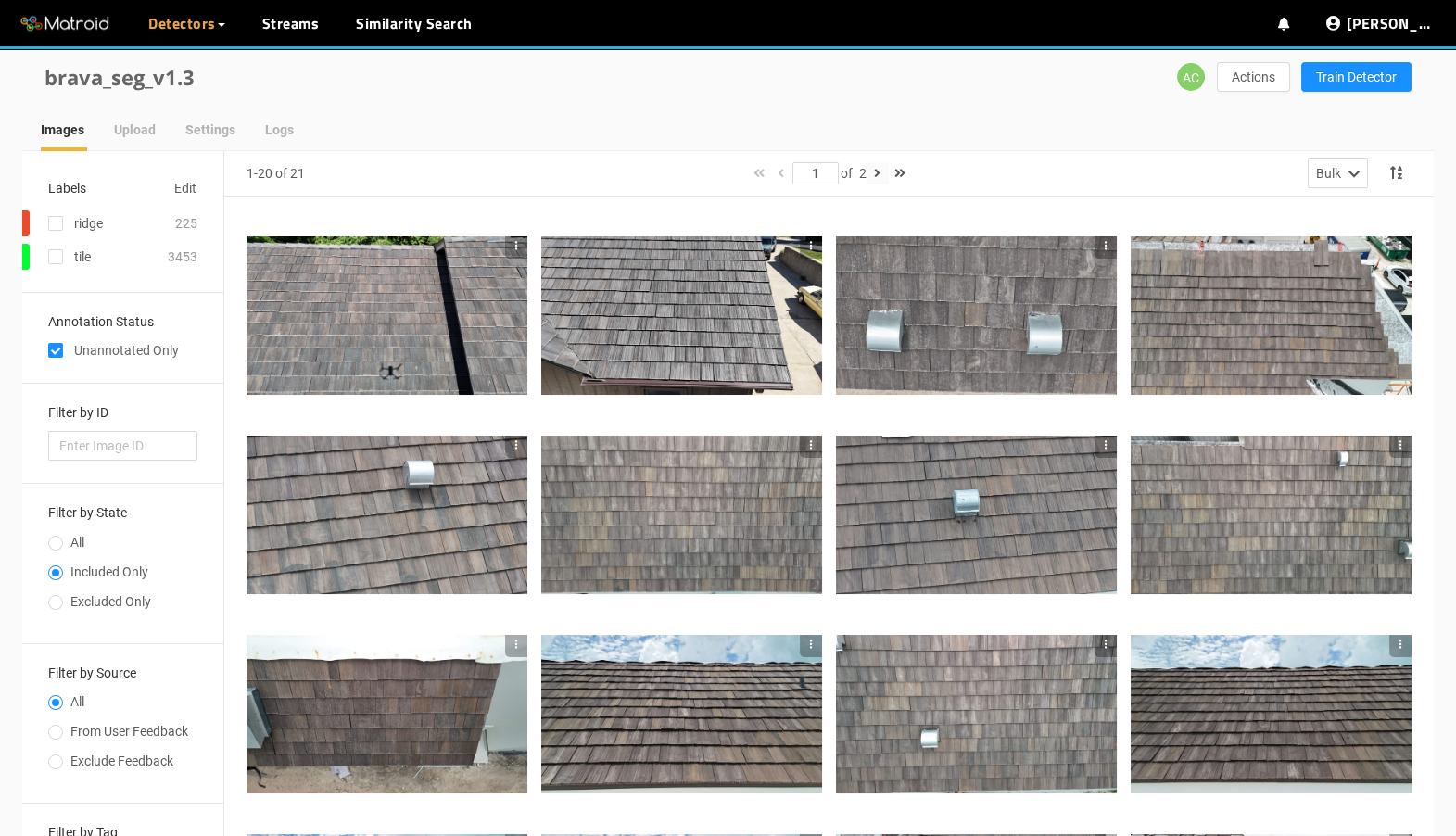
click at [879, 172] on icon "button" at bounding box center [877, 173] width 7 height 13
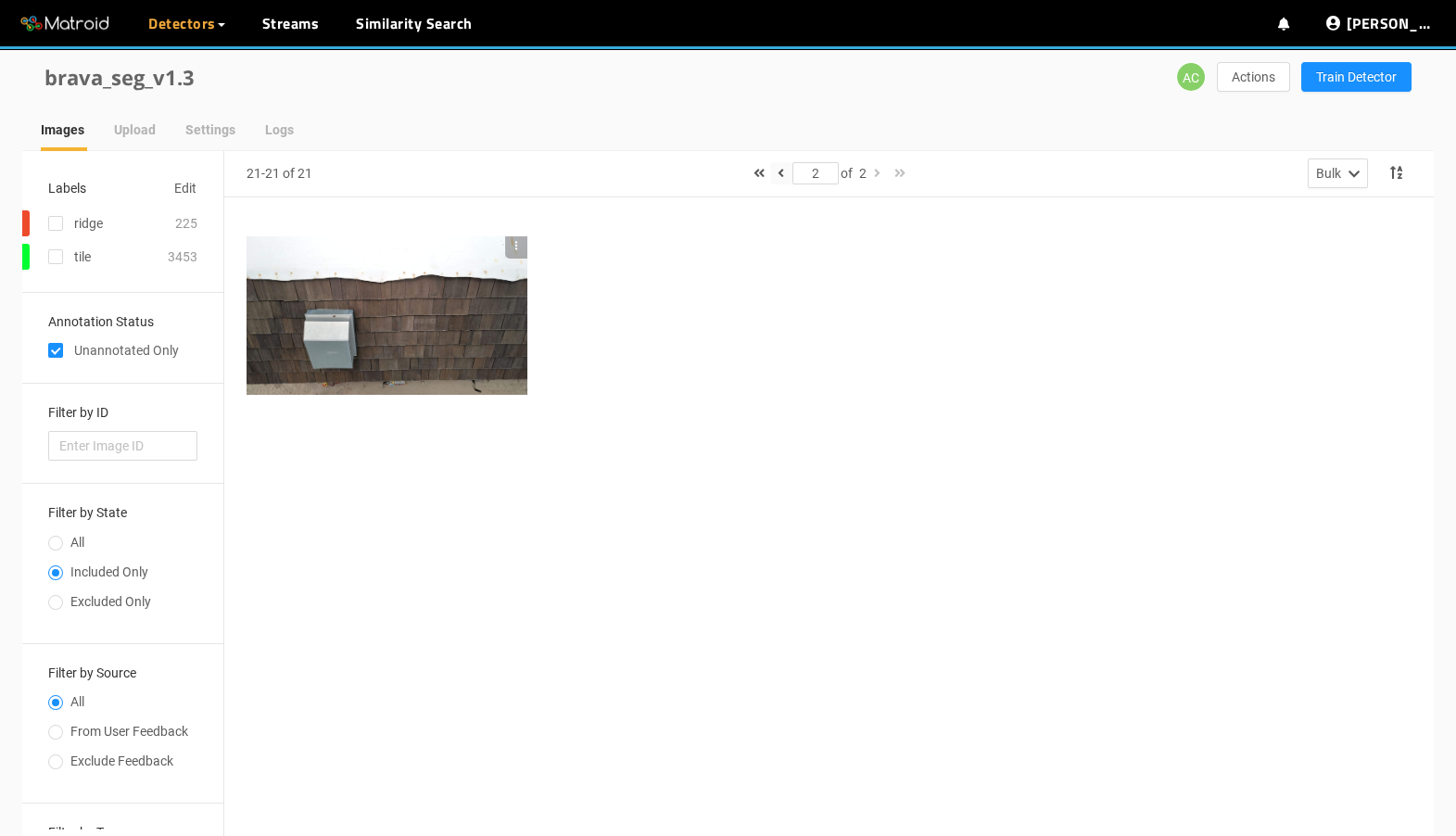
click at [777, 170] on icon "button" at bounding box center [780, 173] width 7 height 13
type input "1"
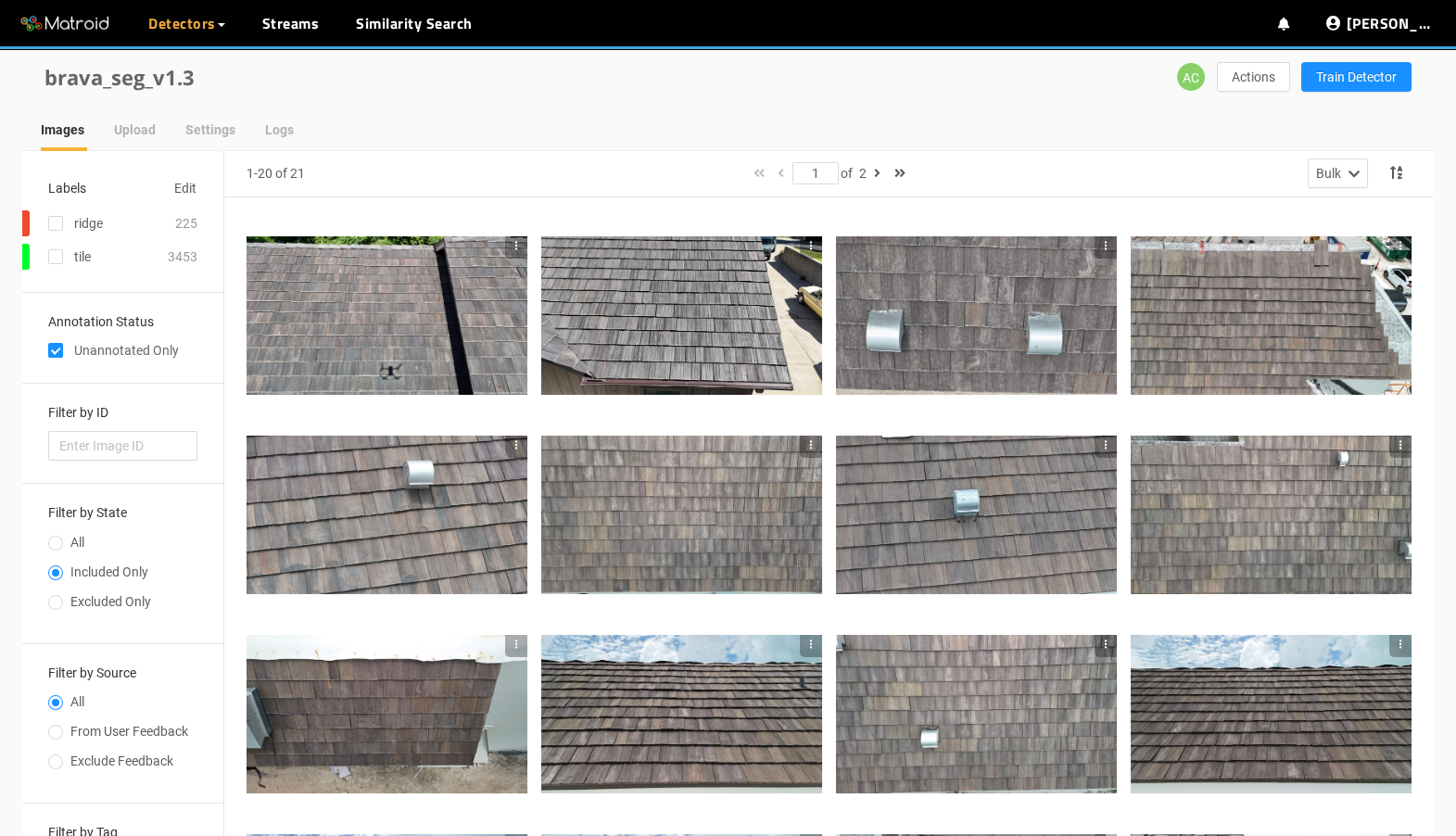
click at [476, 327] on div at bounding box center [387, 314] width 280 height 157
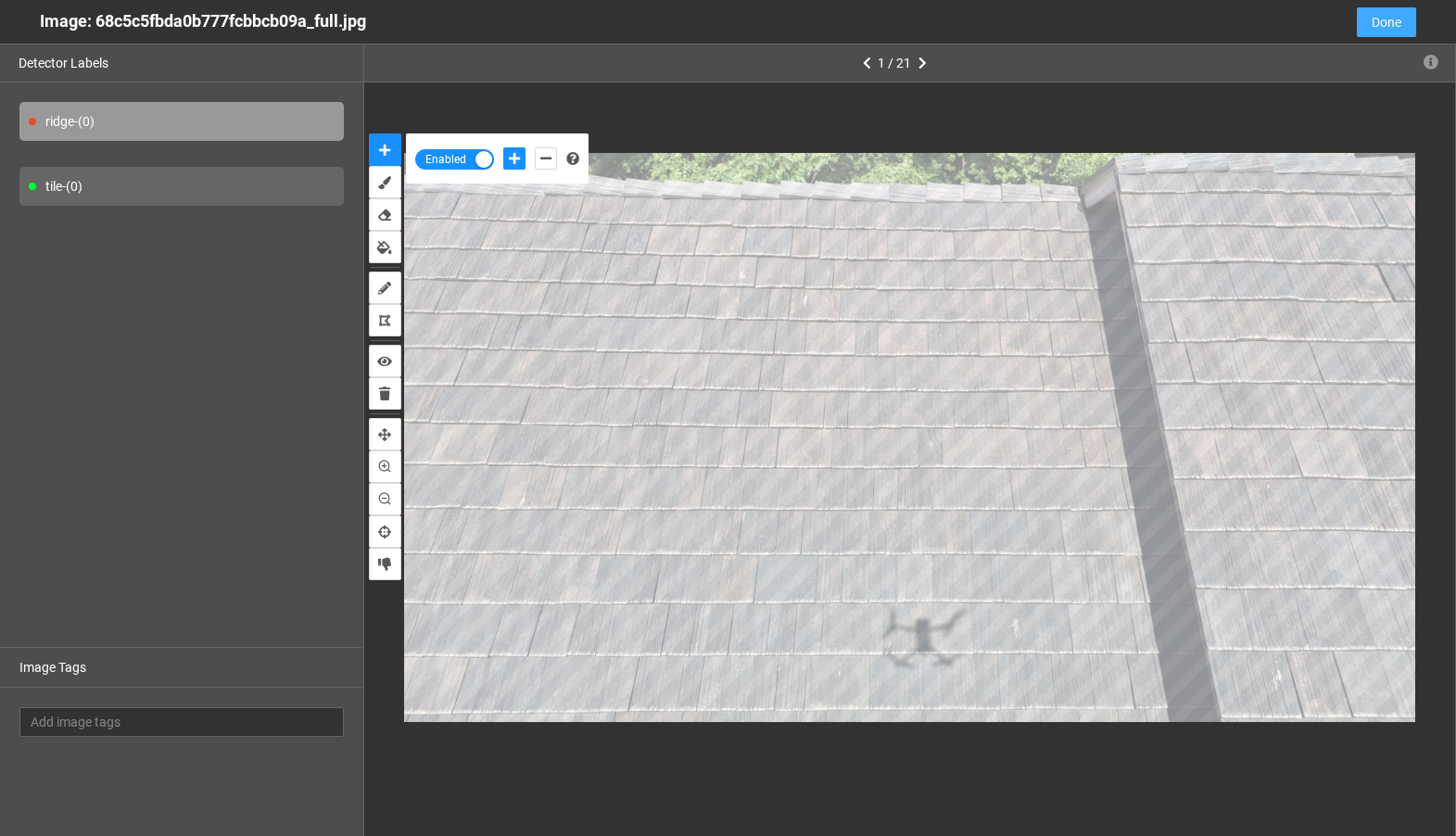
click at [1408, 24] on button "Done" at bounding box center [1386, 23] width 59 height 30
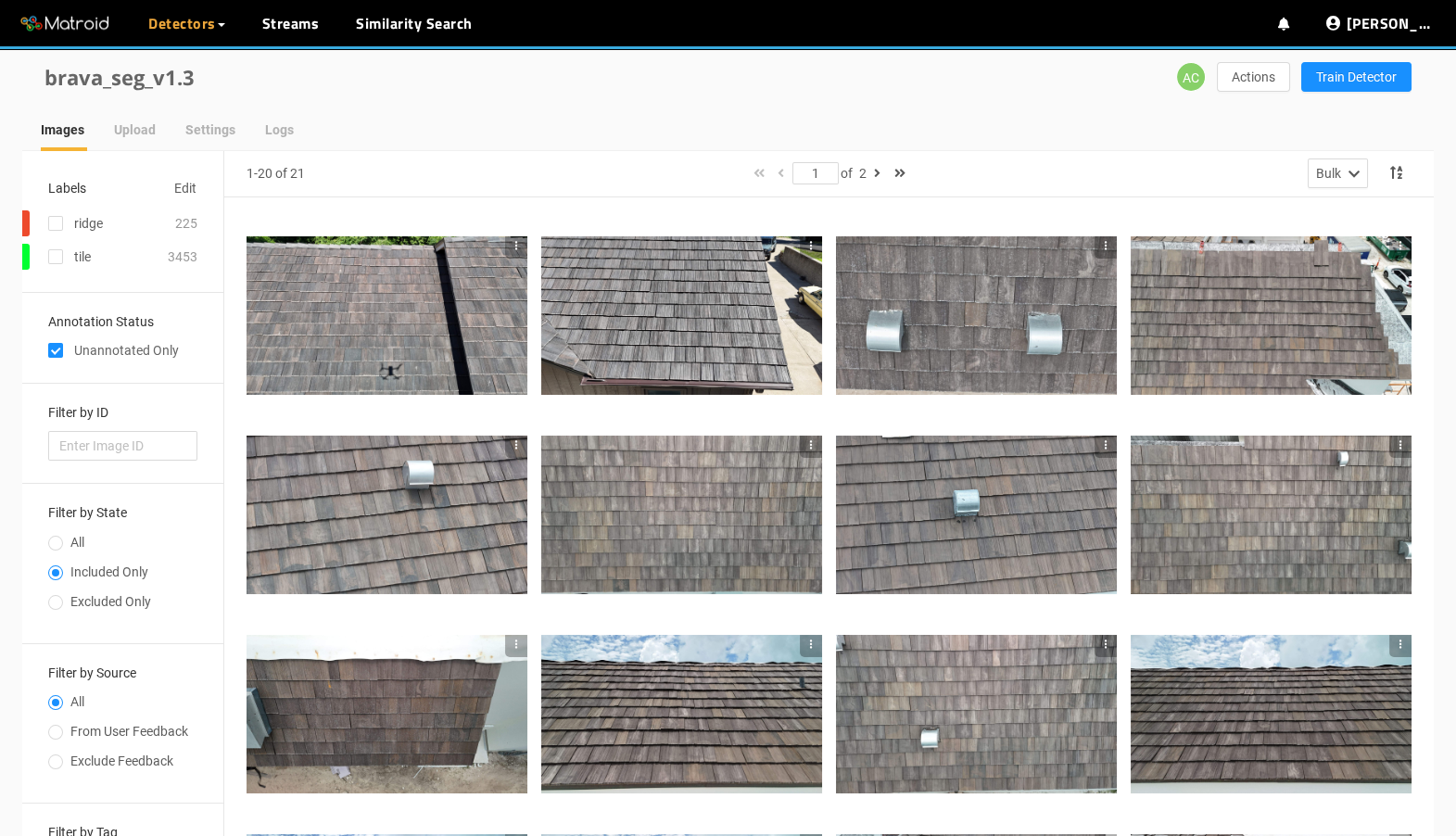
click at [743, 296] on div at bounding box center [681, 314] width 280 height 157
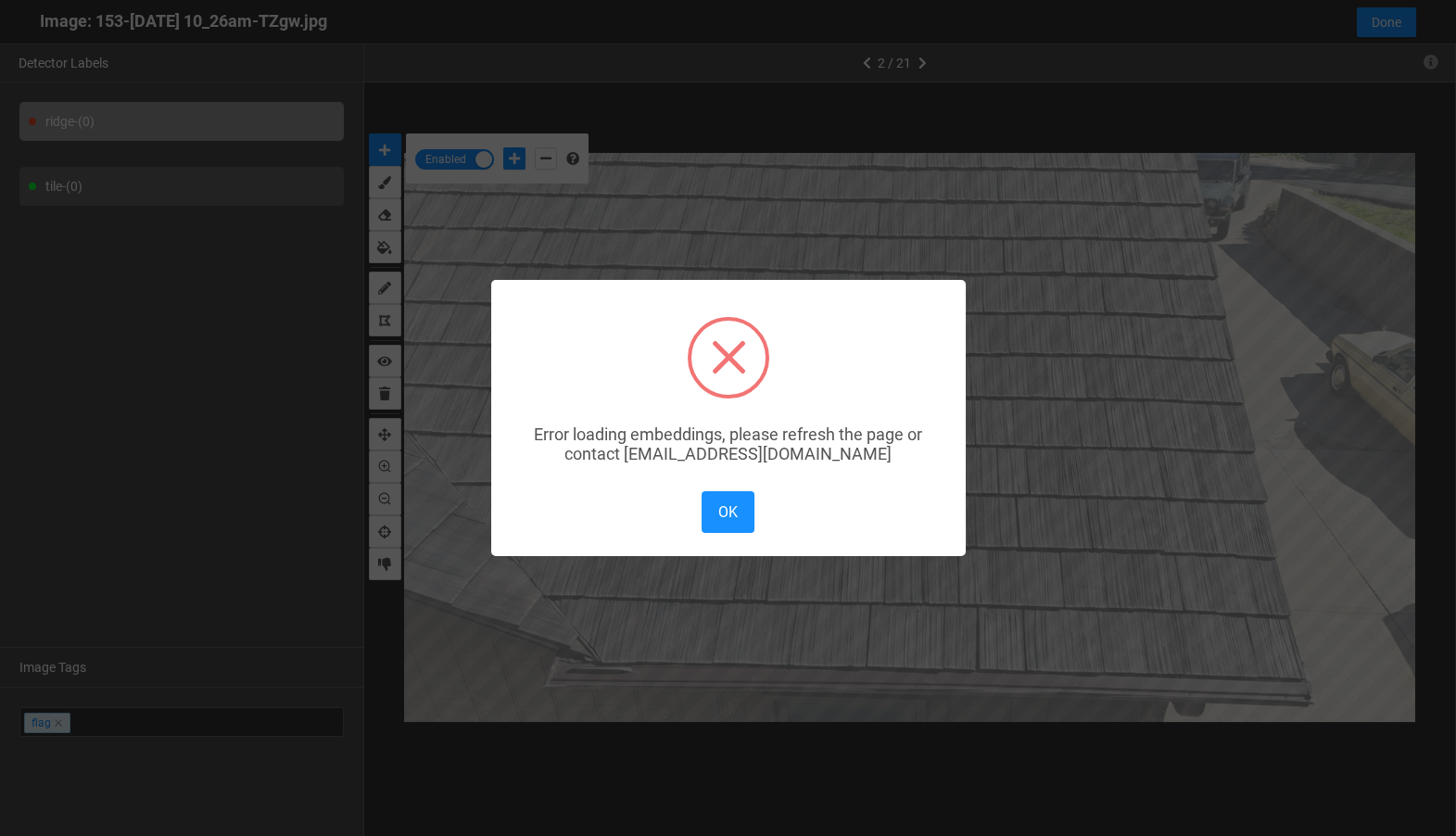
scroll to position [826, 0]
click at [1432, 61] on div "× Error loading embeddings, please refresh the page or contact solutions@matroi…" at bounding box center [728, 418] width 1456 height 836
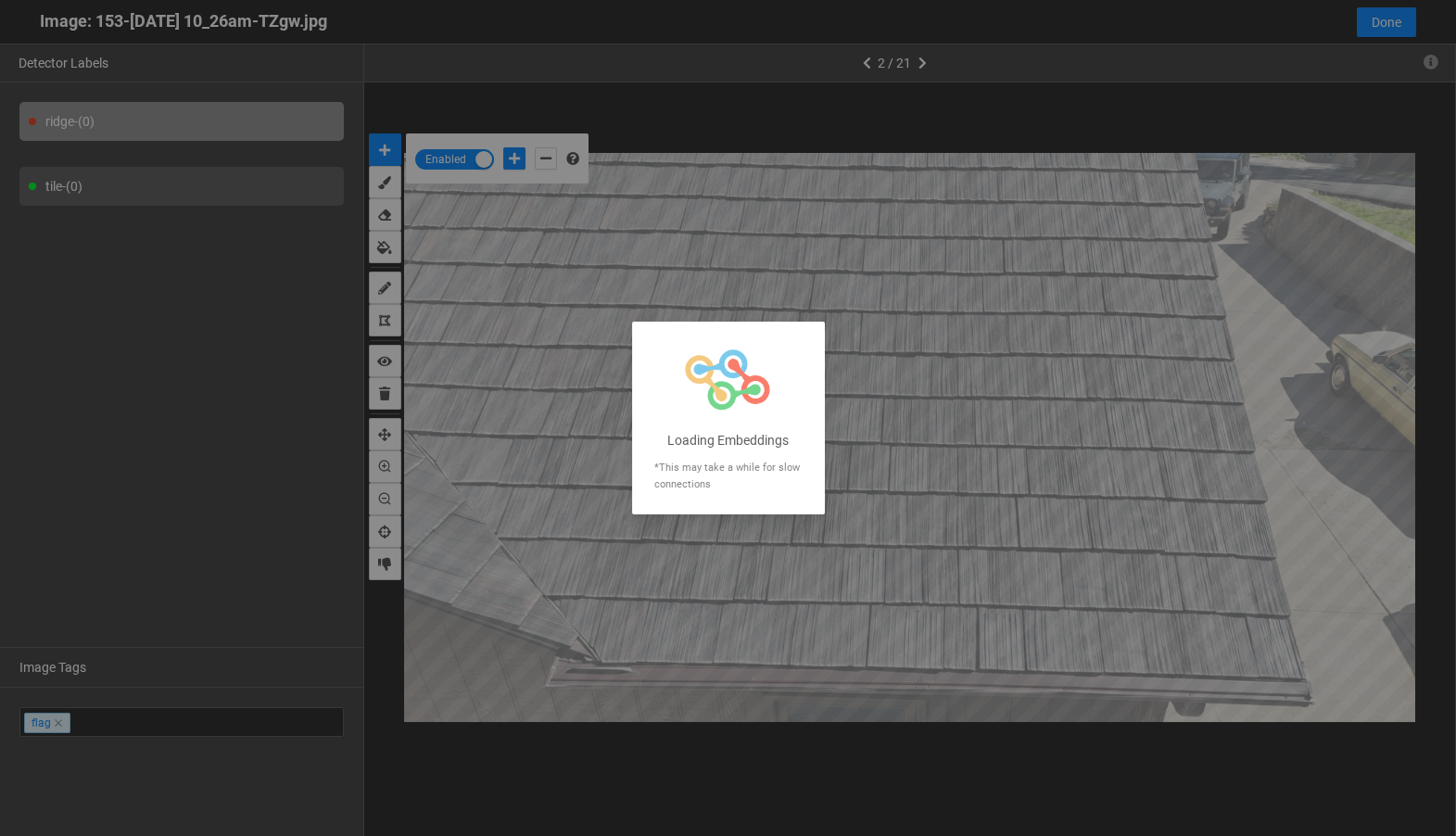
click at [1432, 61] on div at bounding box center [728, 418] width 1456 height 836
click at [1430, 61] on div at bounding box center [728, 418] width 1456 height 836
click at [1430, 62] on div at bounding box center [728, 418] width 1456 height 836
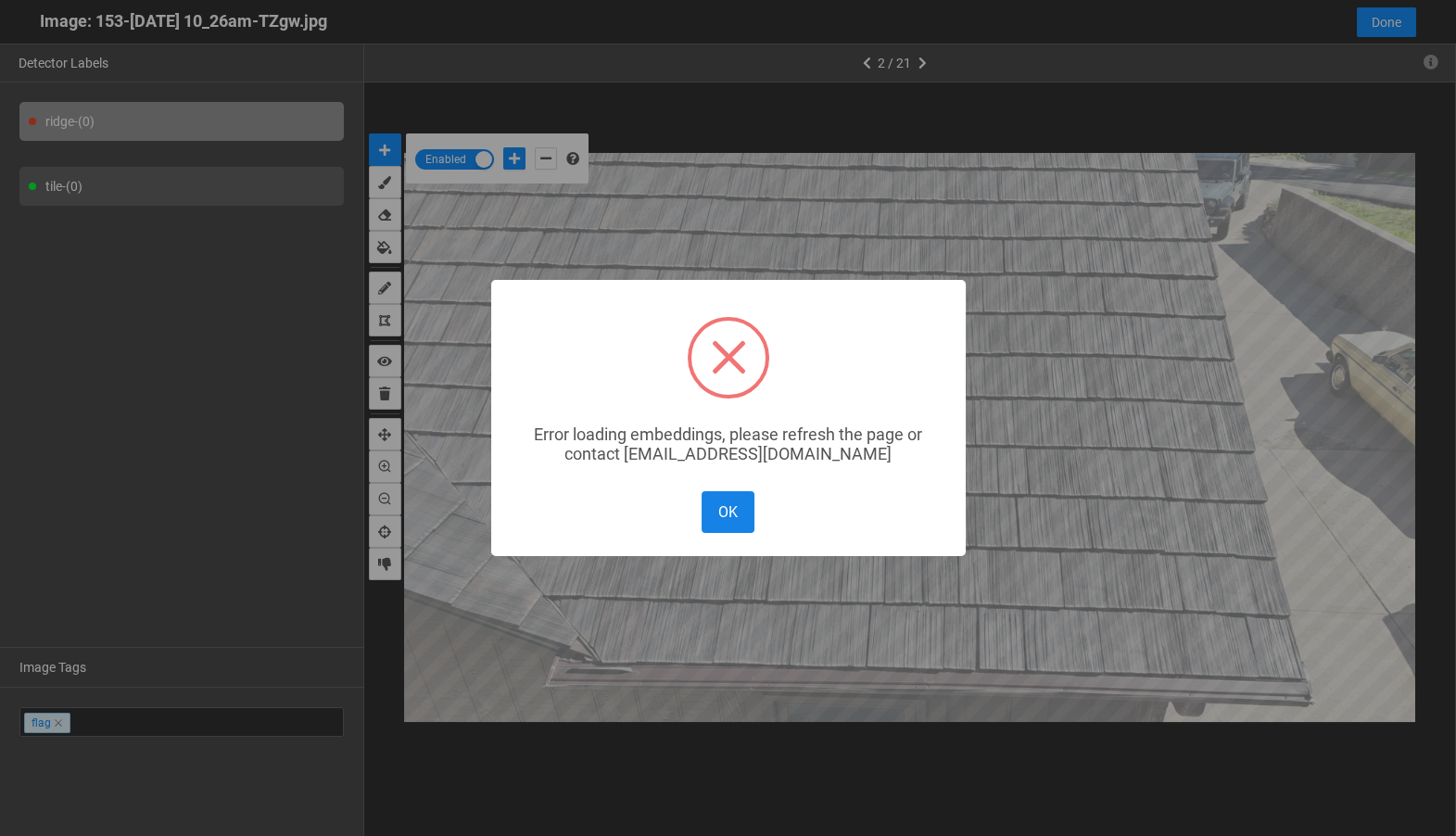
click at [737, 504] on button "OK" at bounding box center [728, 512] width 52 height 41
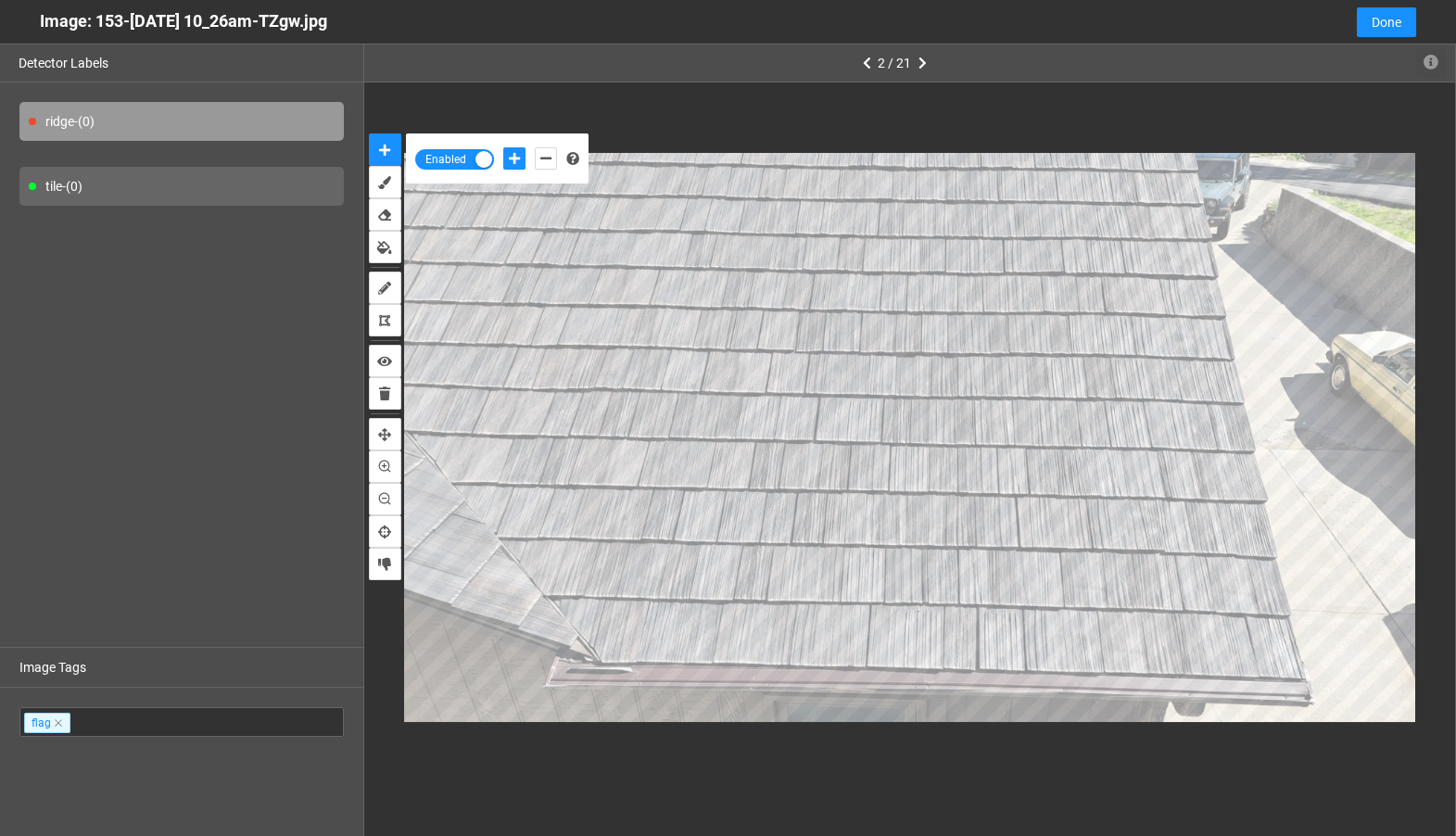
click at [1433, 59] on icon "button" at bounding box center [1432, 62] width 15 height 15
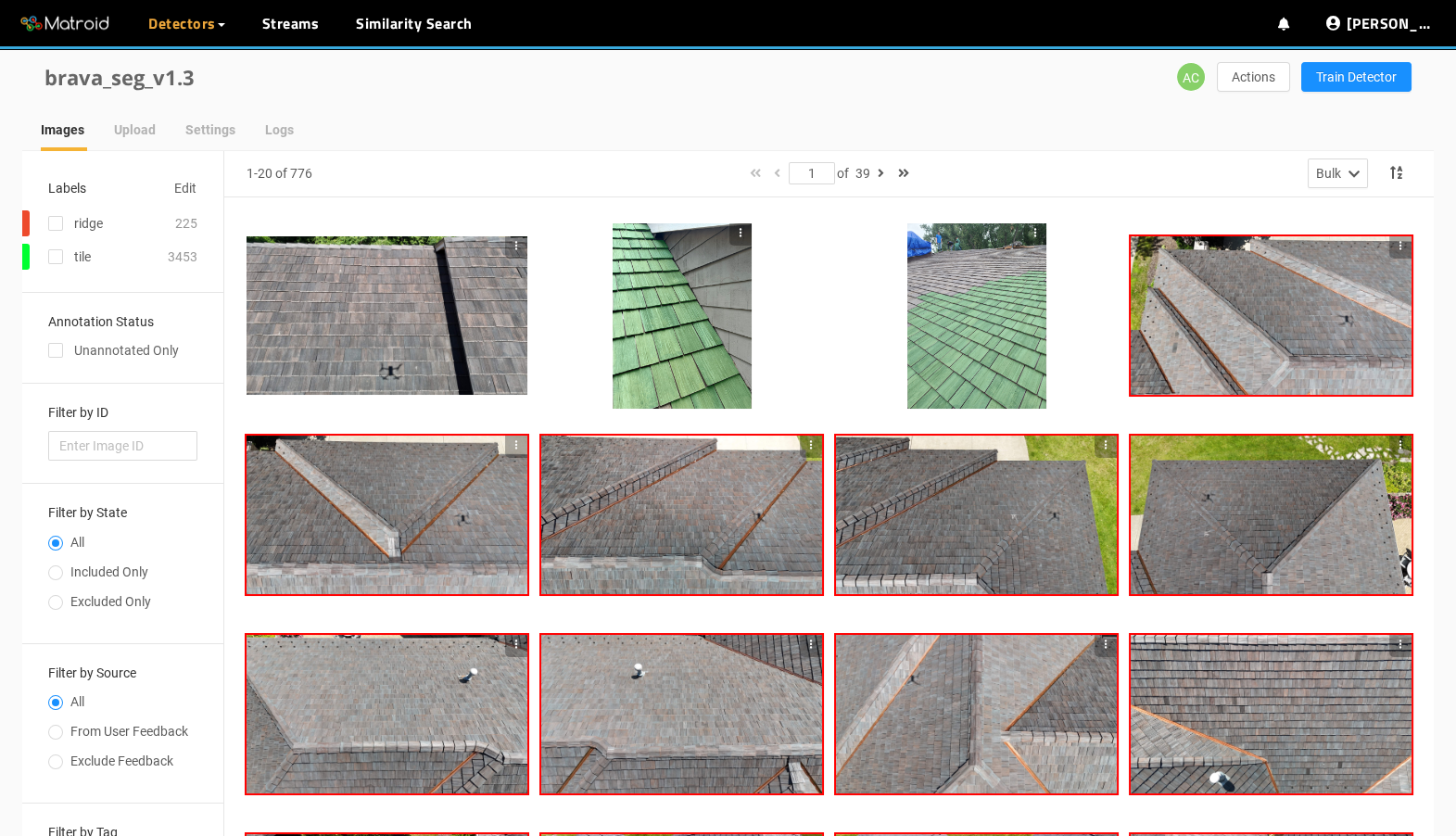
click at [56, 363] on div "Annotation Status Unannotated Only" at bounding box center [123, 338] width 201 height 91
click at [56, 354] on input "checkbox" at bounding box center [56, 354] width 15 height 15
checkbox input "true"
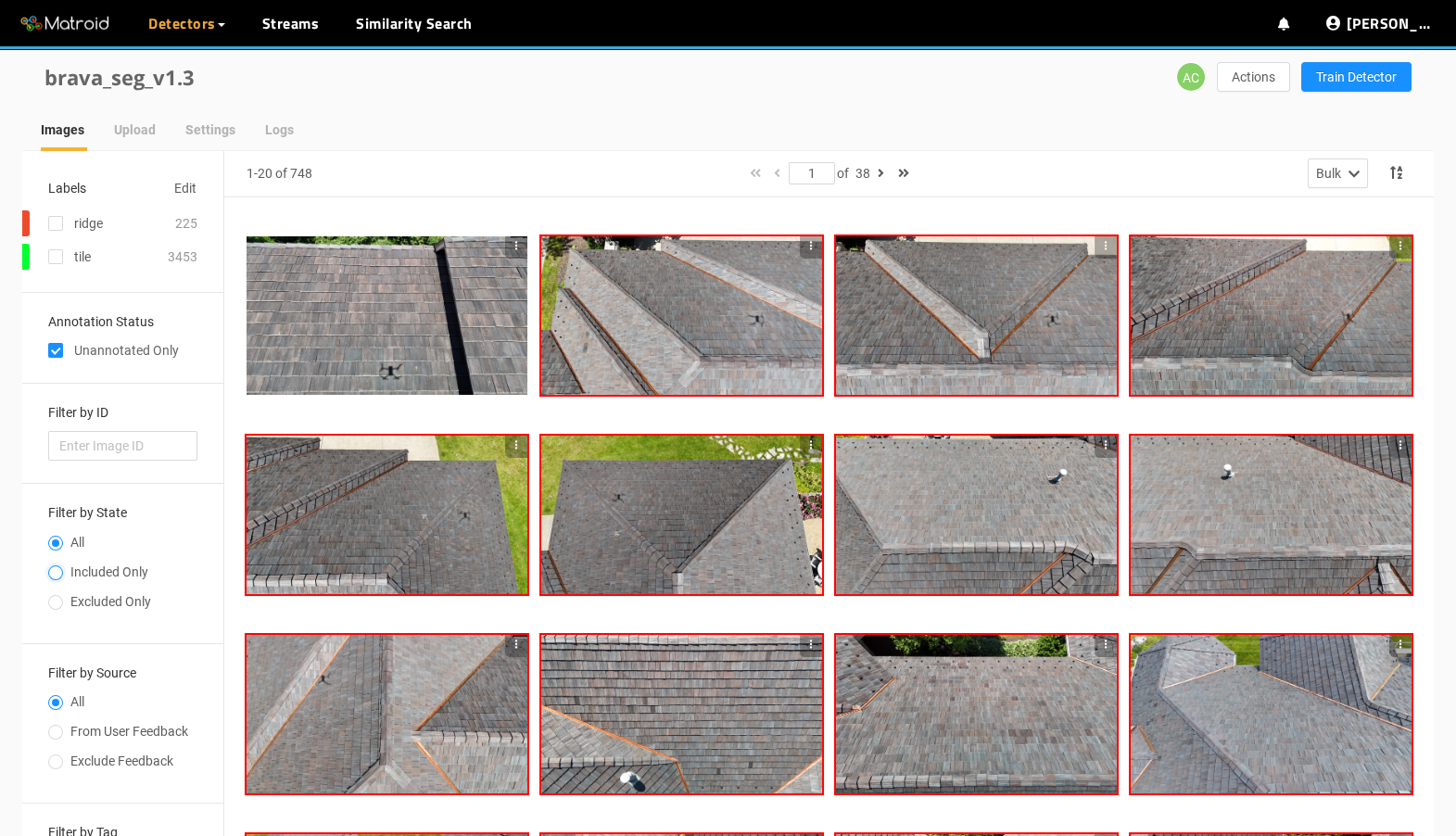
click at [55, 570] on input "Included Only" at bounding box center [56, 575] width 15 height 11
radio input "true"
radio input "false"
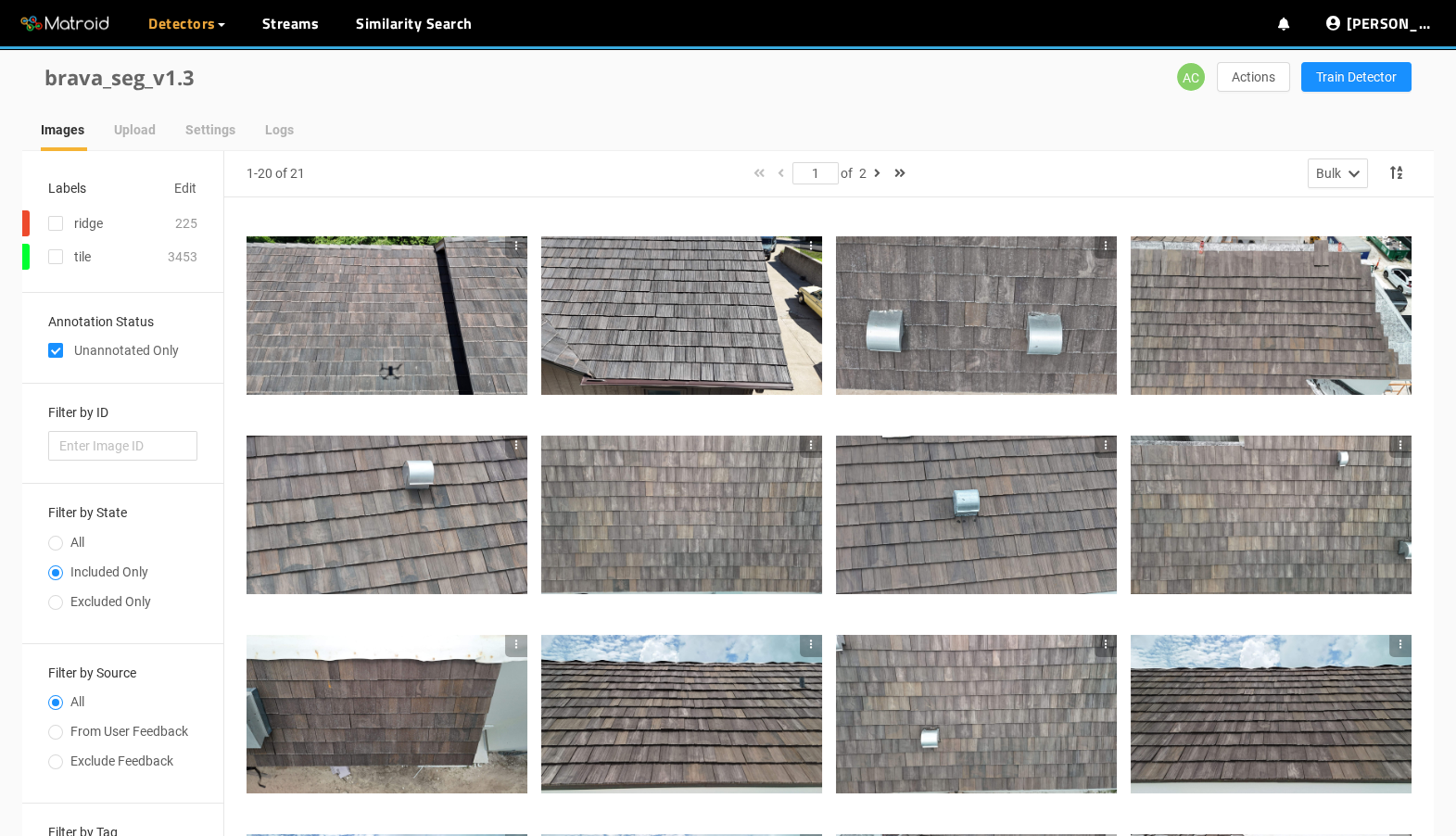
click at [516, 233] on div at bounding box center [387, 315] width 280 height 185
click at [516, 241] on icon "button" at bounding box center [517, 246] width 13 height 13
click at [541, 301] on li "Remove Image" at bounding box center [558, 306] width 107 height 30
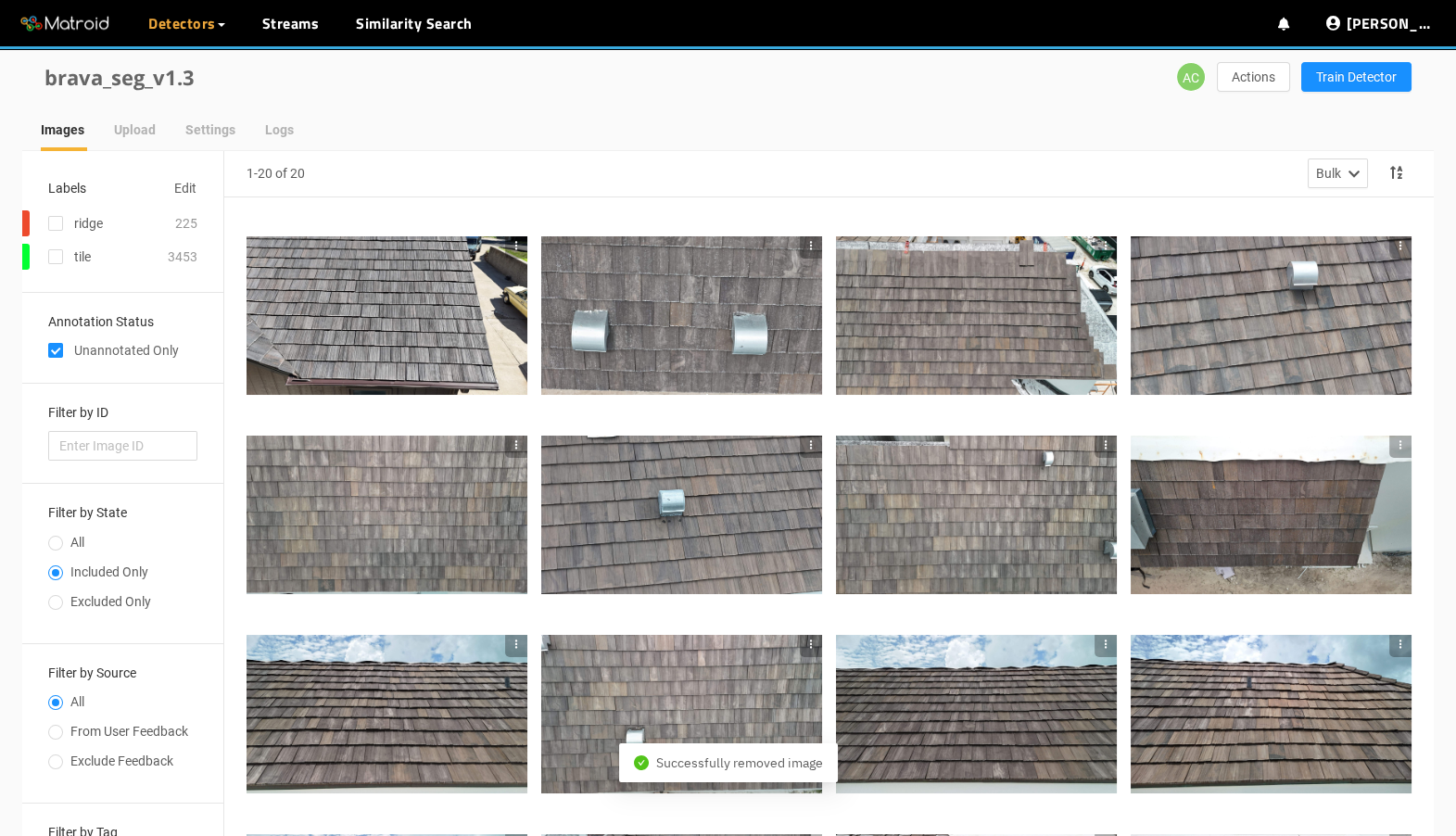
click at [517, 245] on icon "button" at bounding box center [517, 246] width 13 height 13
click at [542, 297] on li "Remove Image" at bounding box center [558, 306] width 107 height 30
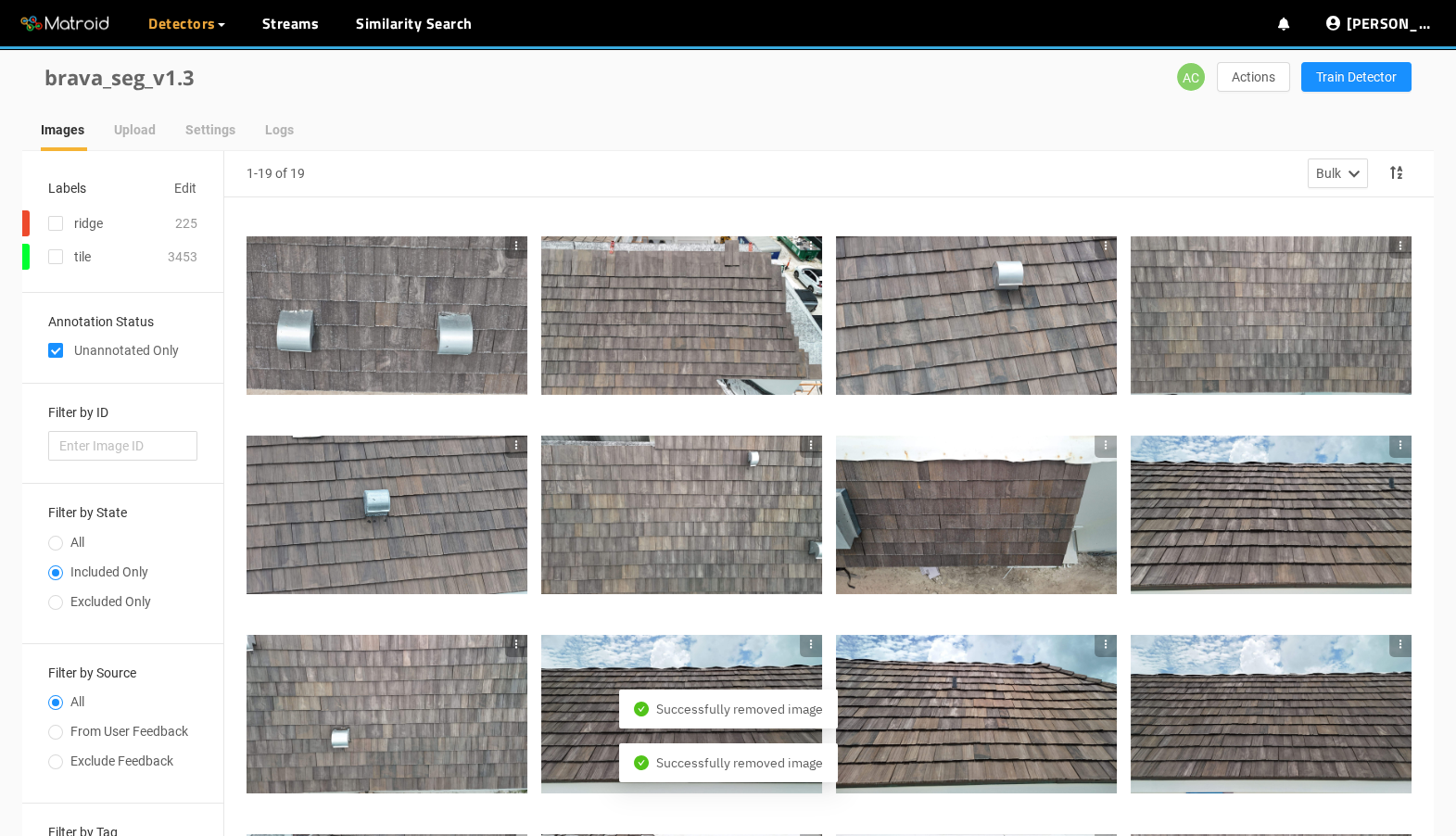
click at [513, 249] on icon "button" at bounding box center [517, 246] width 13 height 13
click at [534, 294] on li "Remove Image" at bounding box center [558, 306] width 107 height 30
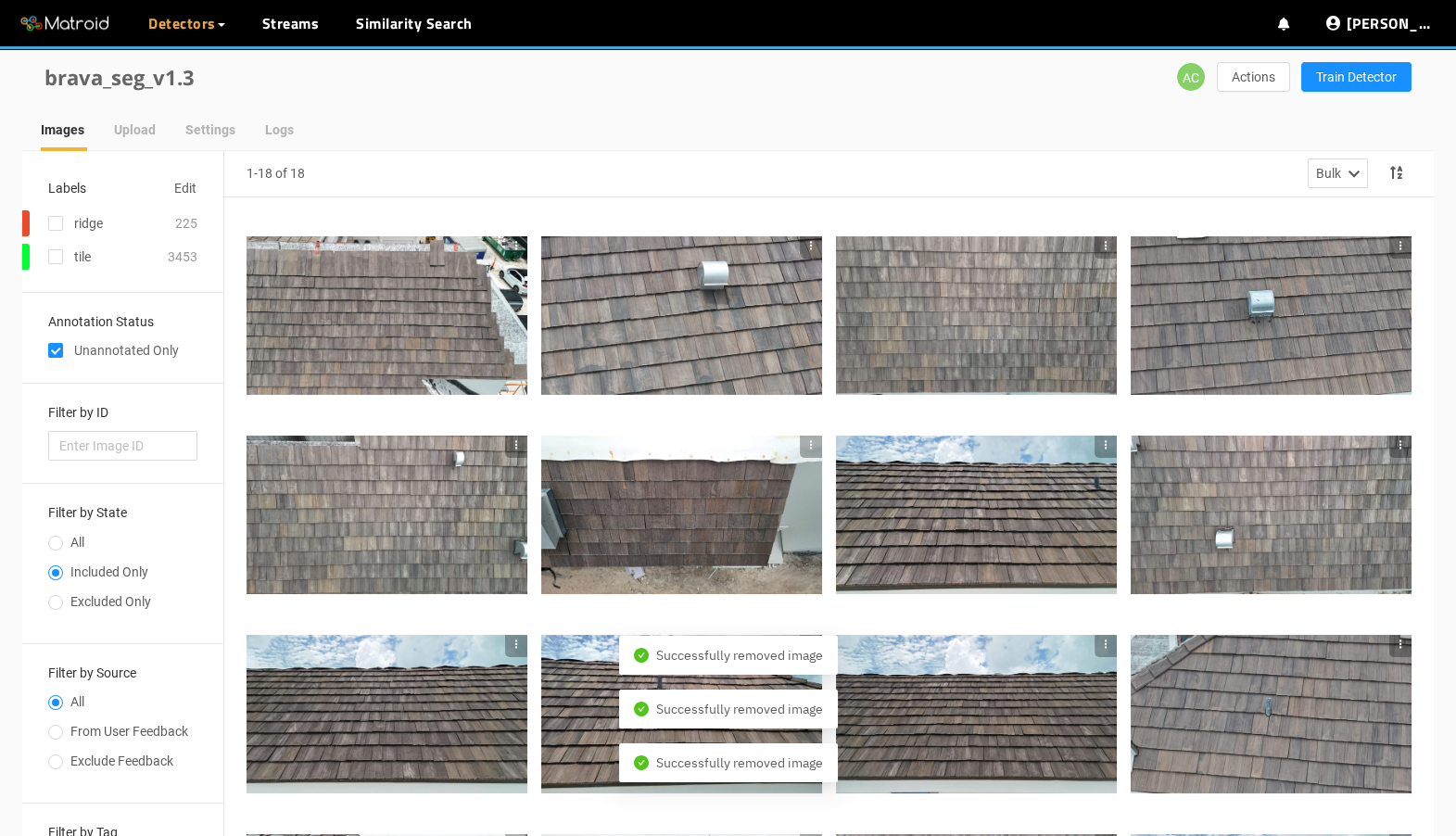
click at [515, 242] on icon "button" at bounding box center [517, 246] width 13 height 13
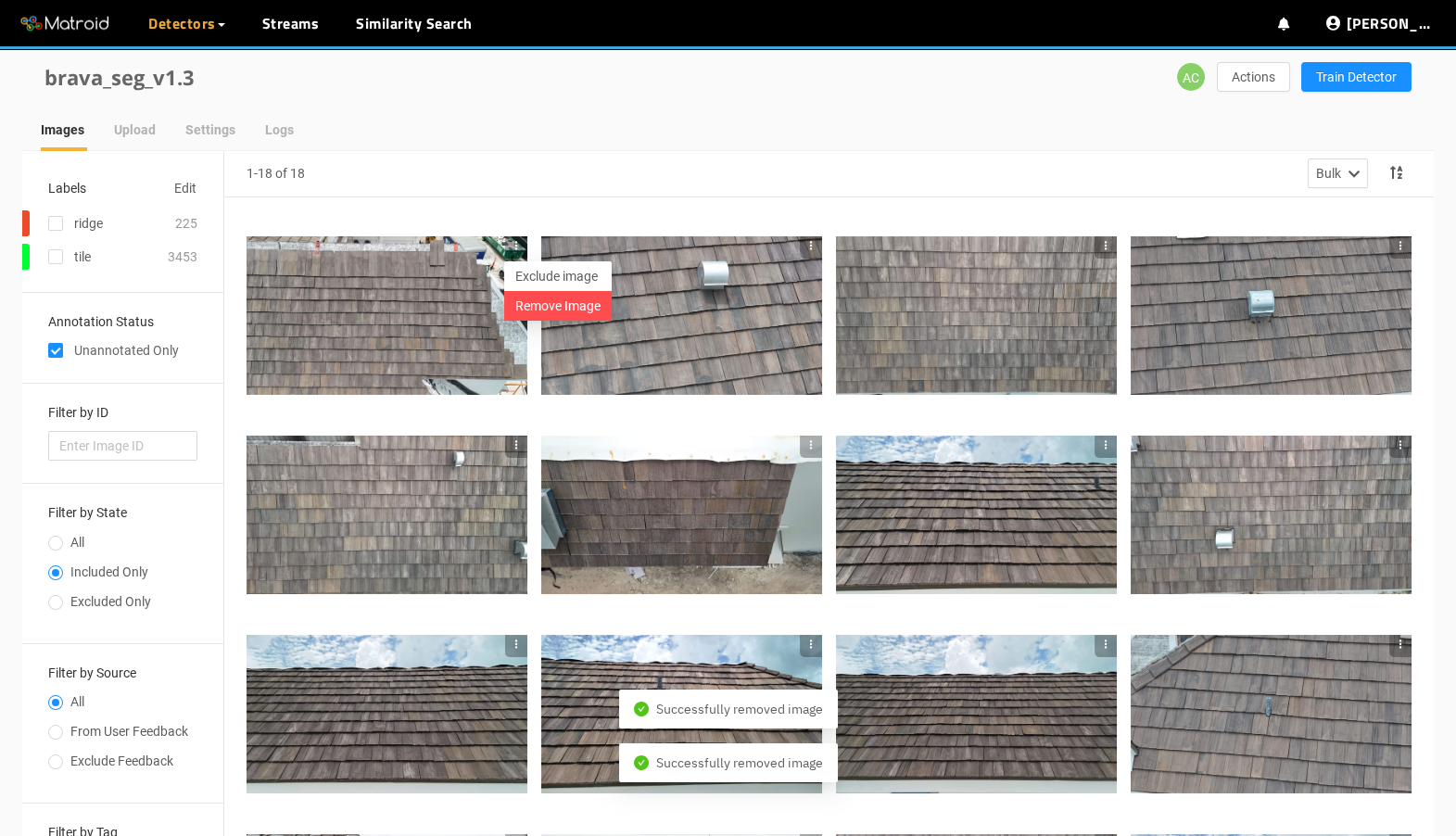
click at [535, 299] on li "Remove Image" at bounding box center [558, 306] width 107 height 30
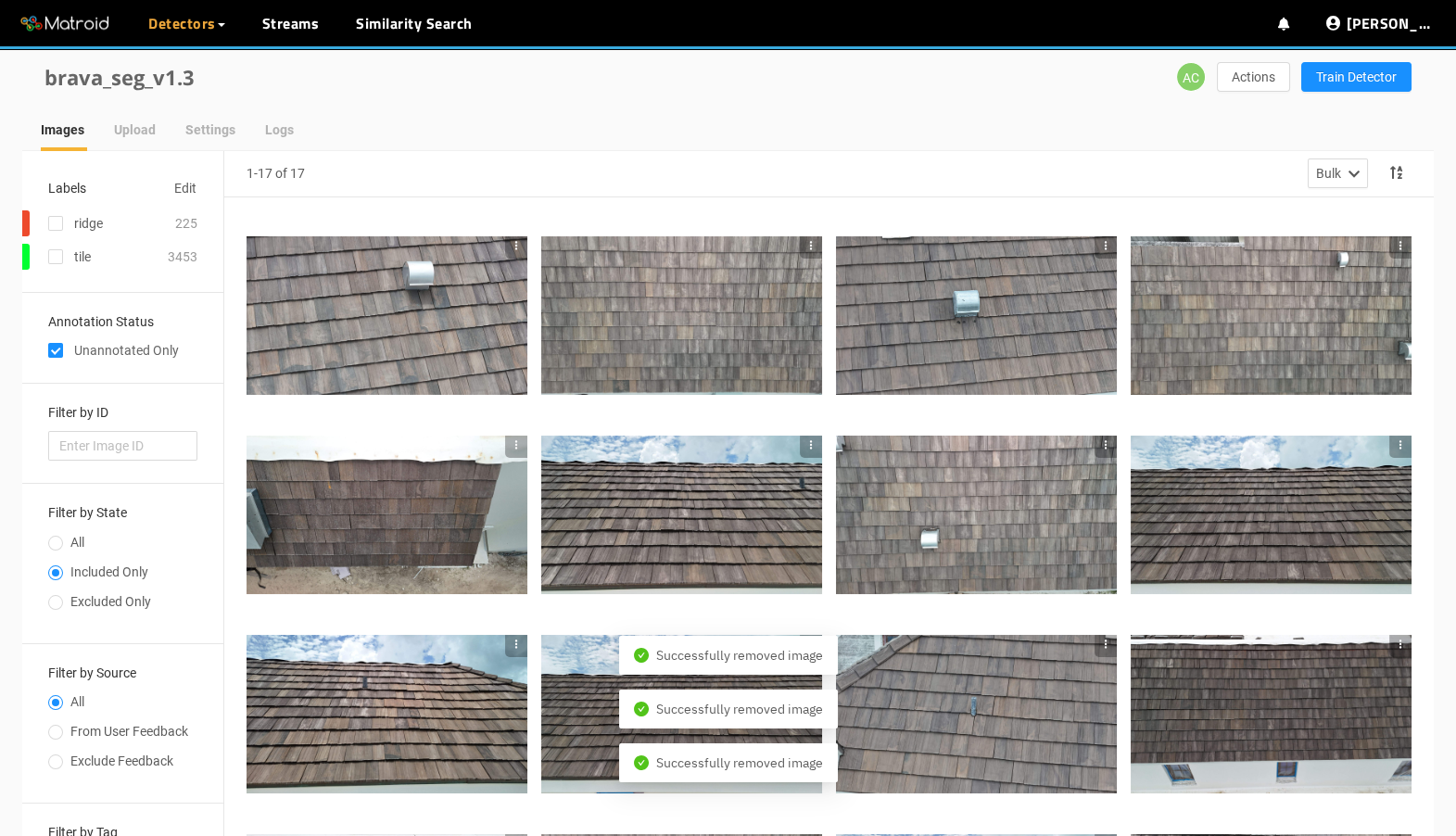
click at [519, 240] on icon "button" at bounding box center [517, 246] width 13 height 13
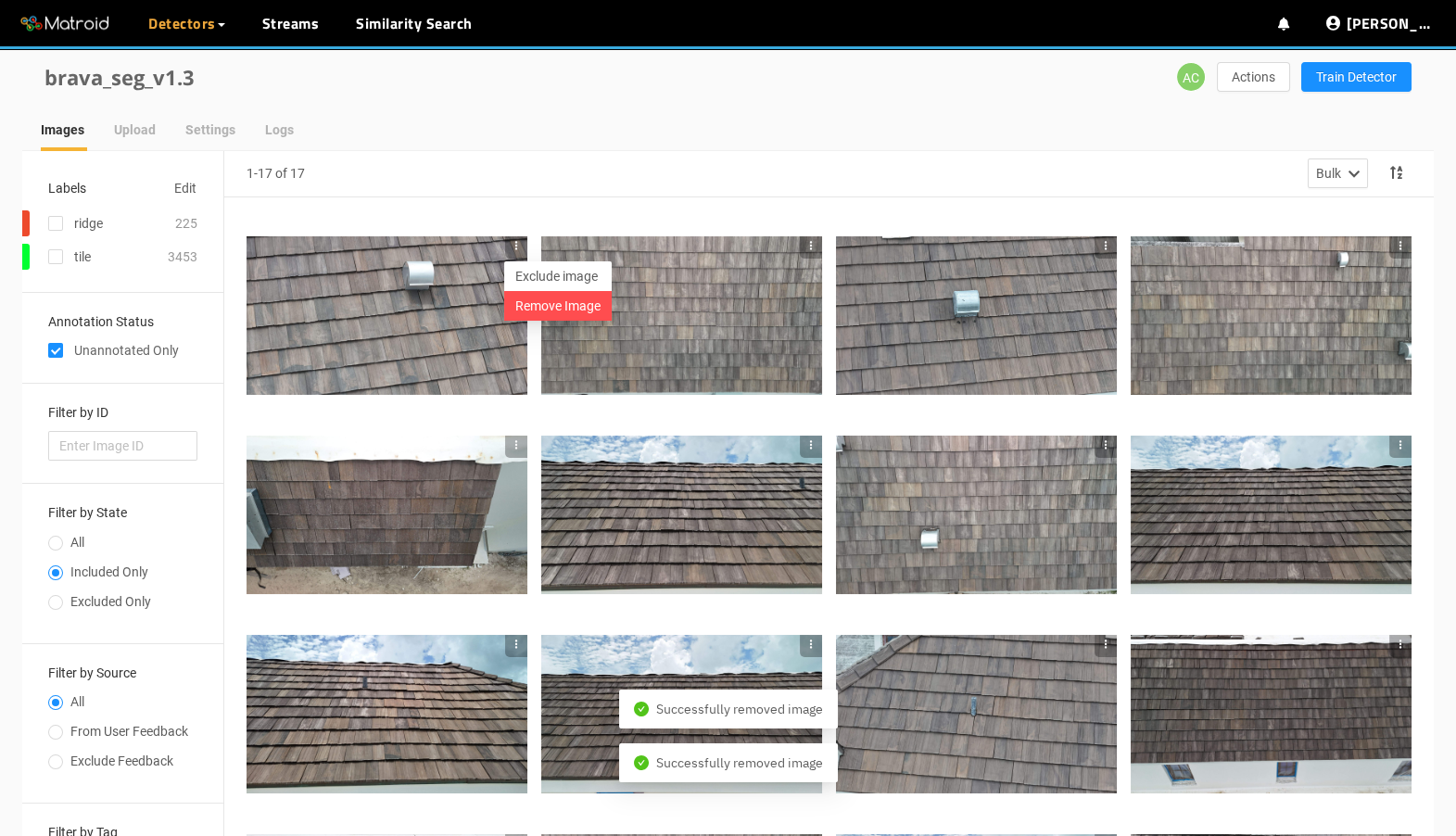
click at [539, 308] on li "Remove Image" at bounding box center [558, 306] width 107 height 30
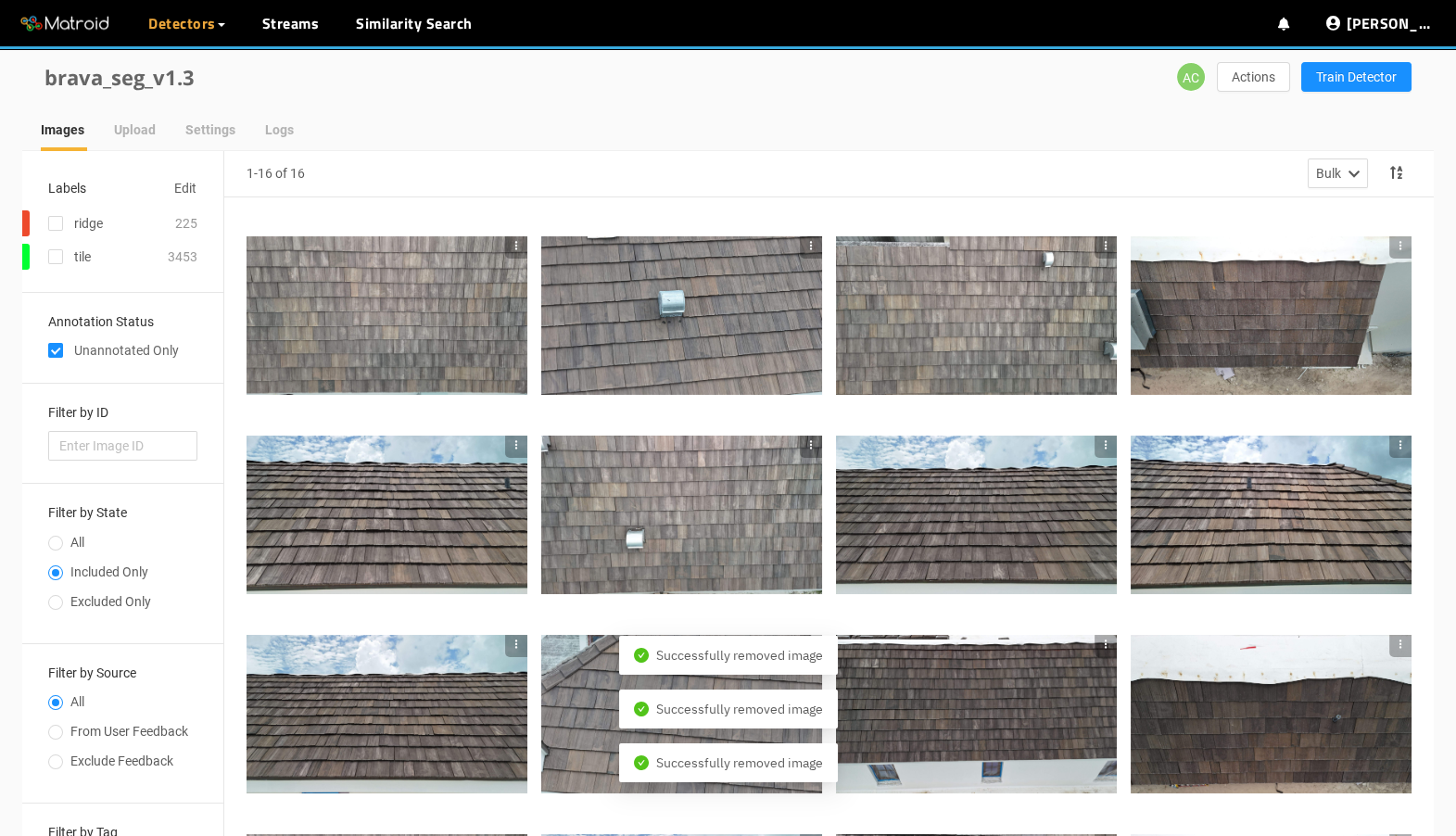
click at [512, 245] on icon "button" at bounding box center [517, 246] width 13 height 13
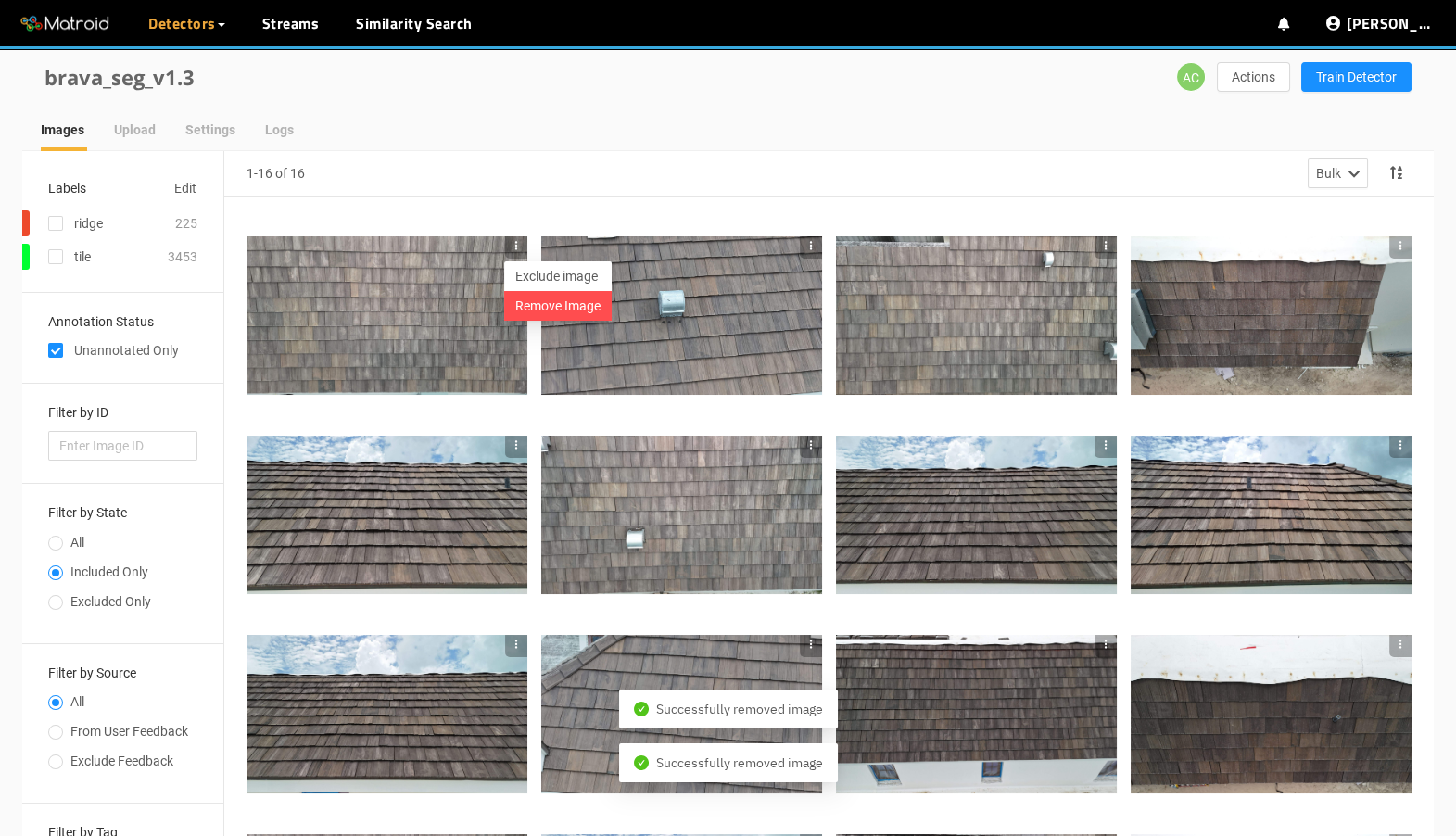
click at [542, 306] on li "Remove Image" at bounding box center [558, 306] width 107 height 30
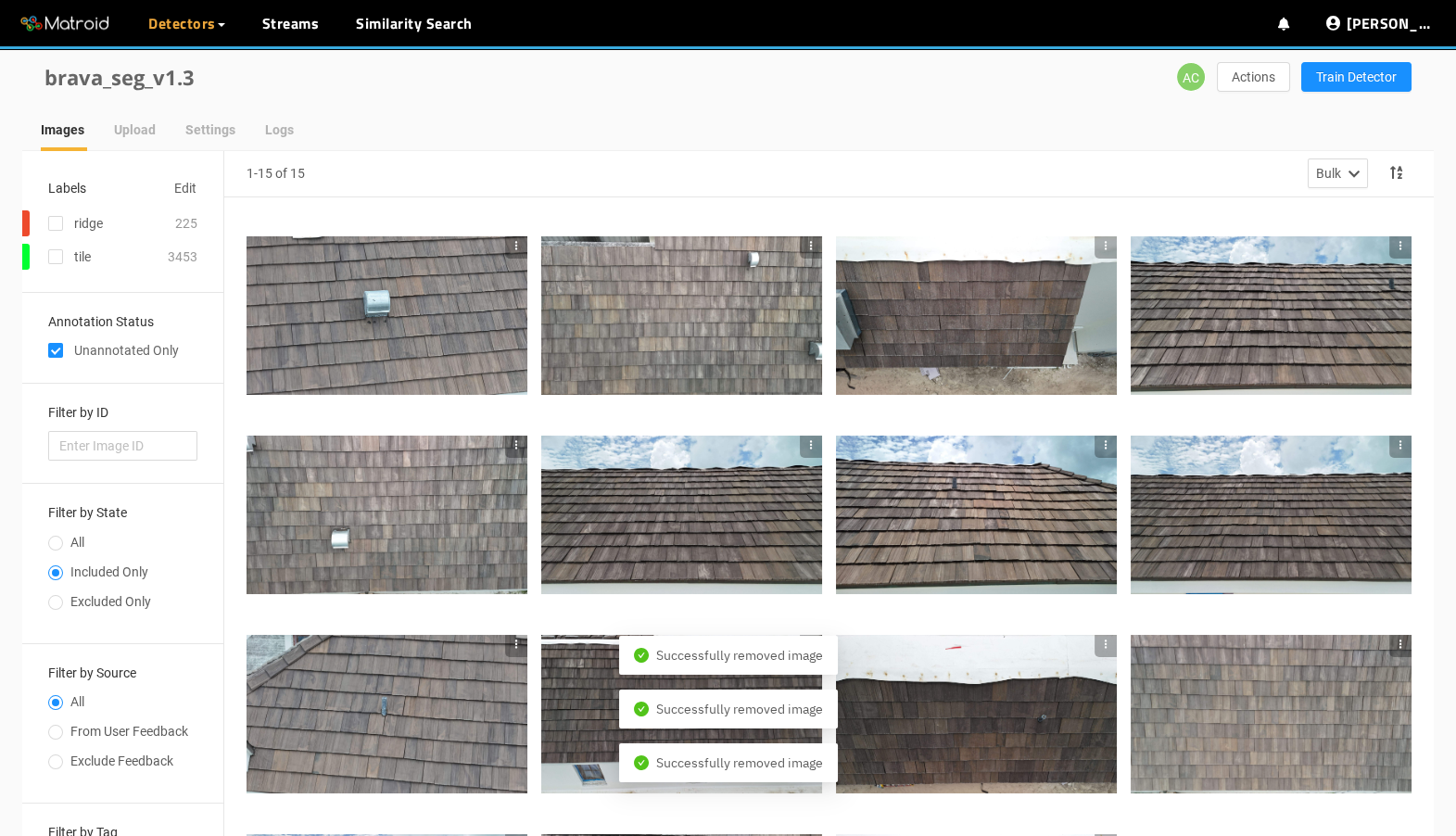
click at [516, 249] on icon "button" at bounding box center [517, 246] width 2 height 8
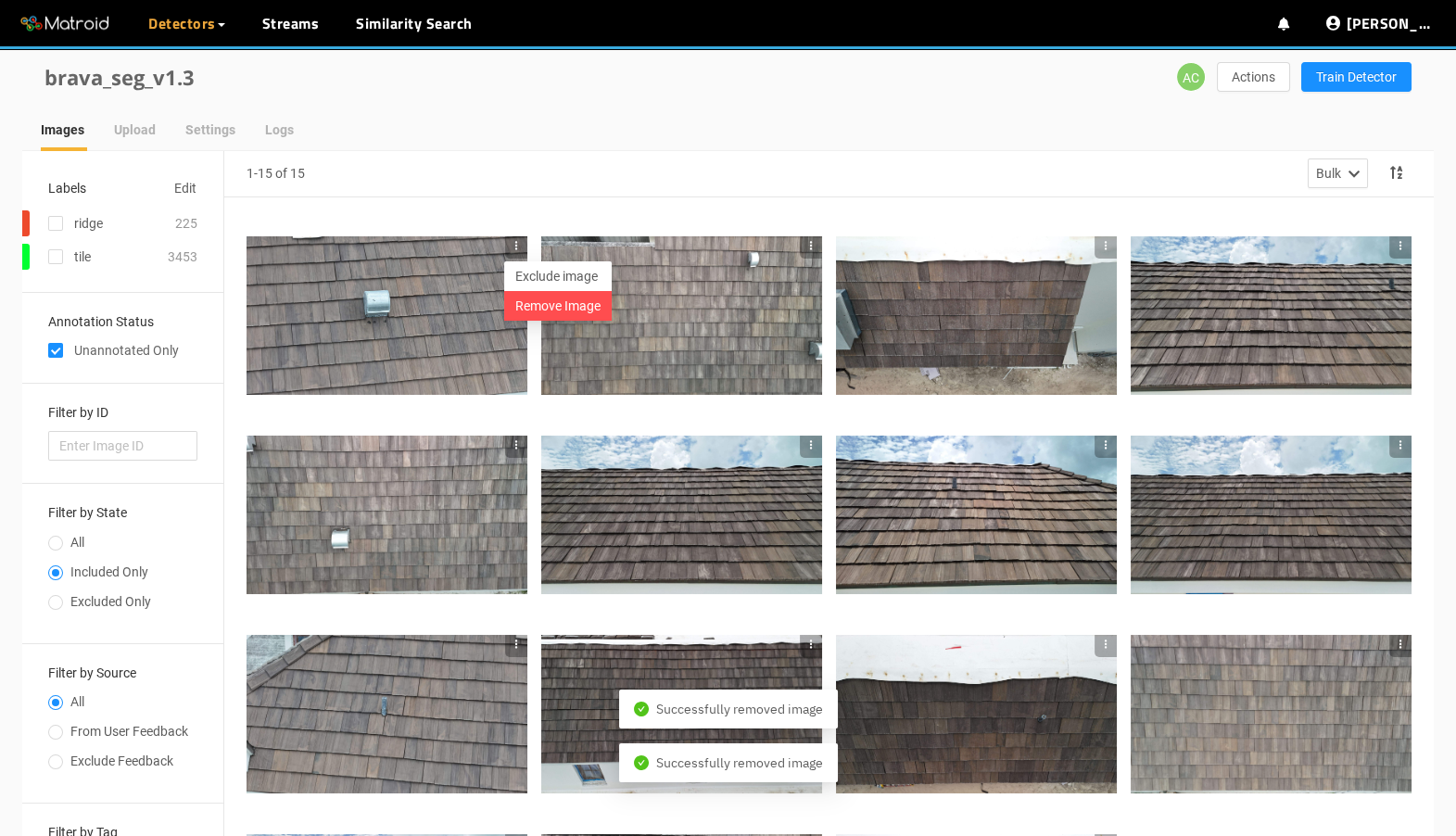
click at [530, 303] on li "Remove Image" at bounding box center [558, 306] width 107 height 30
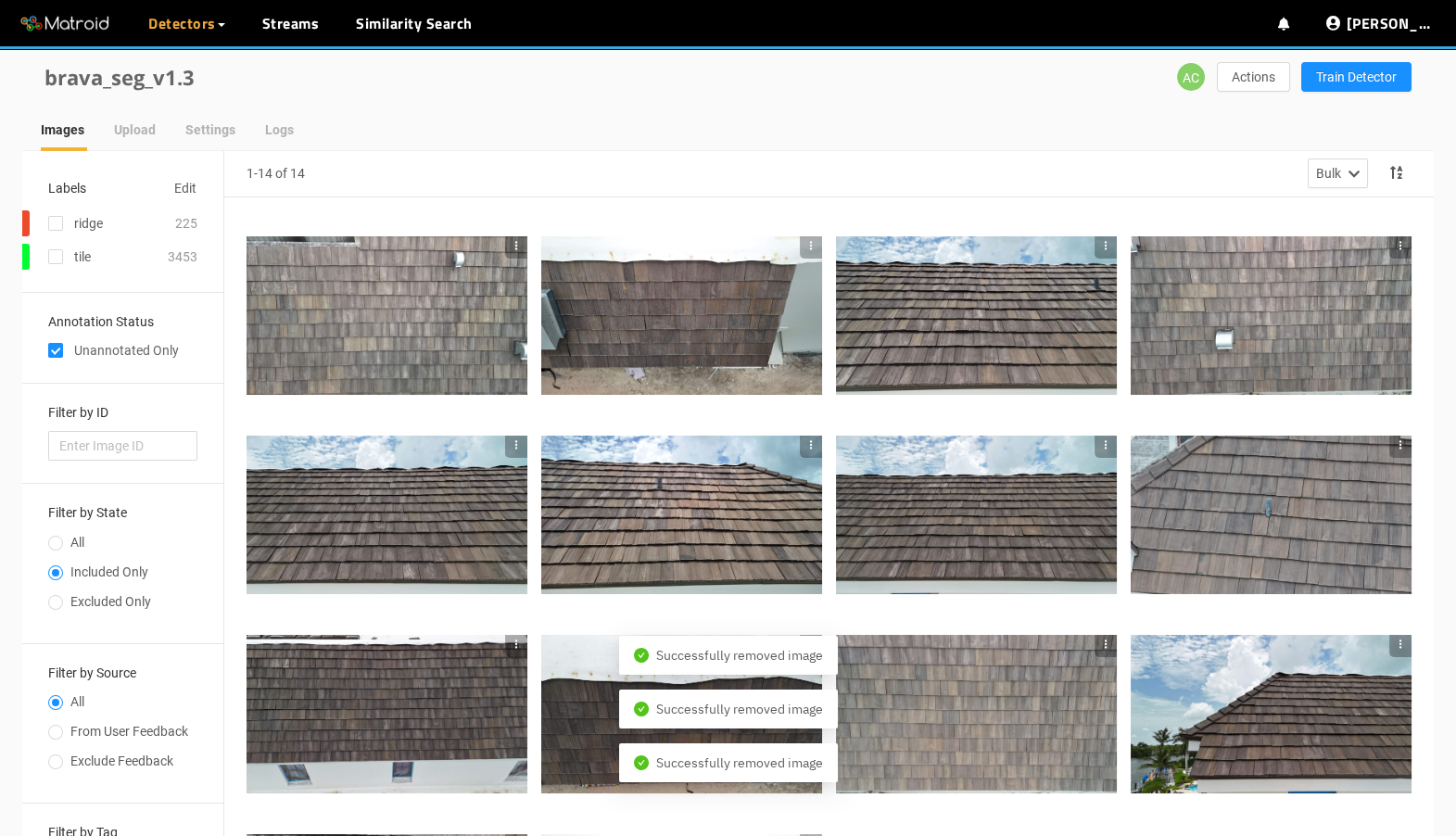
click at [514, 245] on icon "button" at bounding box center [517, 246] width 13 height 13
click at [531, 300] on li "Remove Image" at bounding box center [558, 306] width 107 height 30
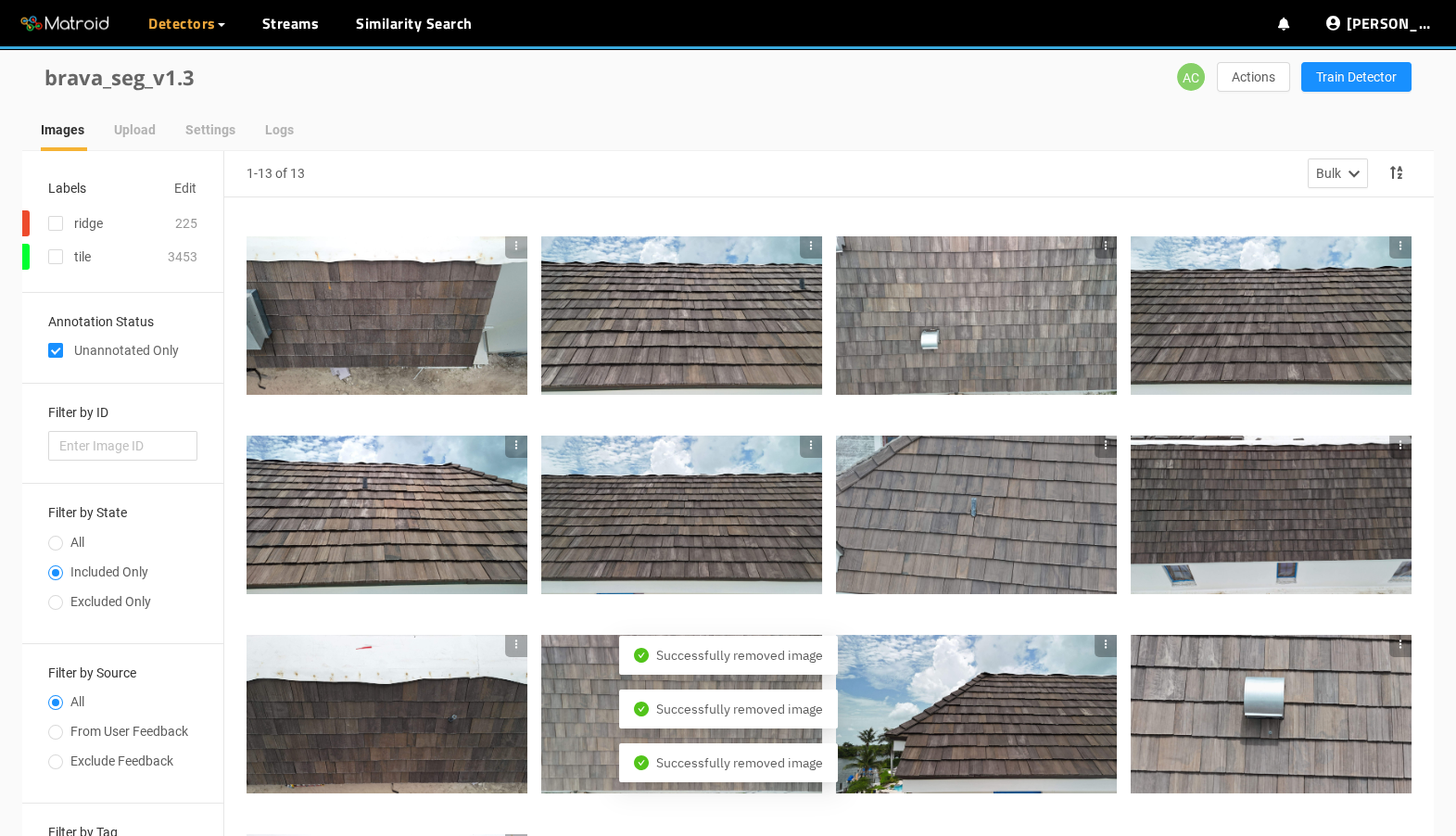
click at [516, 248] on icon "button" at bounding box center [517, 246] width 13 height 13
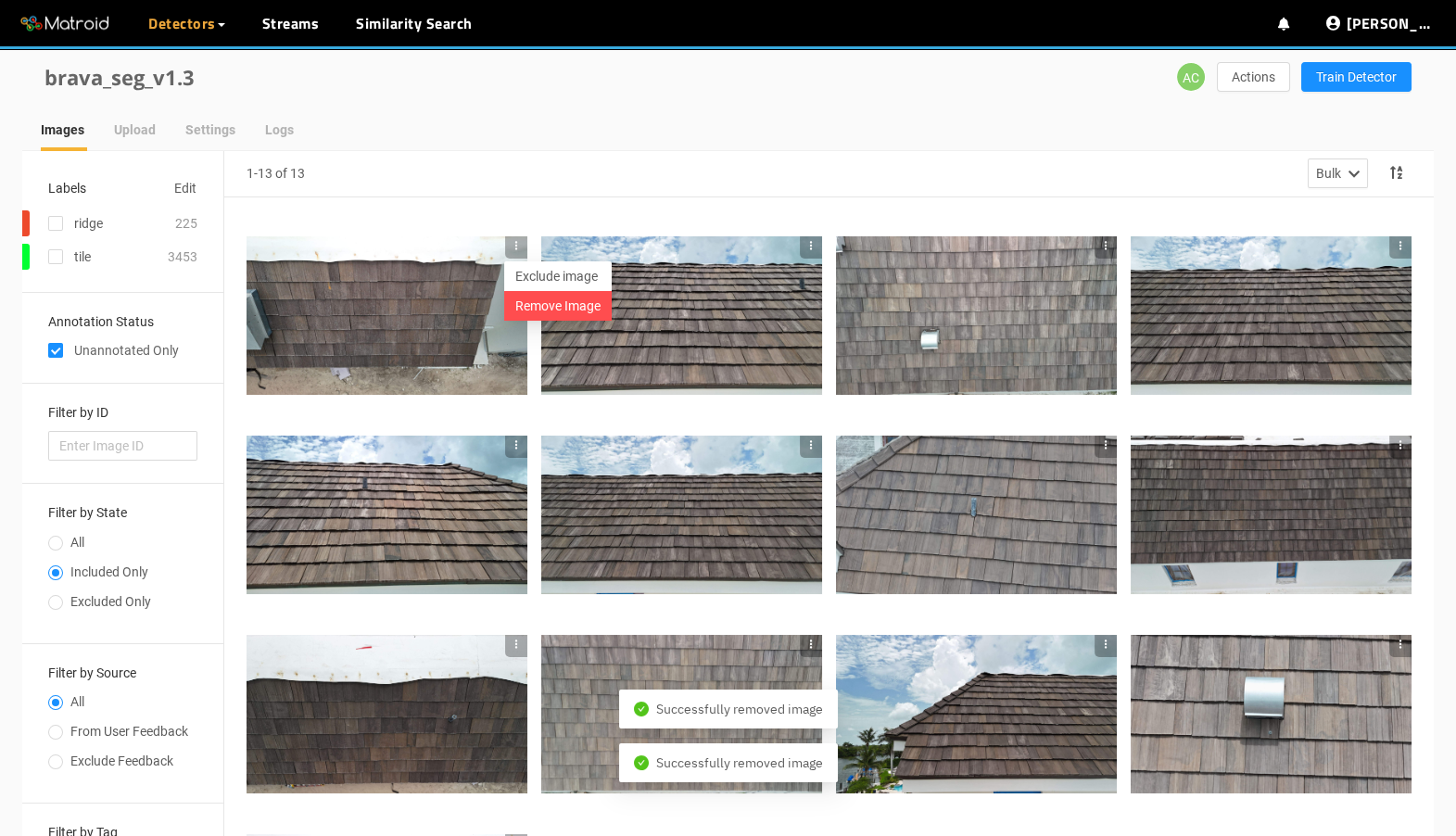
click at [525, 302] on li "Remove Image" at bounding box center [558, 306] width 107 height 30
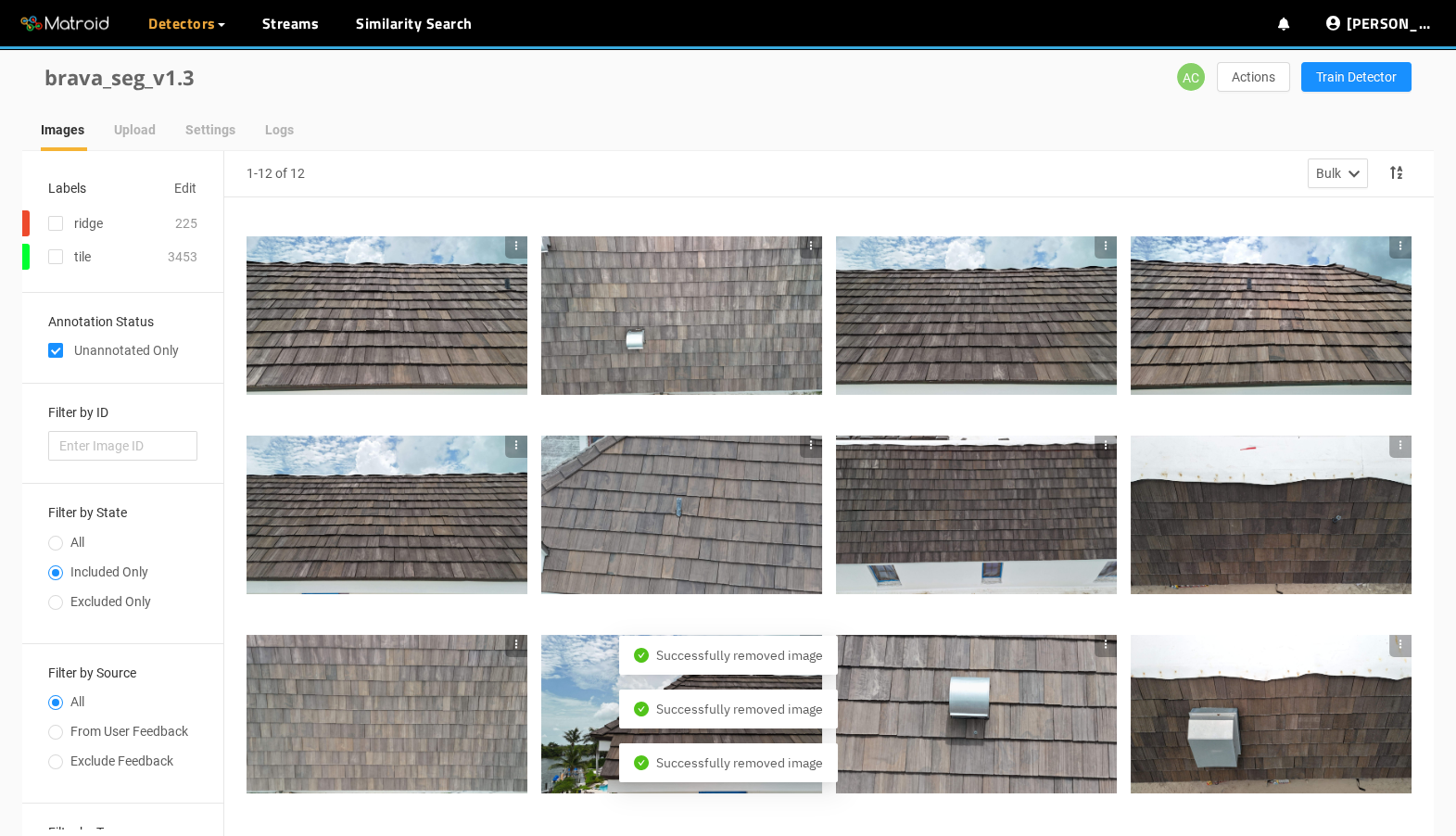
click at [516, 245] on icon "button" at bounding box center [517, 246] width 13 height 13
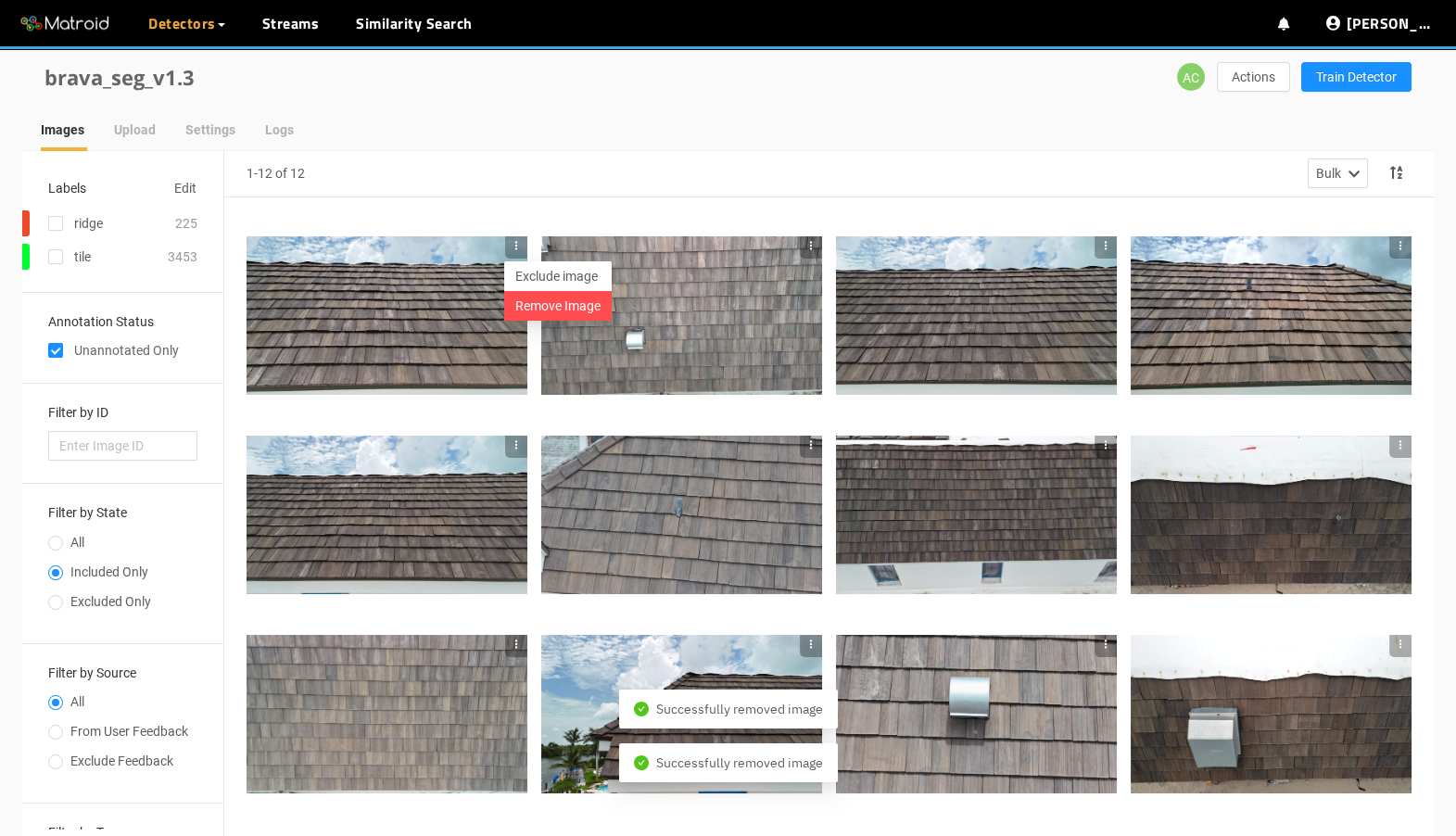
click at [528, 297] on li "Remove Image" at bounding box center [558, 306] width 107 height 30
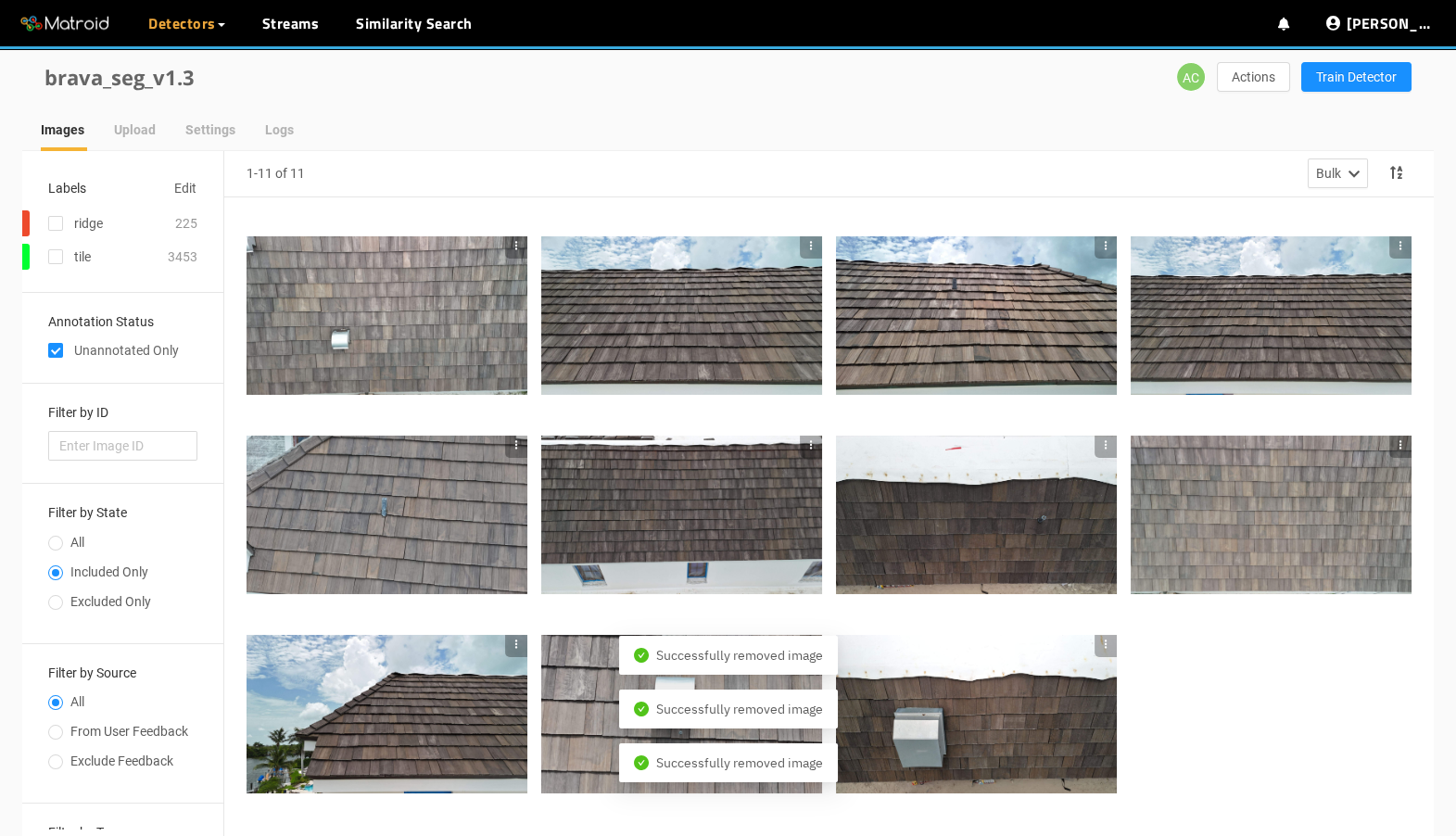
click at [516, 247] on icon "button" at bounding box center [517, 246] width 13 height 13
click at [528, 297] on li "Remove Image" at bounding box center [558, 306] width 107 height 30
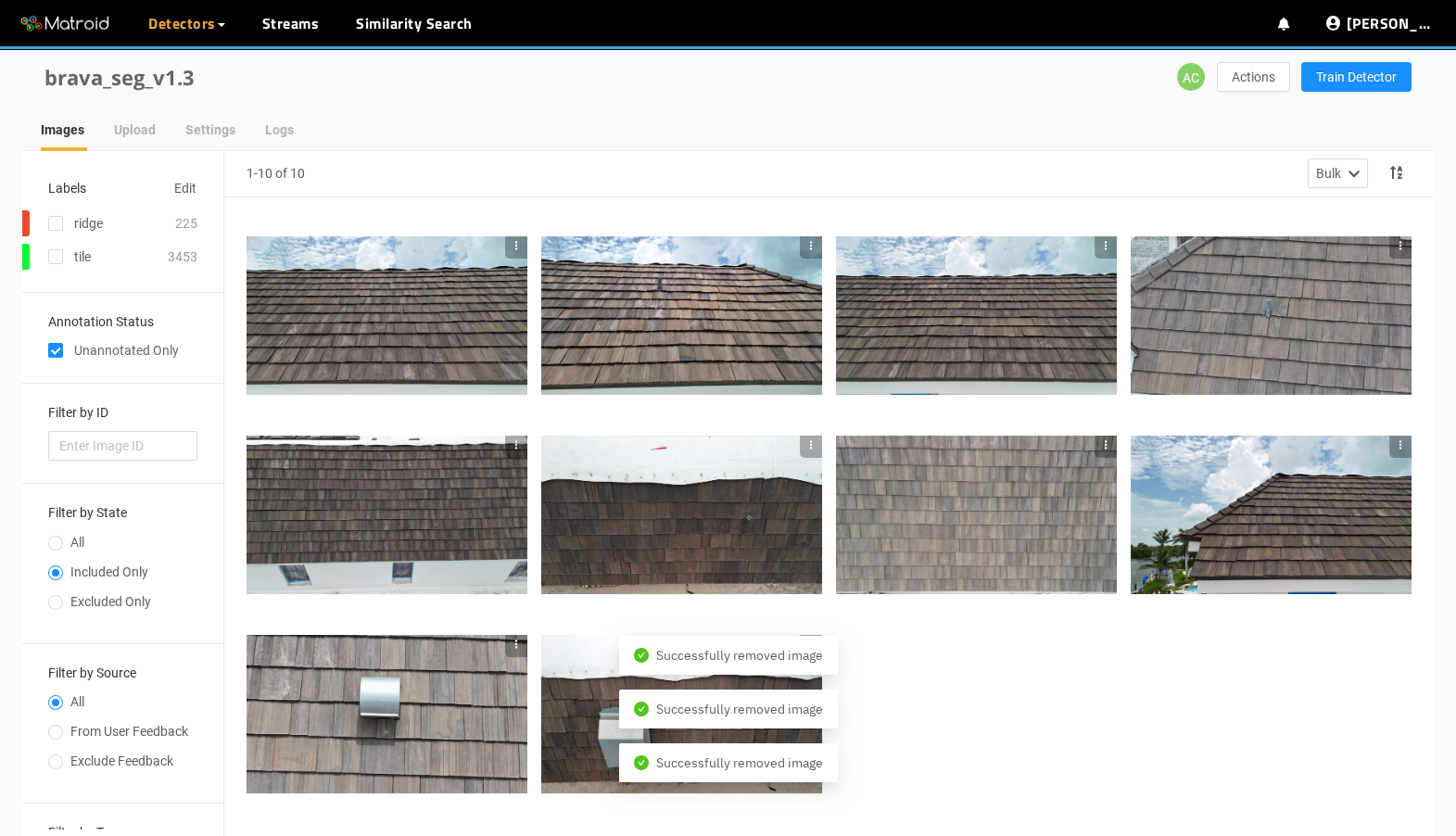
click at [512, 246] on icon "button" at bounding box center [517, 246] width 13 height 13
click at [530, 298] on li "Remove Image" at bounding box center [558, 306] width 107 height 30
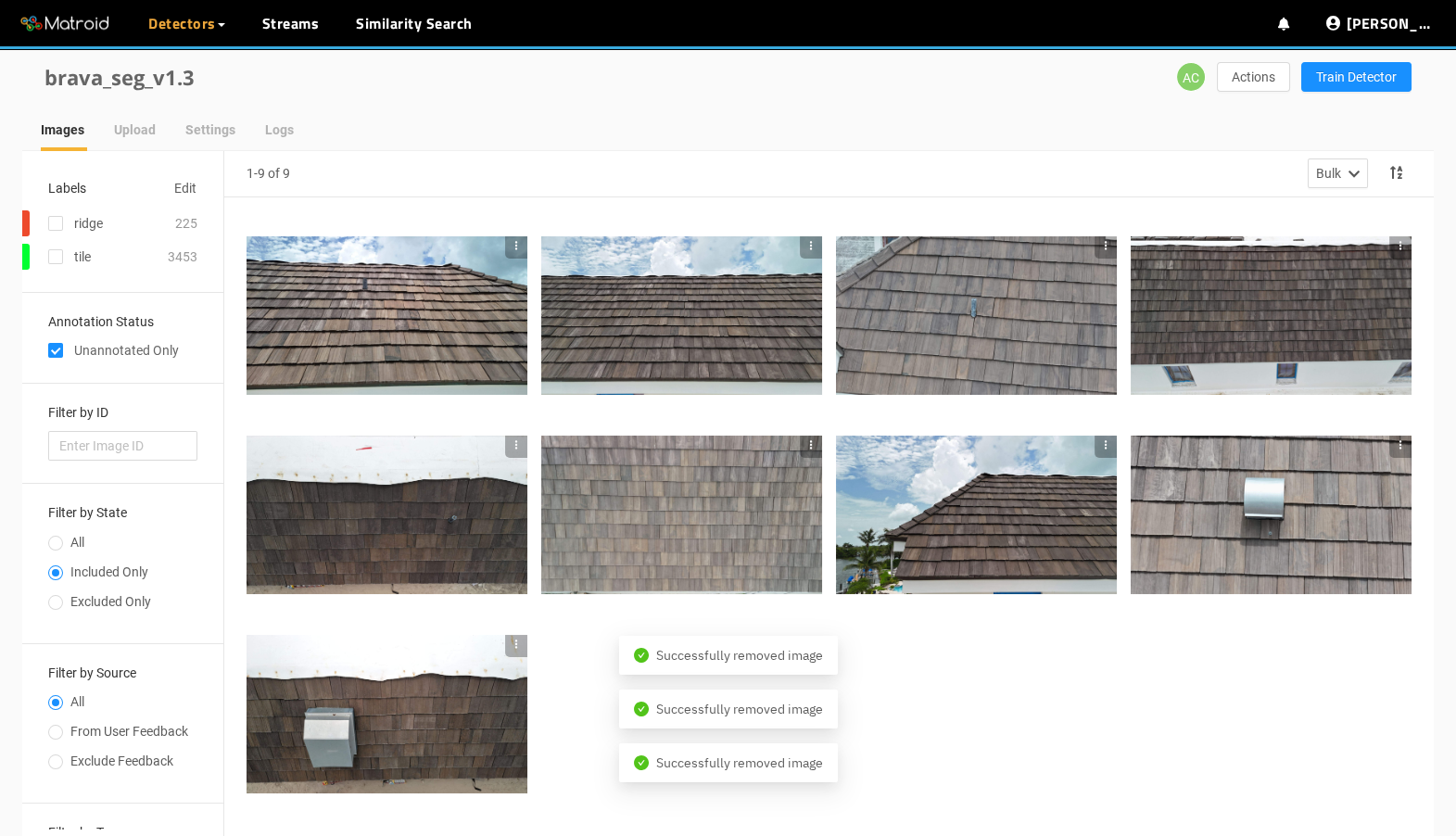
click at [515, 240] on icon "button" at bounding box center [517, 246] width 13 height 13
click at [531, 298] on li "Remove Image" at bounding box center [558, 306] width 107 height 30
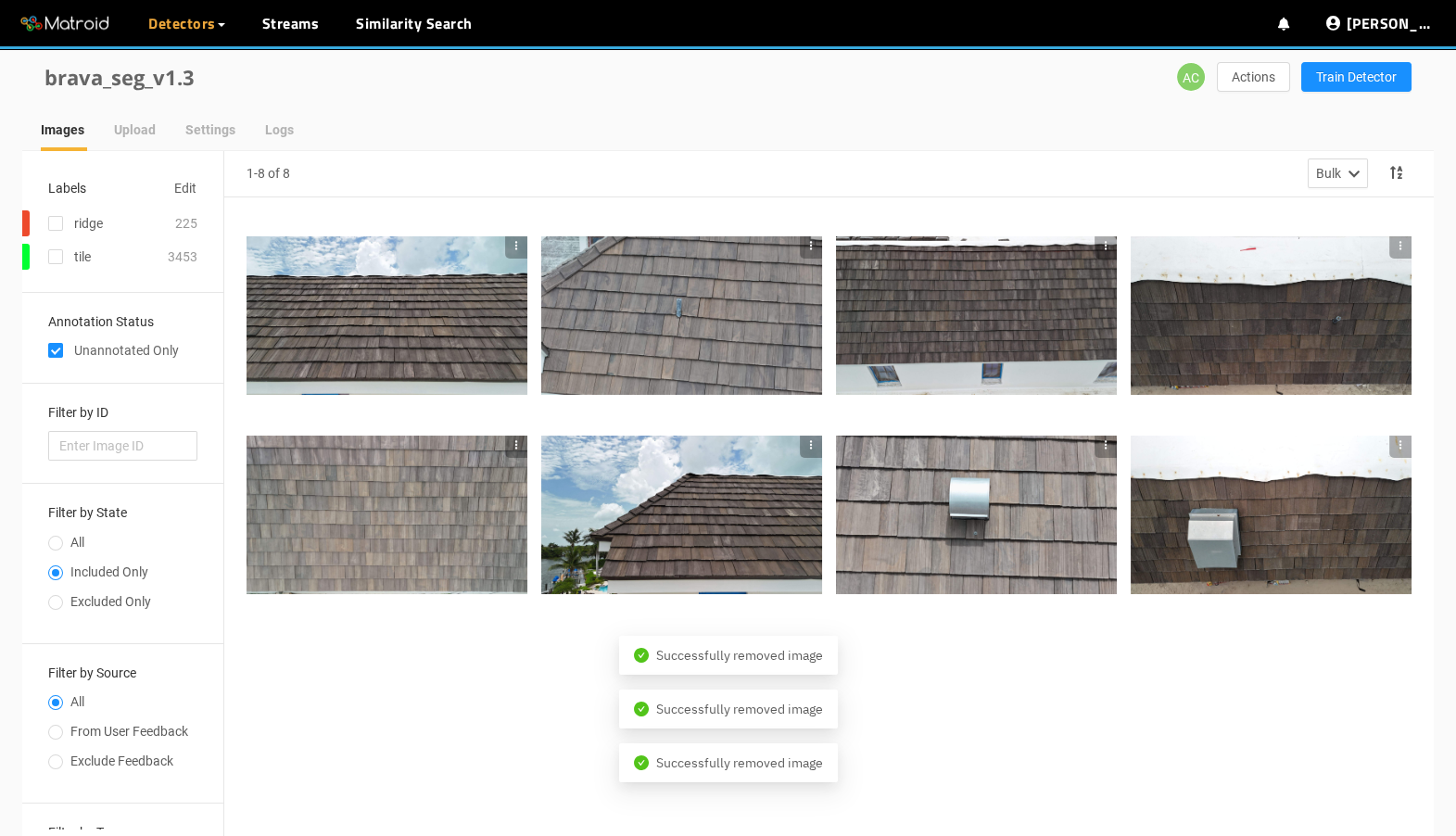
click at [514, 245] on icon "button" at bounding box center [517, 246] width 13 height 13
click at [536, 313] on li "Remove Image" at bounding box center [558, 306] width 107 height 30
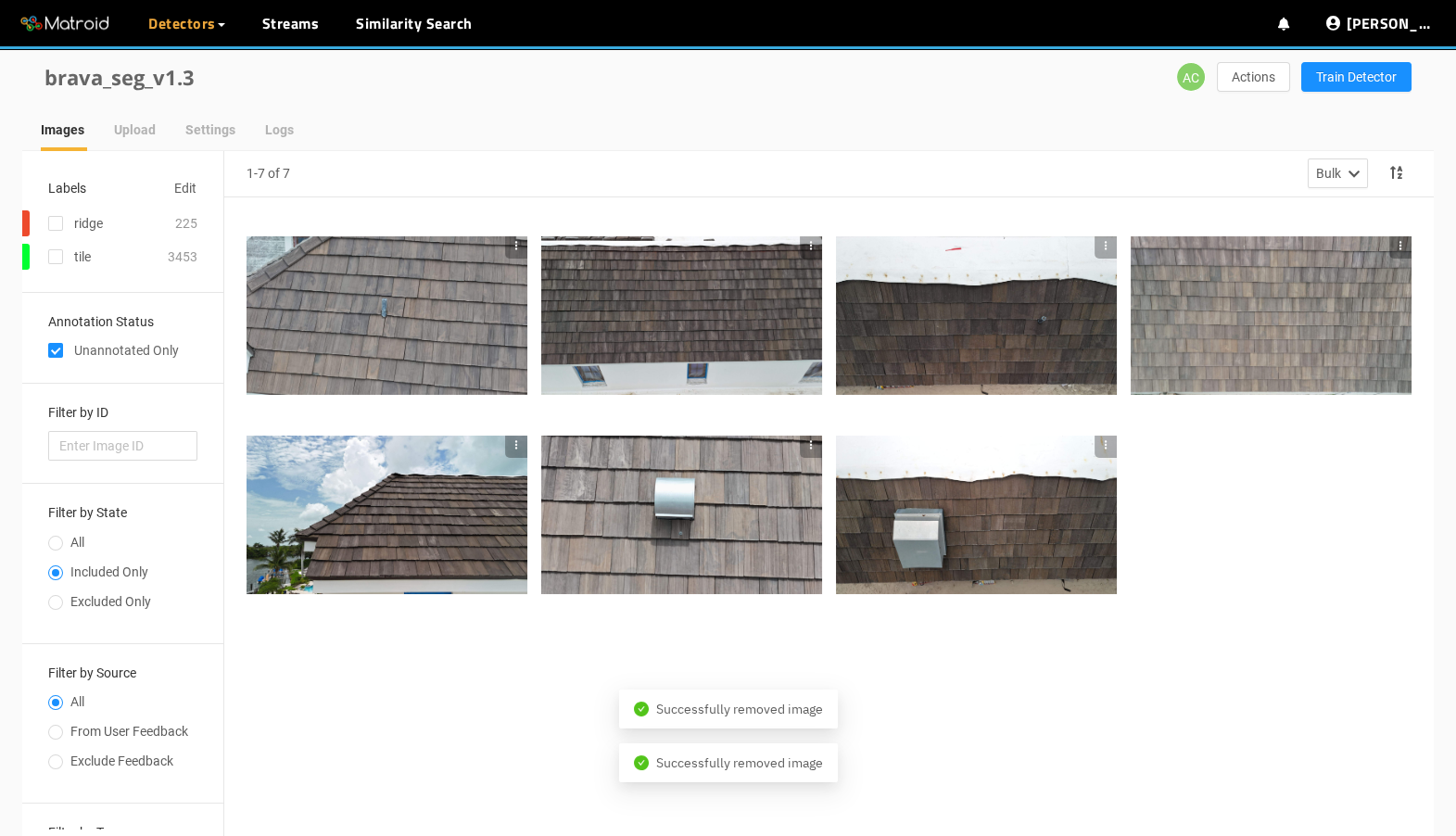
click at [516, 247] on icon "button" at bounding box center [517, 246] width 13 height 13
click at [538, 295] on li "Remove Image" at bounding box center [558, 306] width 107 height 30
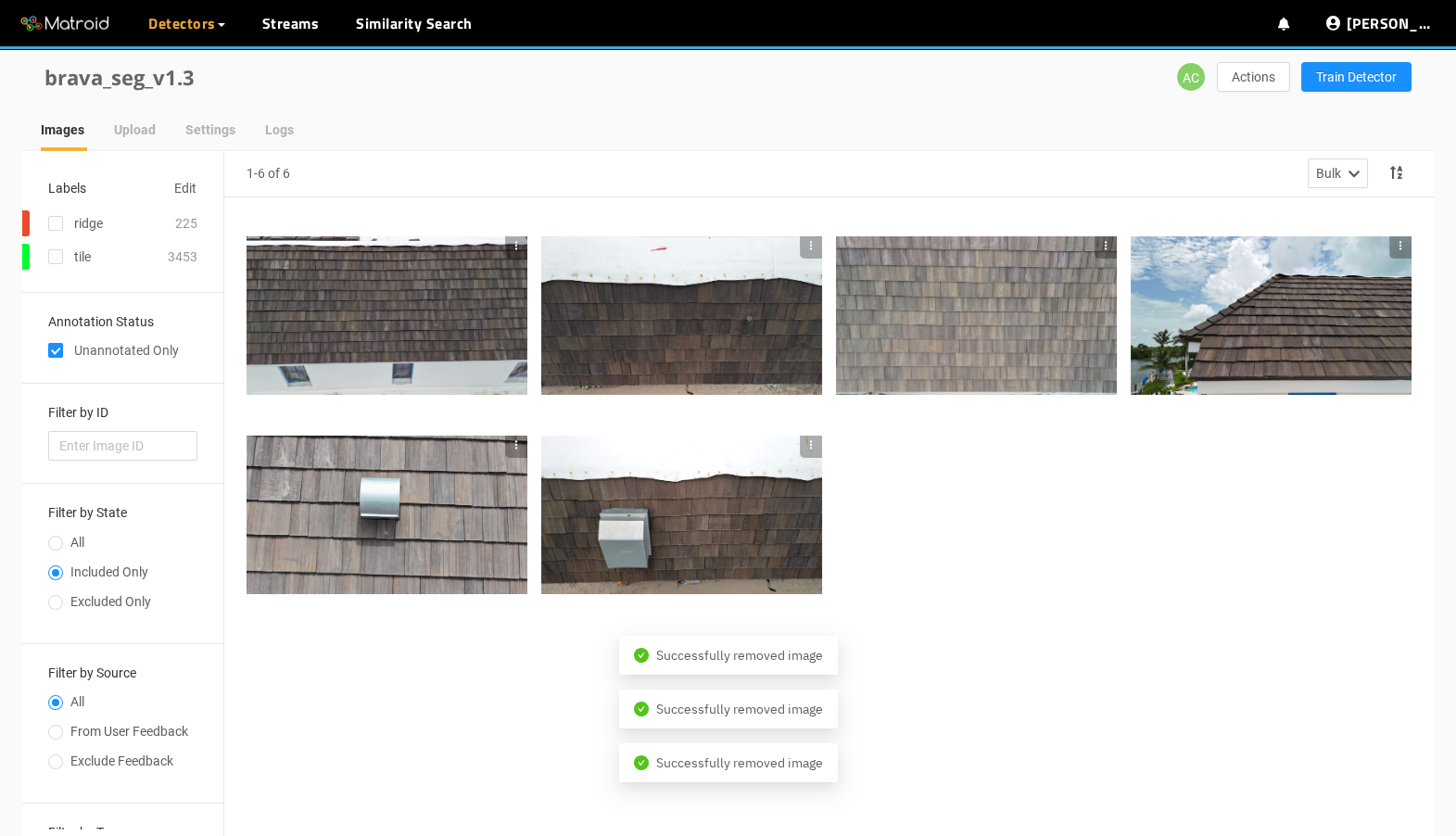
click at [515, 240] on icon "button" at bounding box center [517, 246] width 13 height 13
click at [530, 303] on li "Remove Image" at bounding box center [558, 306] width 107 height 30
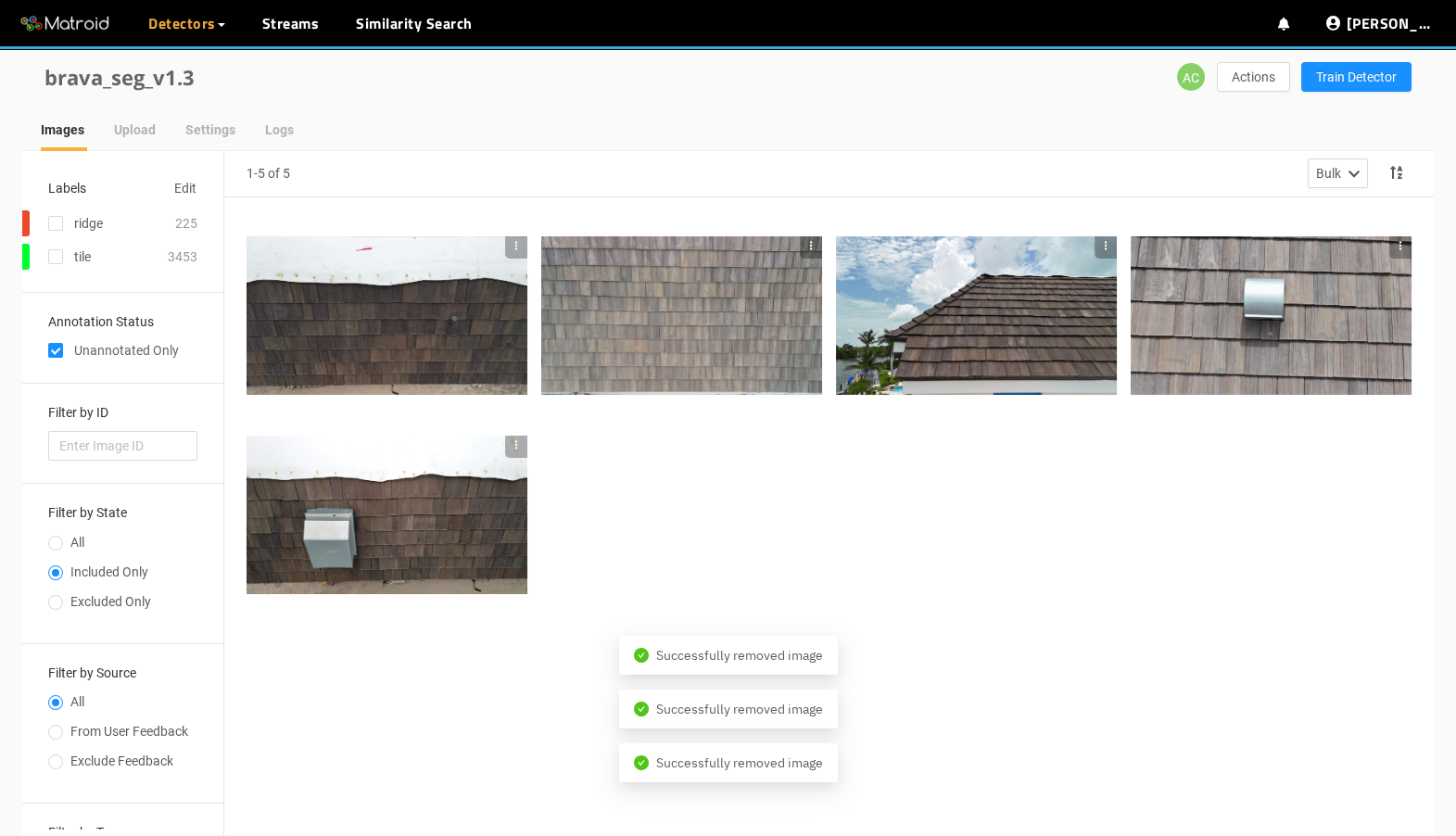
click at [519, 251] on icon "button" at bounding box center [517, 246] width 13 height 13
click at [530, 292] on li "Remove Image" at bounding box center [558, 306] width 107 height 30
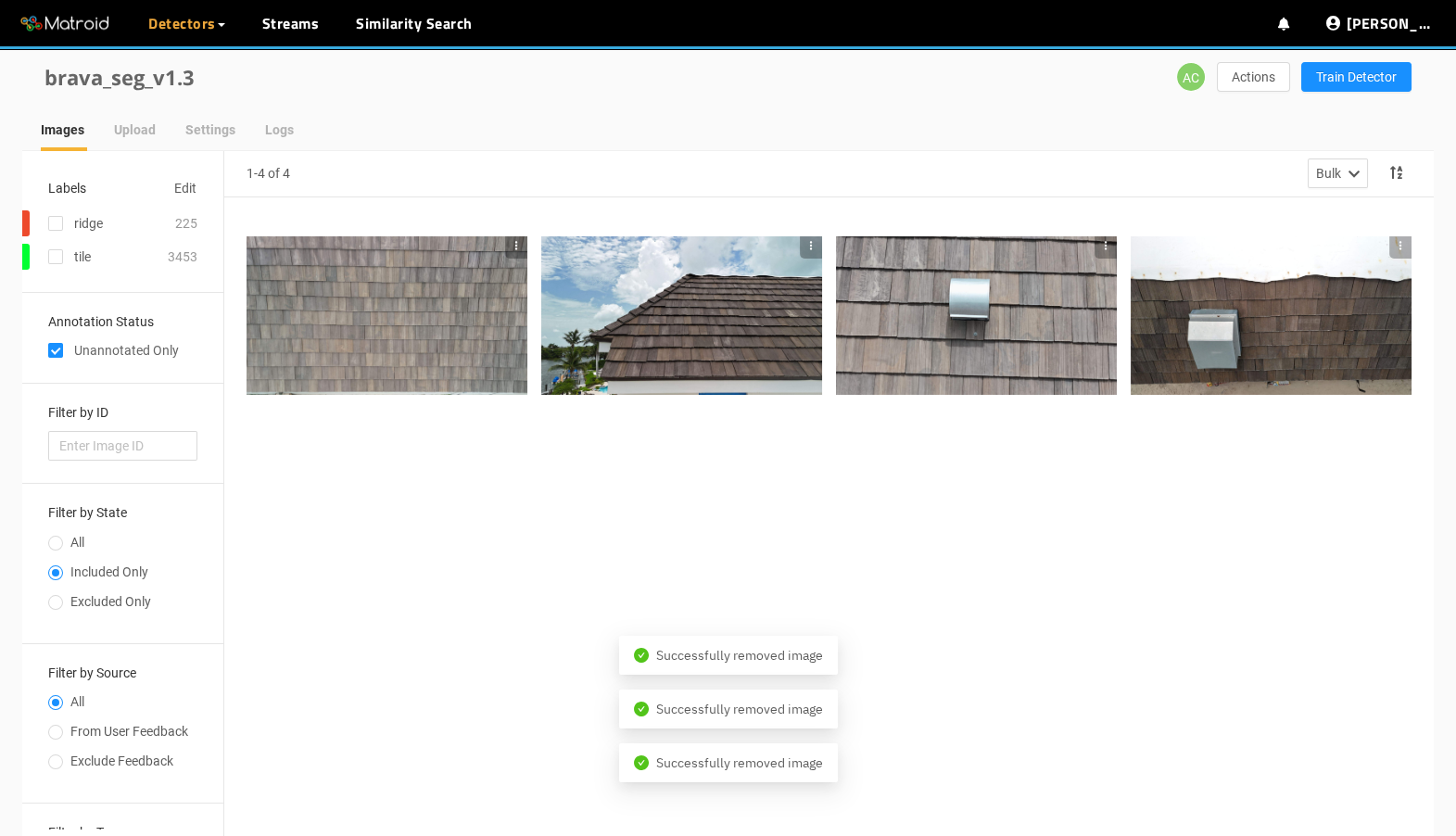
click at [513, 233] on div at bounding box center [387, 315] width 280 height 185
click at [515, 242] on icon "button" at bounding box center [517, 246] width 13 height 13
click at [525, 297] on li "Remove Image" at bounding box center [558, 306] width 107 height 30
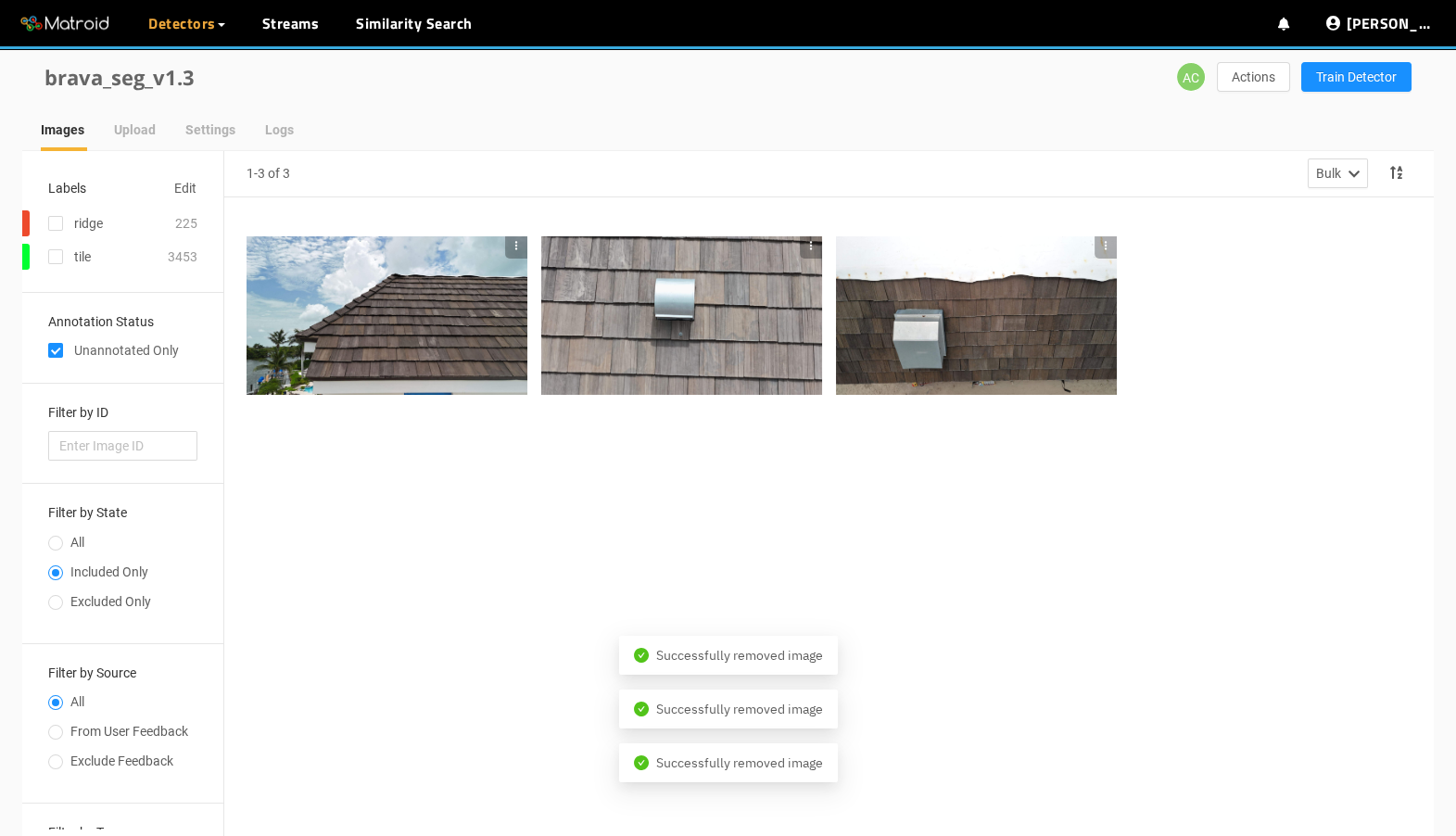
click at [512, 241] on icon "button" at bounding box center [517, 246] width 13 height 13
click at [552, 312] on li "Remove Image" at bounding box center [558, 306] width 107 height 30
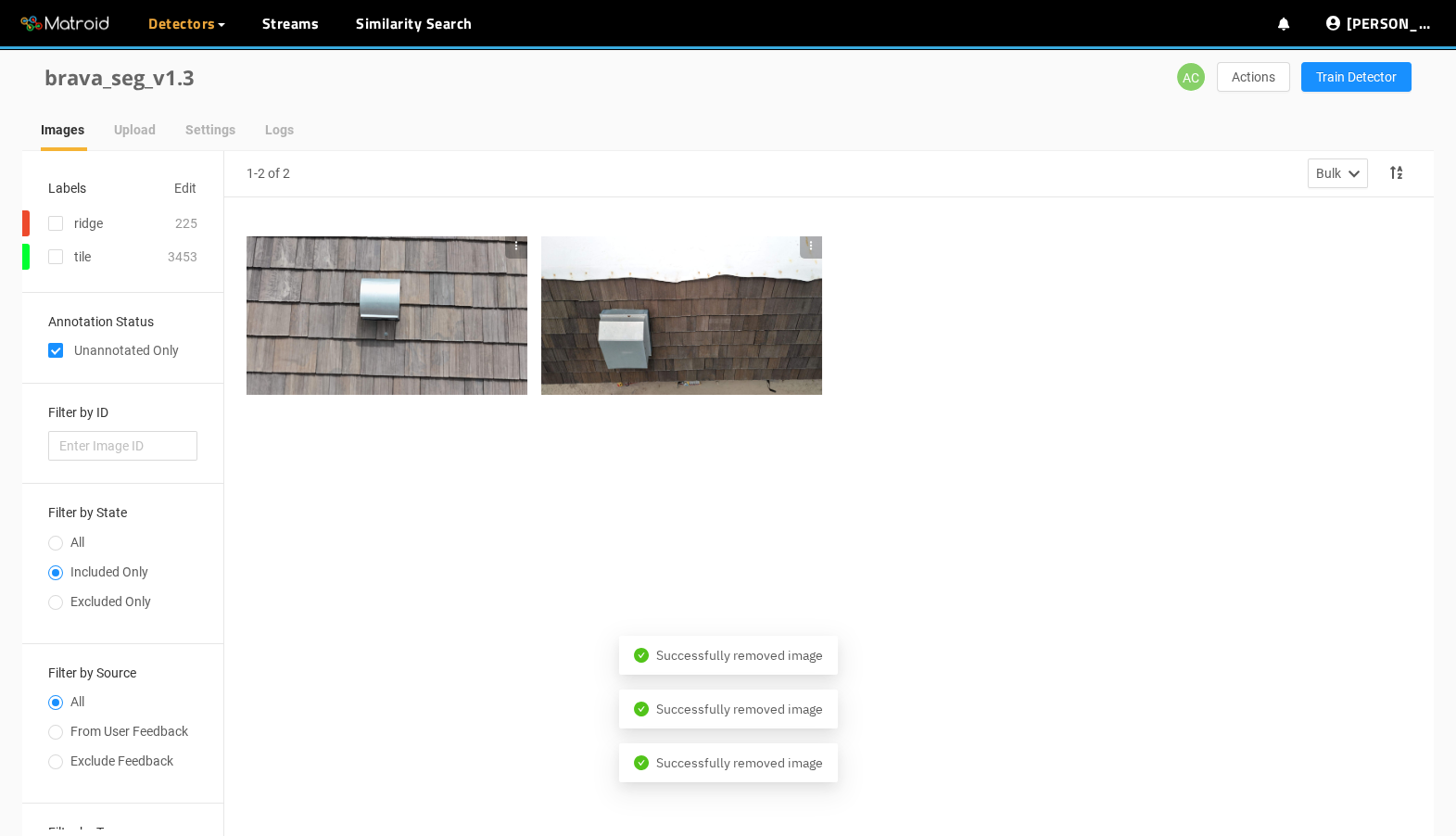
click at [519, 250] on icon "button" at bounding box center [517, 246] width 13 height 13
click at [536, 304] on li "Remove Image" at bounding box center [558, 306] width 107 height 30
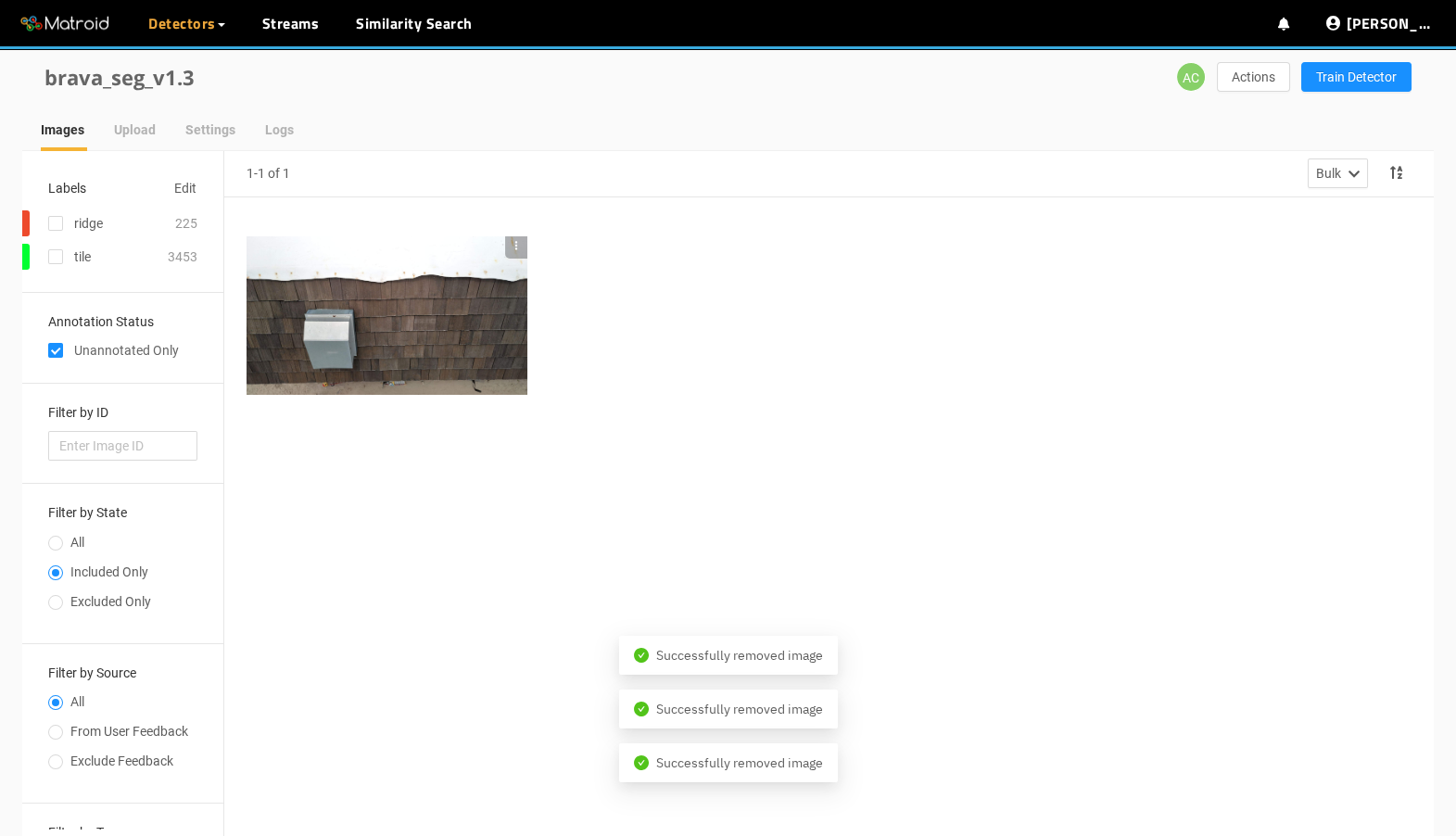
click at [516, 242] on icon "button" at bounding box center [517, 246] width 2 height 8
click at [536, 307] on li "Remove Image" at bounding box center [558, 306] width 107 height 30
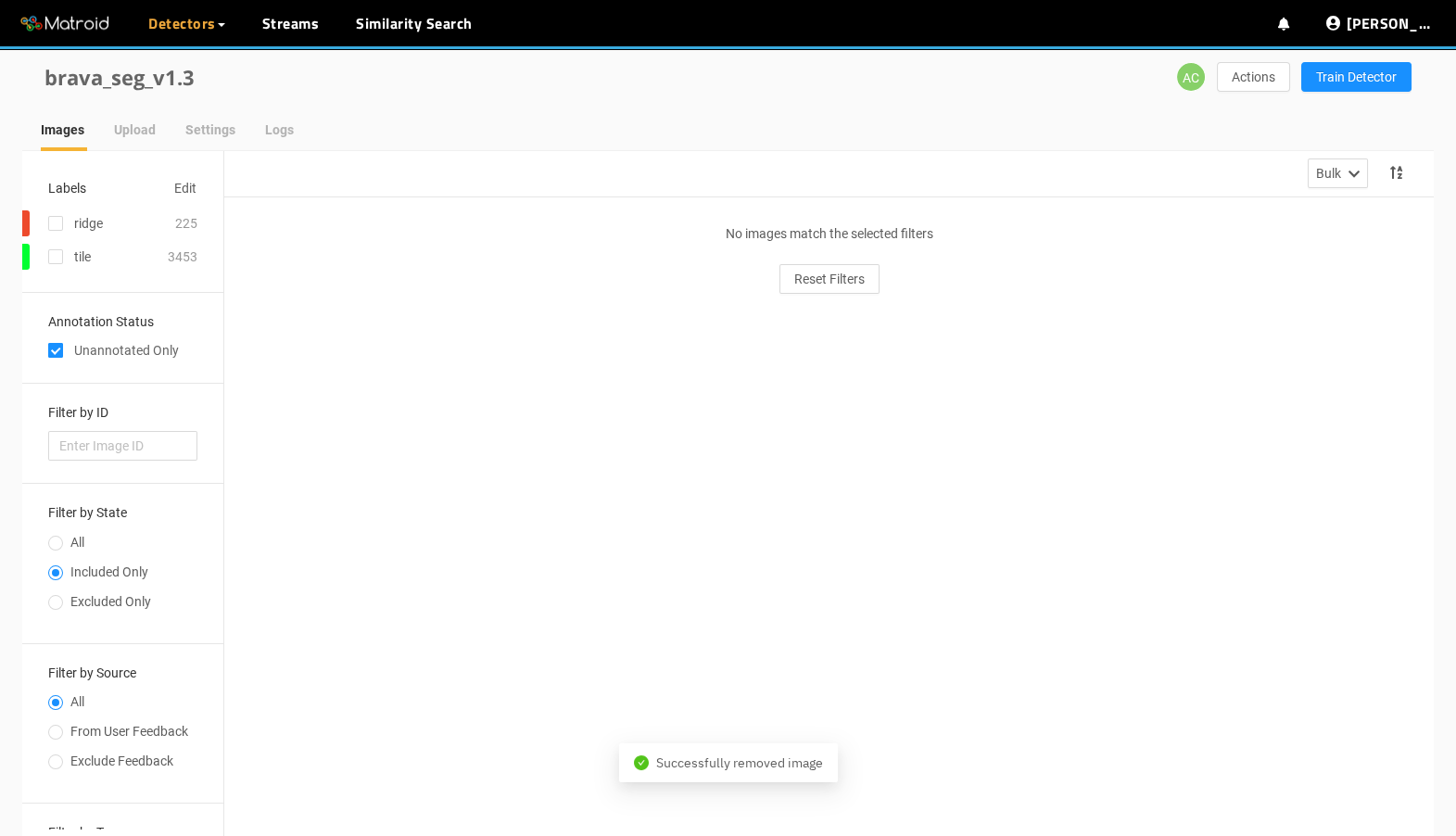
click at [56, 351] on input "checkbox" at bounding box center [56, 354] width 15 height 15
checkbox input "false"
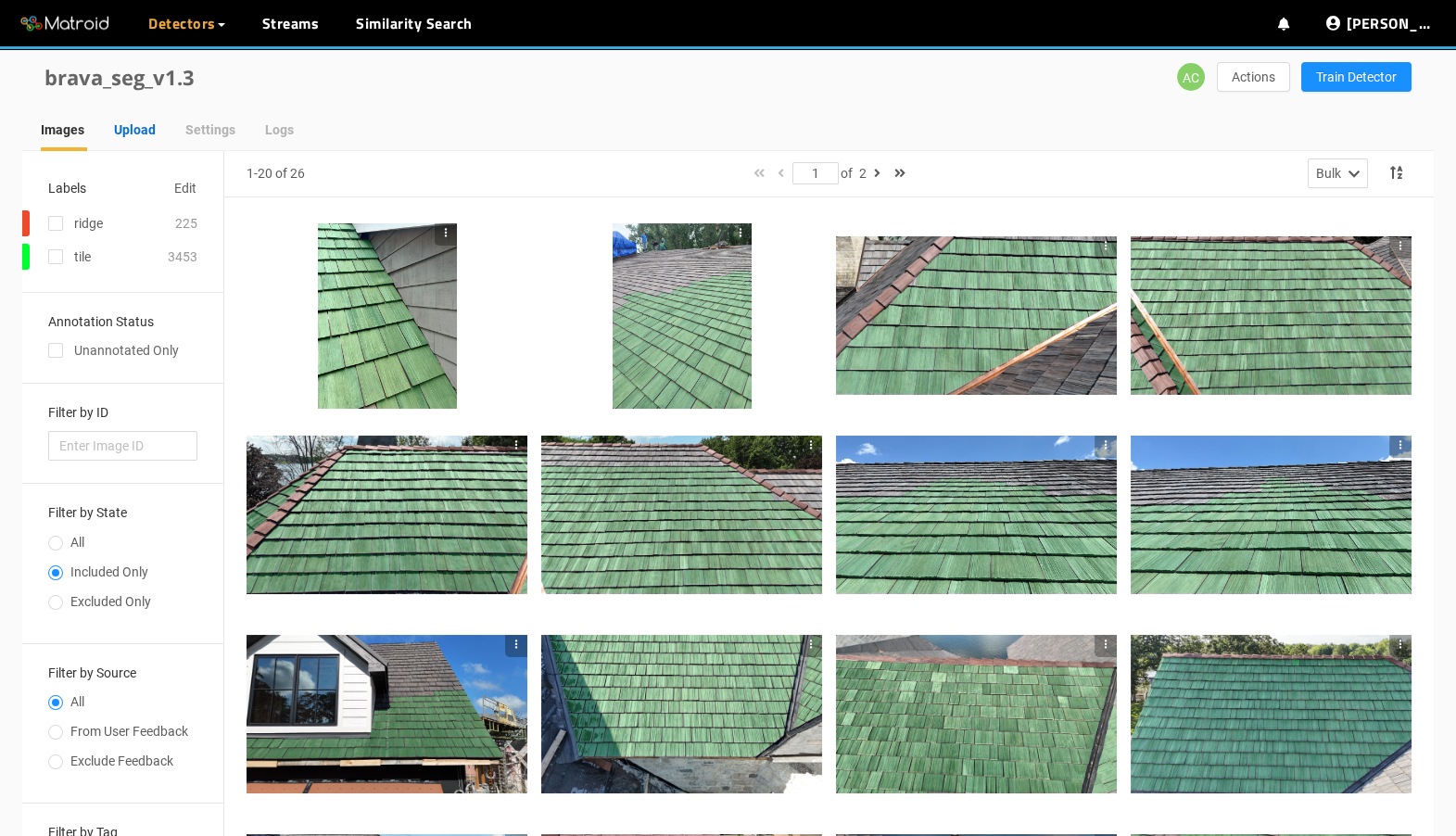
click at [148, 131] on div "Upload" at bounding box center [135, 130] width 41 height 21
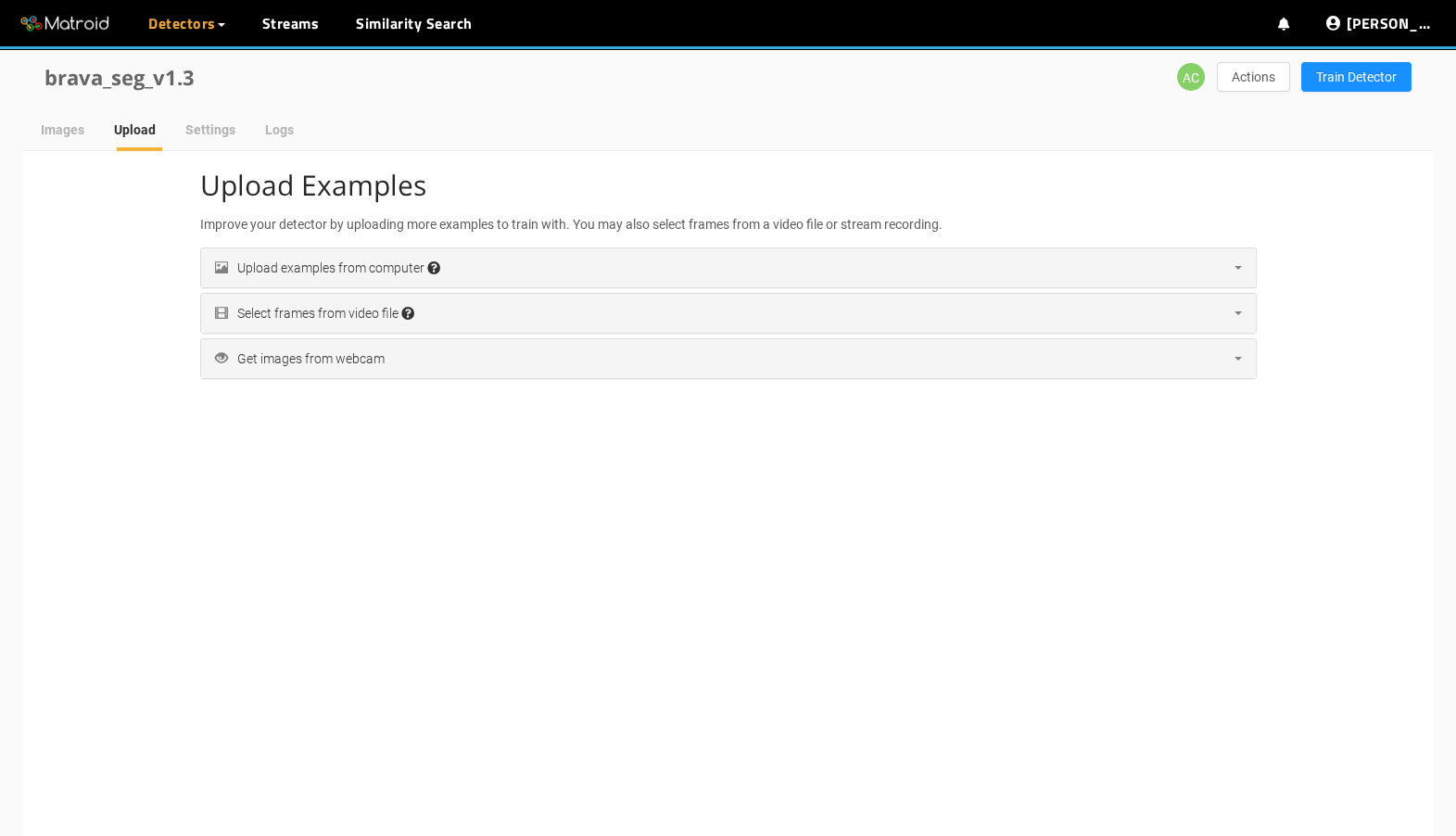
click at [379, 258] on div "Upload examples from computer Accepted file extensions: jpg, jpeg, png, tif, ti…" at bounding box center [328, 268] width 225 height 21
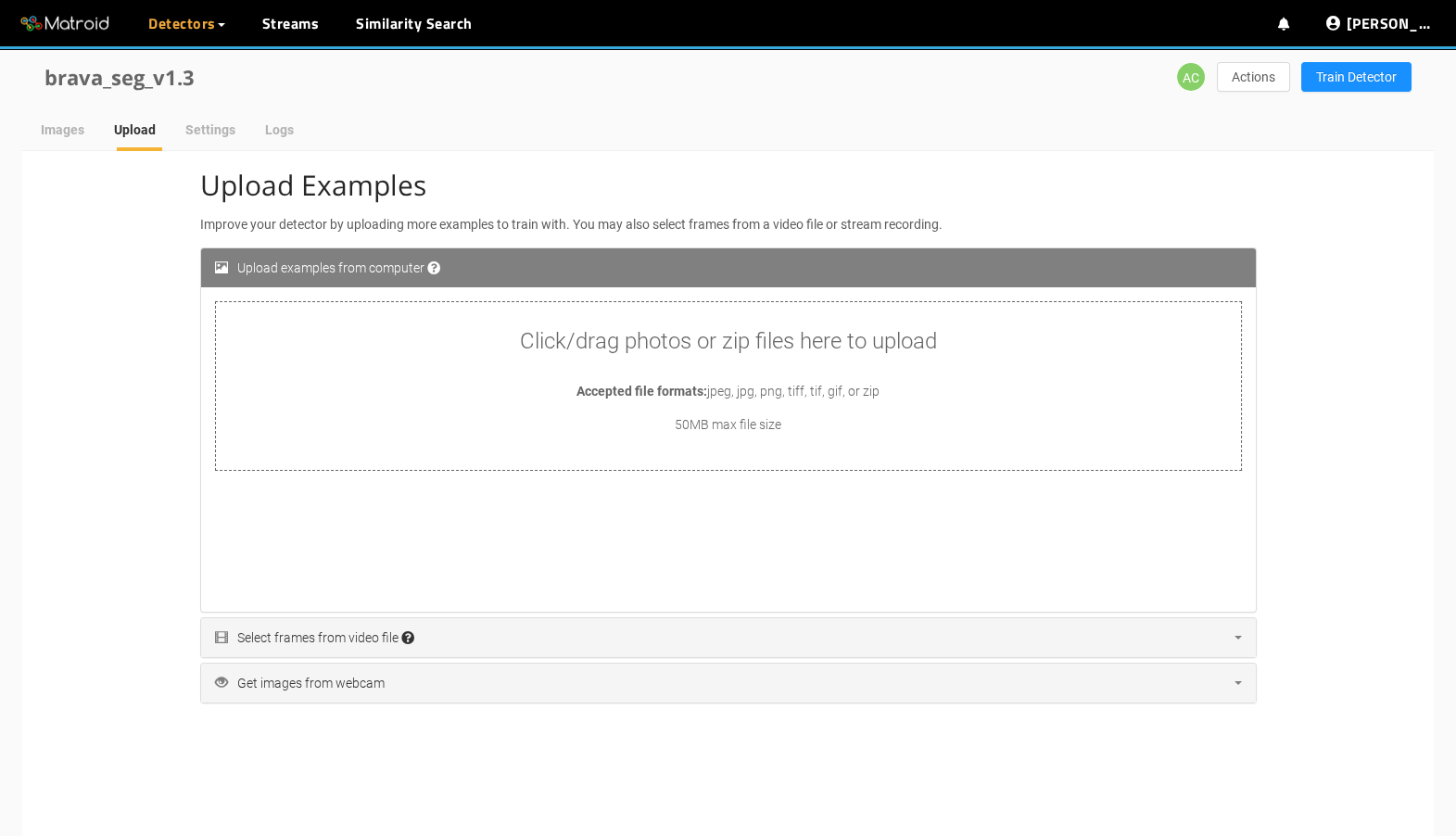
click at [415, 363] on div "Click/drag photos or zip files here to upload Accepted file formats: jpeg, jpg,…" at bounding box center [728, 386] width 1025 height 169
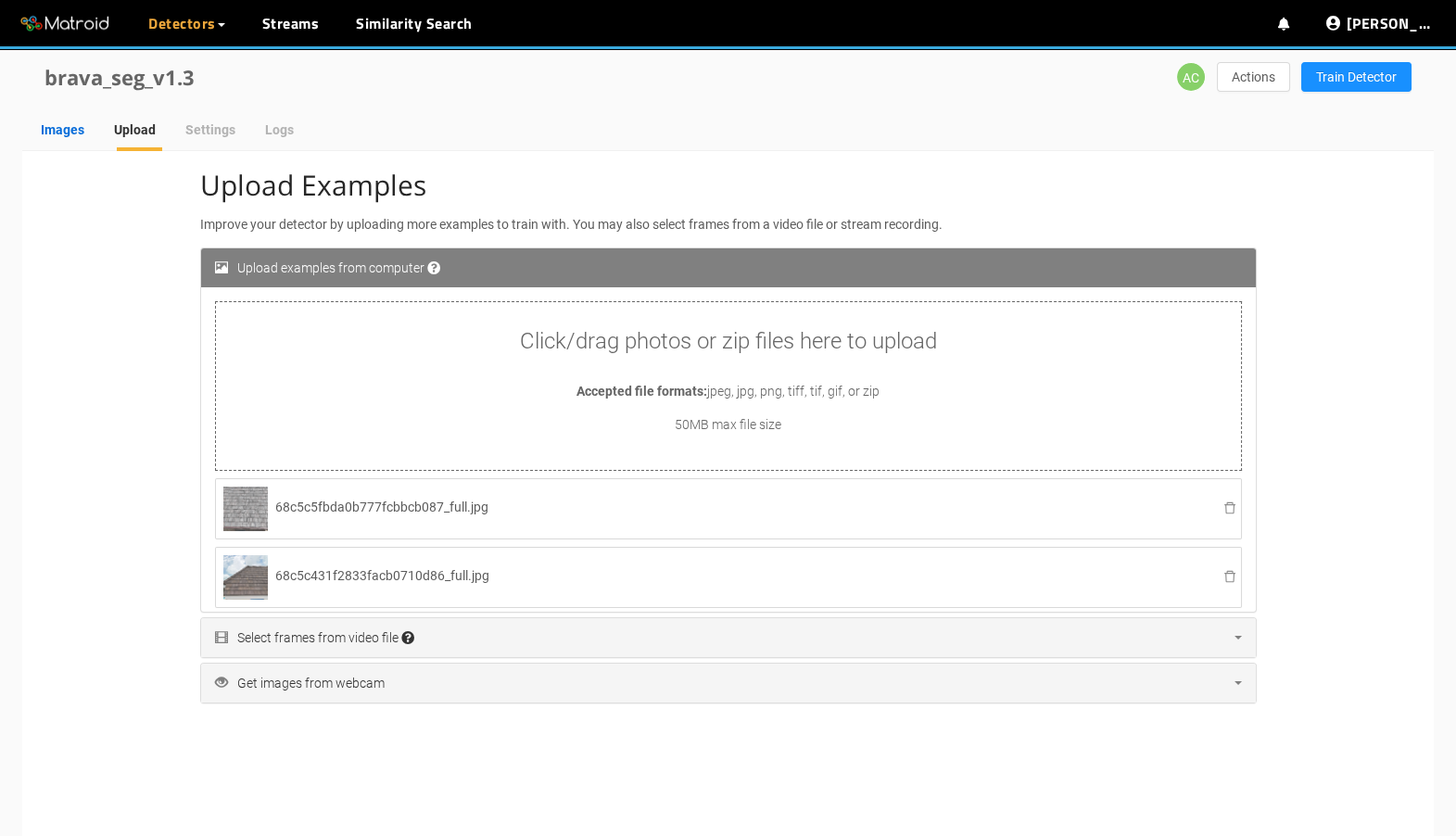
click at [77, 127] on div "Images" at bounding box center [62, 130] width 43 height 21
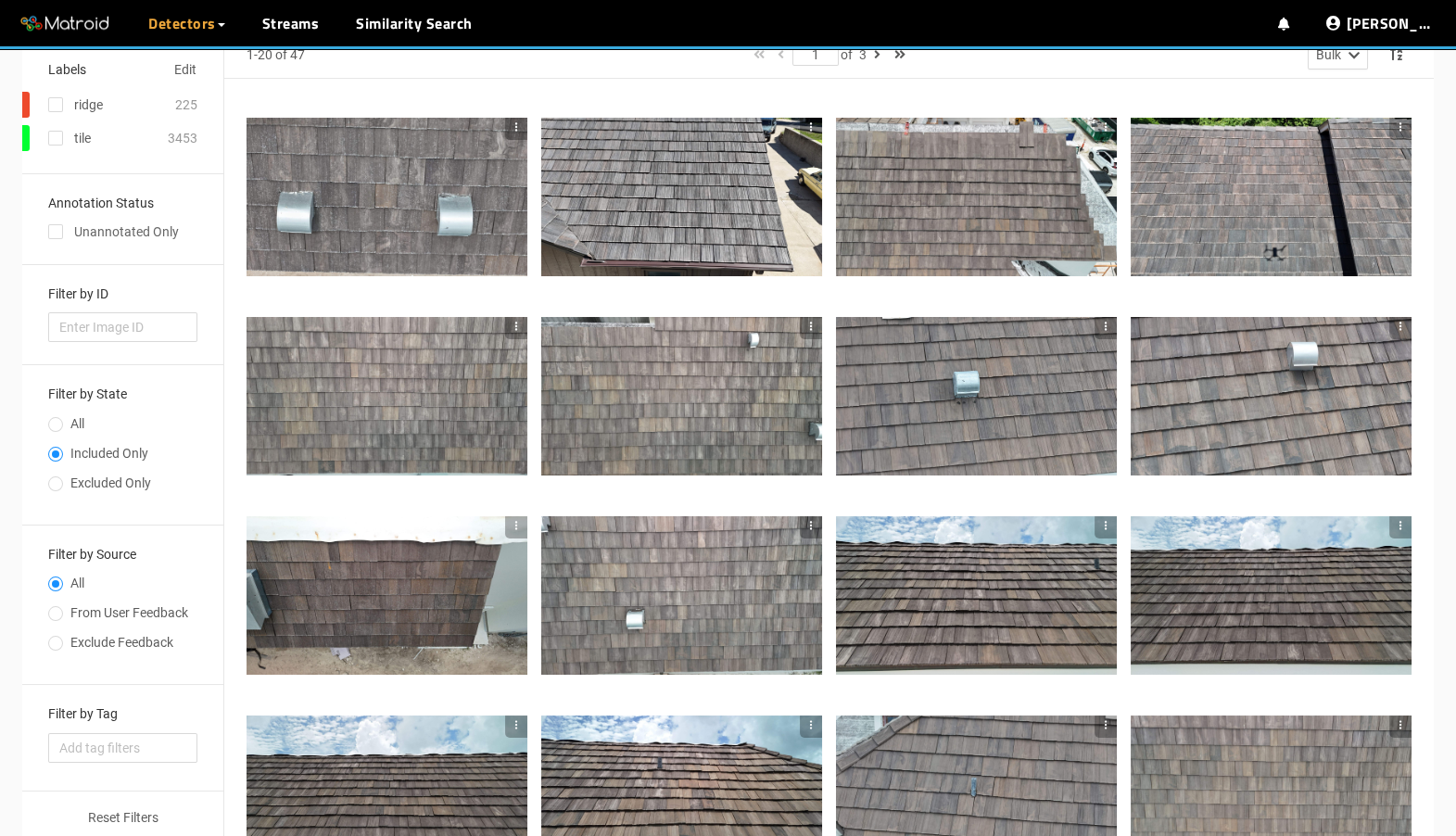
scroll to position [40, 0]
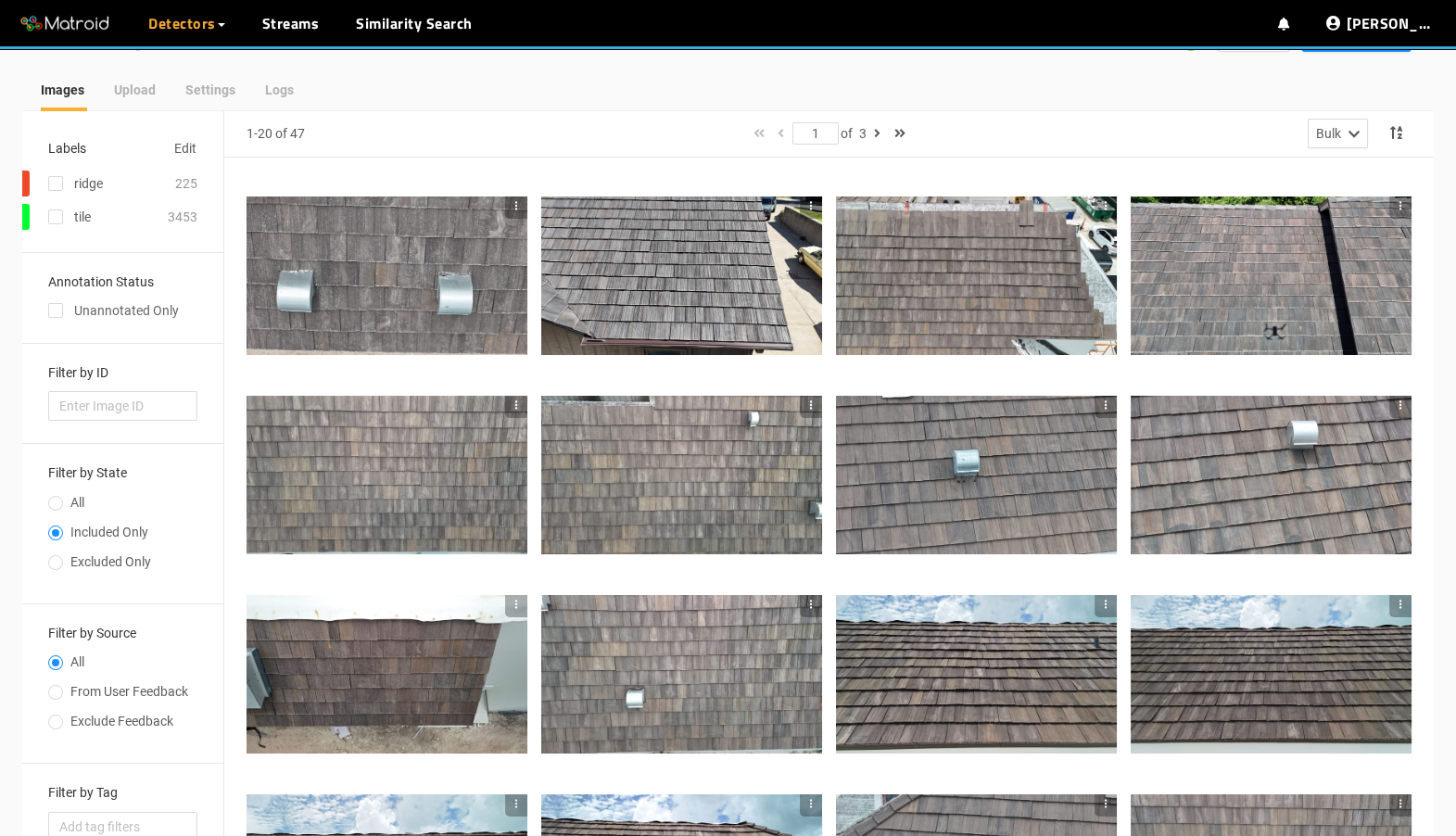
click at [375, 284] on div at bounding box center [387, 275] width 280 height 157
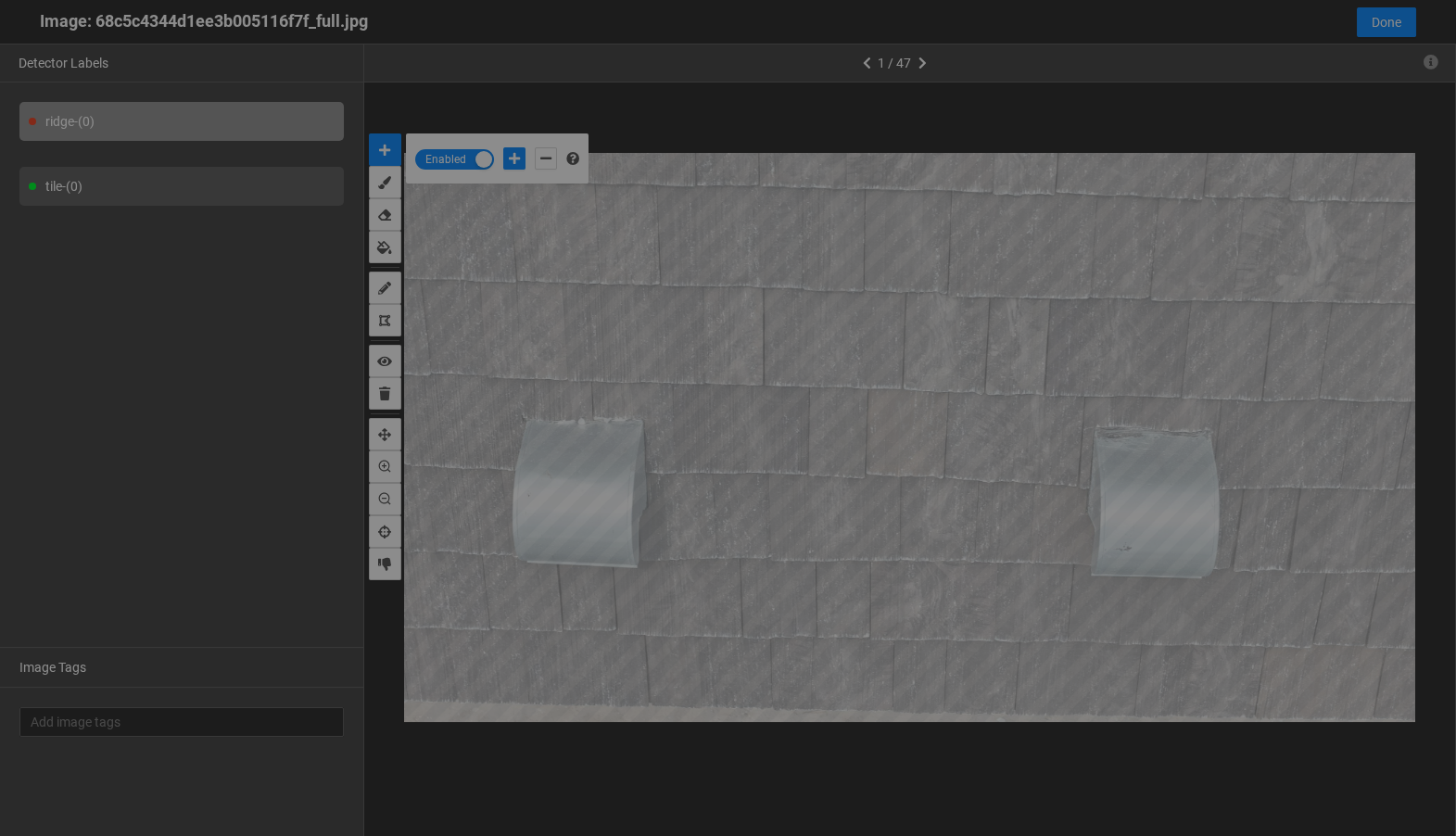
scroll to position [826, 0]
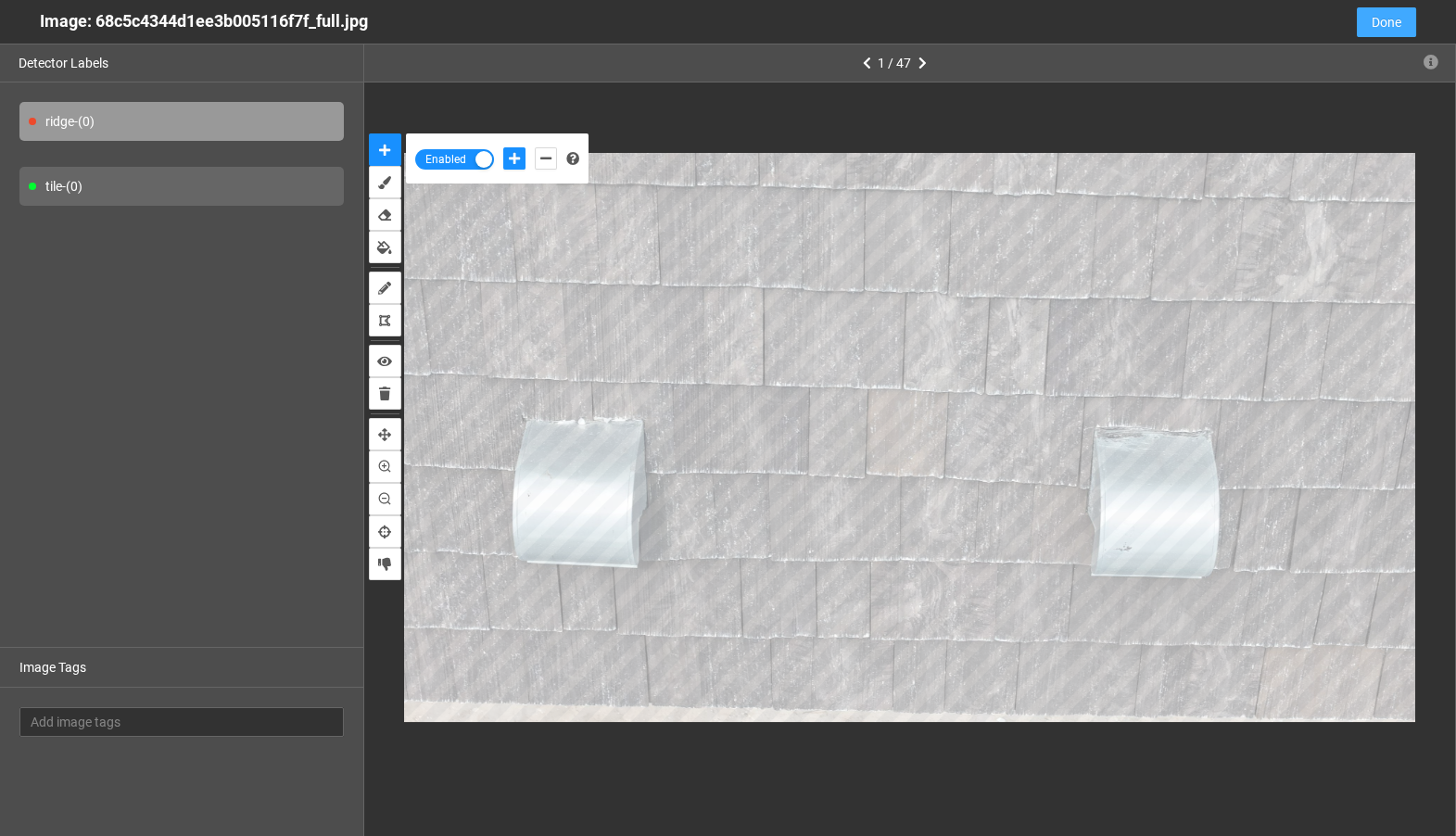
click at [1394, 24] on span "Done" at bounding box center [1387, 23] width 30 height 21
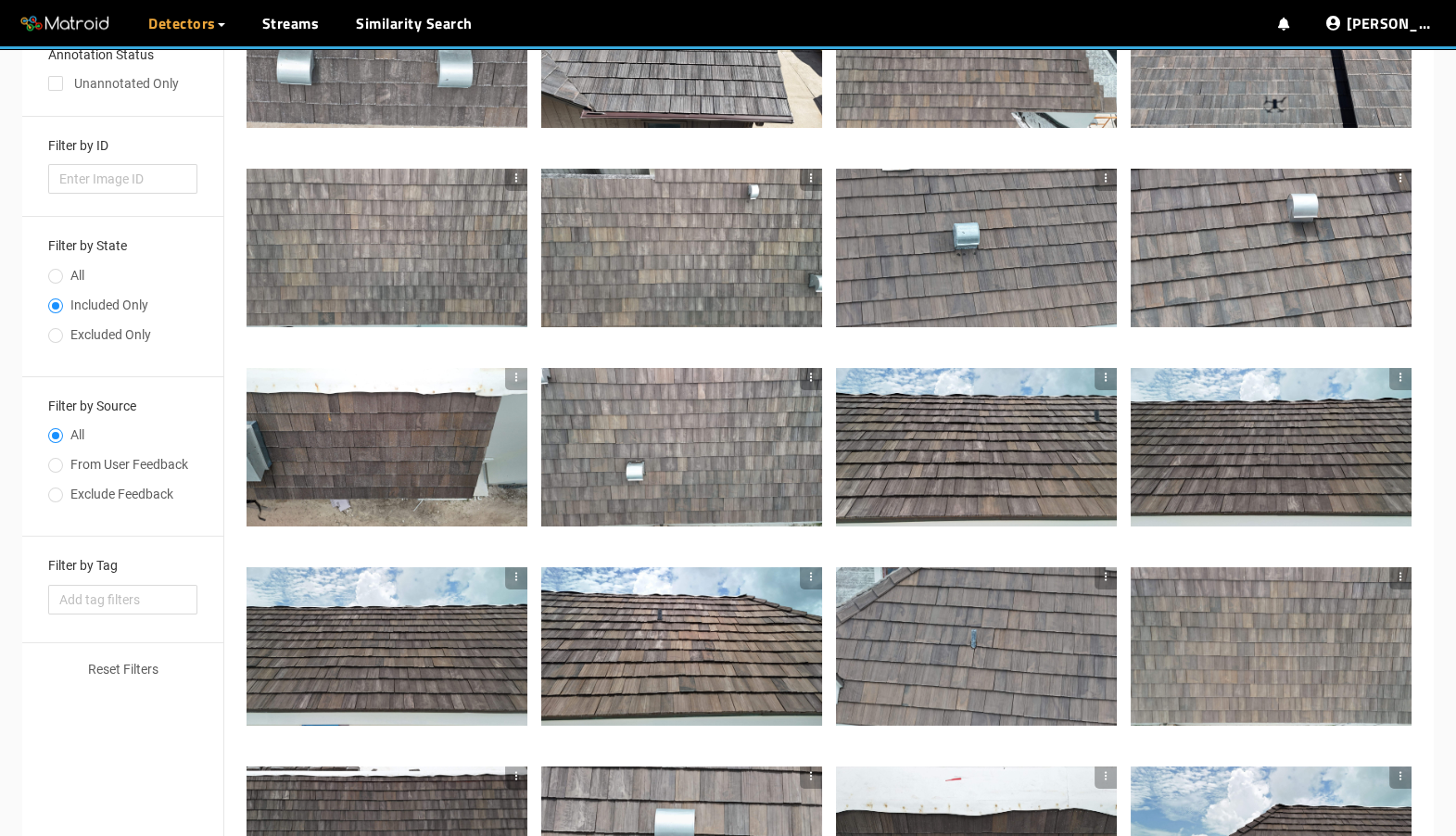
scroll to position [0, 0]
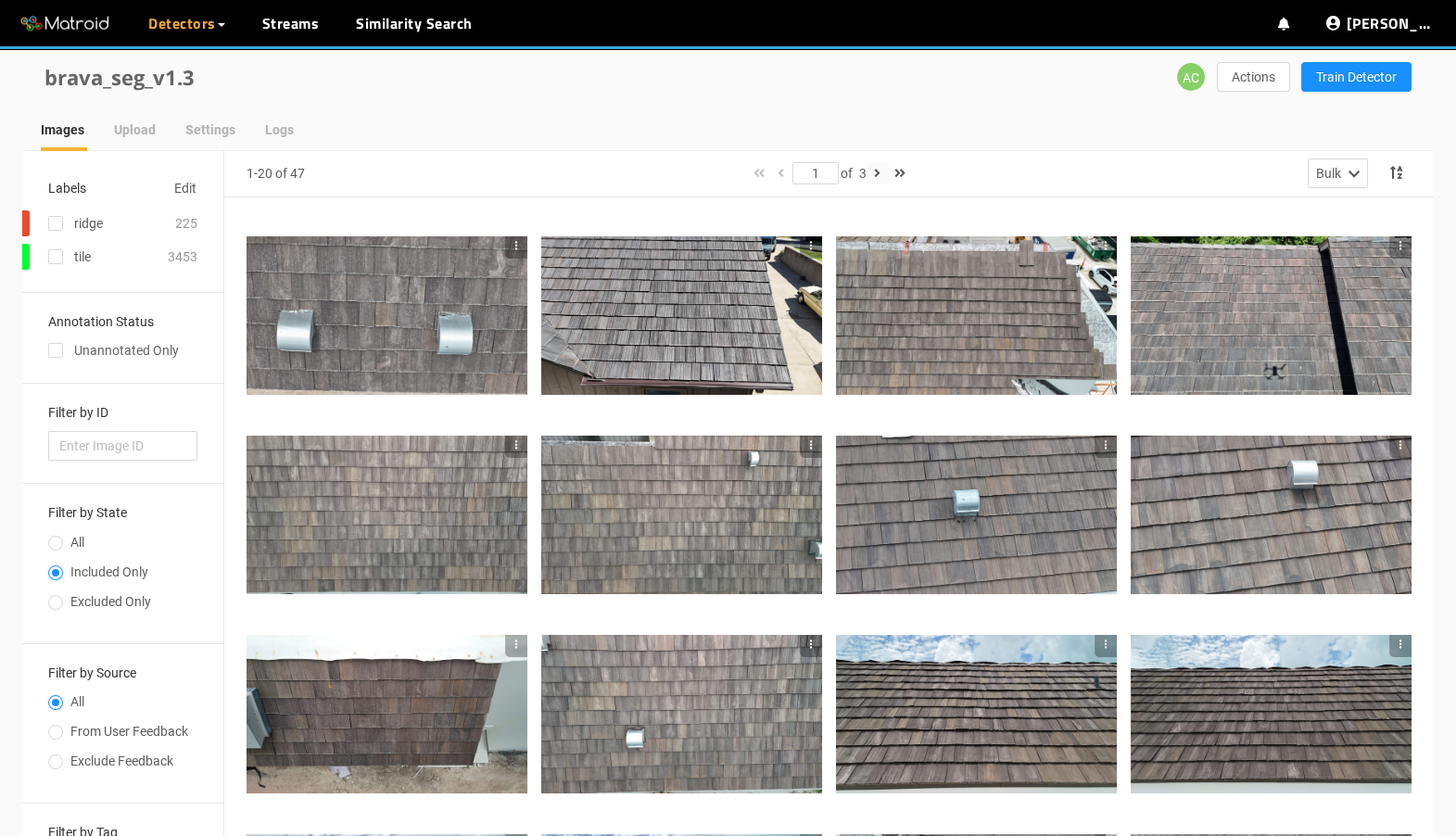
click at [880, 172] on icon "button" at bounding box center [877, 173] width 7 height 13
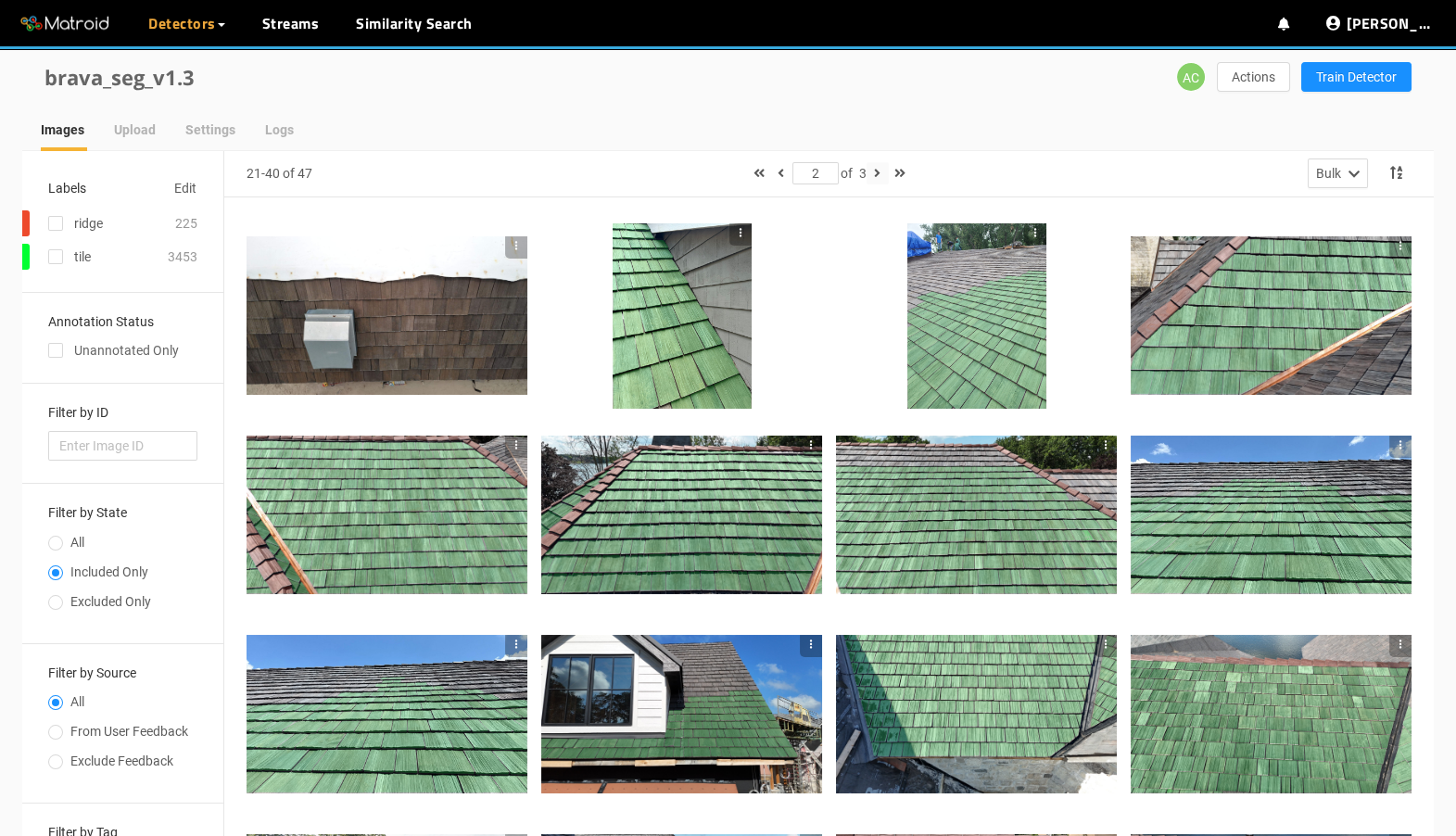
click at [879, 171] on icon "button" at bounding box center [877, 173] width 7 height 13
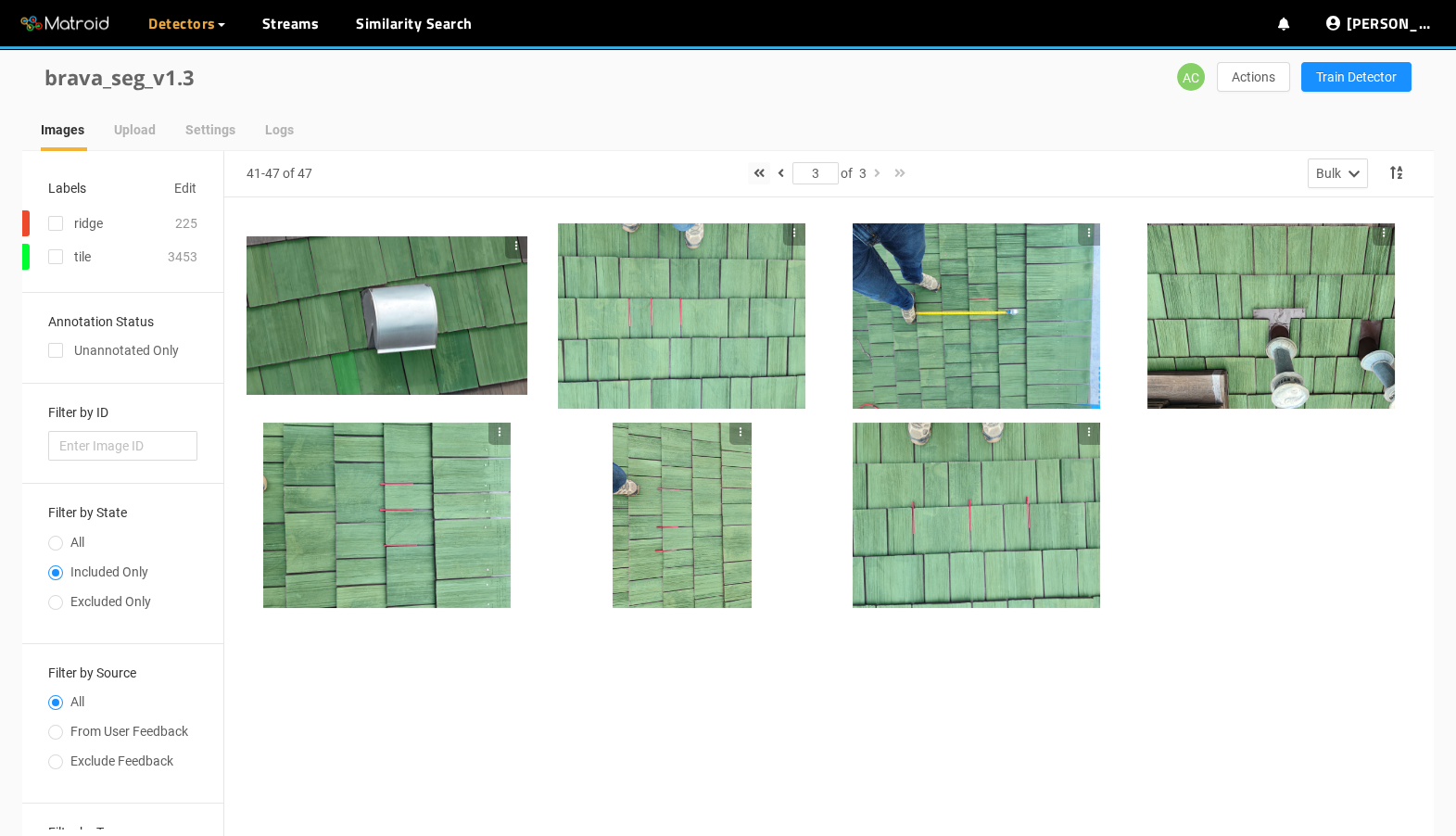
click at [763, 167] on button "button" at bounding box center [760, 173] width 23 height 23
type input "1"
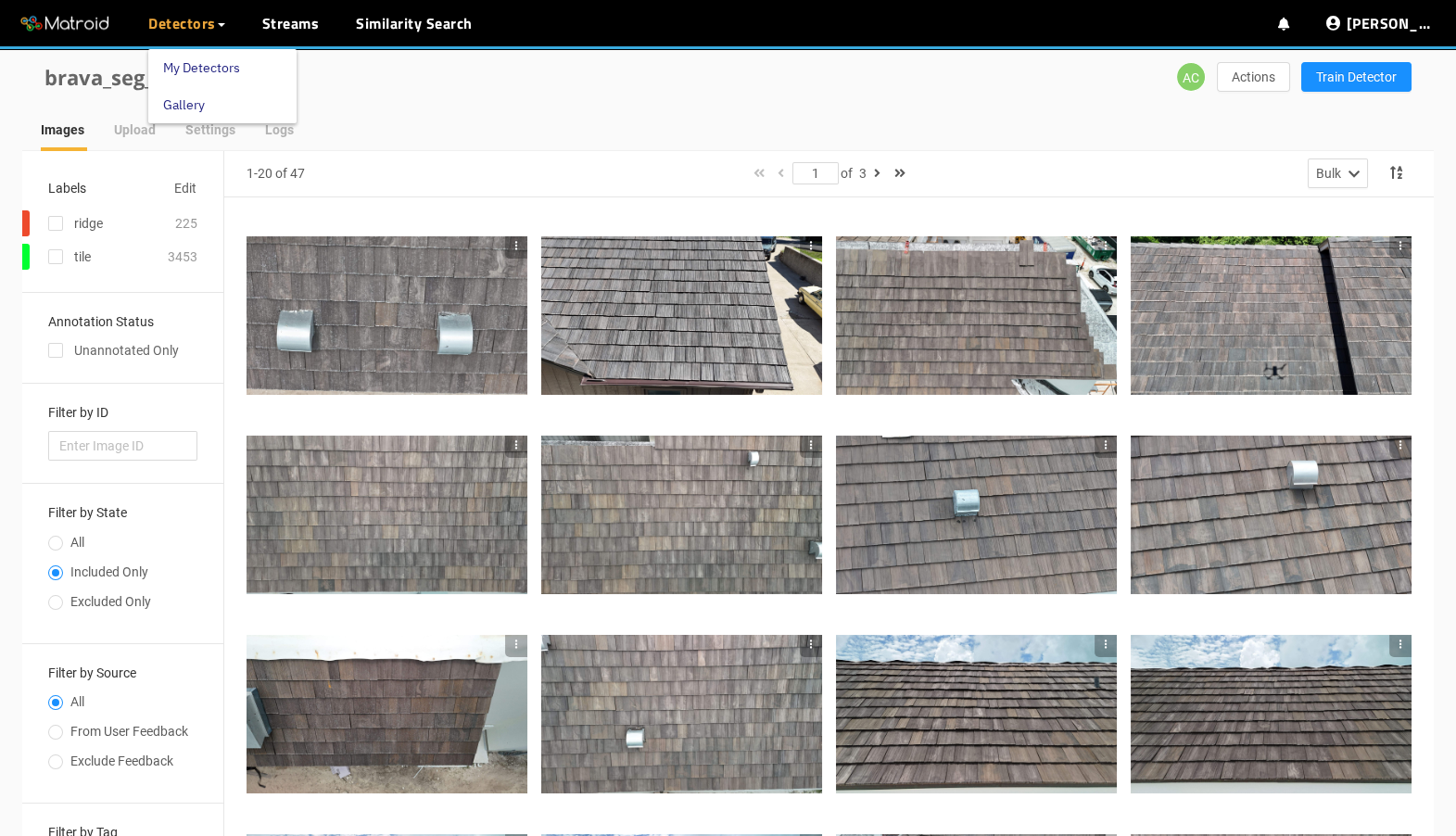
click at [199, 65] on link "My Detectors" at bounding box center [201, 67] width 77 height 37
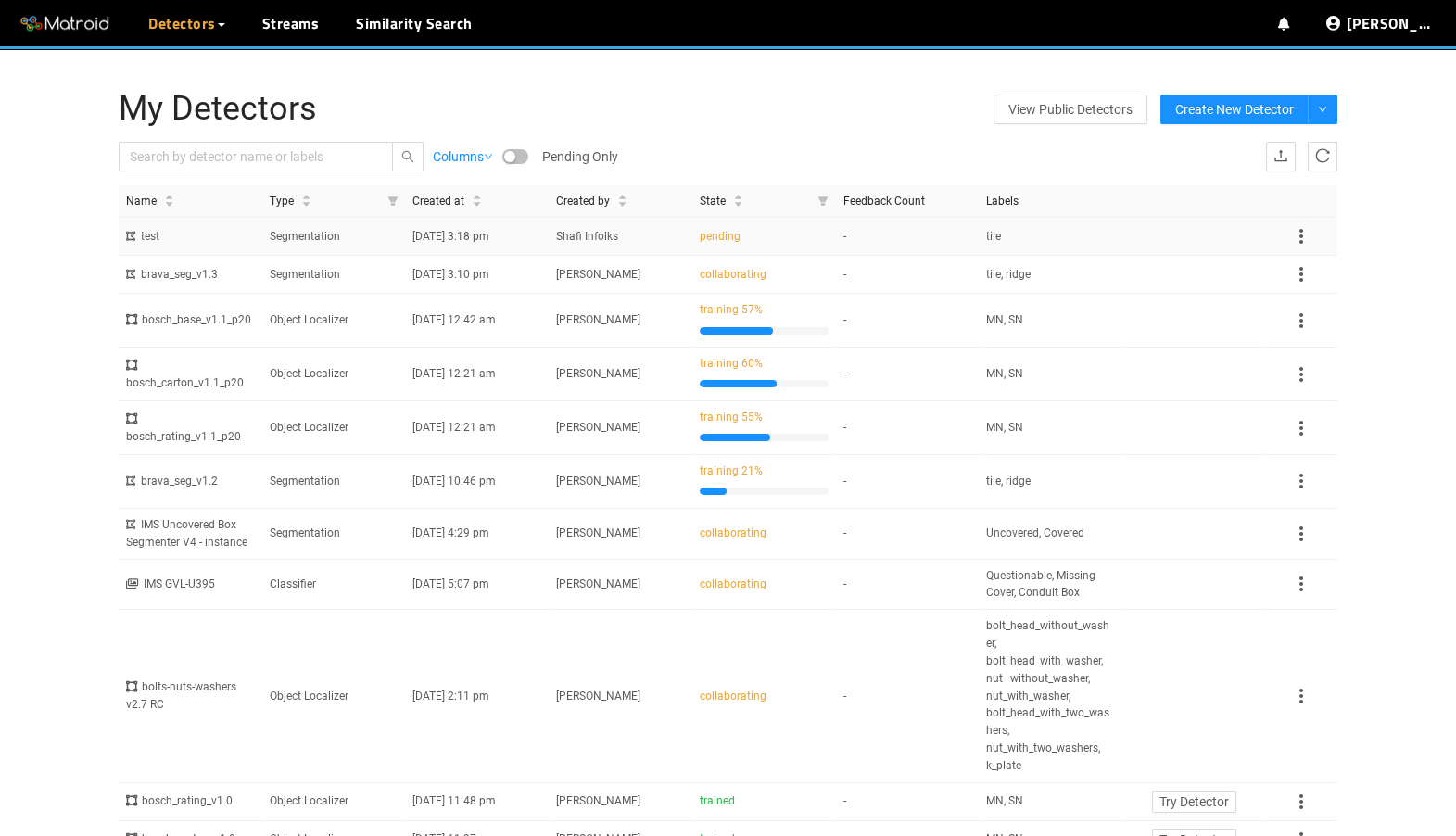
click at [1302, 237] on icon at bounding box center [1302, 236] width 4 height 15
click at [1303, 322] on li "Delete" at bounding box center [1322, 326] width 64 height 30
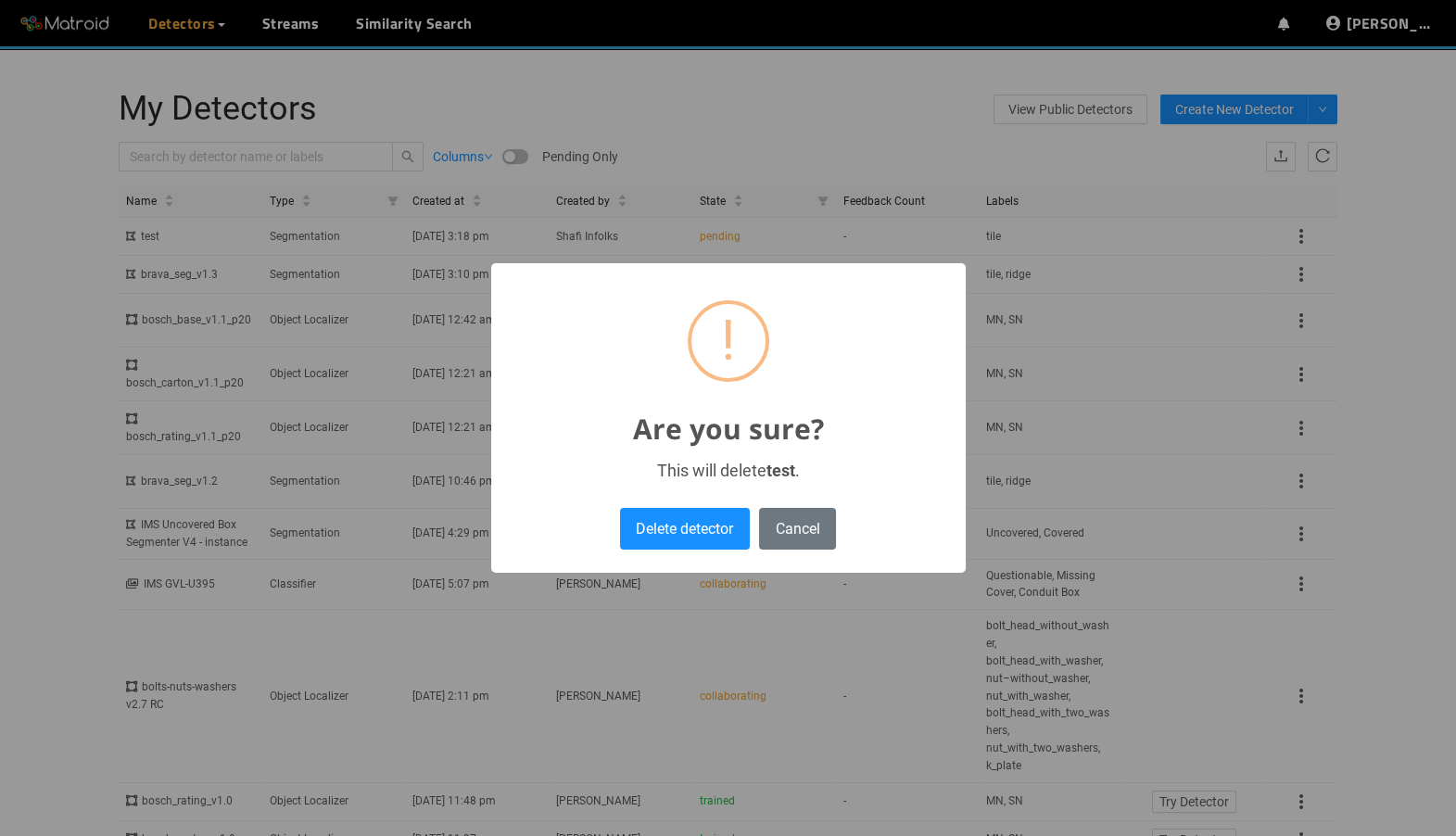
click at [704, 555] on div "× ! Are you sure? This will delete test . Delete detector No Cancel" at bounding box center [728, 418] width 474 height 310
click at [704, 535] on button "Delete detector" at bounding box center [685, 529] width 130 height 41
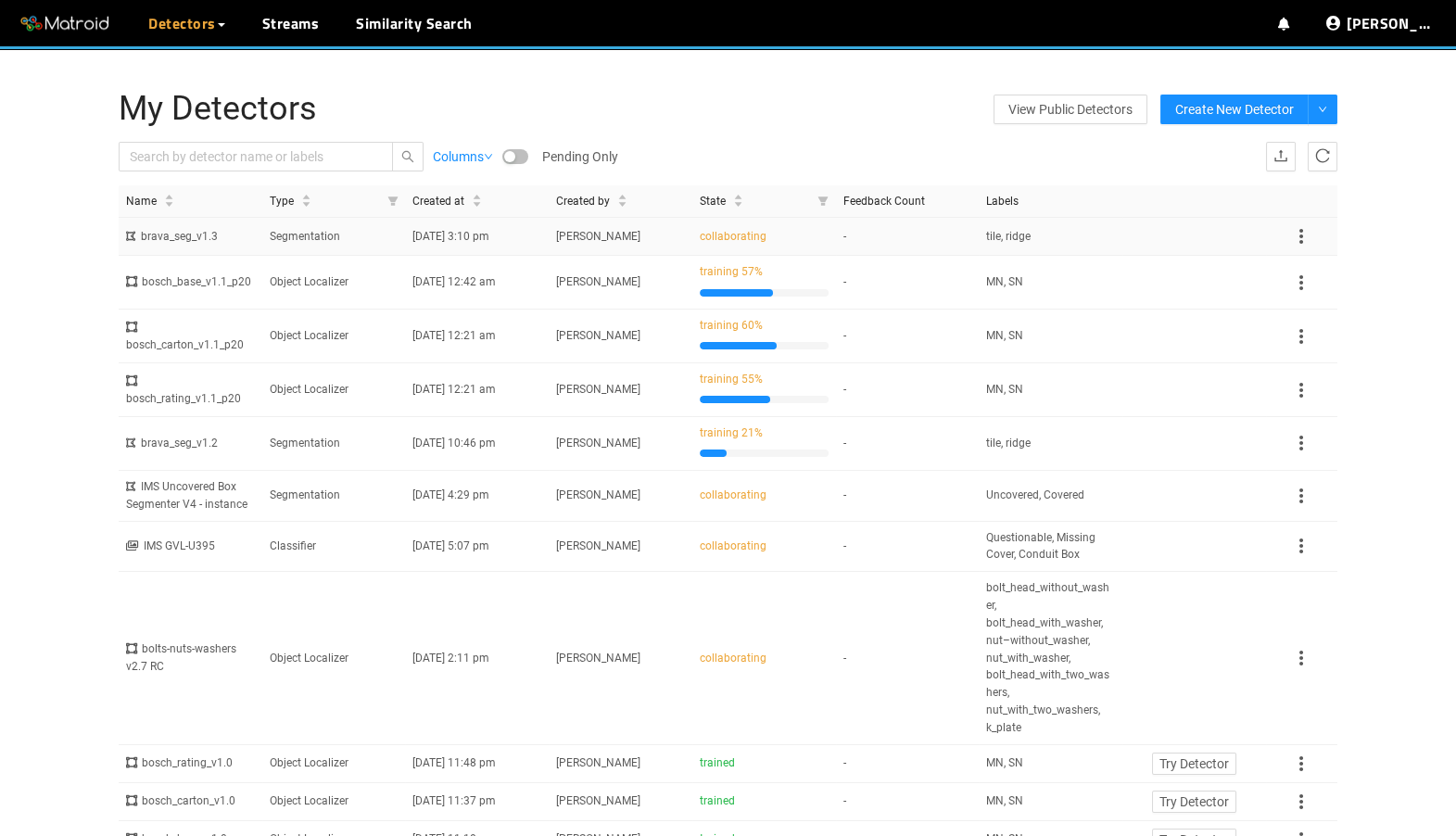
click at [624, 233] on span "[PERSON_NAME]" at bounding box center [599, 236] width 85 height 13
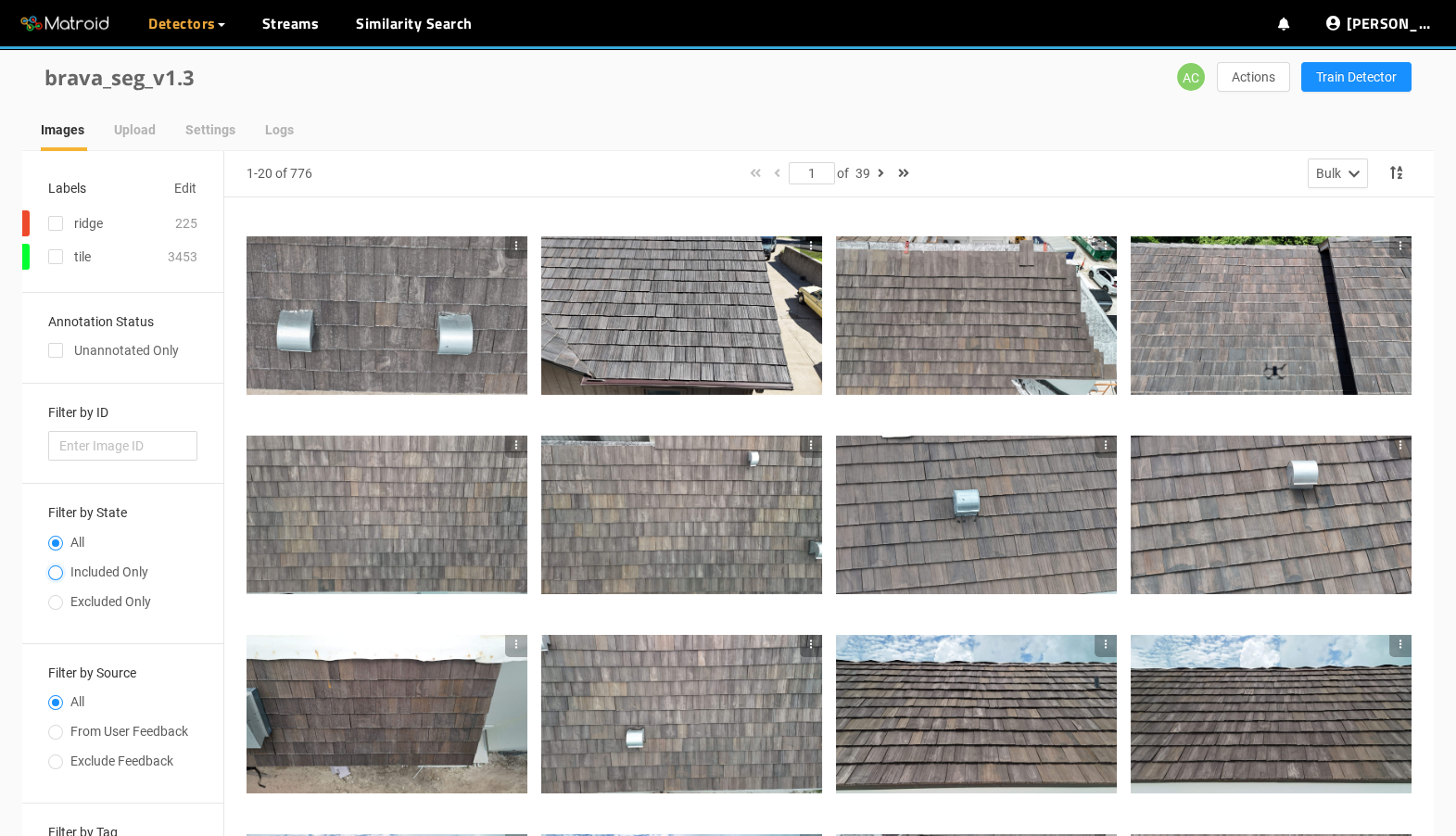
click at [61, 571] on input "Included Only" at bounding box center [56, 575] width 15 height 11
radio input "true"
radio input "false"
click at [52, 353] on input "checkbox" at bounding box center [56, 354] width 15 height 15
checkbox input "true"
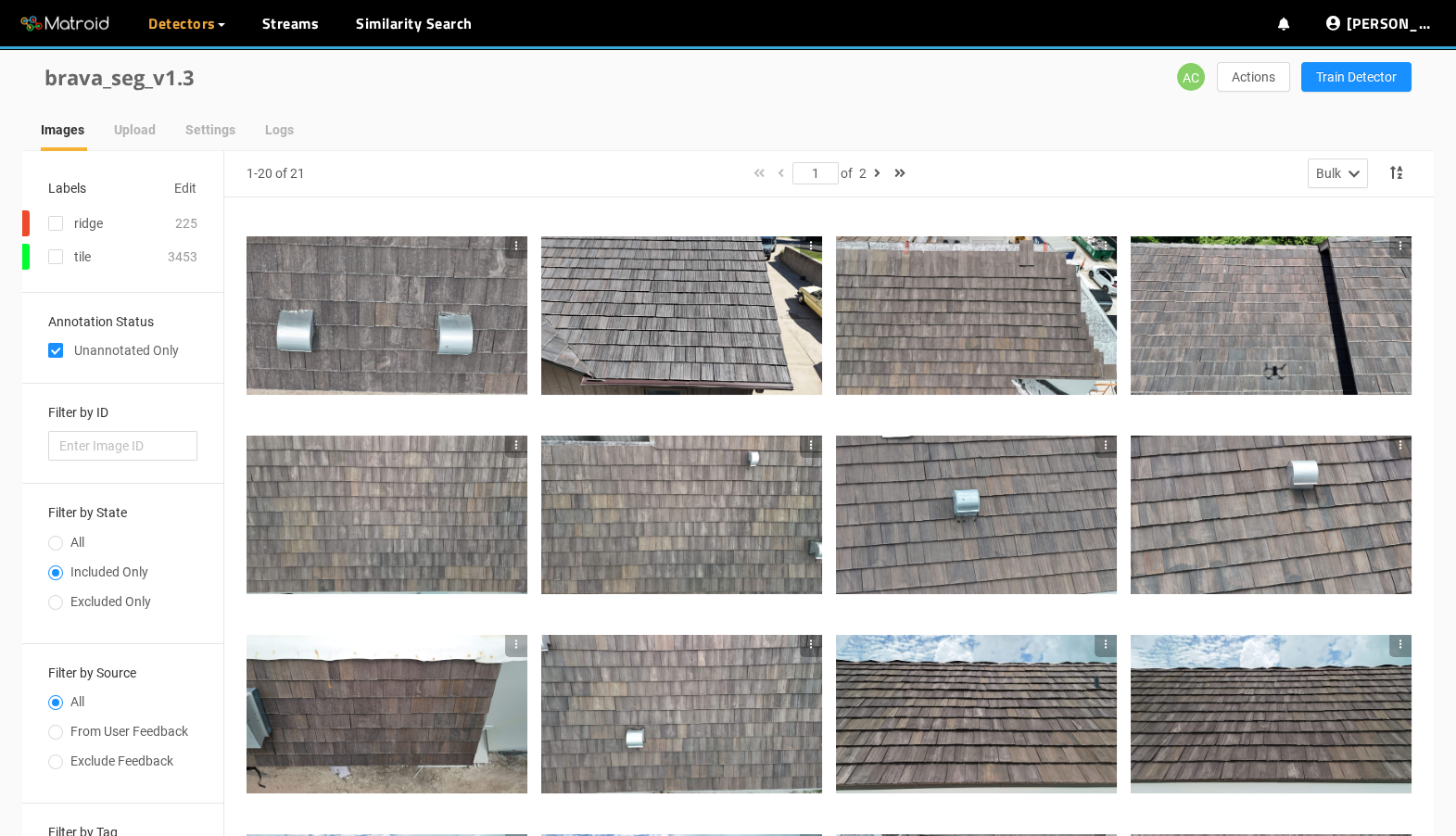
click at [478, 318] on div at bounding box center [387, 314] width 280 height 157
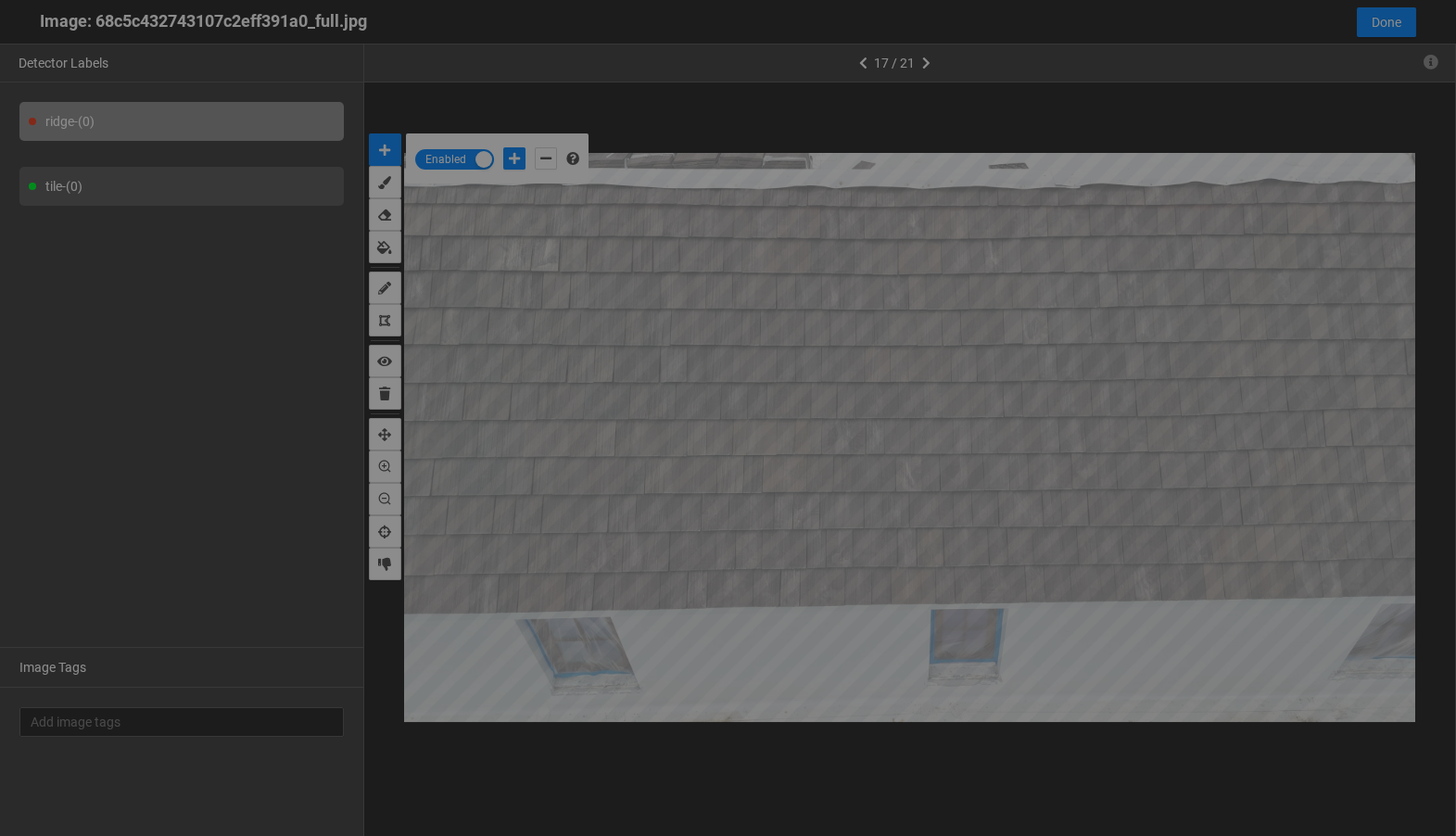
scroll to position [826, 0]
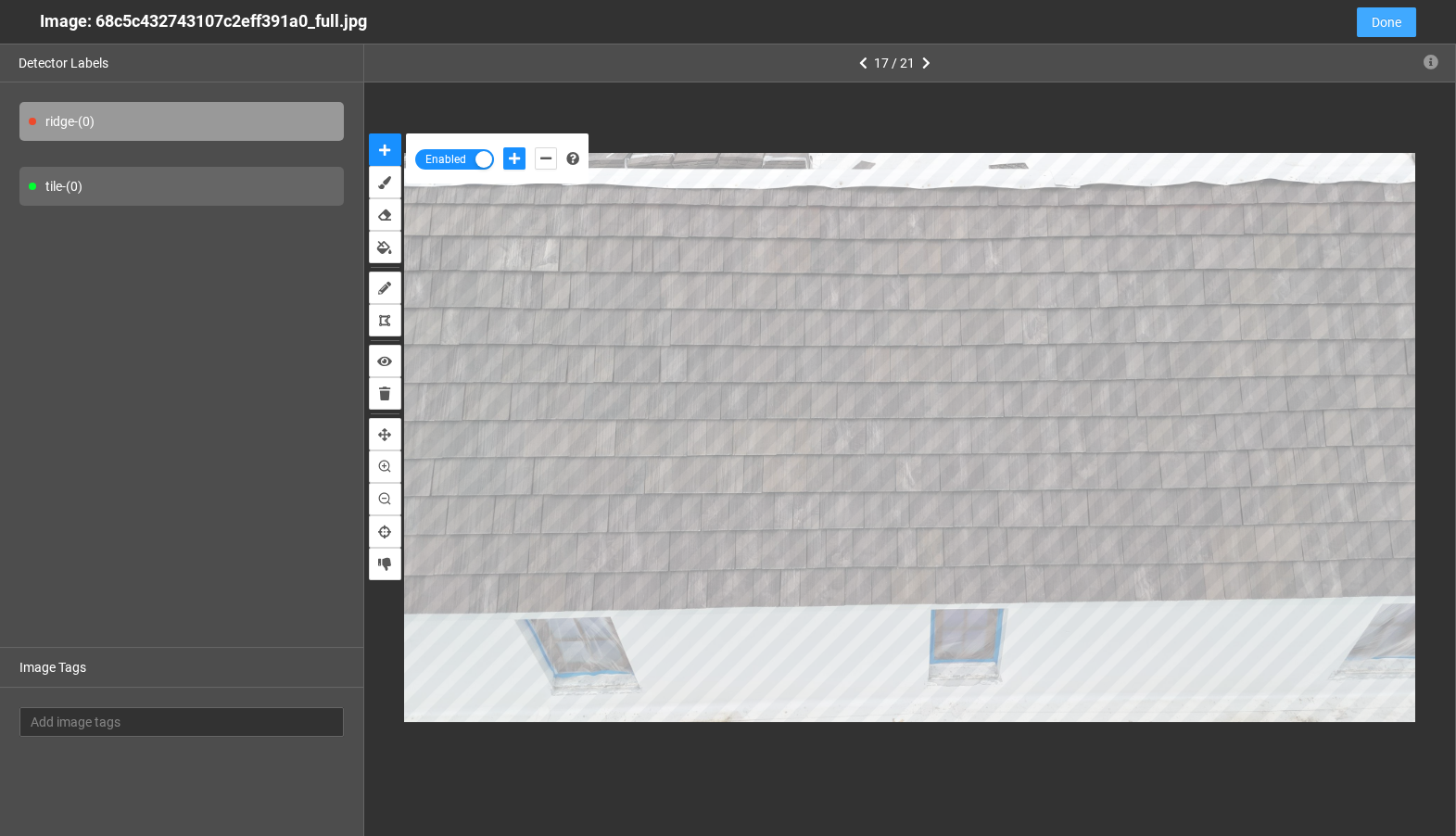
click at [1385, 20] on span "Done" at bounding box center [1387, 23] width 30 height 21
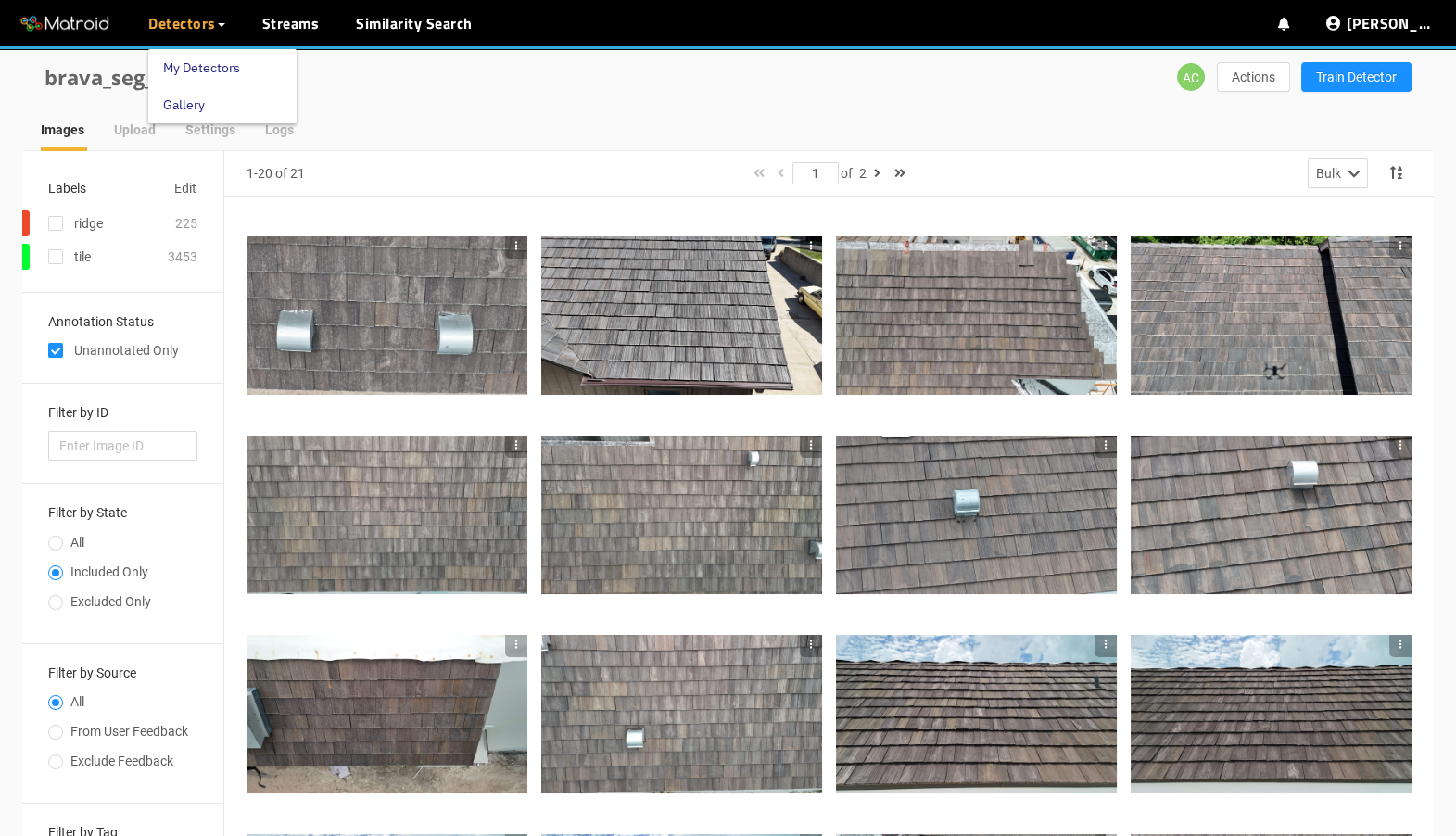
click at [198, 68] on link "My Detectors" at bounding box center [201, 67] width 77 height 37
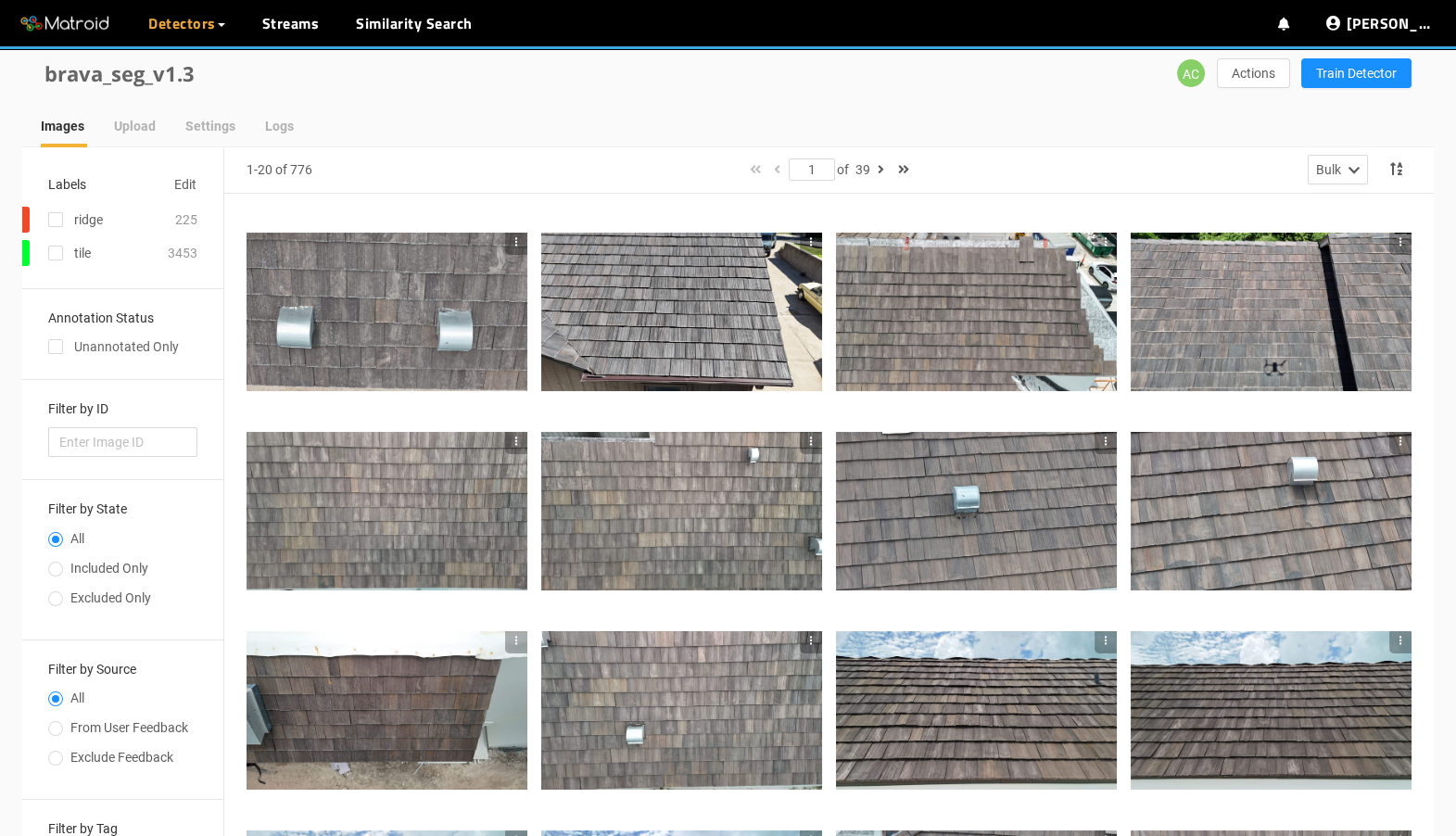
click at [96, 346] on div "Unannotated Only" at bounding box center [122, 347] width 150 height 21
click at [56, 344] on input "checkbox" at bounding box center [56, 350] width 15 height 15
checkbox input "true"
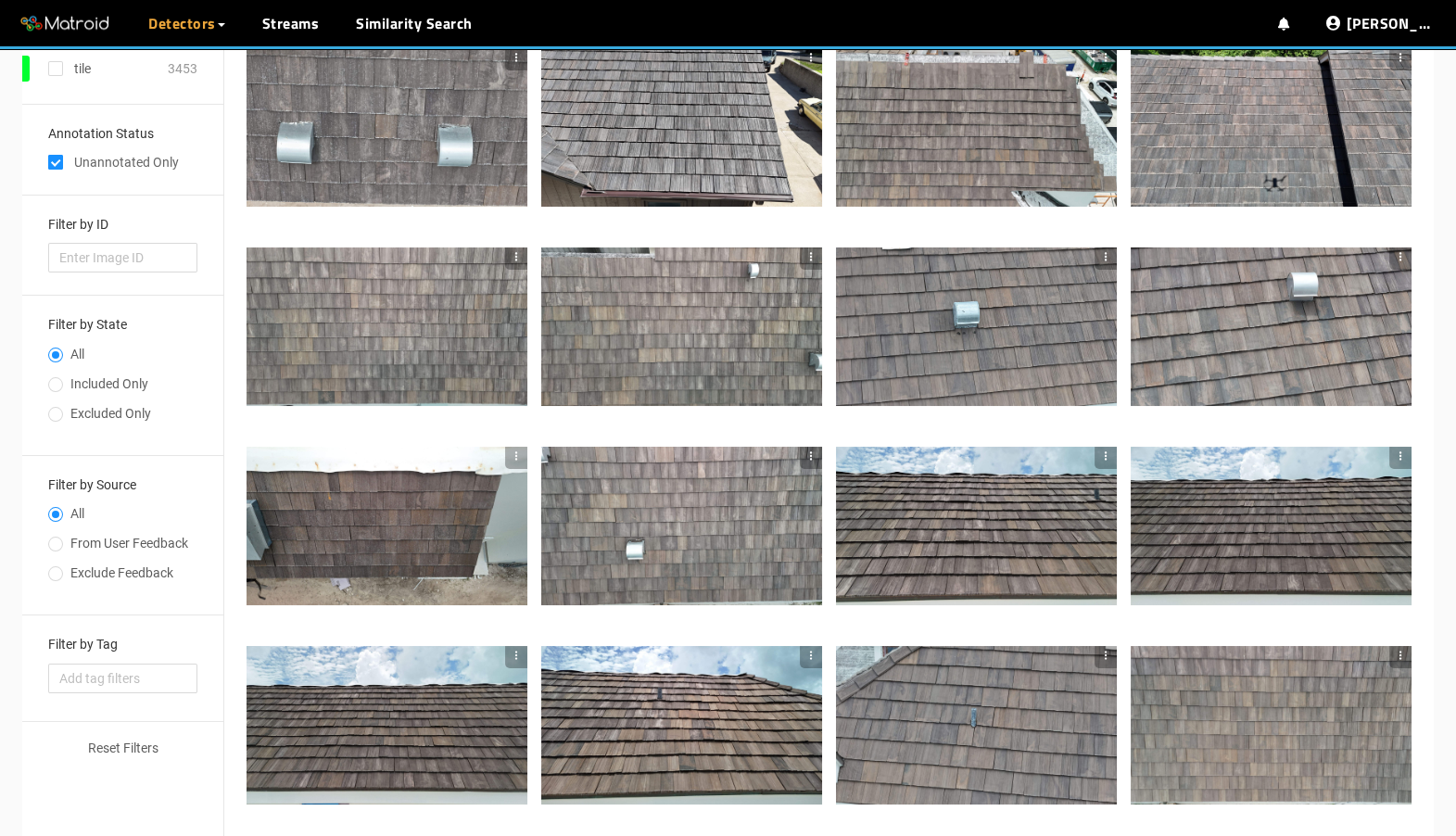
scroll to position [313, 0]
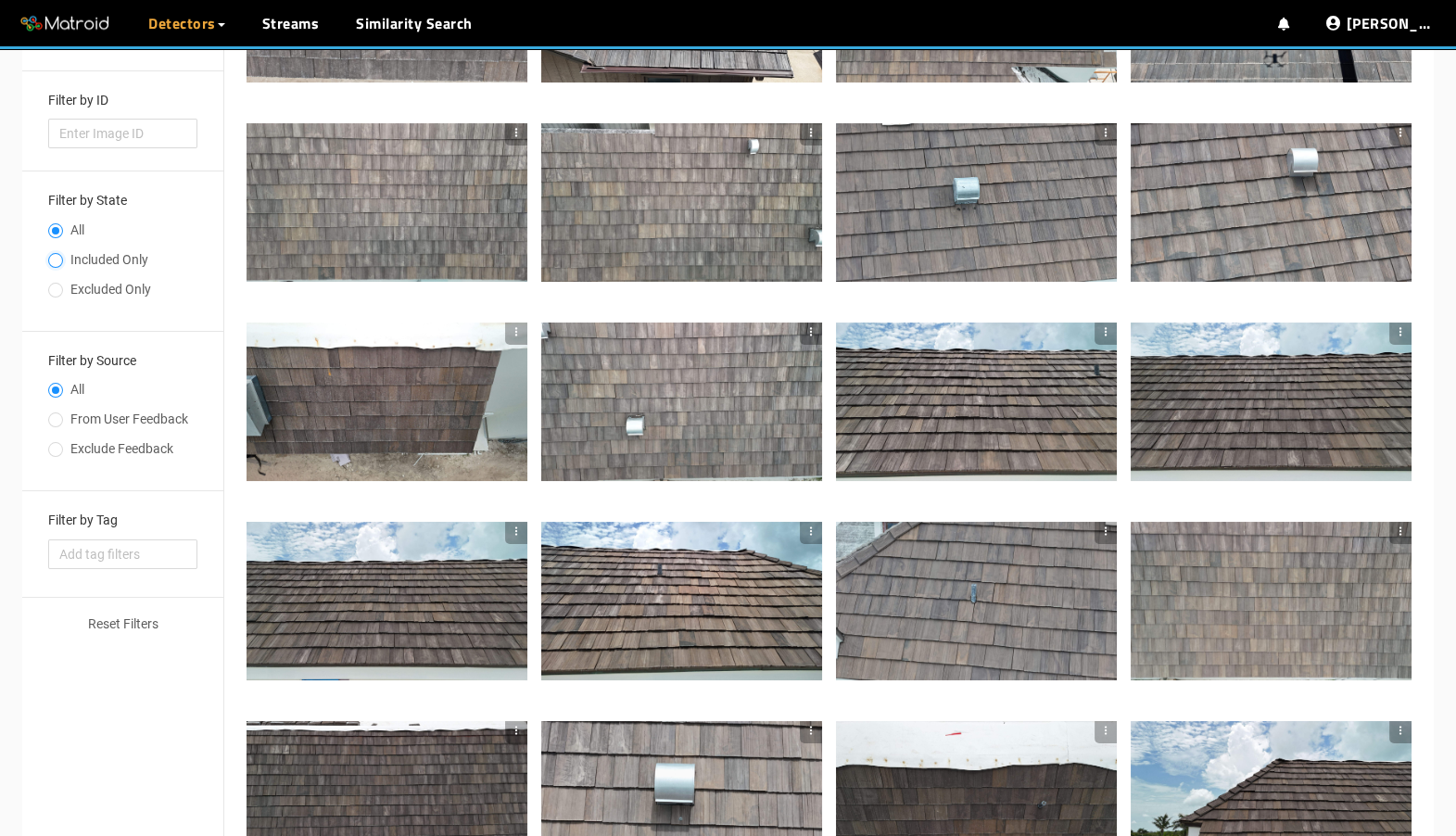
click at [56, 259] on input "Included Only" at bounding box center [56, 263] width 15 height 11
radio input "true"
radio input "false"
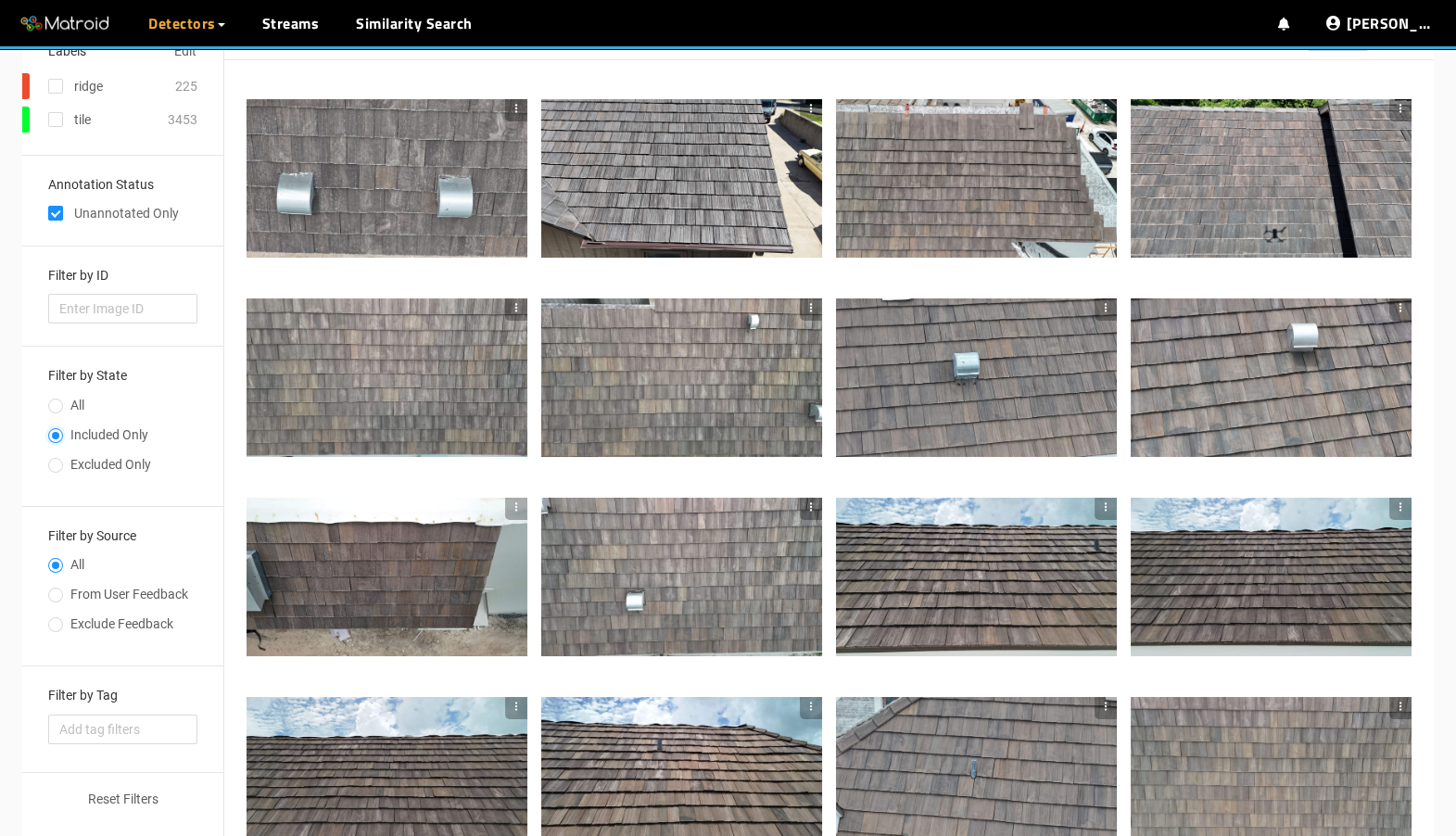
scroll to position [0, 0]
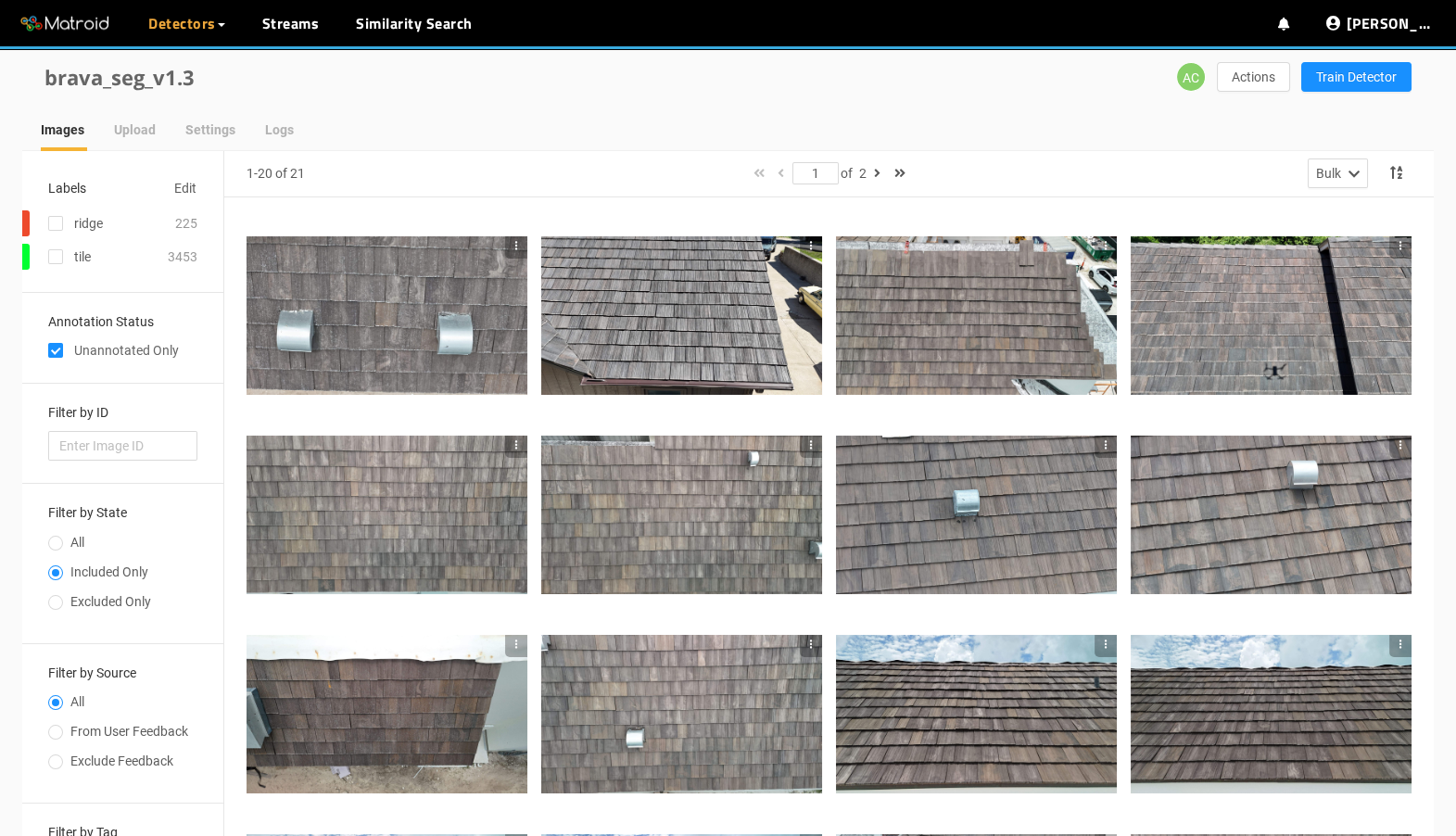
click at [345, 342] on div at bounding box center [387, 314] width 280 height 157
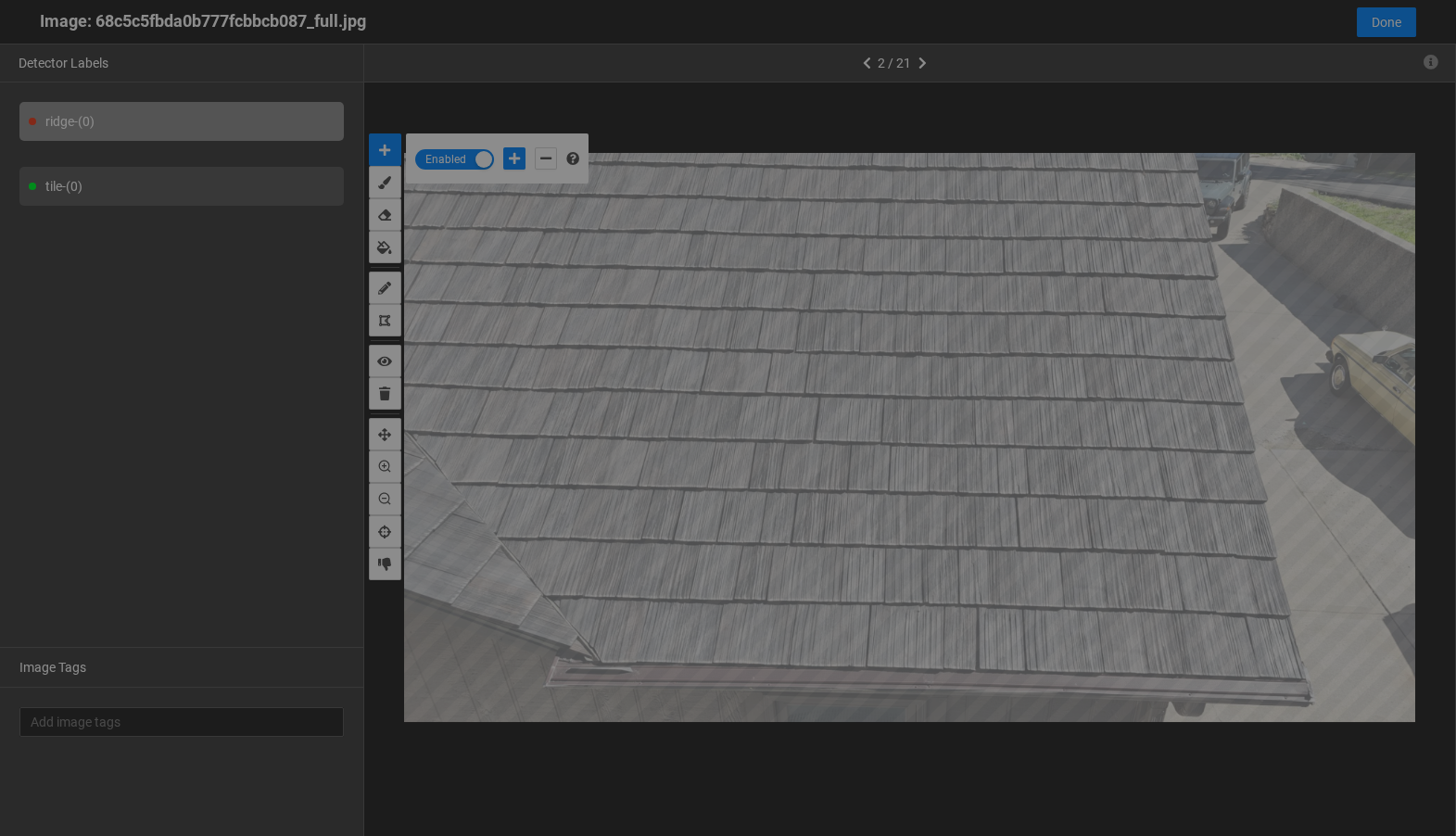
scroll to position [826, 0]
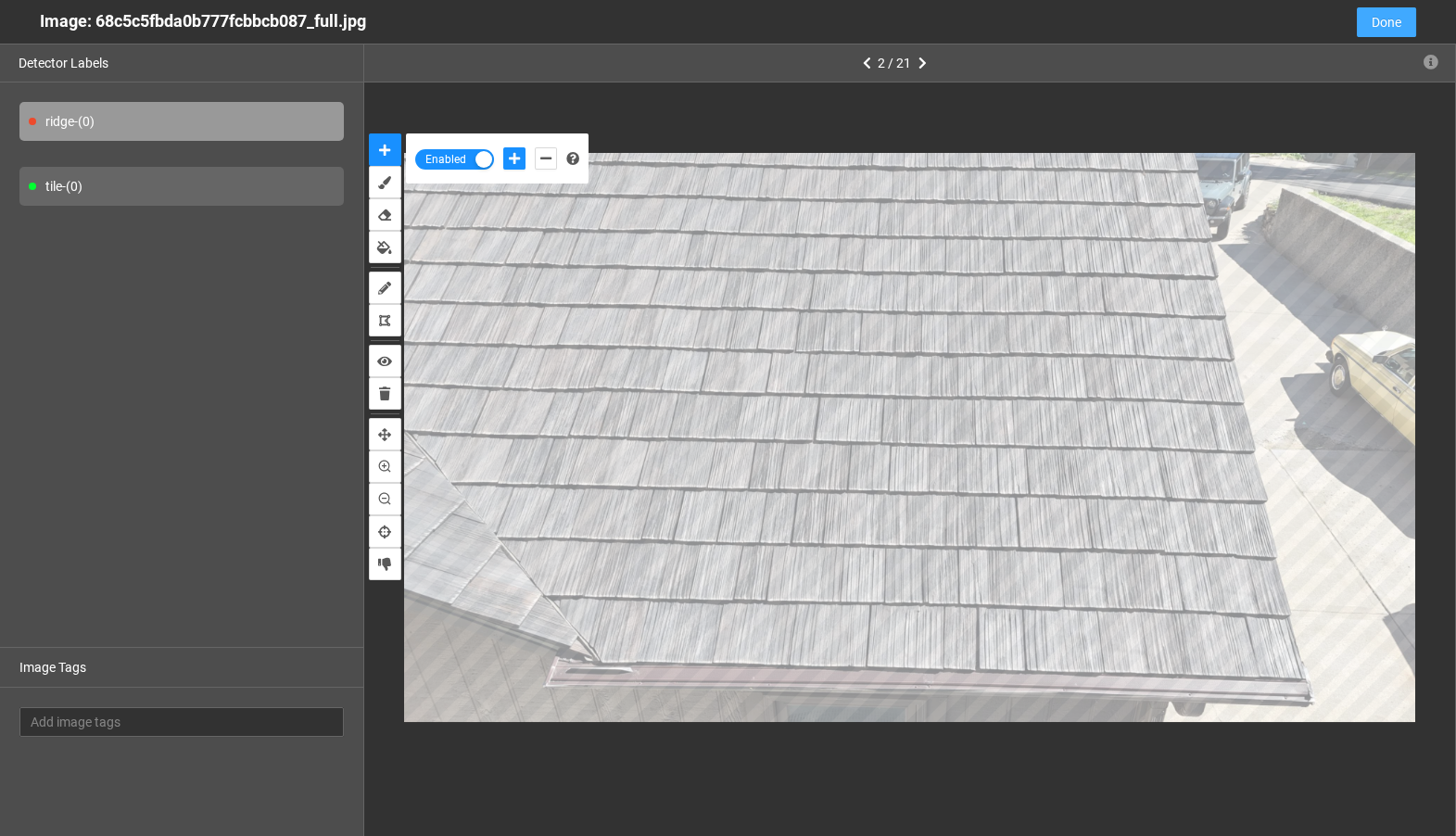
click at [1380, 22] on span "Done" at bounding box center [1387, 23] width 30 height 21
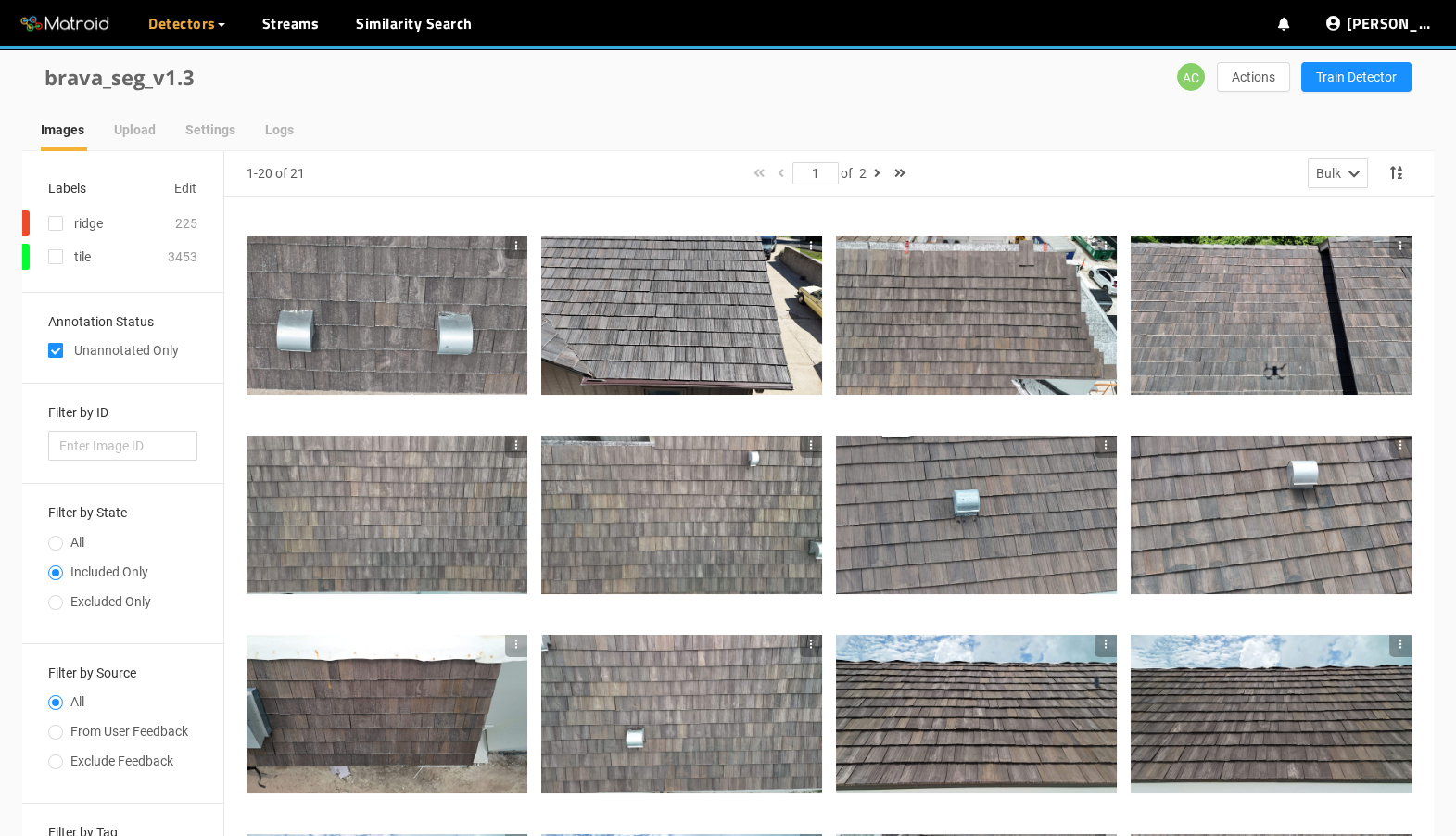
click at [59, 349] on input "checkbox" at bounding box center [56, 354] width 15 height 15
checkbox input "false"
click at [876, 181] on button "button" at bounding box center [878, 173] width 23 height 23
type input "2"
